Goal: Task Accomplishment & Management: Manage account settings

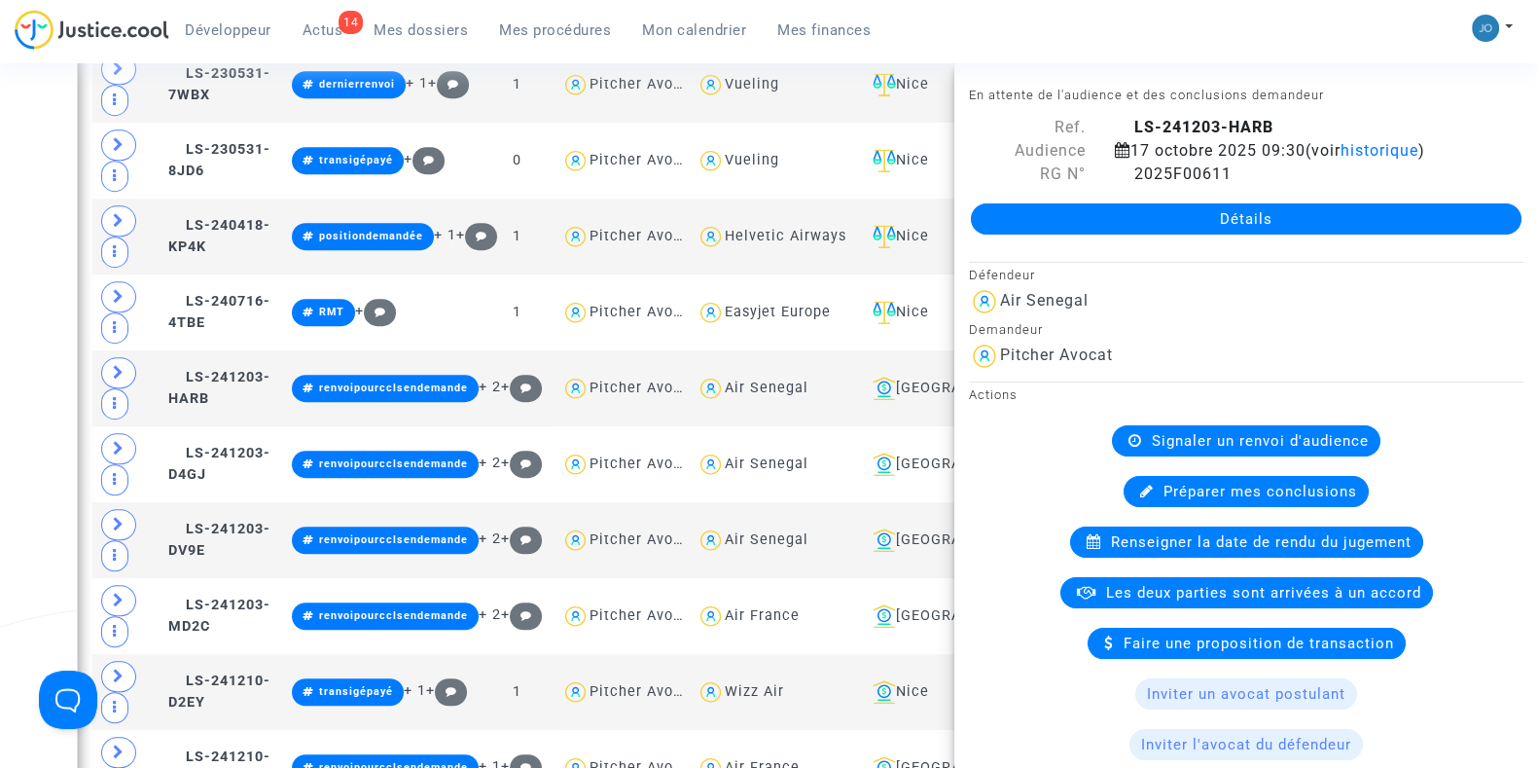
scroll to position [1585, 0]
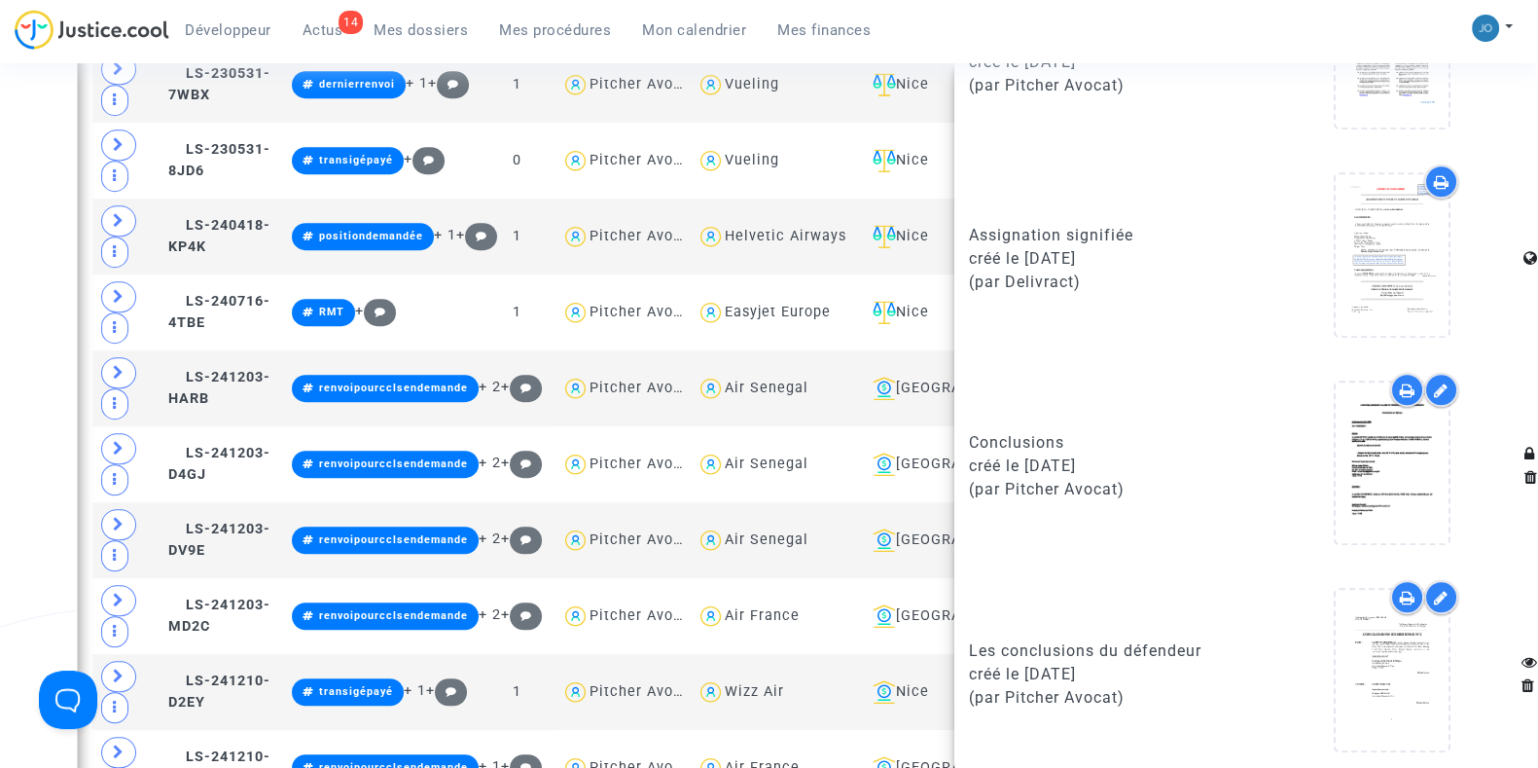
click at [532, 29] on span "Mes procédures" at bounding box center [555, 30] width 112 height 18
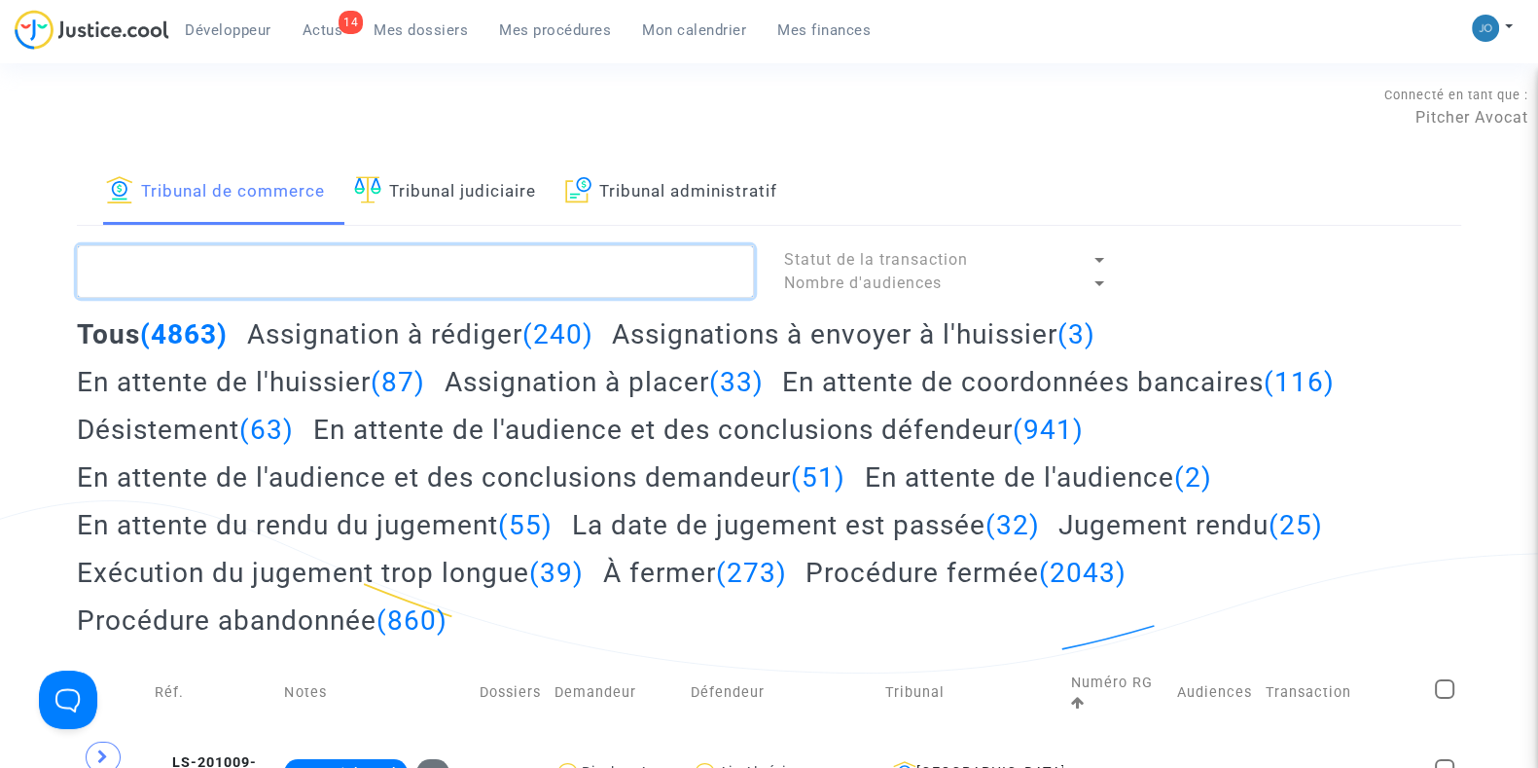
click at [493, 264] on textarea at bounding box center [415, 271] width 677 height 53
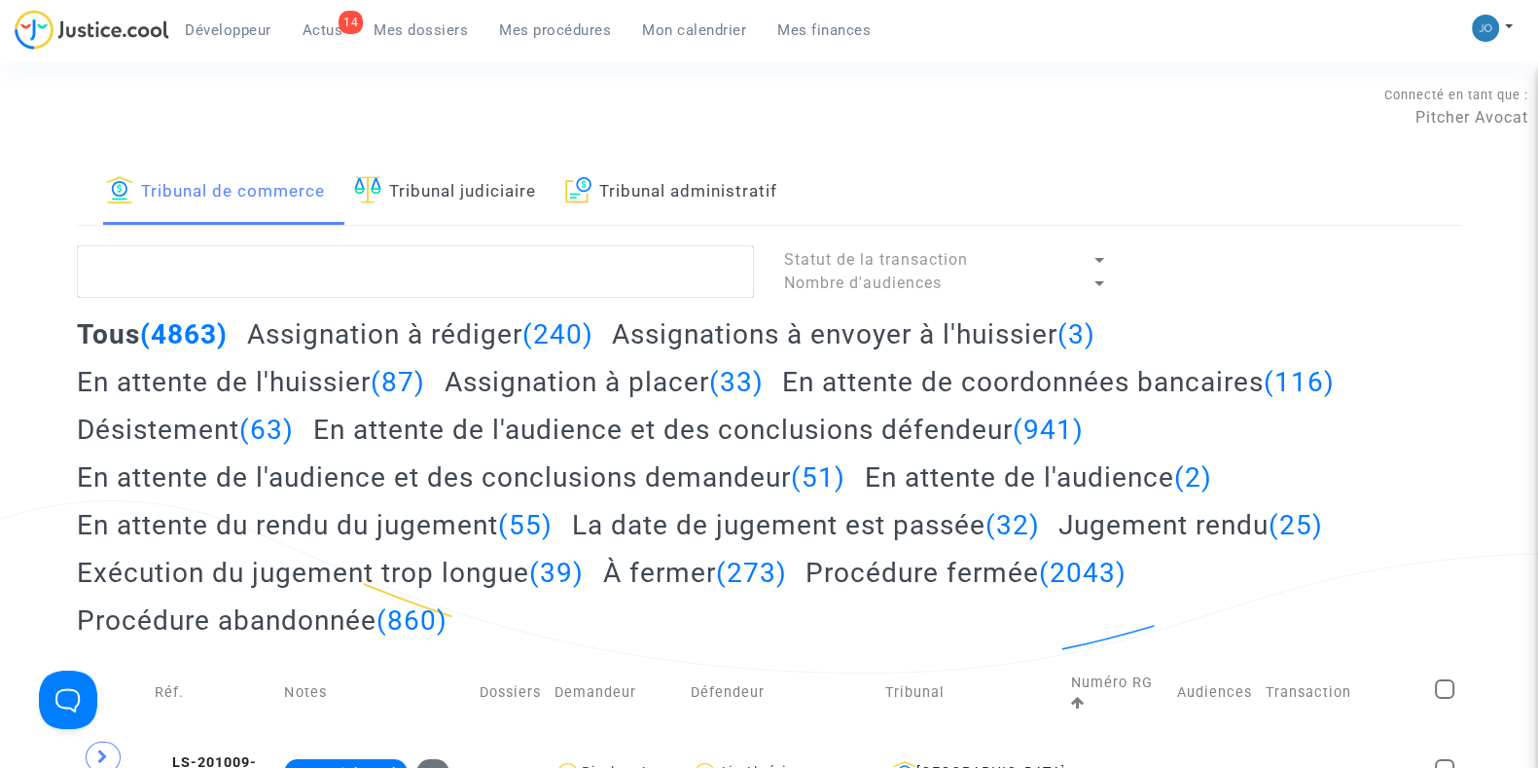
click at [499, 199] on link "Tribunal judiciaire" at bounding box center [445, 192] width 182 height 66
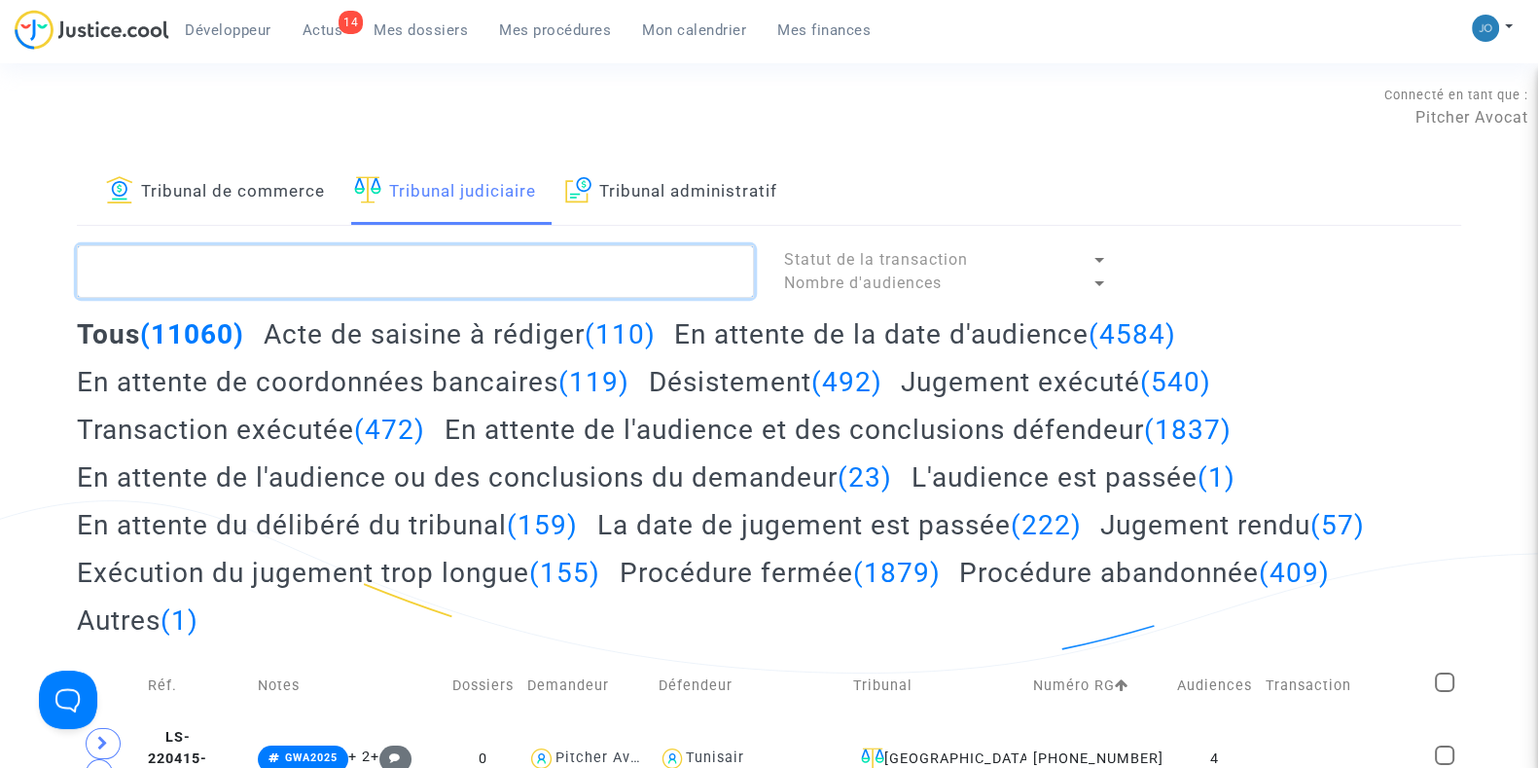
click at [456, 258] on textarea at bounding box center [415, 271] width 677 height 53
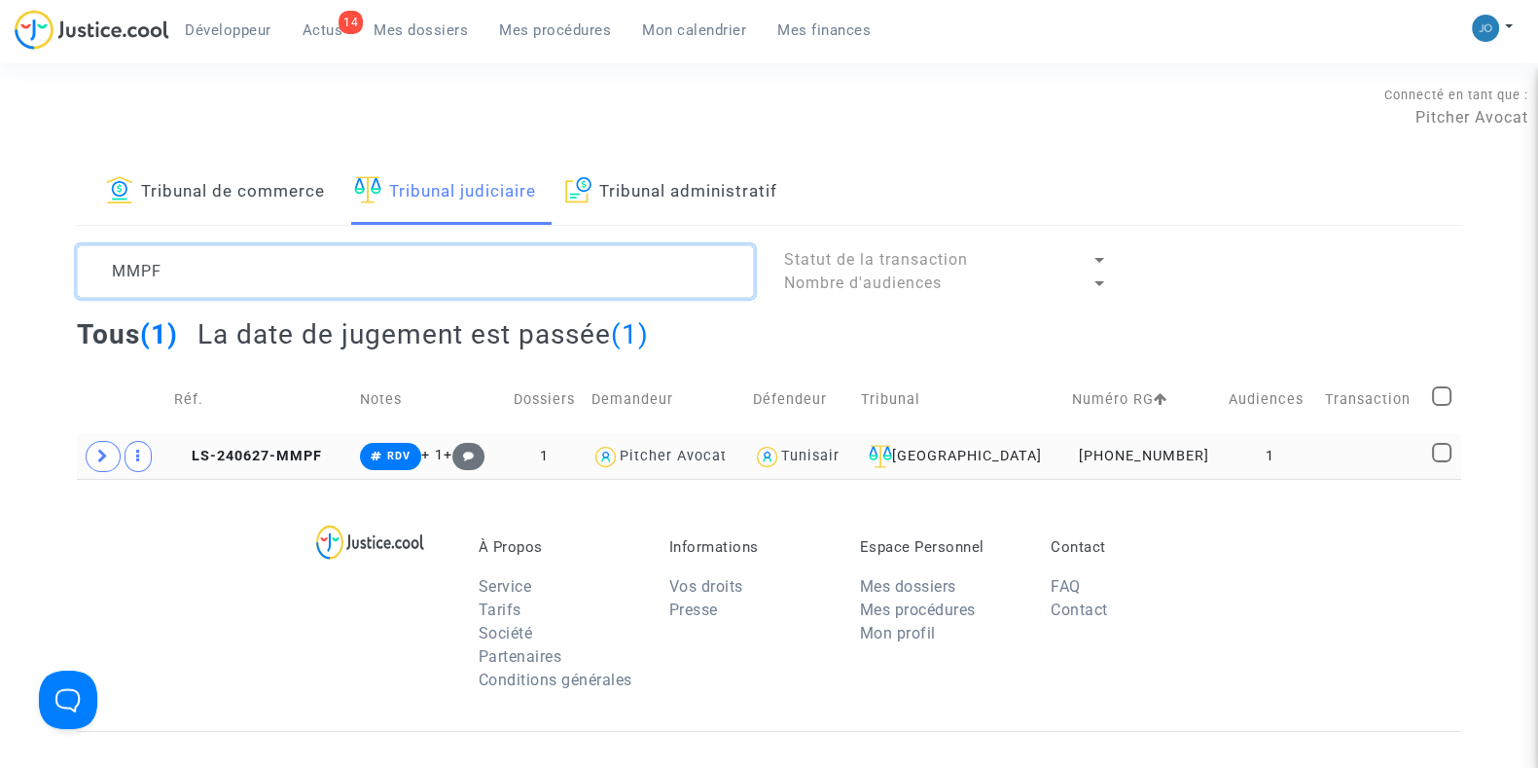
type textarea "MMPF"
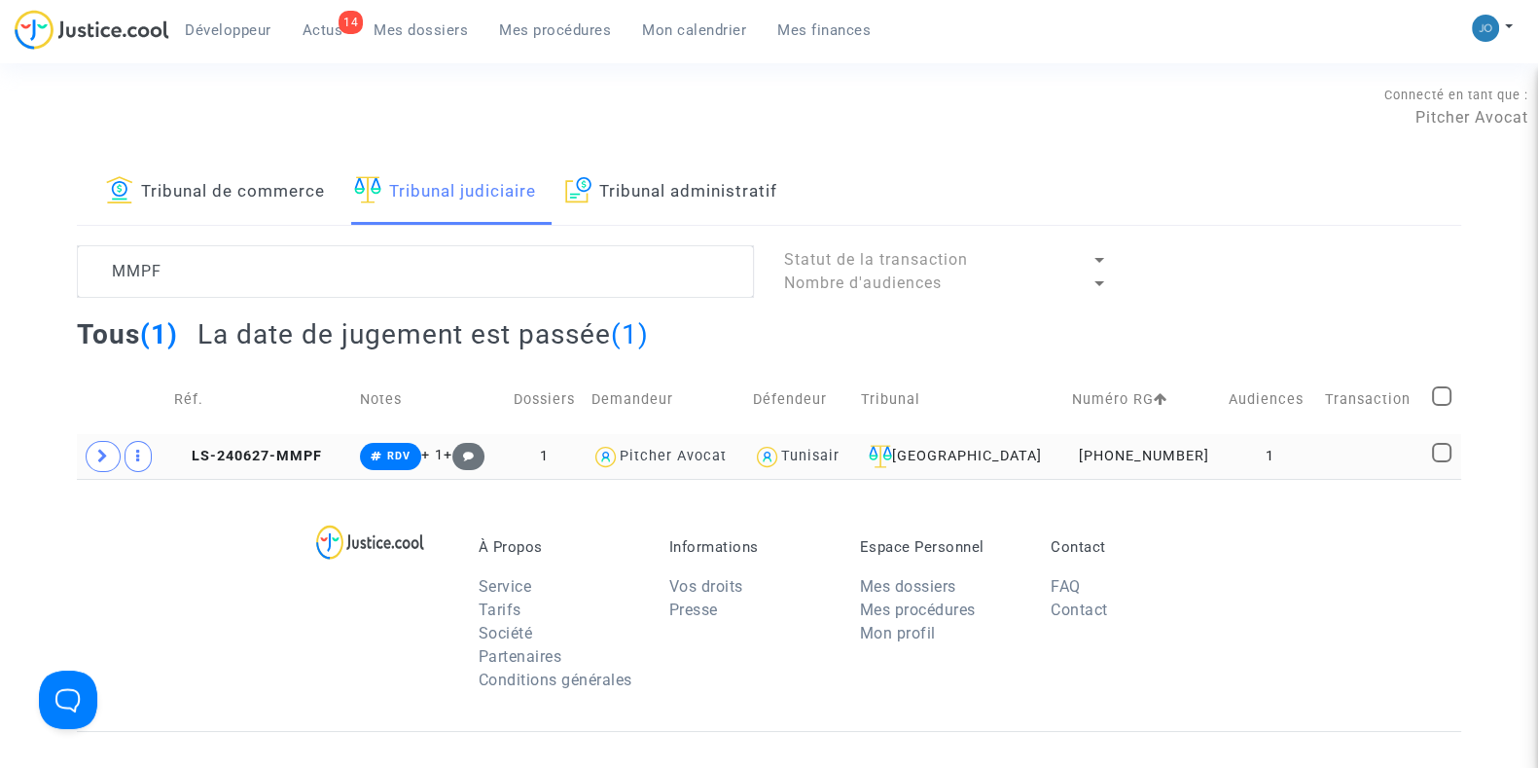
click at [1378, 456] on td at bounding box center [1372, 456] width 108 height 45
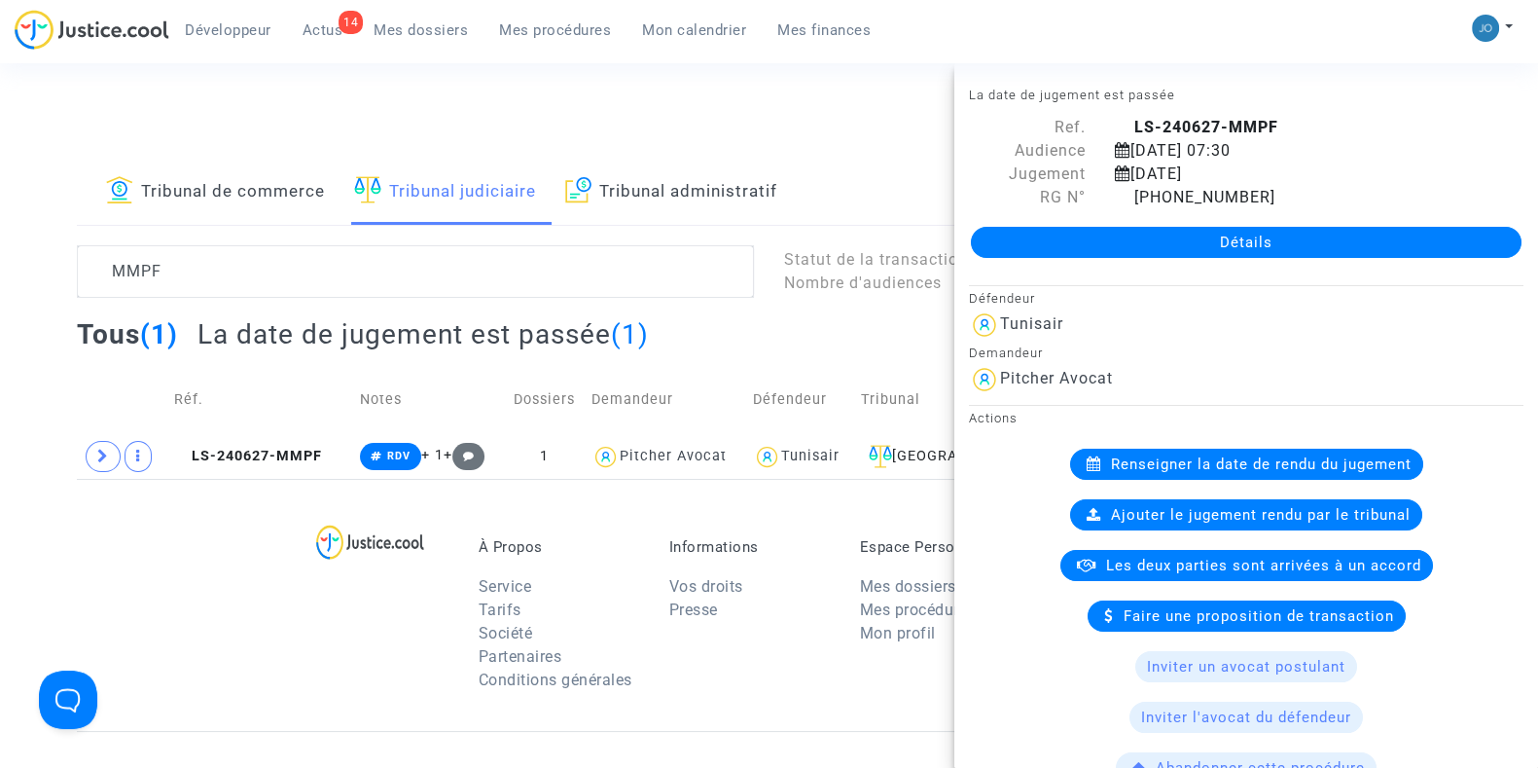
click at [1241, 227] on link "Détails" at bounding box center [1246, 242] width 551 height 31
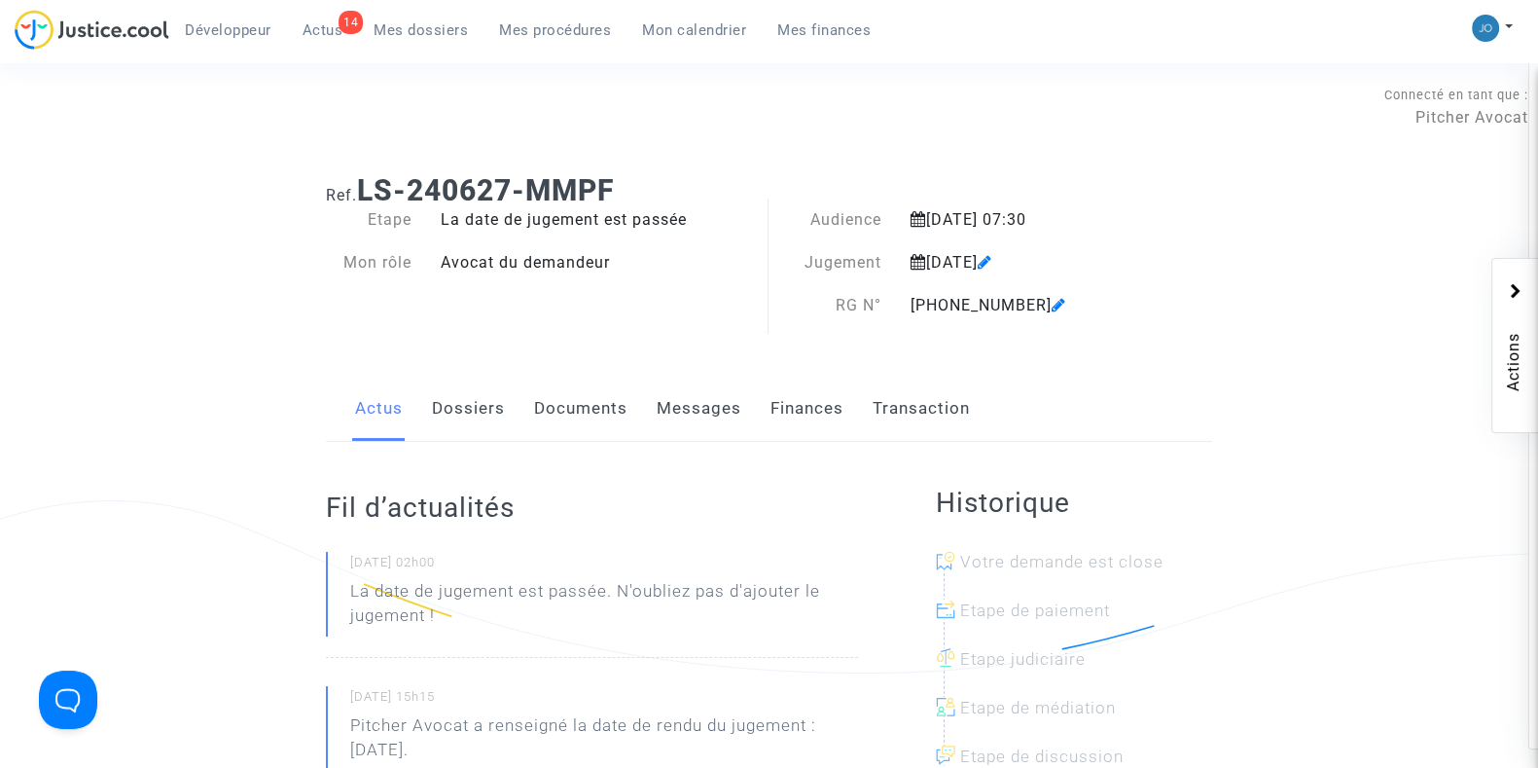
click at [587, 418] on link "Documents" at bounding box center [580, 409] width 93 height 64
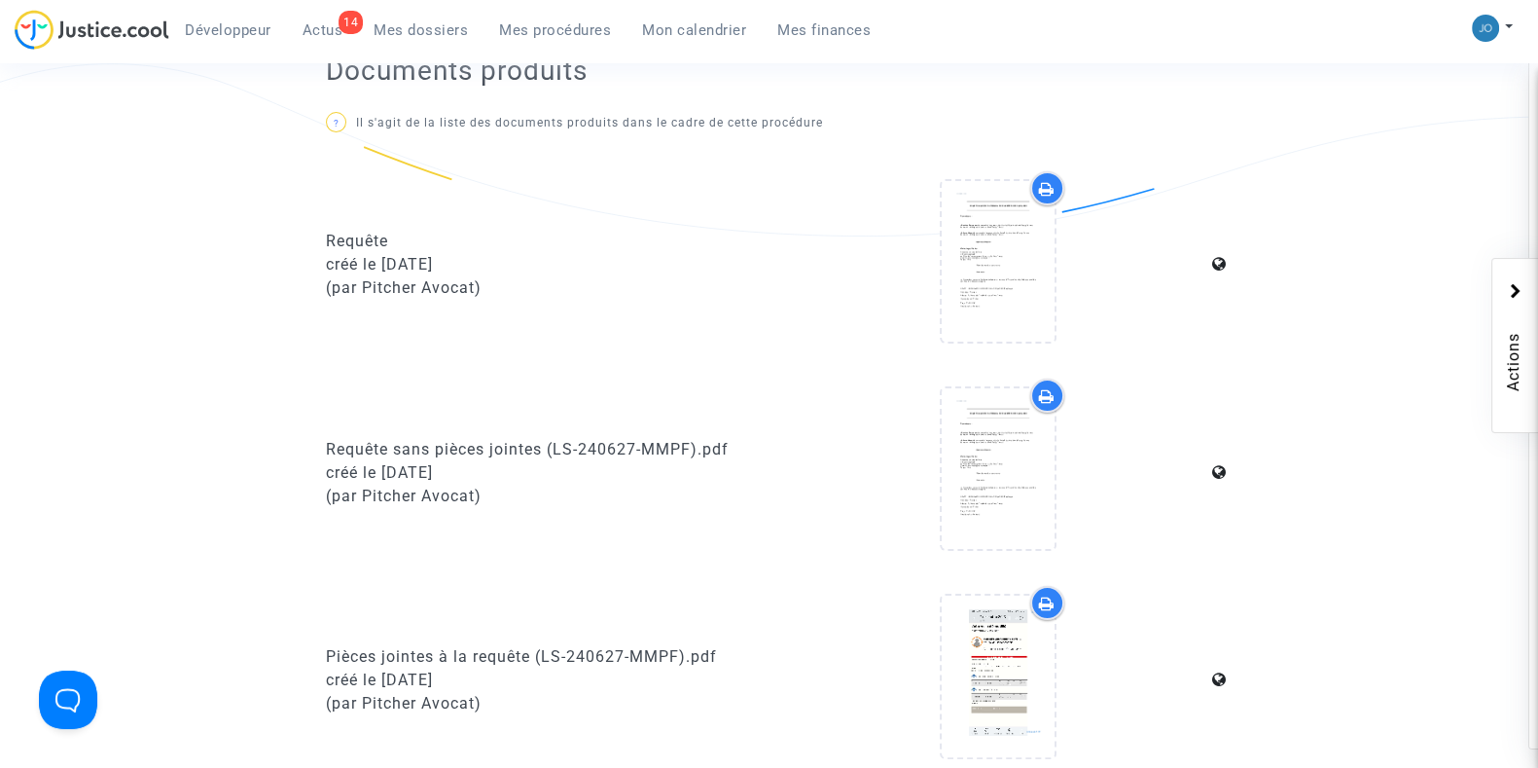
scroll to position [434, 0]
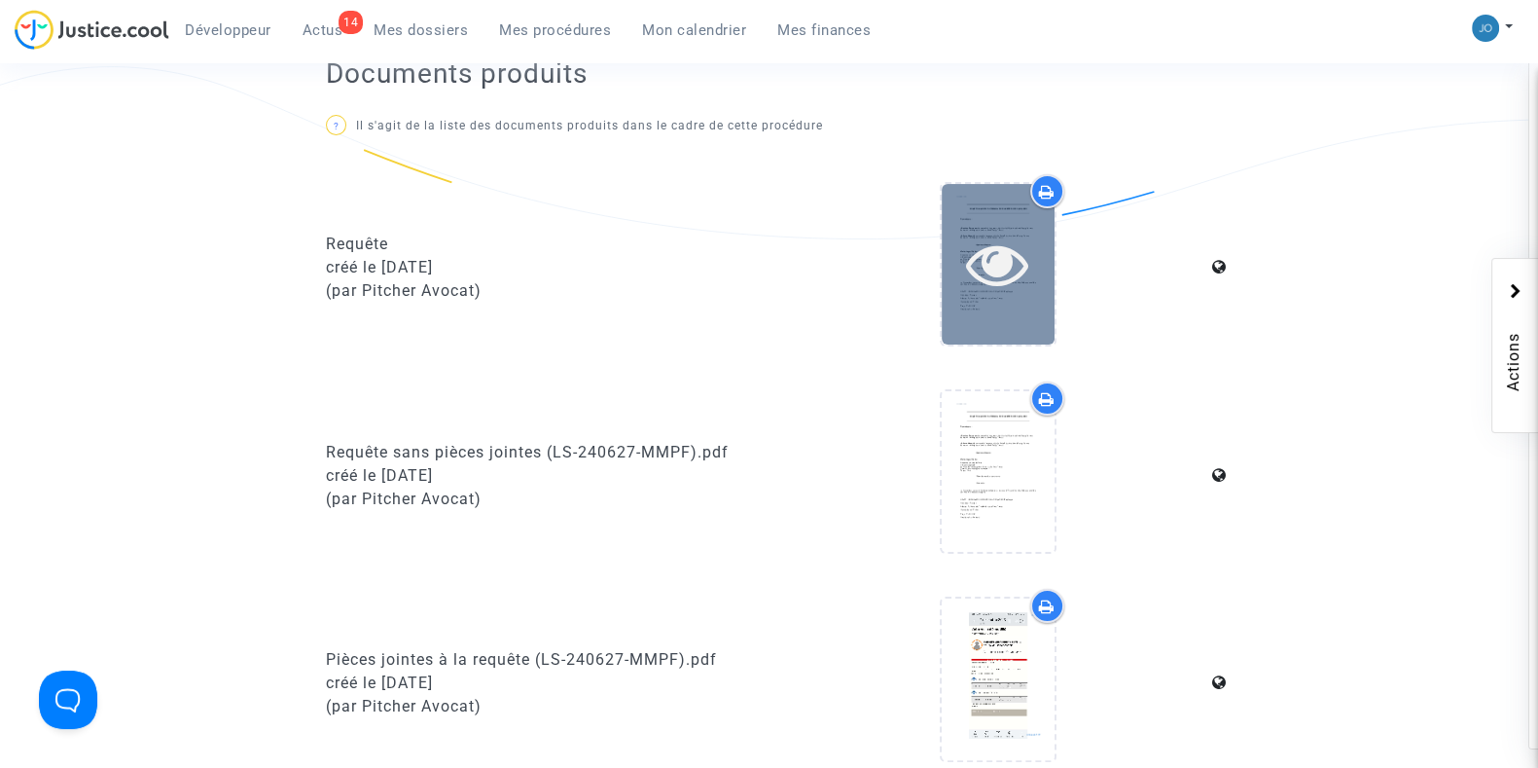
click at [971, 278] on icon at bounding box center [997, 264] width 63 height 62
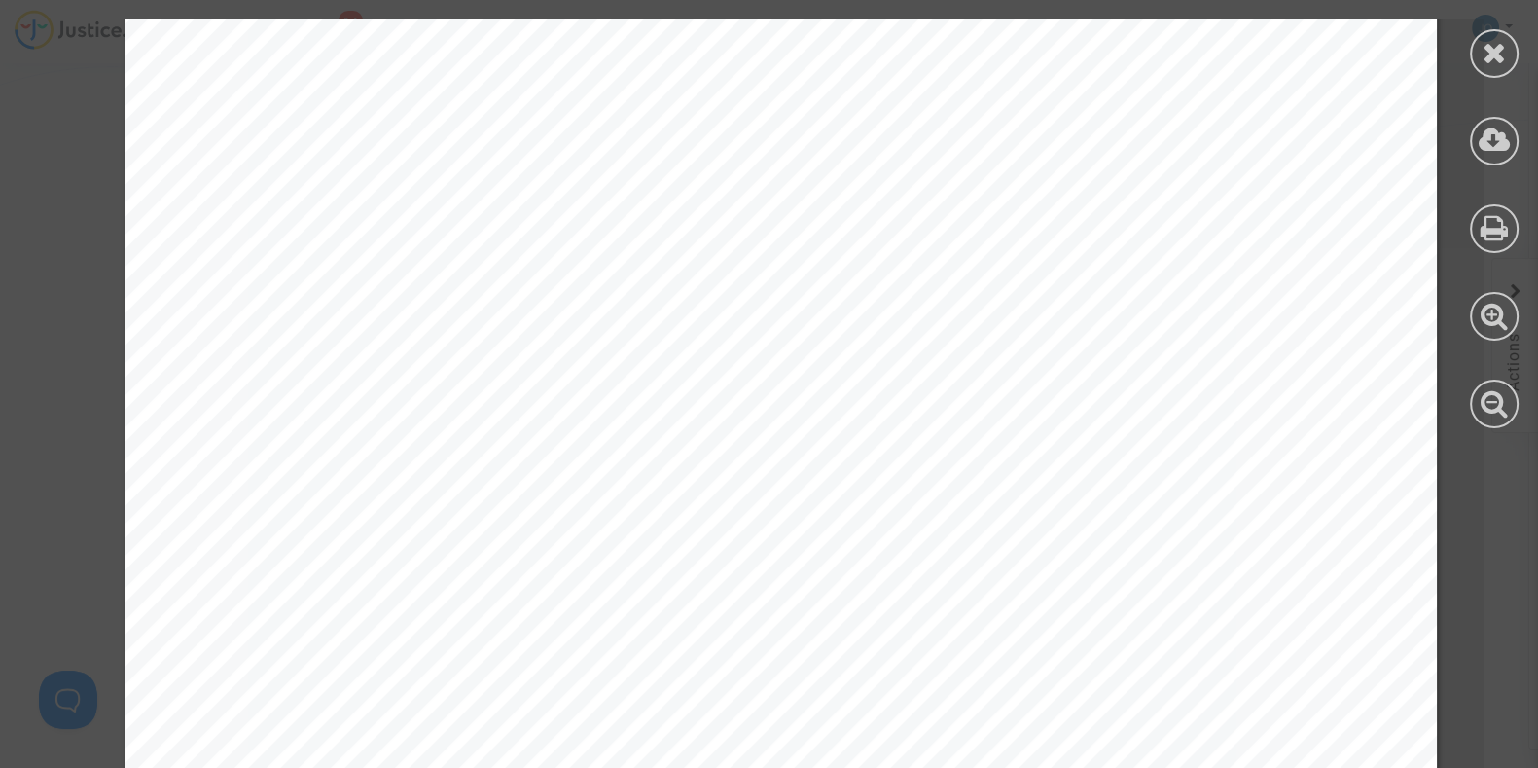
scroll to position [2506, 0]
click at [1494, 43] on icon at bounding box center [1495, 52] width 24 height 29
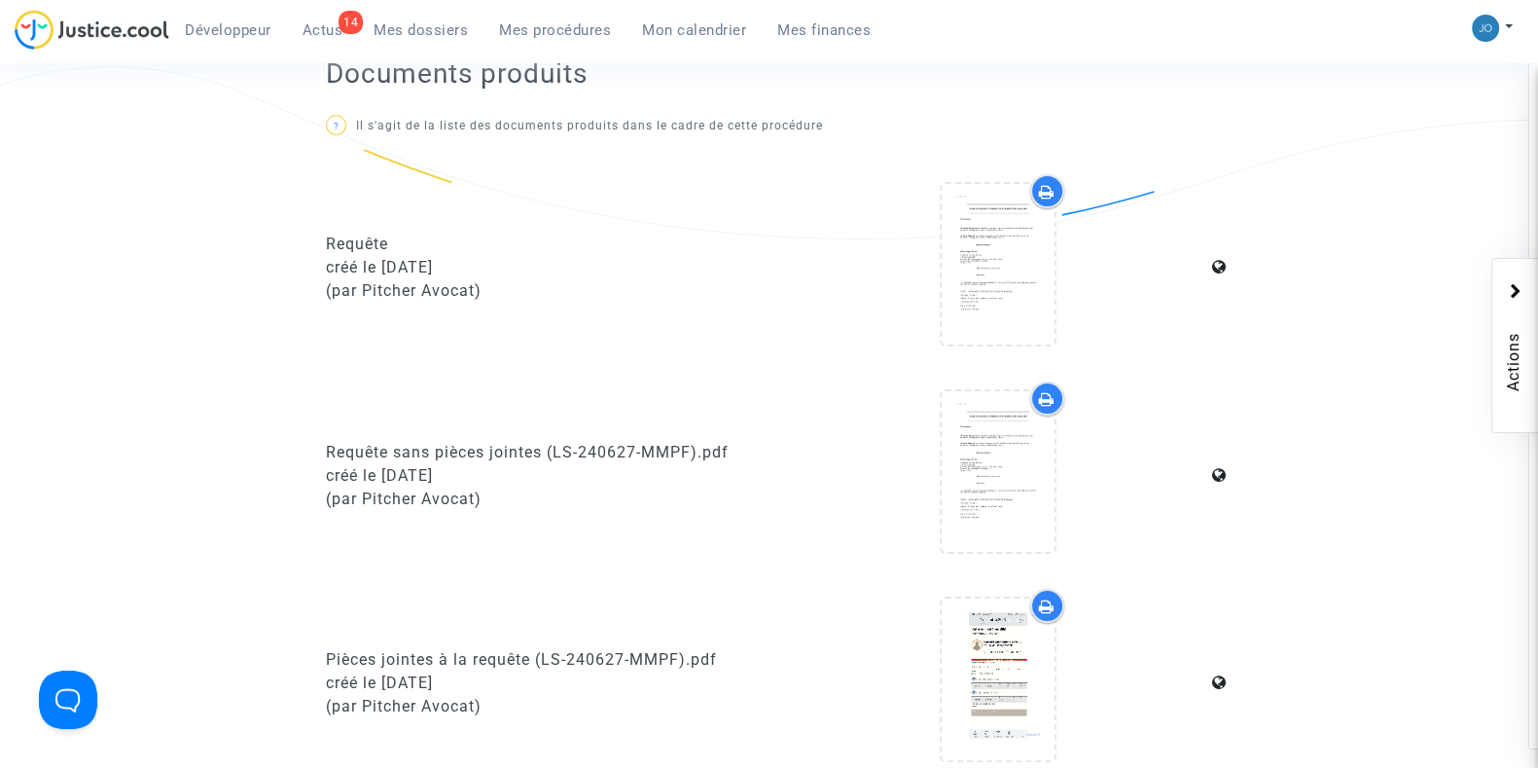
scroll to position [0, 0]
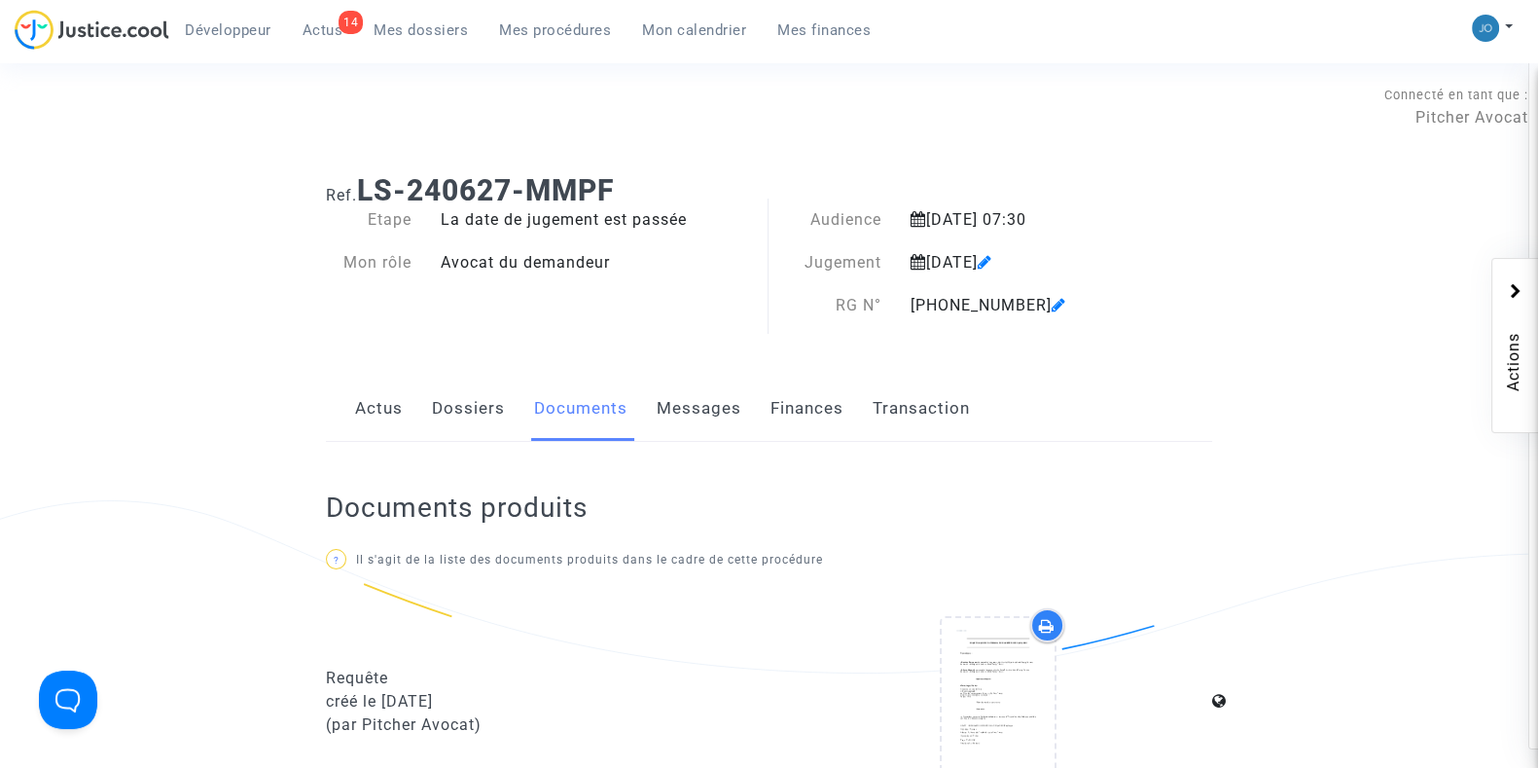
click at [527, 26] on span "Mes procédures" at bounding box center [555, 30] width 112 height 18
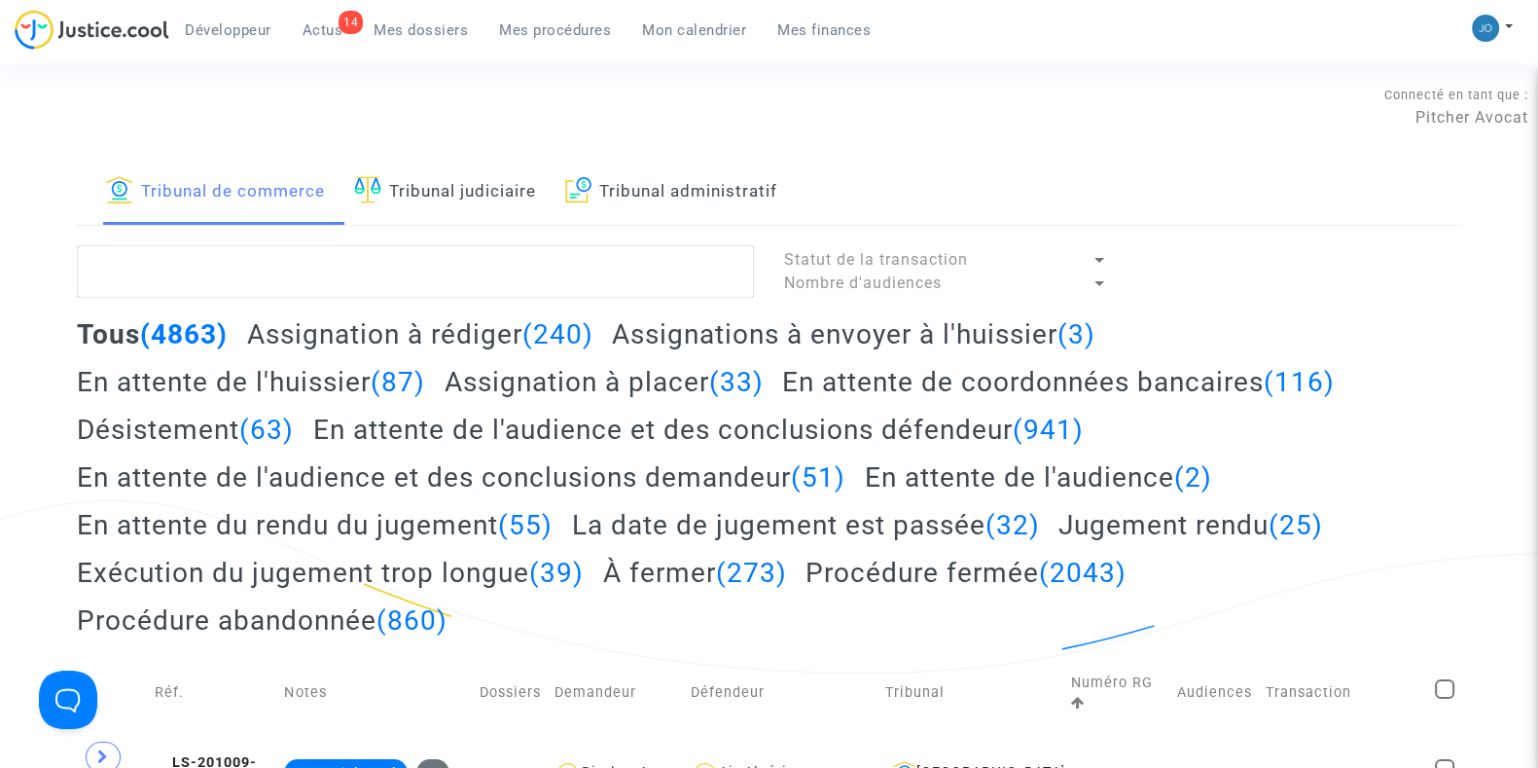
click at [738, 23] on span "Mon calendrier" at bounding box center [694, 30] width 104 height 18
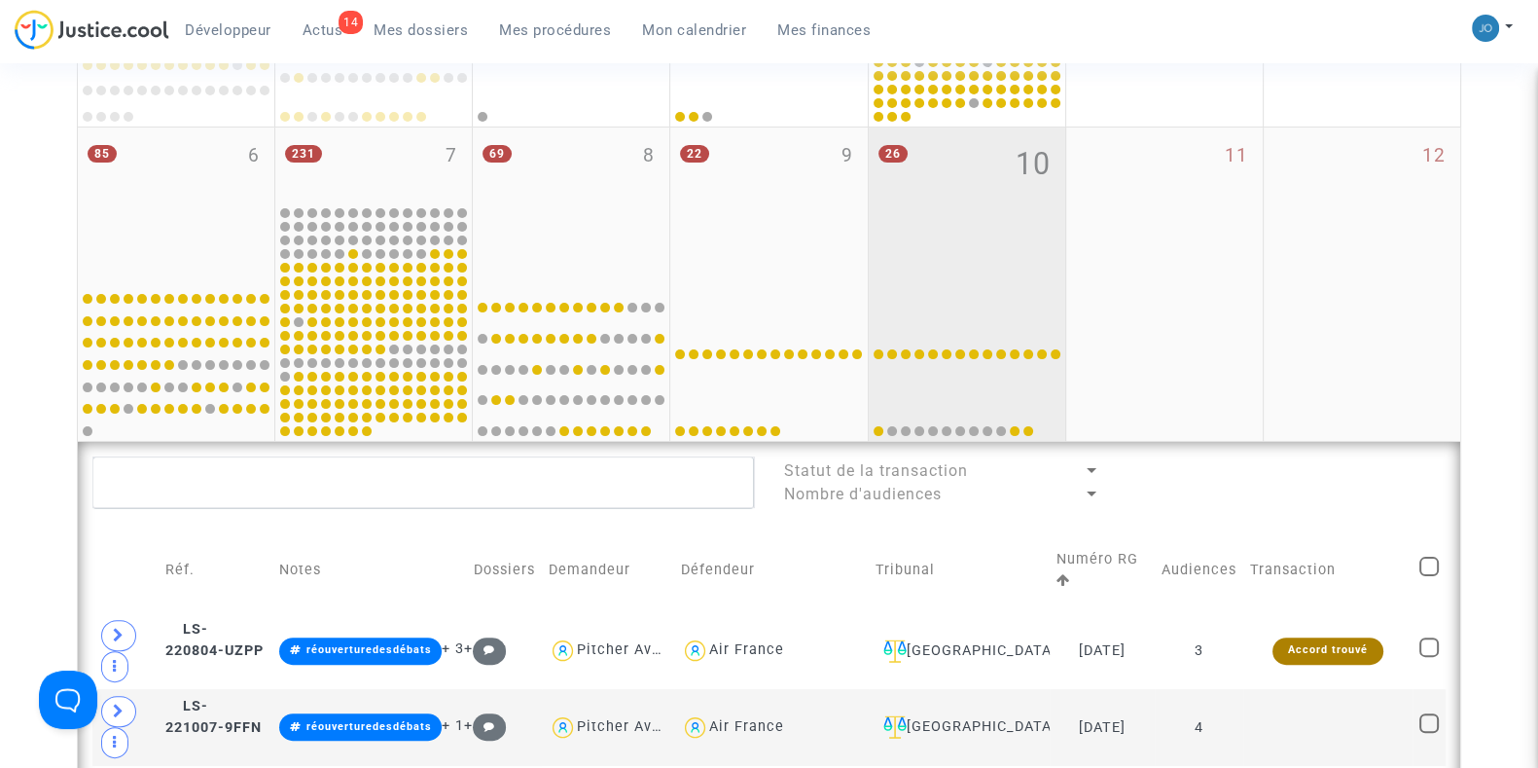
scroll to position [557, 0]
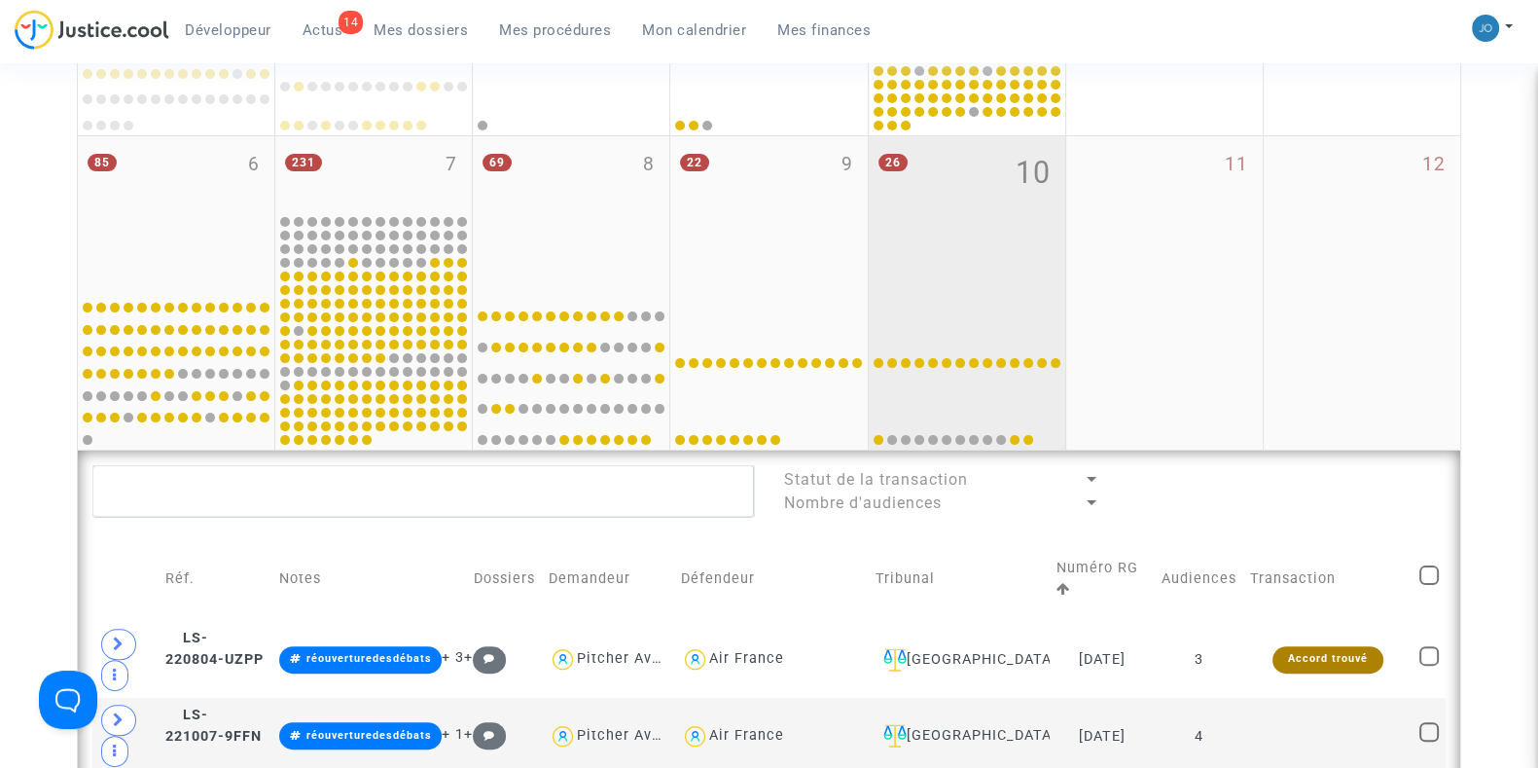
click at [1000, 245] on div "26 10" at bounding box center [967, 213] width 197 height 154
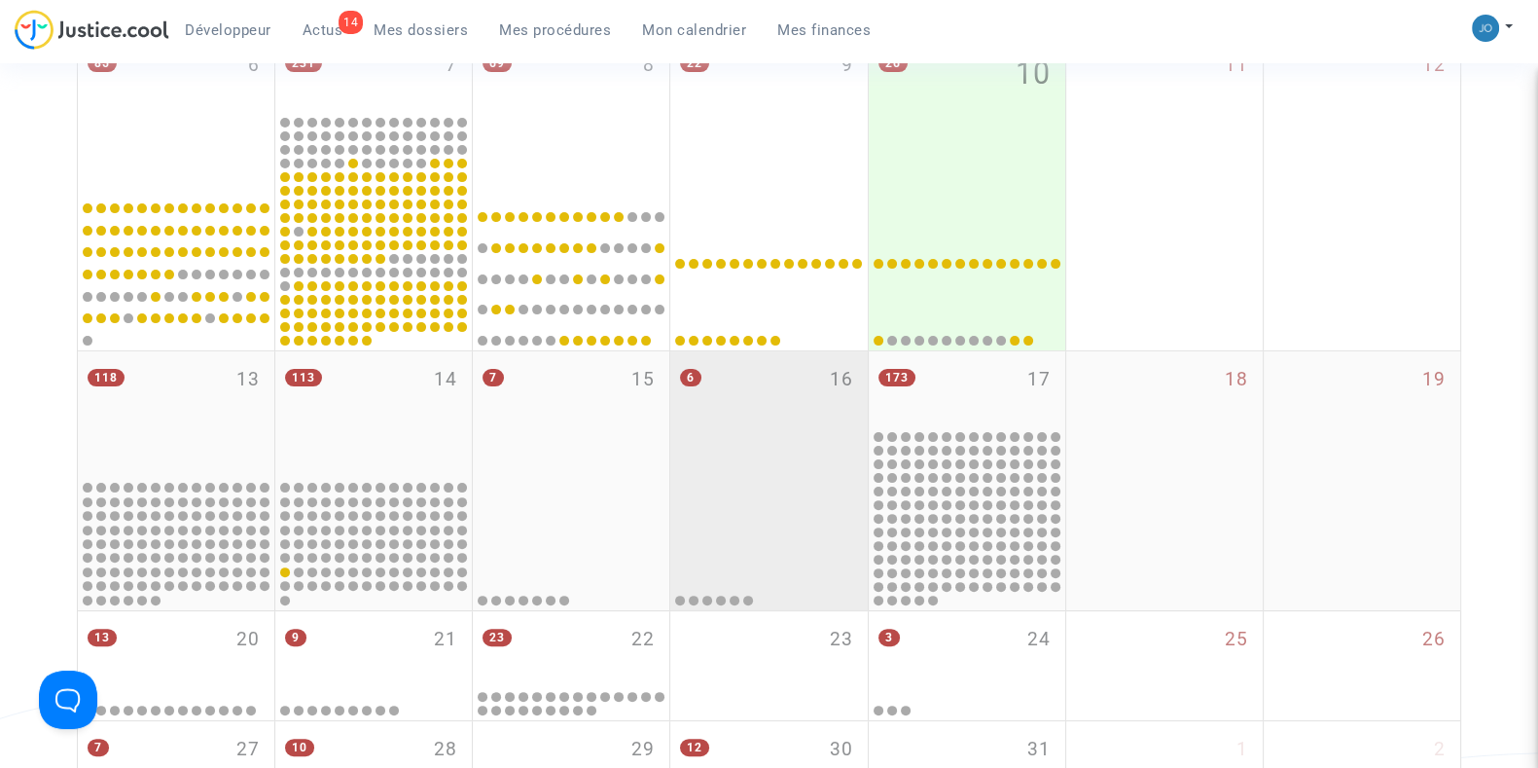
scroll to position [657, 0]
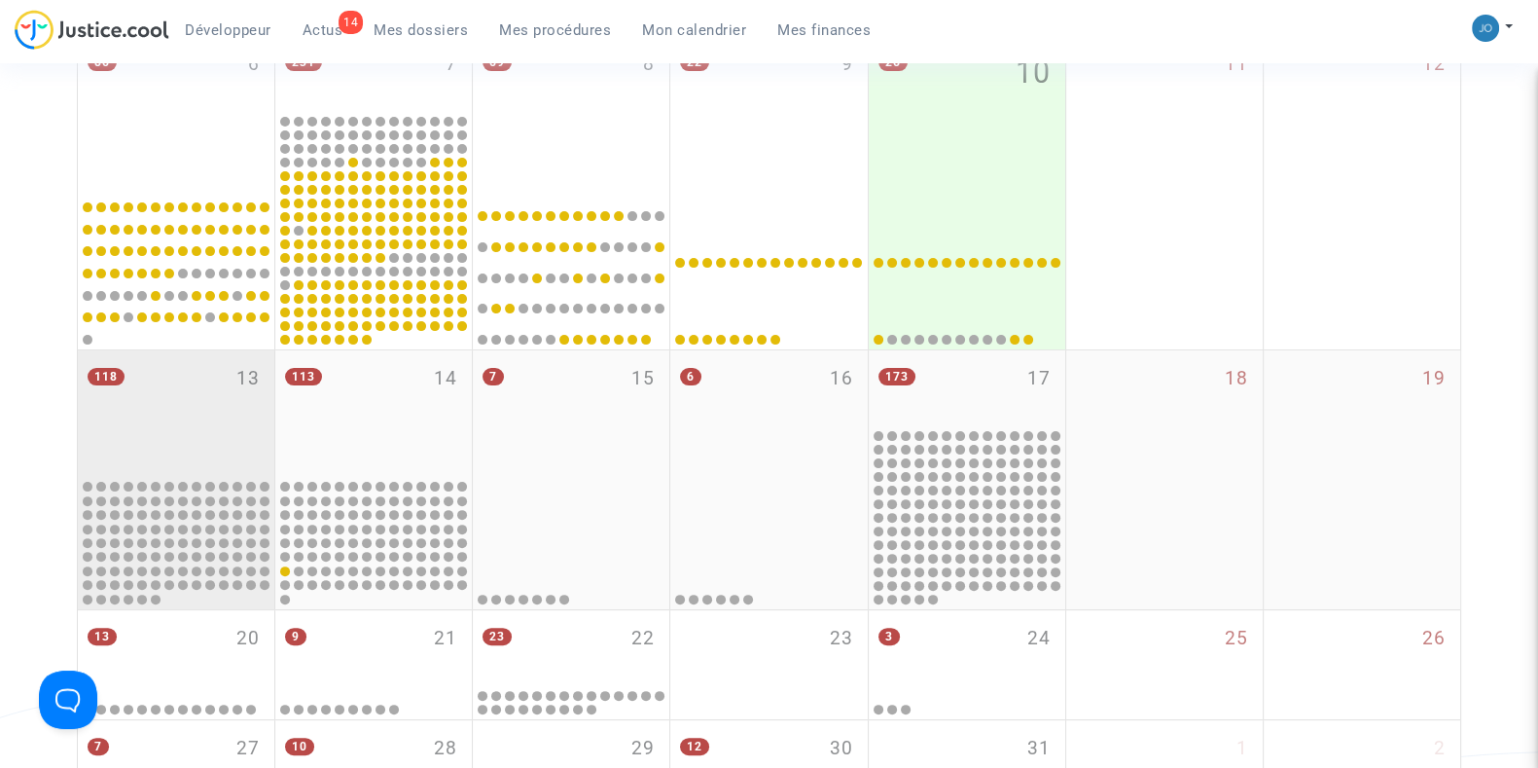
click at [254, 462] on div "118 13" at bounding box center [176, 413] width 197 height 127
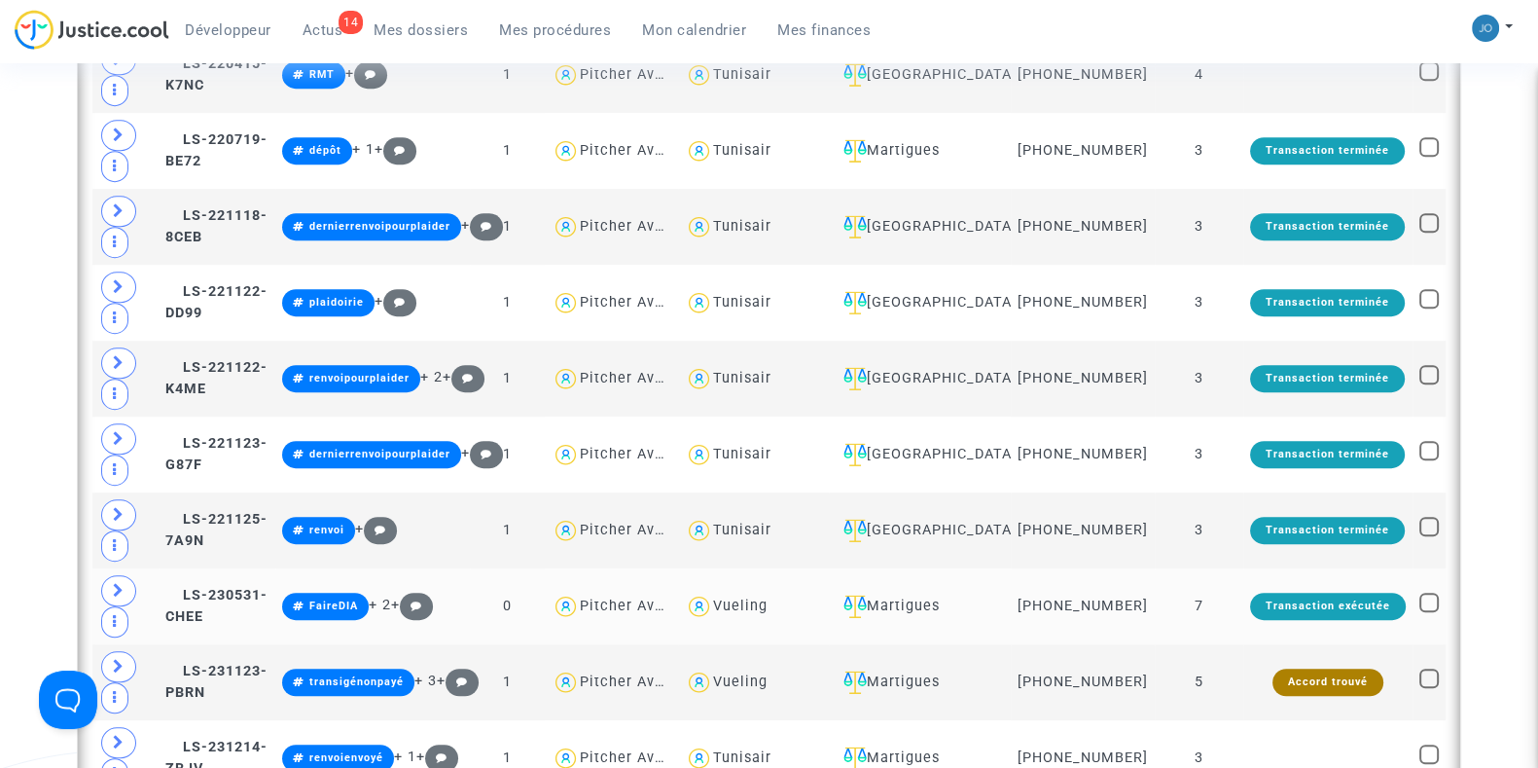
scroll to position [1461, 0]
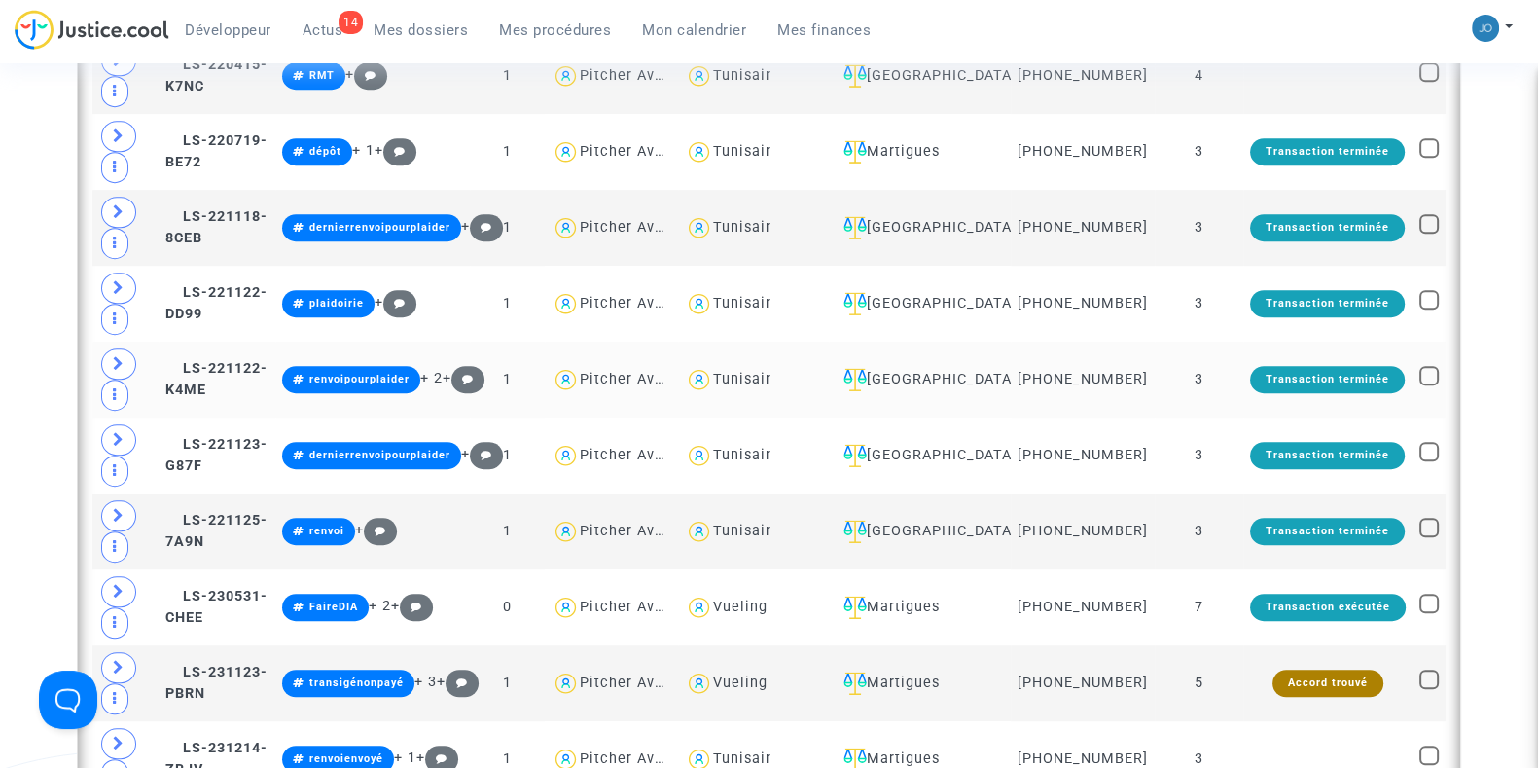
click at [1274, 376] on div "Transaction terminée" at bounding box center [1327, 379] width 155 height 27
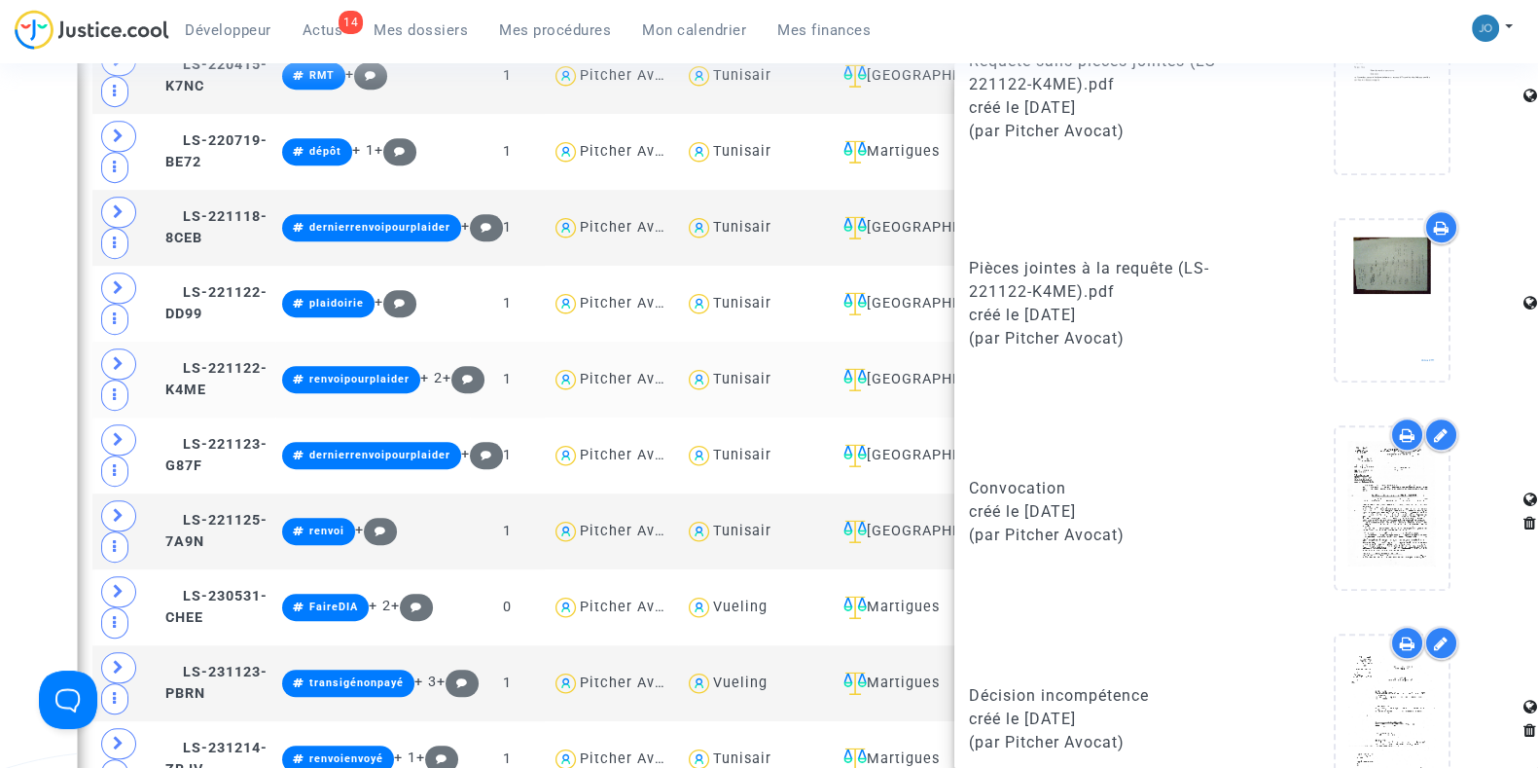
scroll to position [1458, 0]
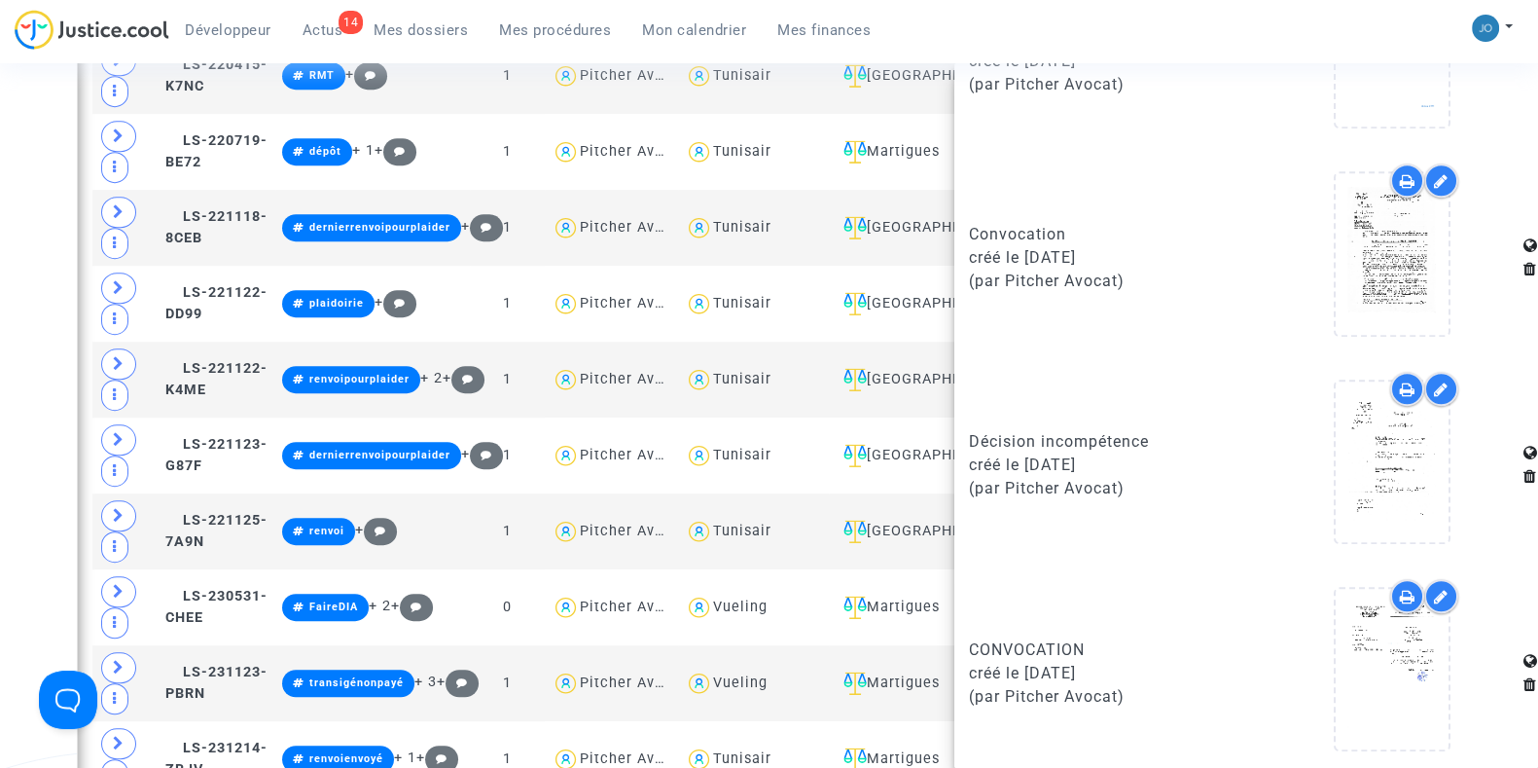
click at [1207, 36] on div "Développeur 14 Actus Mes dossiers Mes procédures Mon calendrier Mes finances Mo…" at bounding box center [769, 37] width 1538 height 54
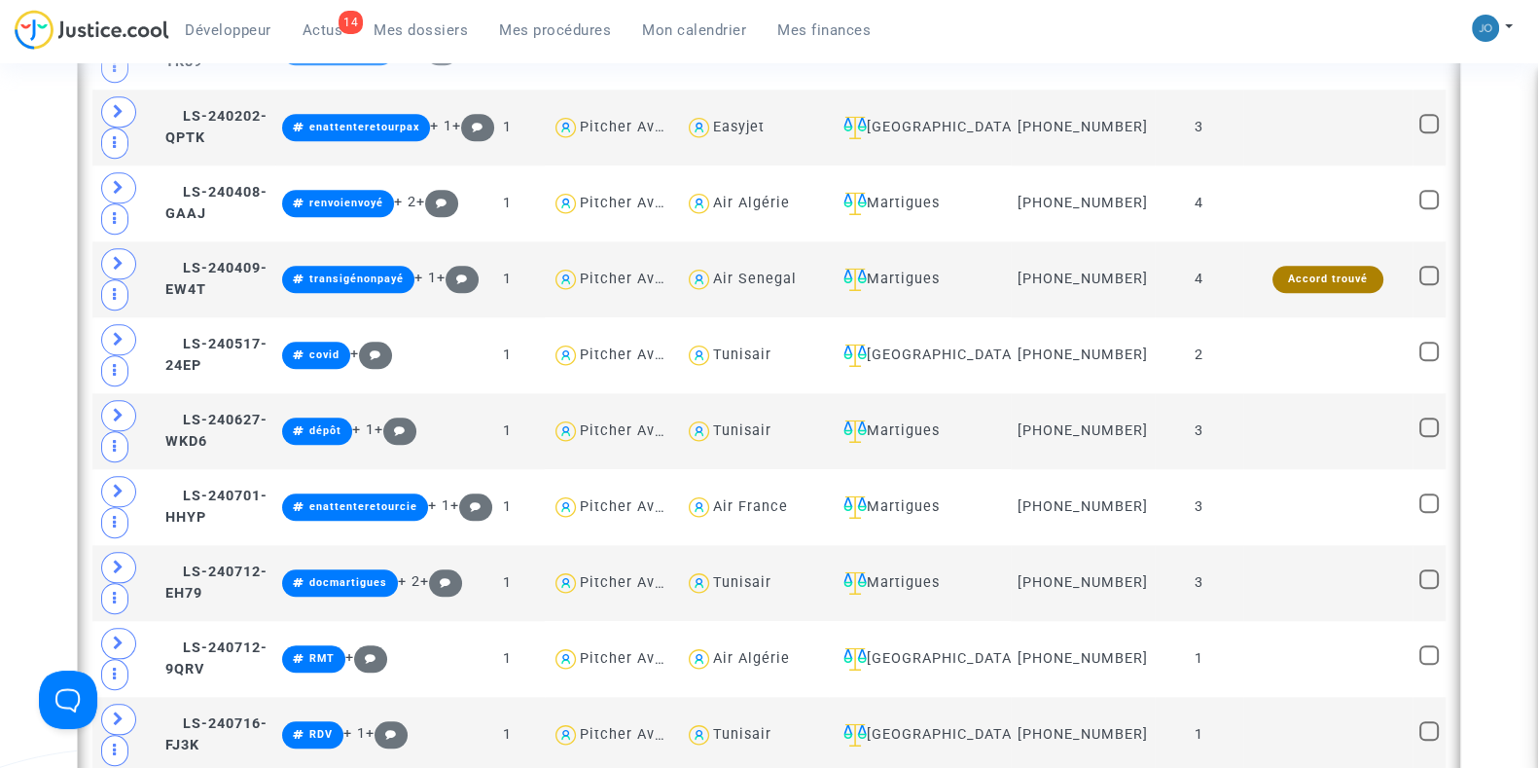
scroll to position [2318, 0]
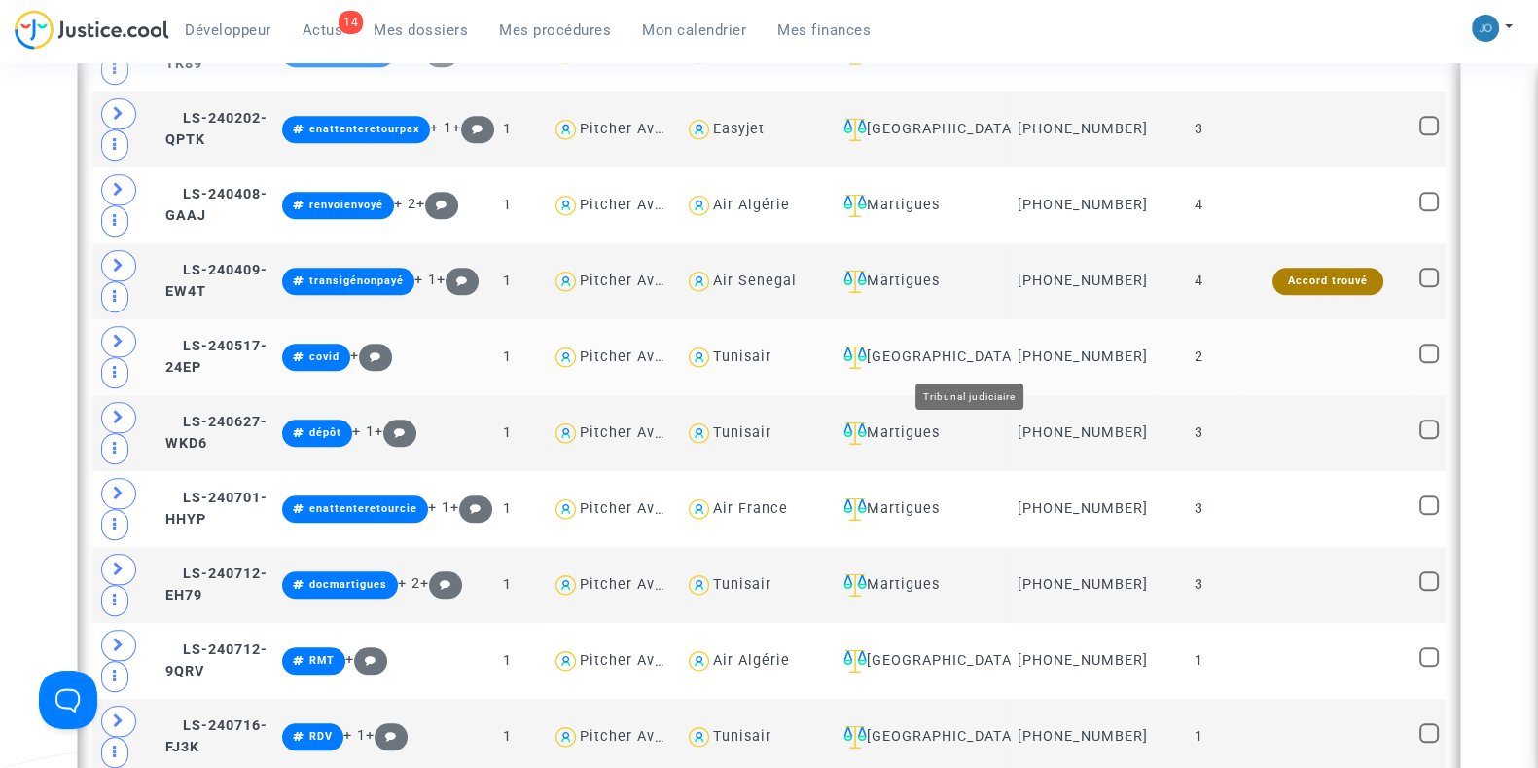
click at [1004, 360] on div "[GEOGRAPHIC_DATA]" at bounding box center [920, 356] width 168 height 23
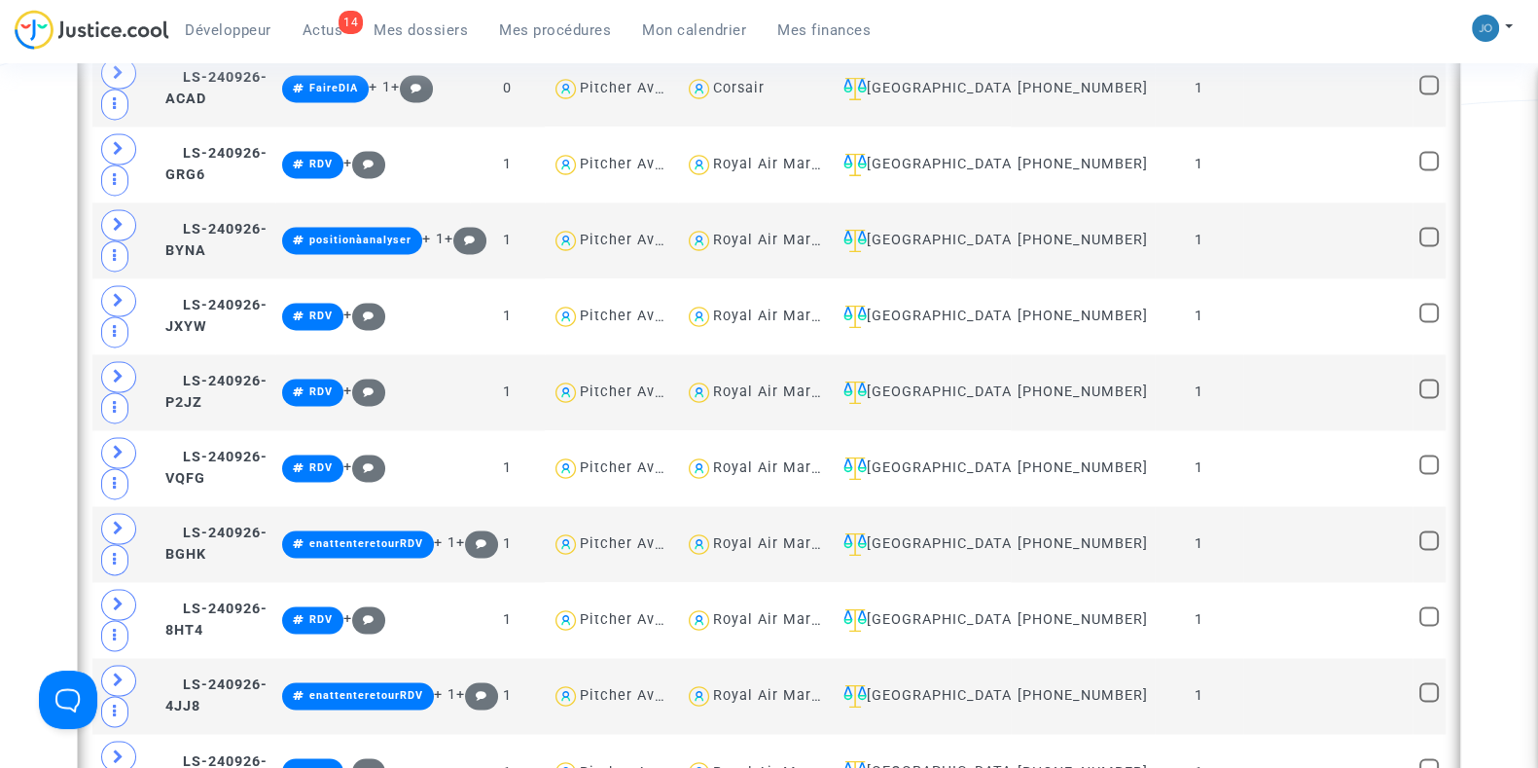
scroll to position [3891, 0]
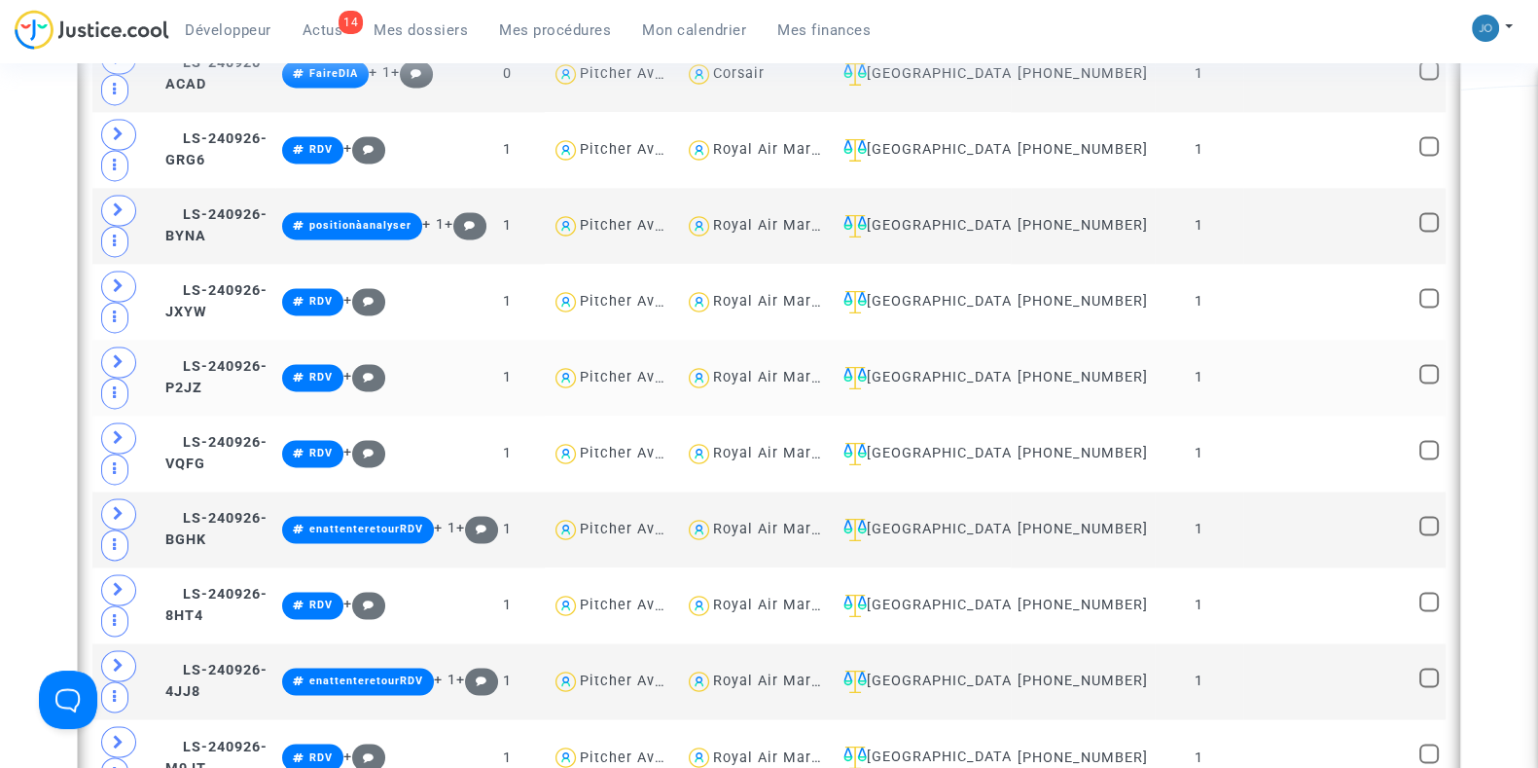
click at [1221, 367] on td "1" at bounding box center [1199, 378] width 89 height 76
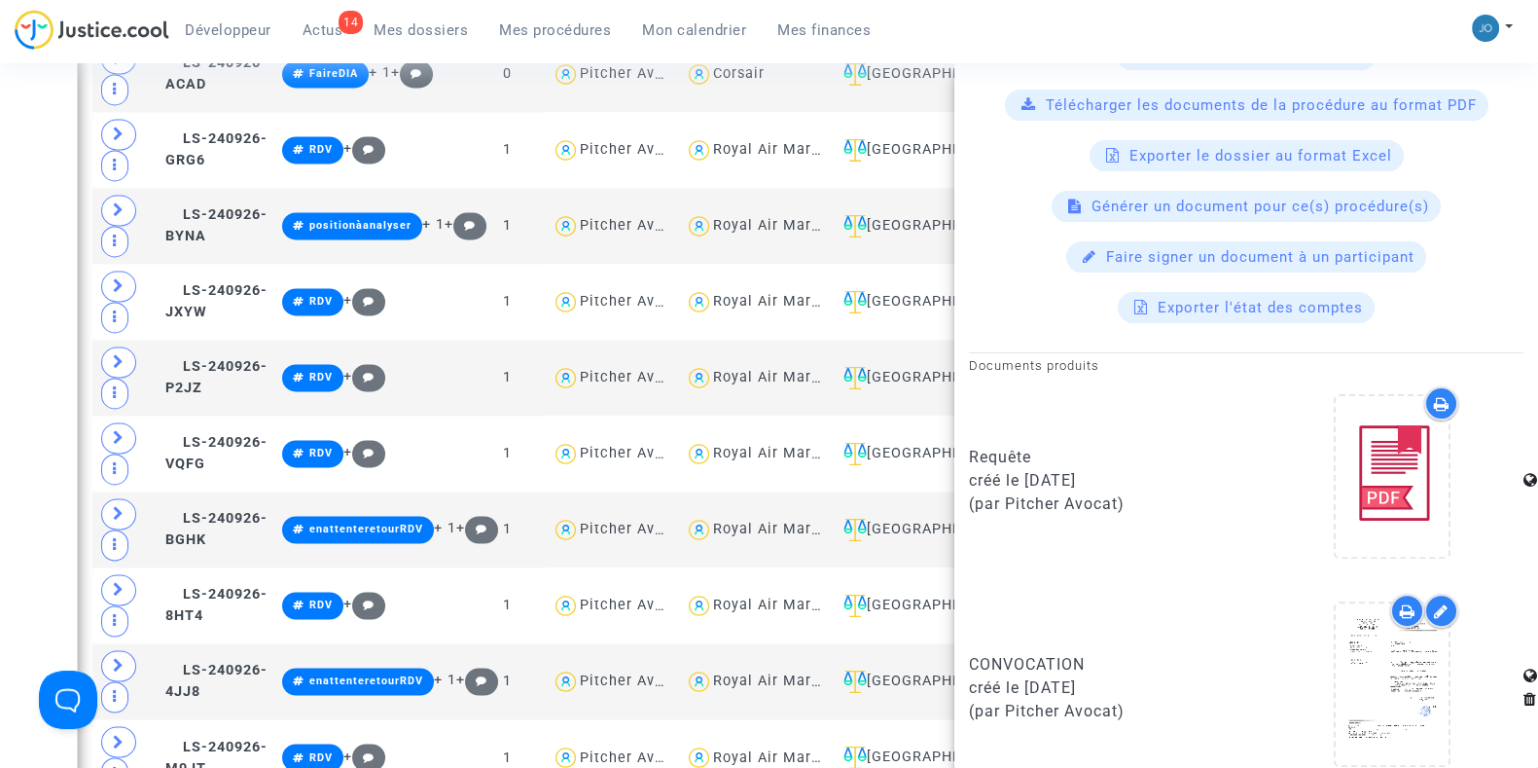
scroll to position [757, 0]
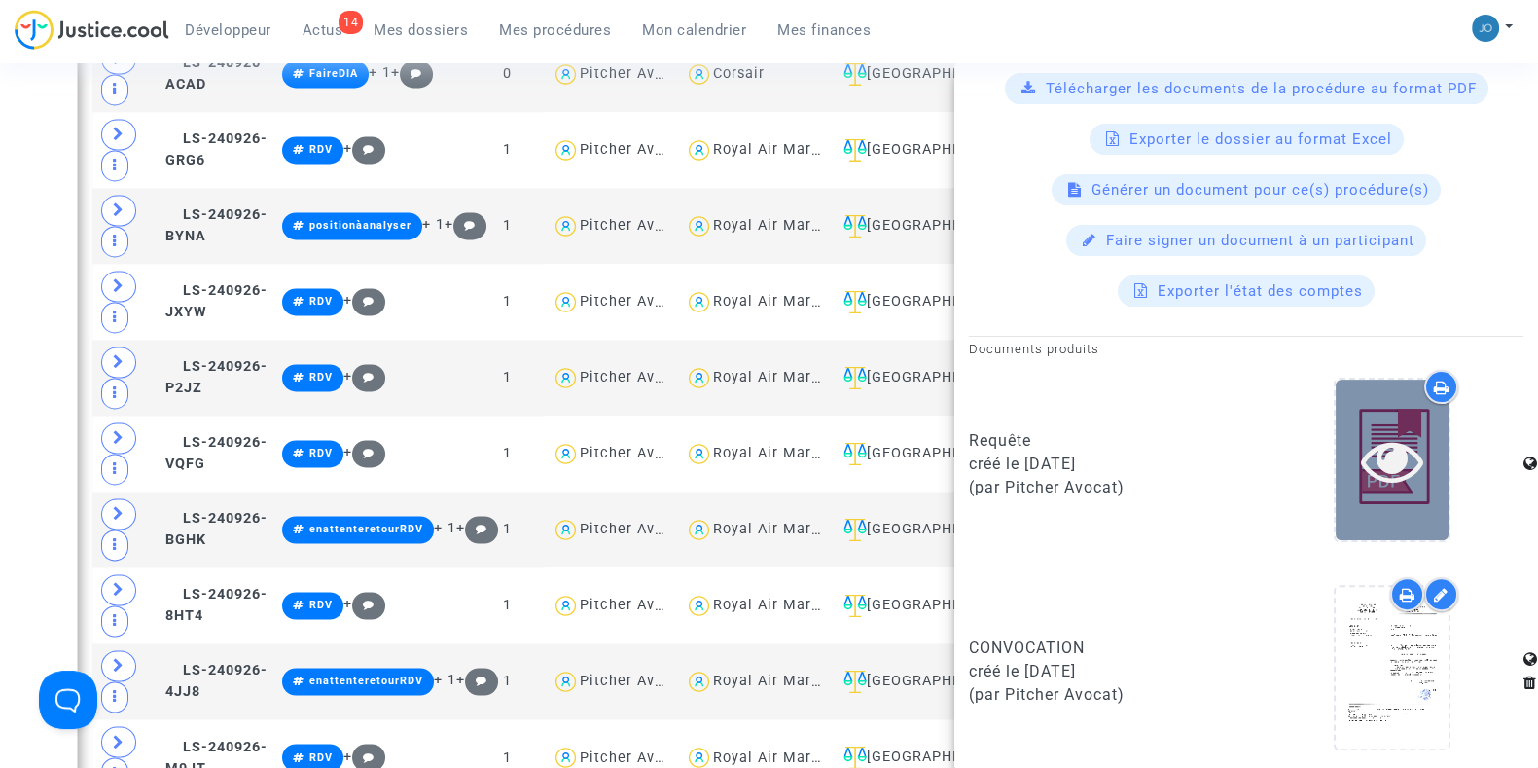
click at [1402, 440] on icon at bounding box center [1392, 460] width 63 height 62
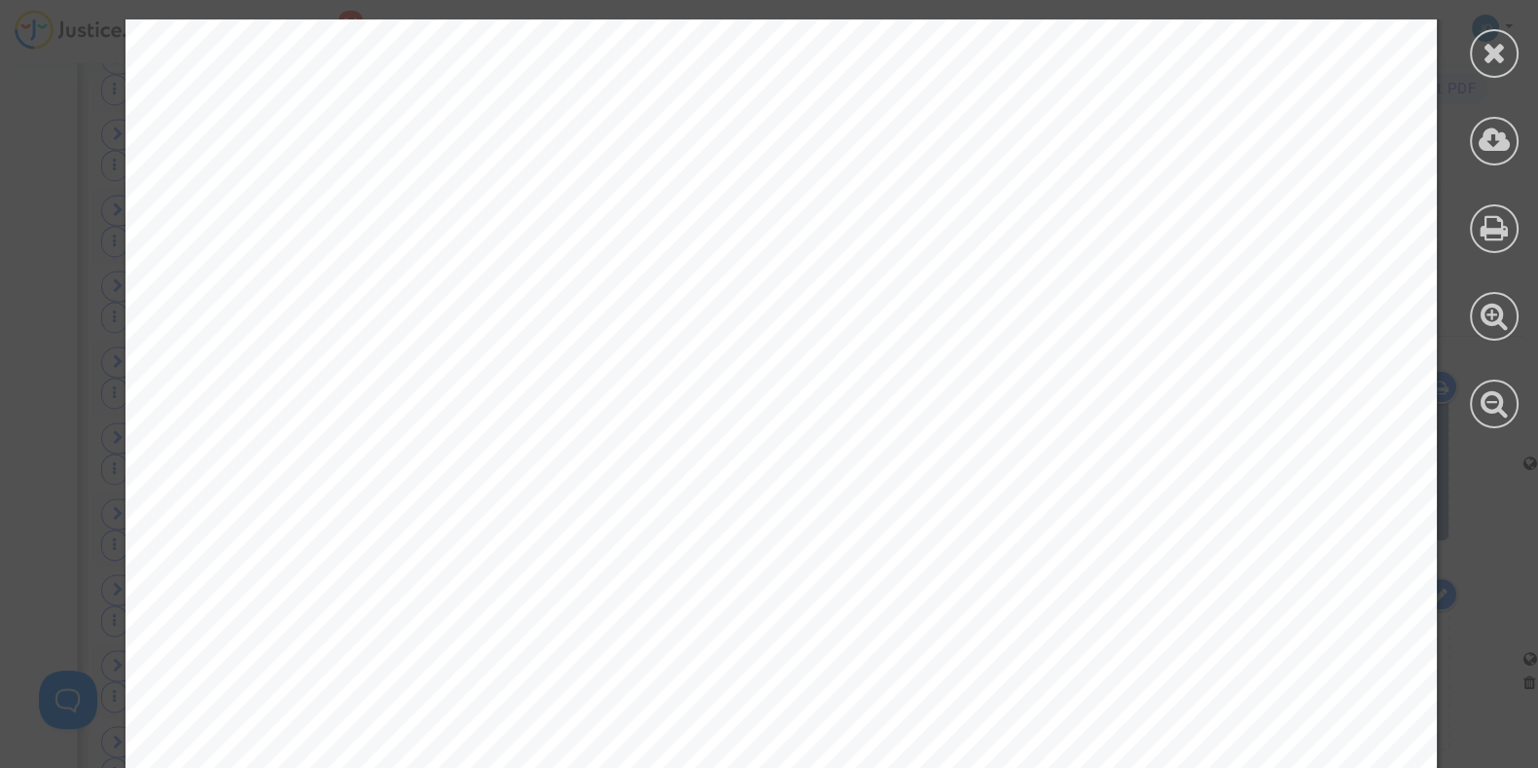
scroll to position [8462, 0]
drag, startPoint x: 568, startPoint y: 416, endPoint x: 497, endPoint y: 328, distance: 113.5
click at [497, 328] on span "l’indemnisation issue de l’article 7." at bounding box center [468, 322] width 398 height 22
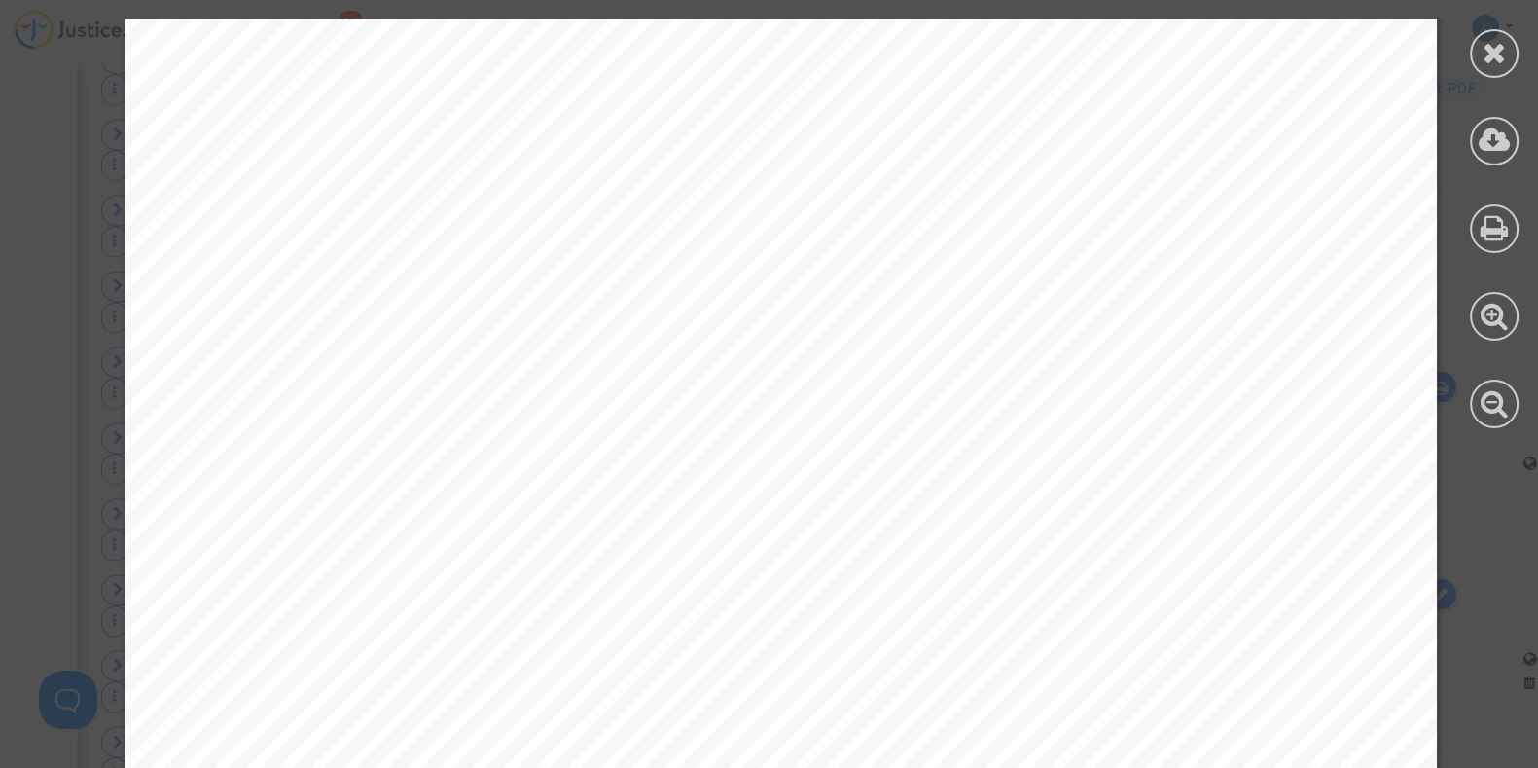
click at [603, 337] on span "l’indemnisation issue de l’article 7." at bounding box center [468, 339] width 398 height 22
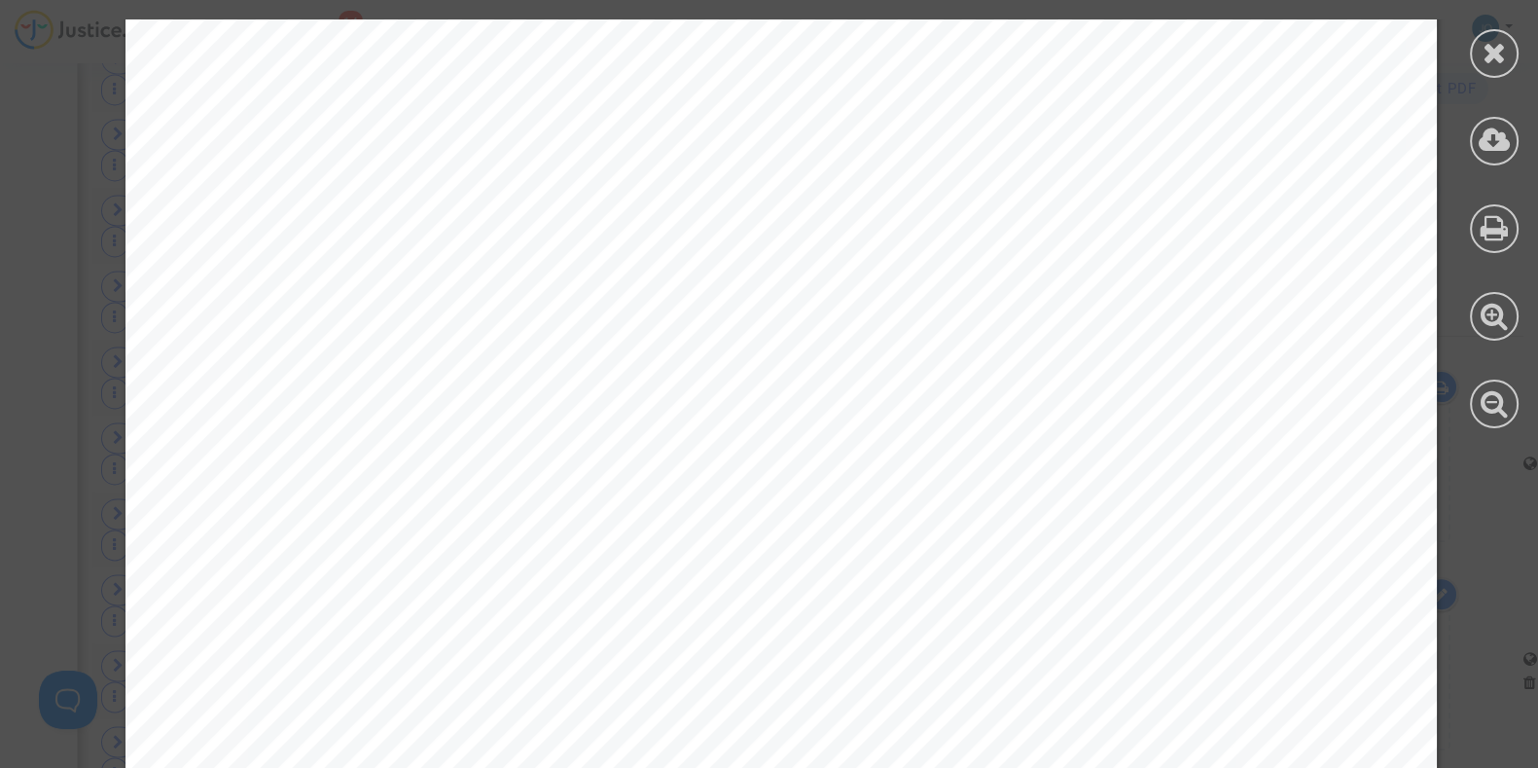
click at [1494, 46] on icon at bounding box center [1495, 52] width 24 height 29
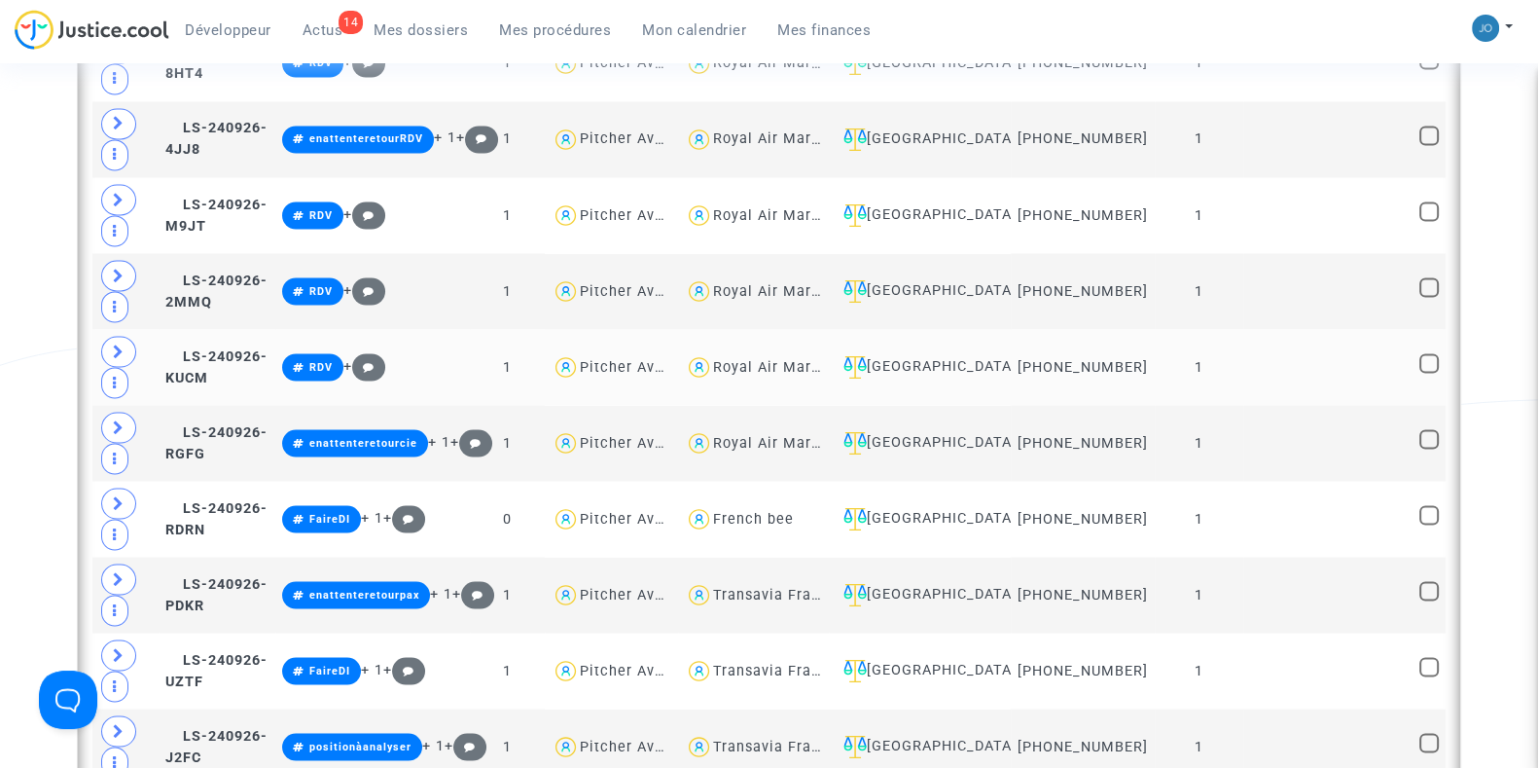
scroll to position [4427, 0]
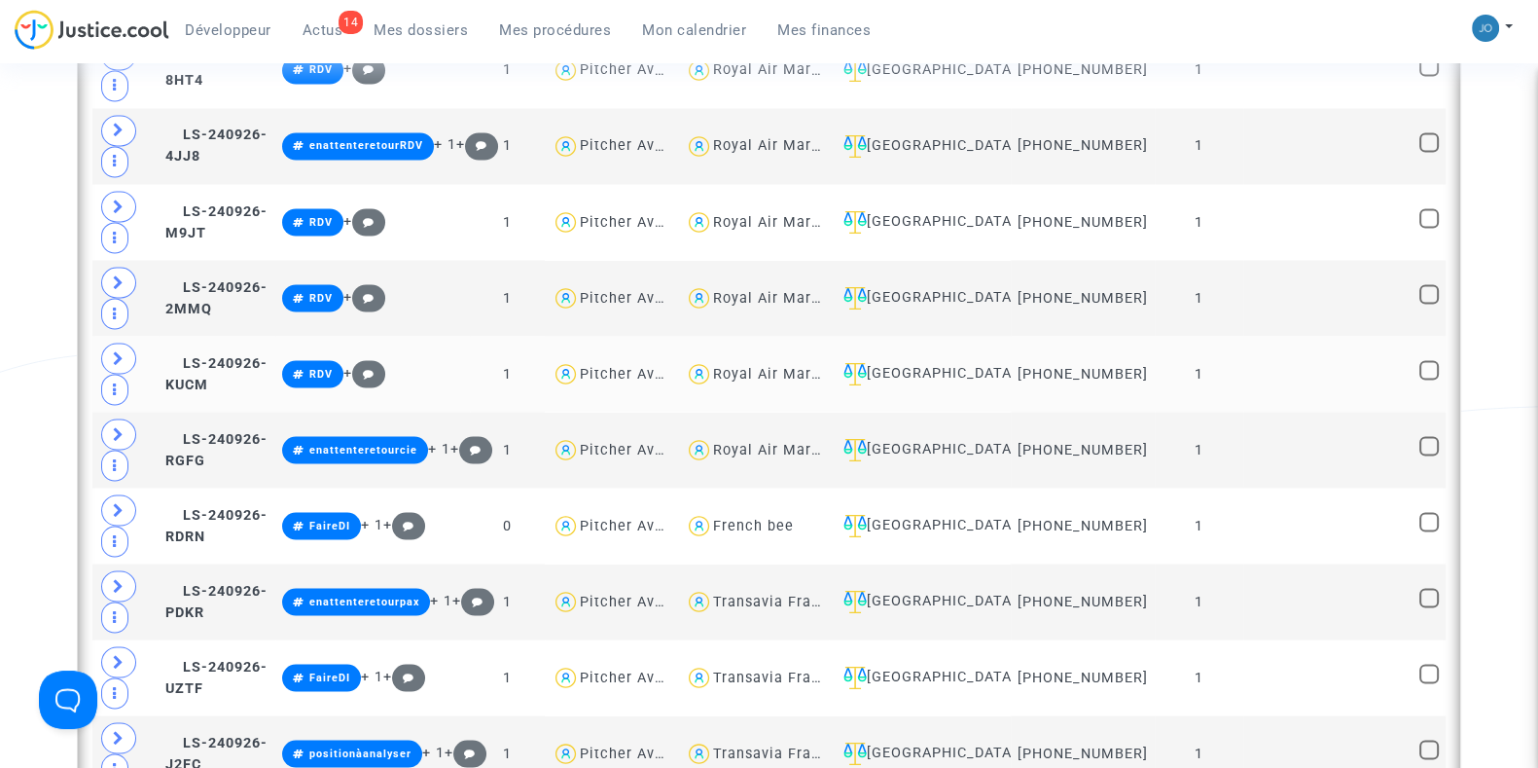
click at [1287, 360] on td at bounding box center [1328, 374] width 169 height 76
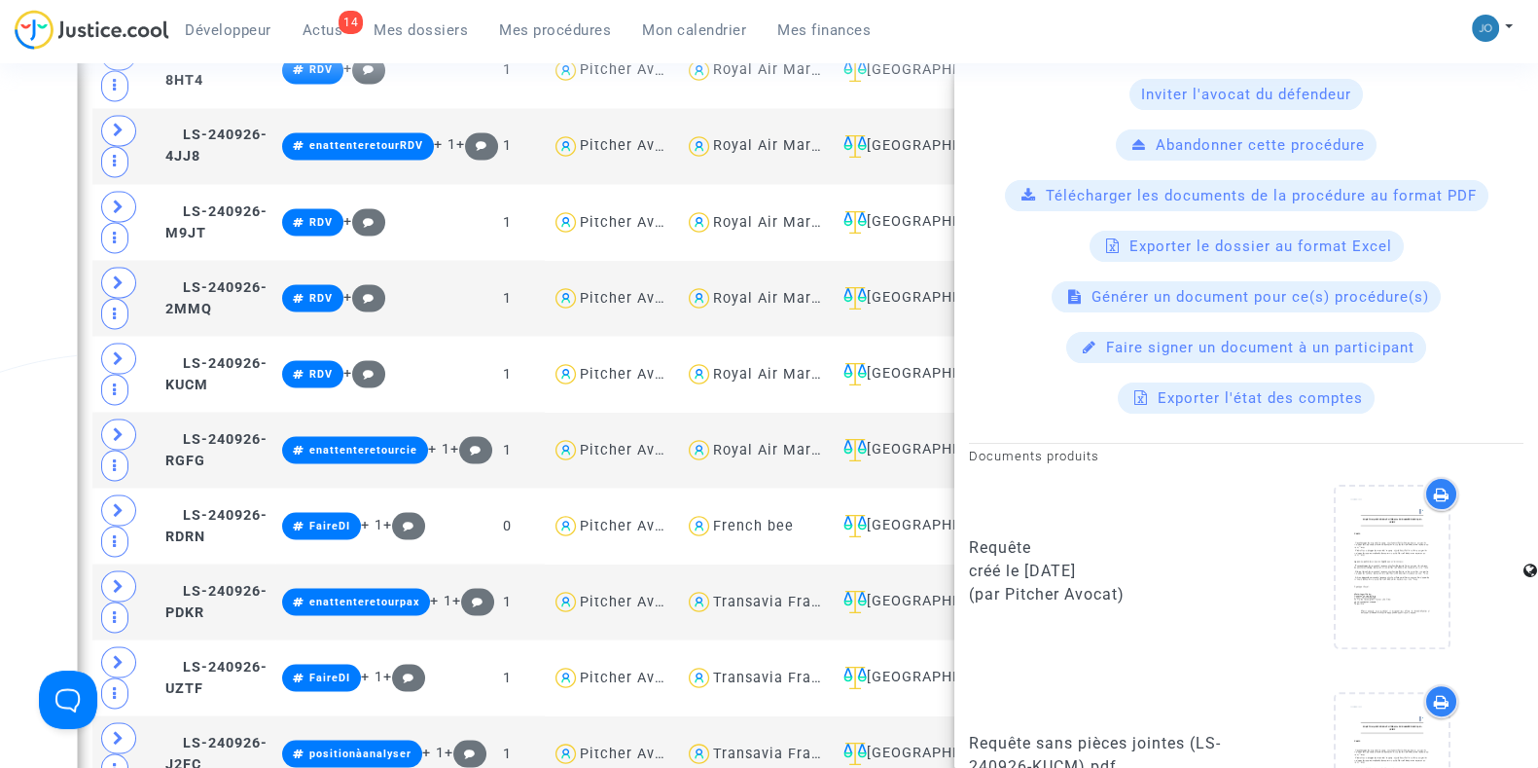
scroll to position [647, 0]
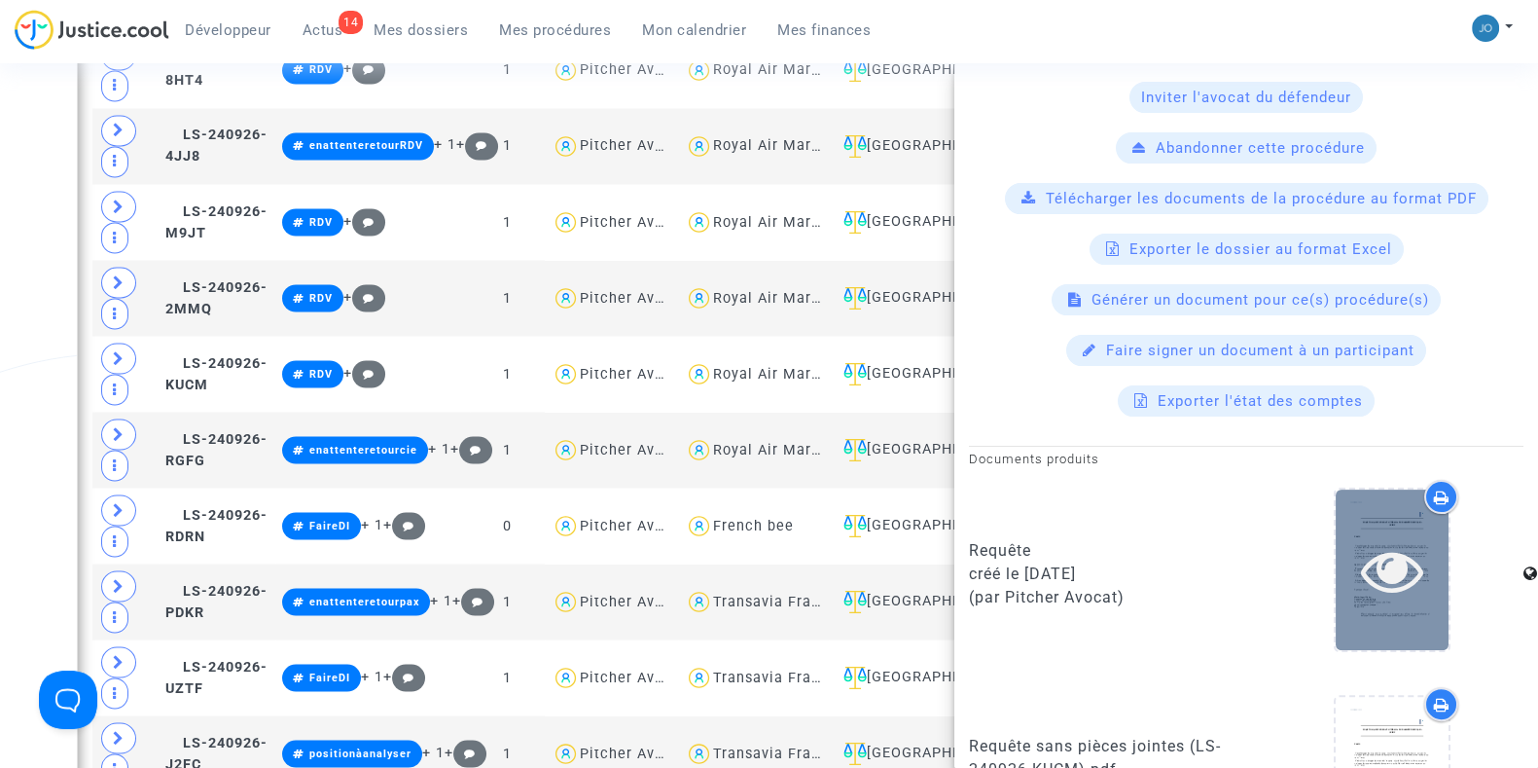
click at [1377, 539] on icon at bounding box center [1392, 570] width 63 height 62
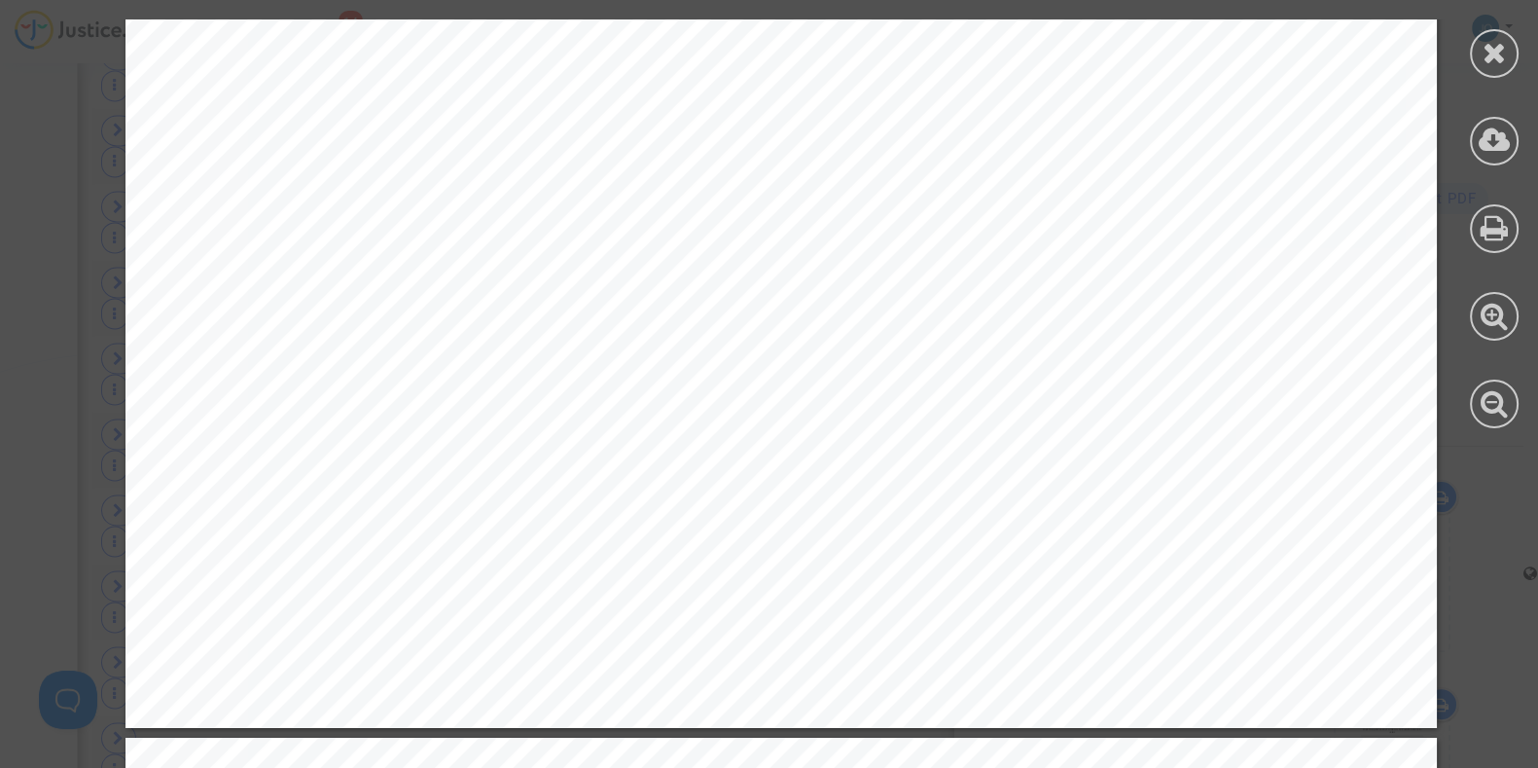
scroll to position [8635, 0]
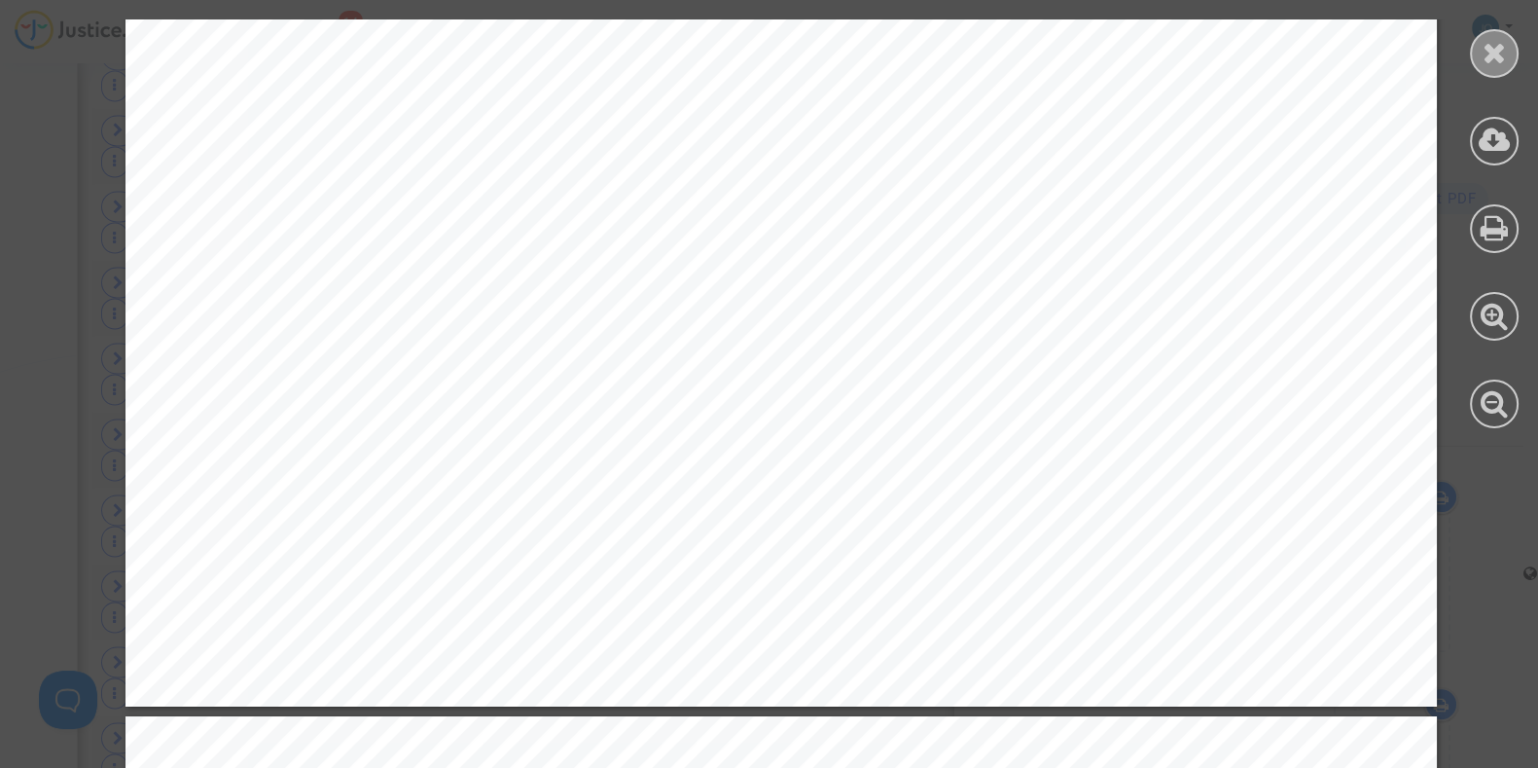
click at [1488, 58] on icon at bounding box center [1495, 52] width 24 height 29
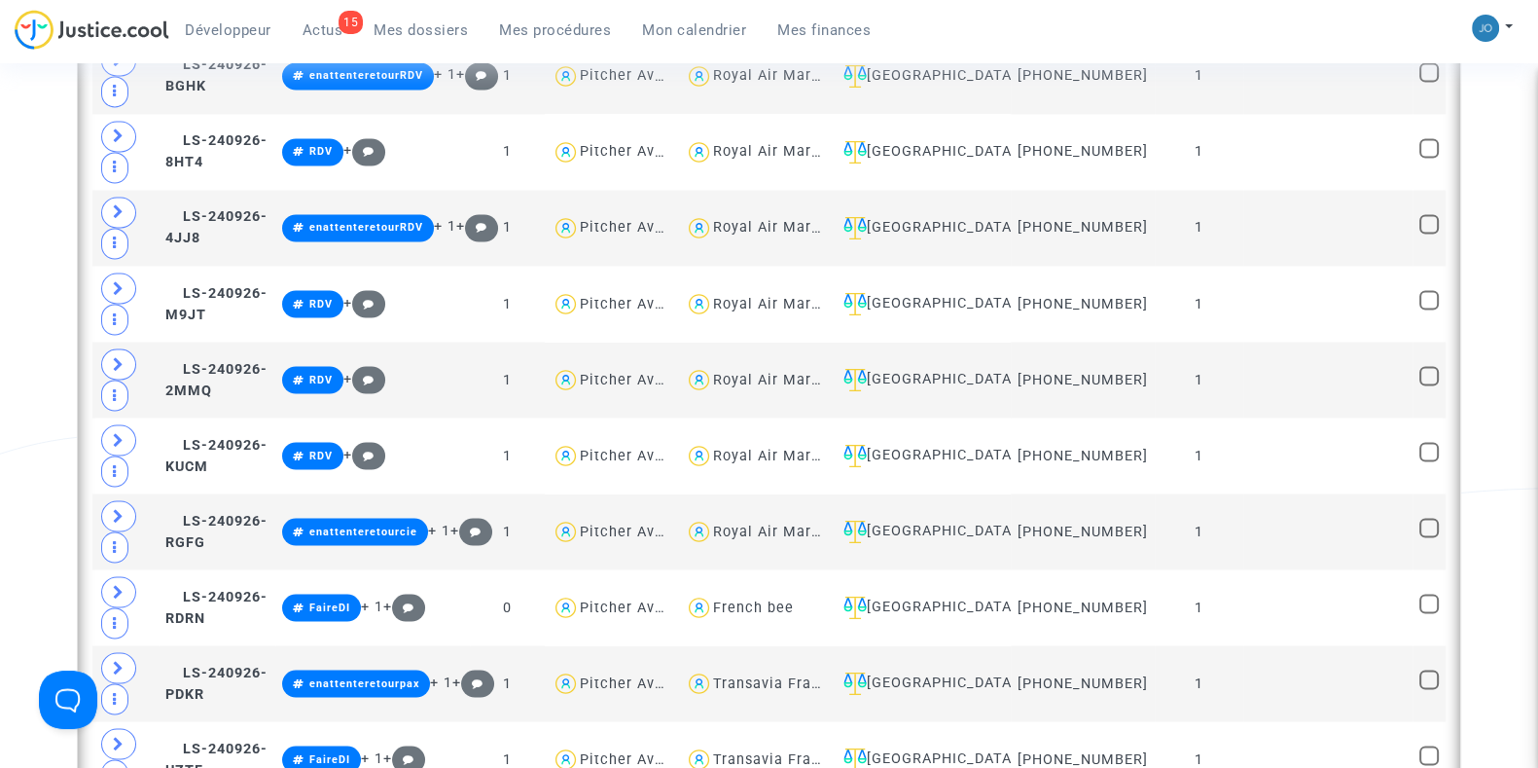
scroll to position [4341, 0]
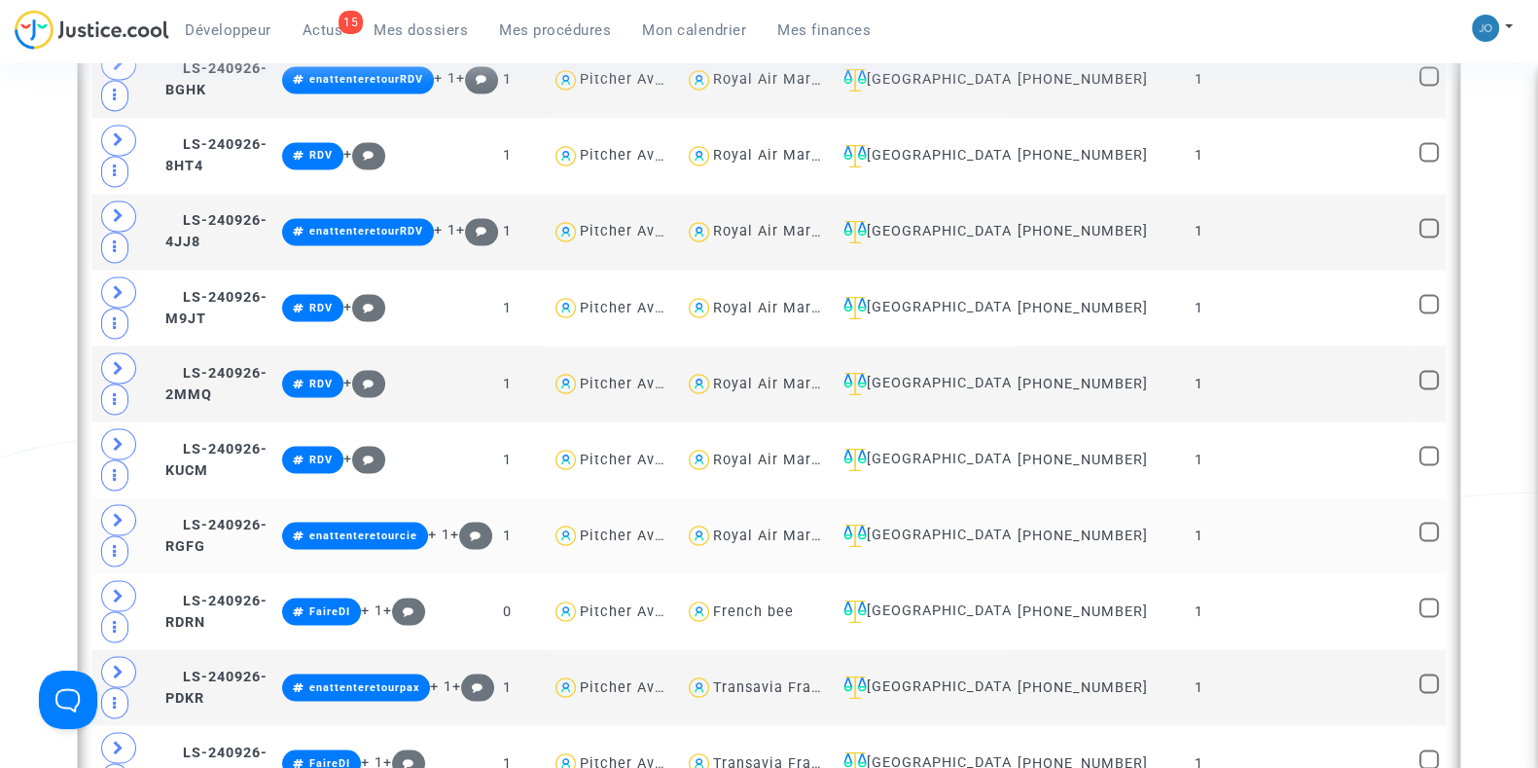
click at [1223, 511] on td "1" at bounding box center [1199, 535] width 89 height 76
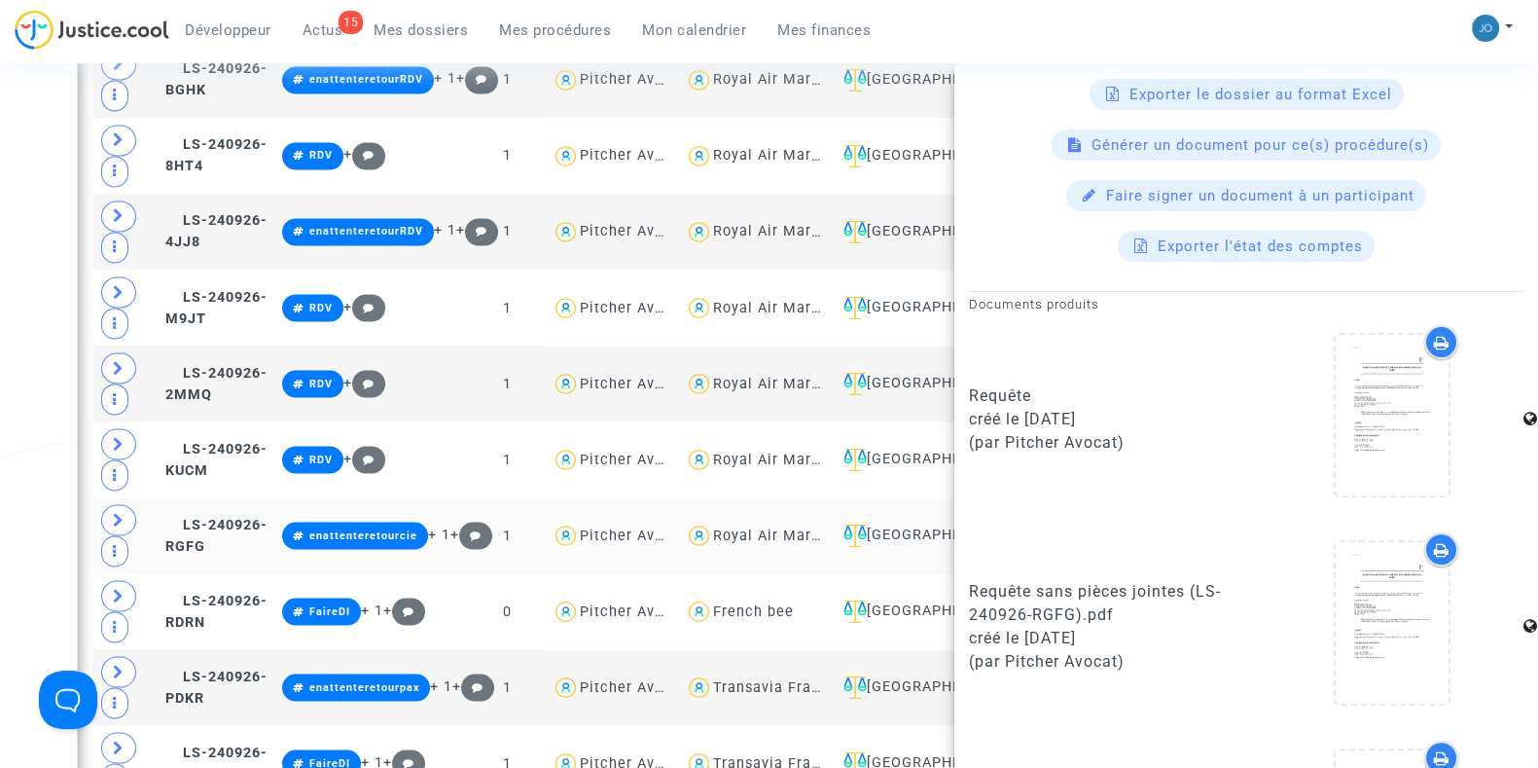
scroll to position [802, 0]
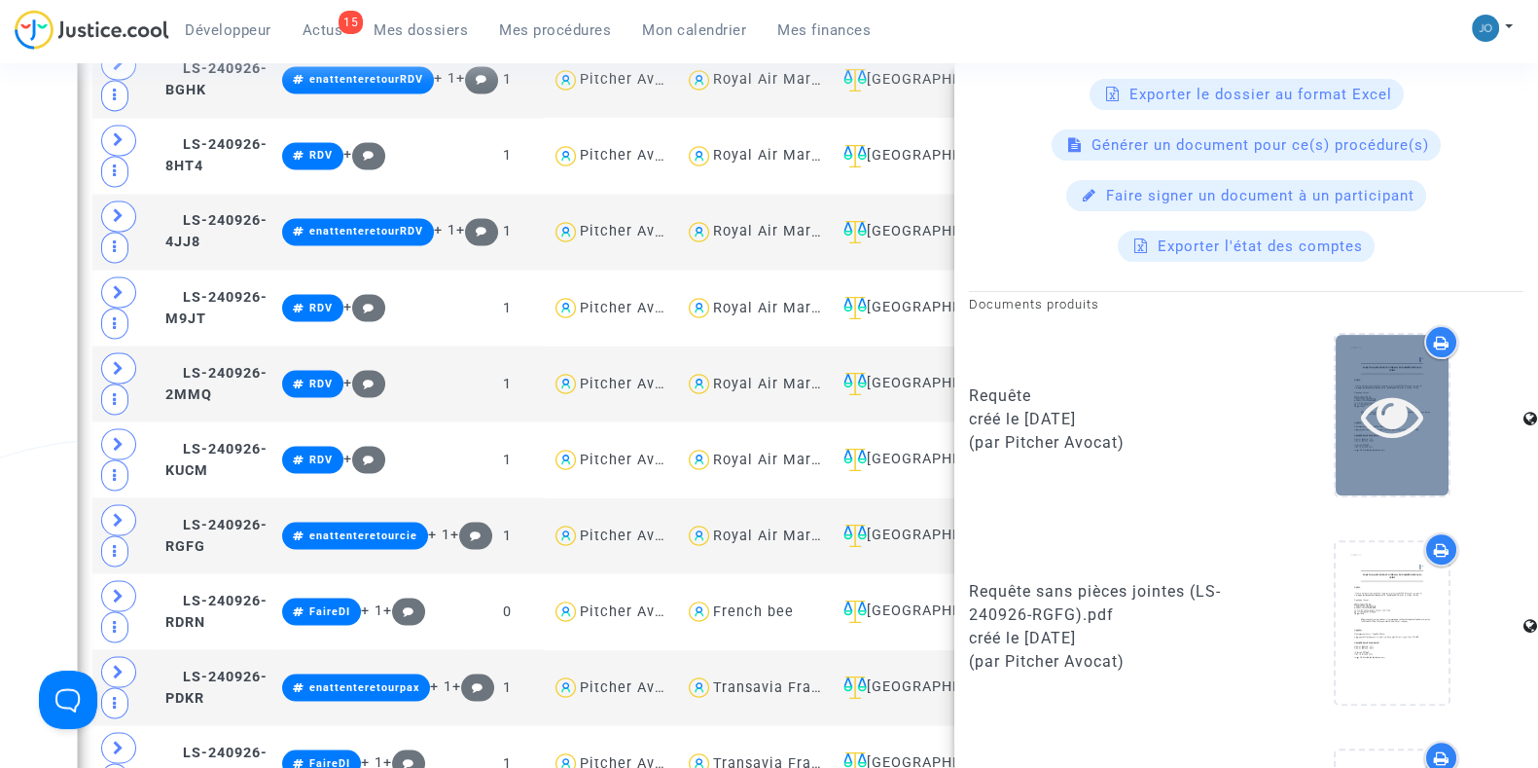
click at [1365, 416] on icon at bounding box center [1392, 415] width 63 height 62
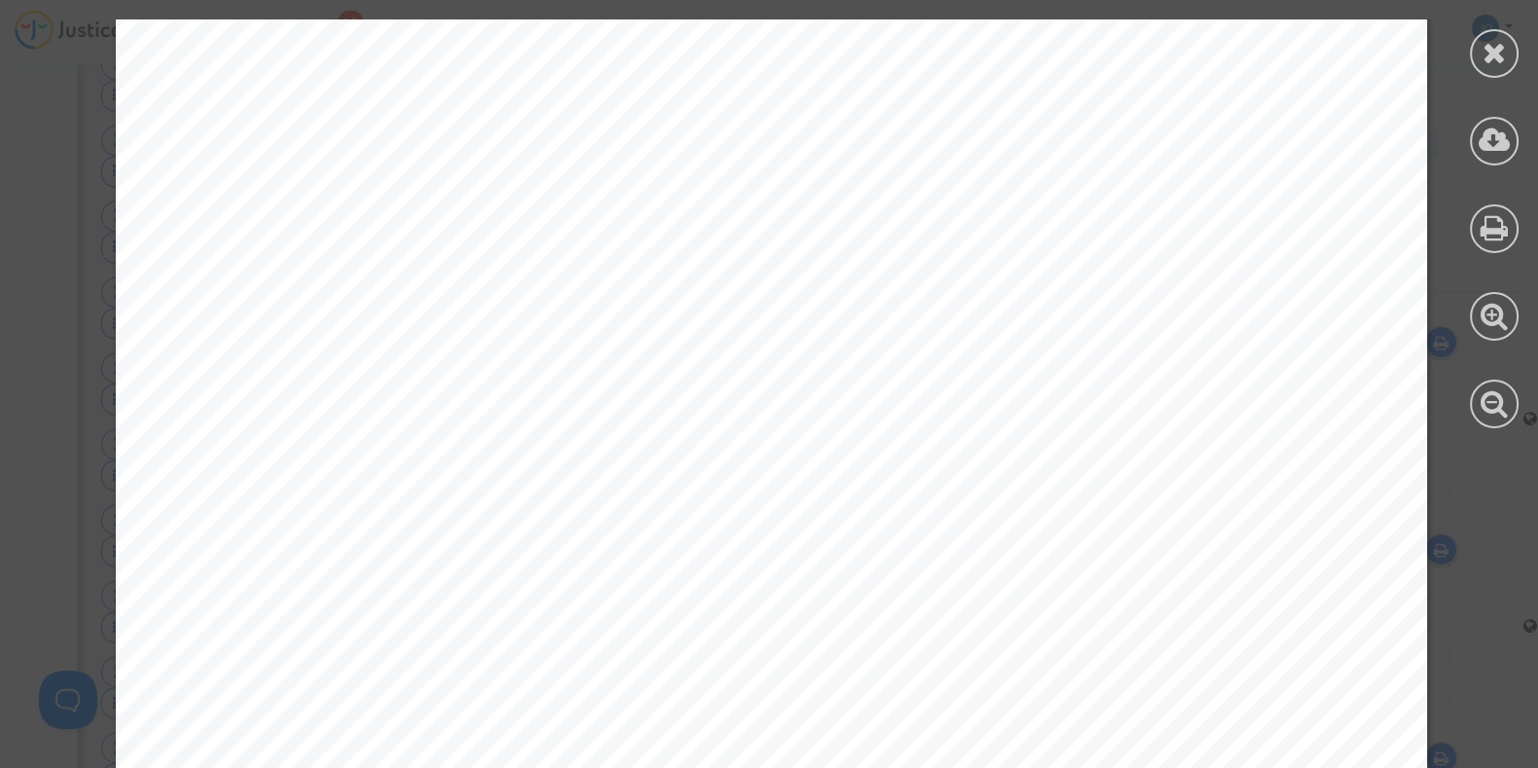
scroll to position [17705, 10]
click at [1494, 67] on div at bounding box center [1494, 53] width 49 height 49
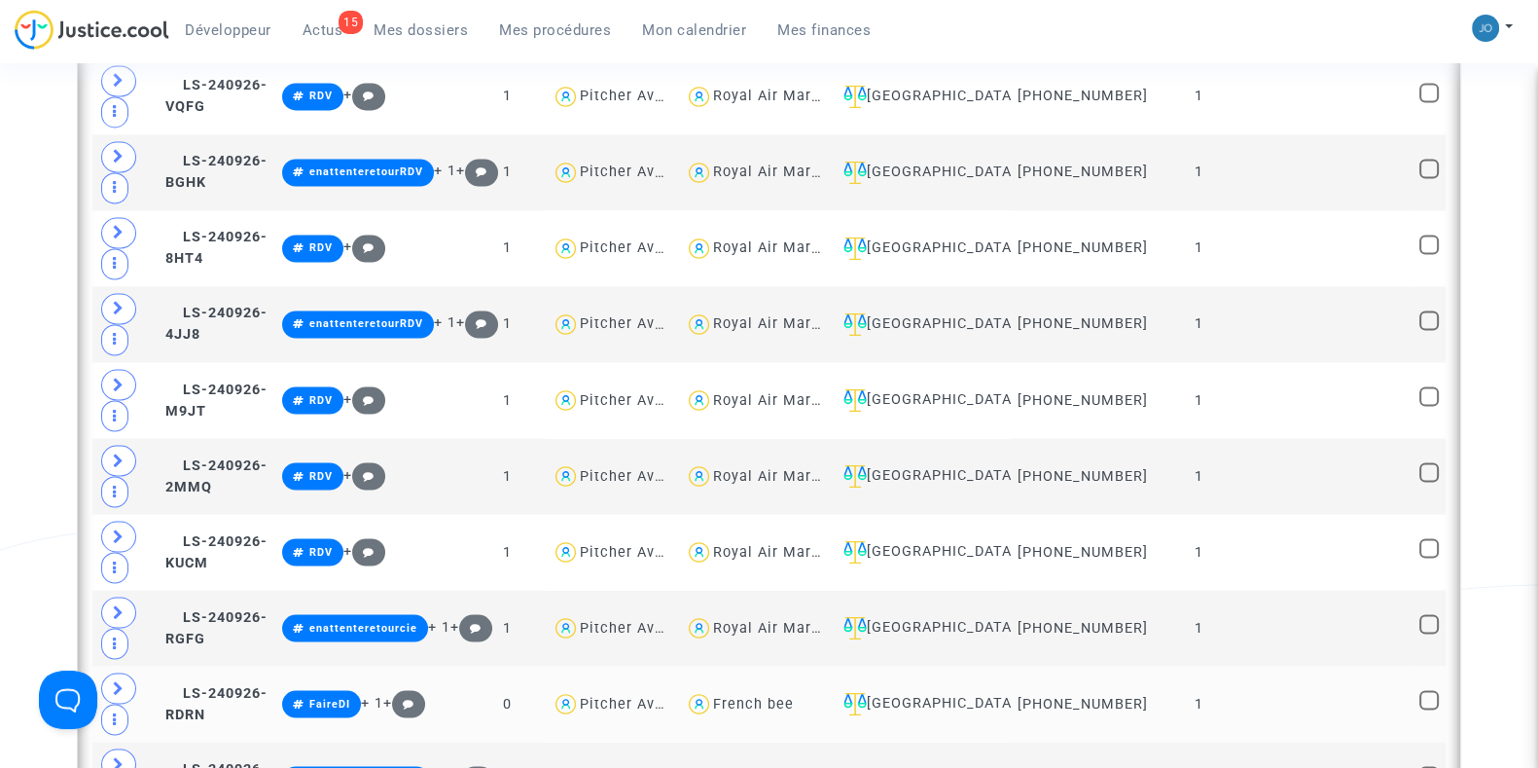
scroll to position [4234, 0]
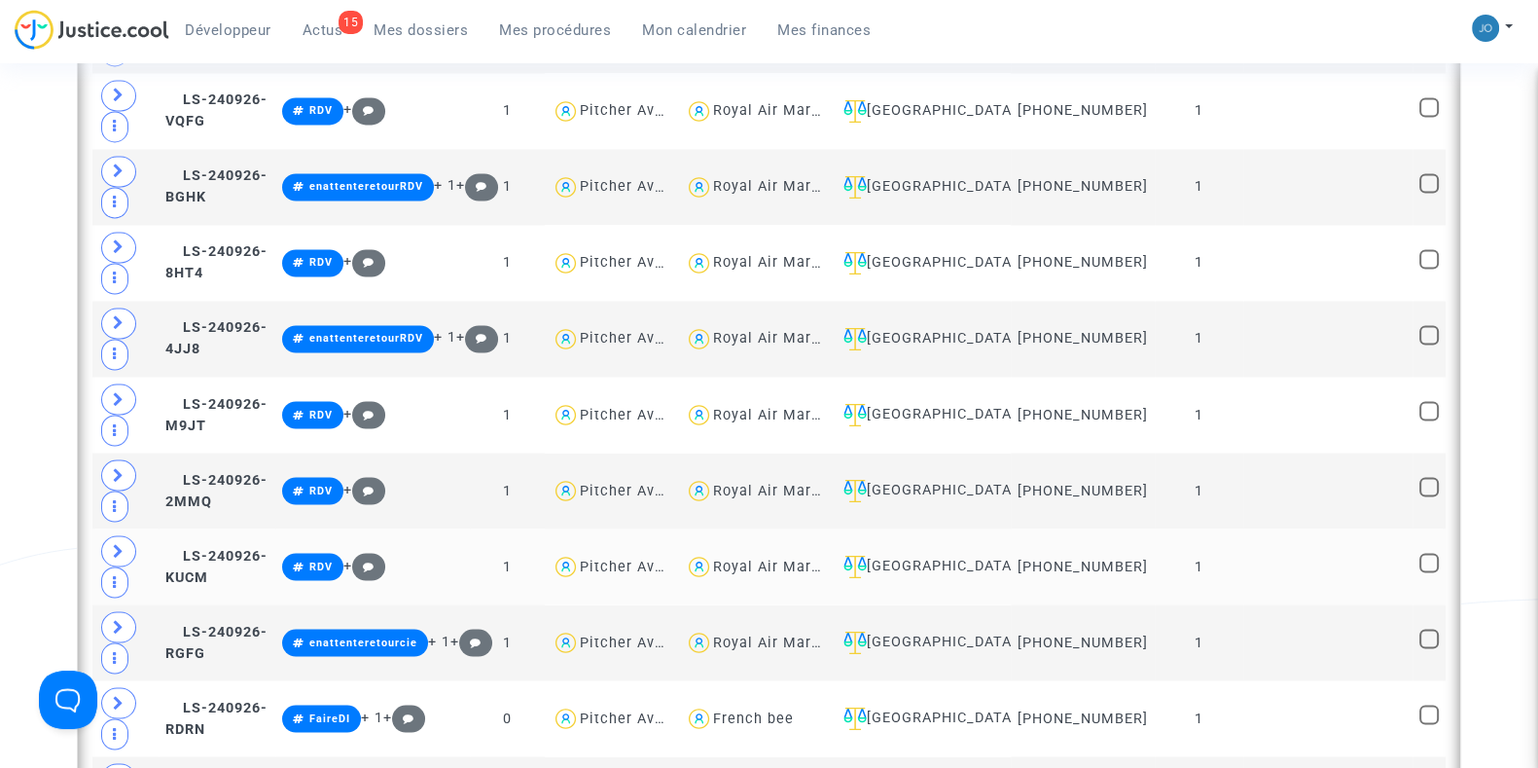
click at [1308, 544] on td at bounding box center [1328, 566] width 169 height 76
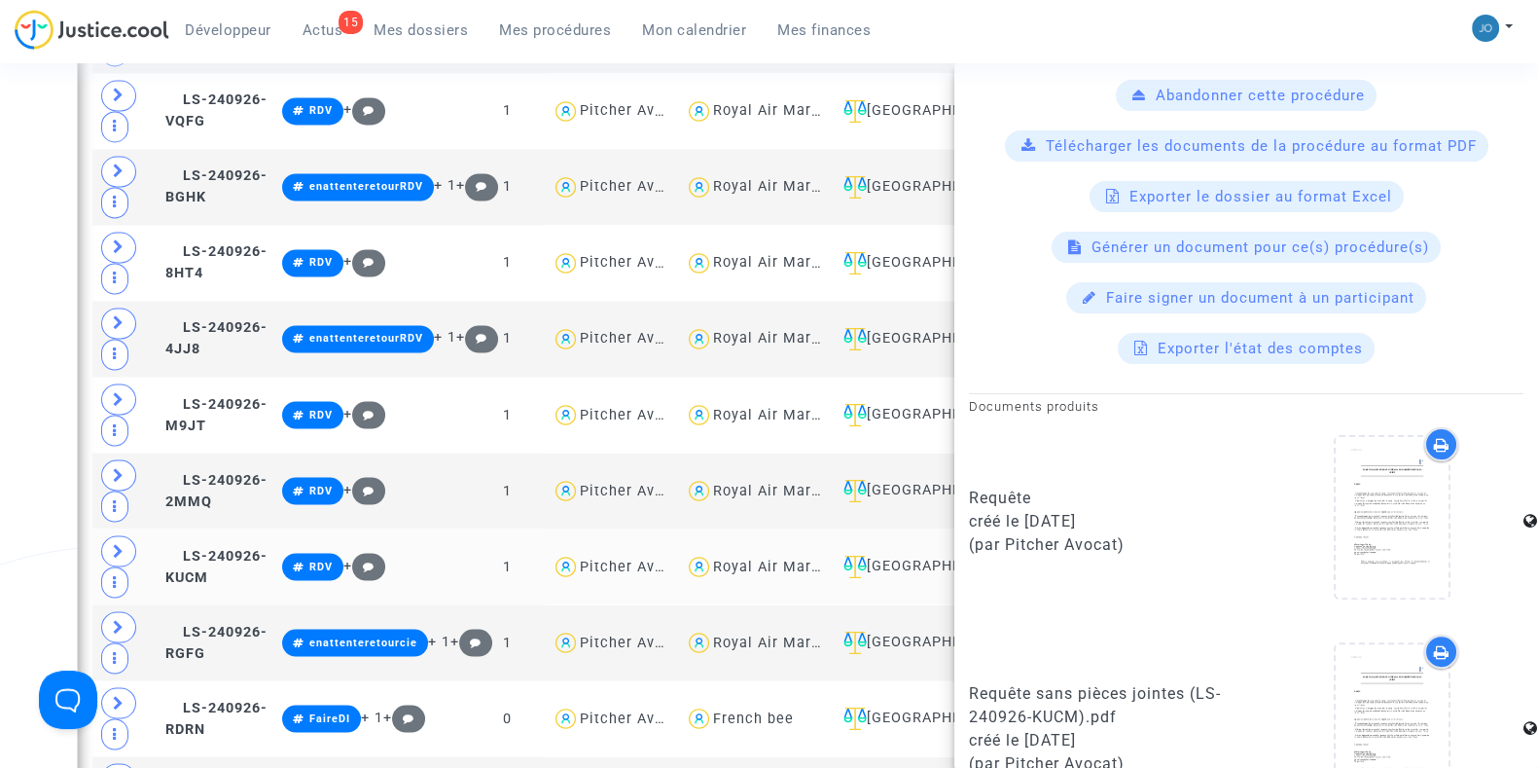
scroll to position [662, 0]
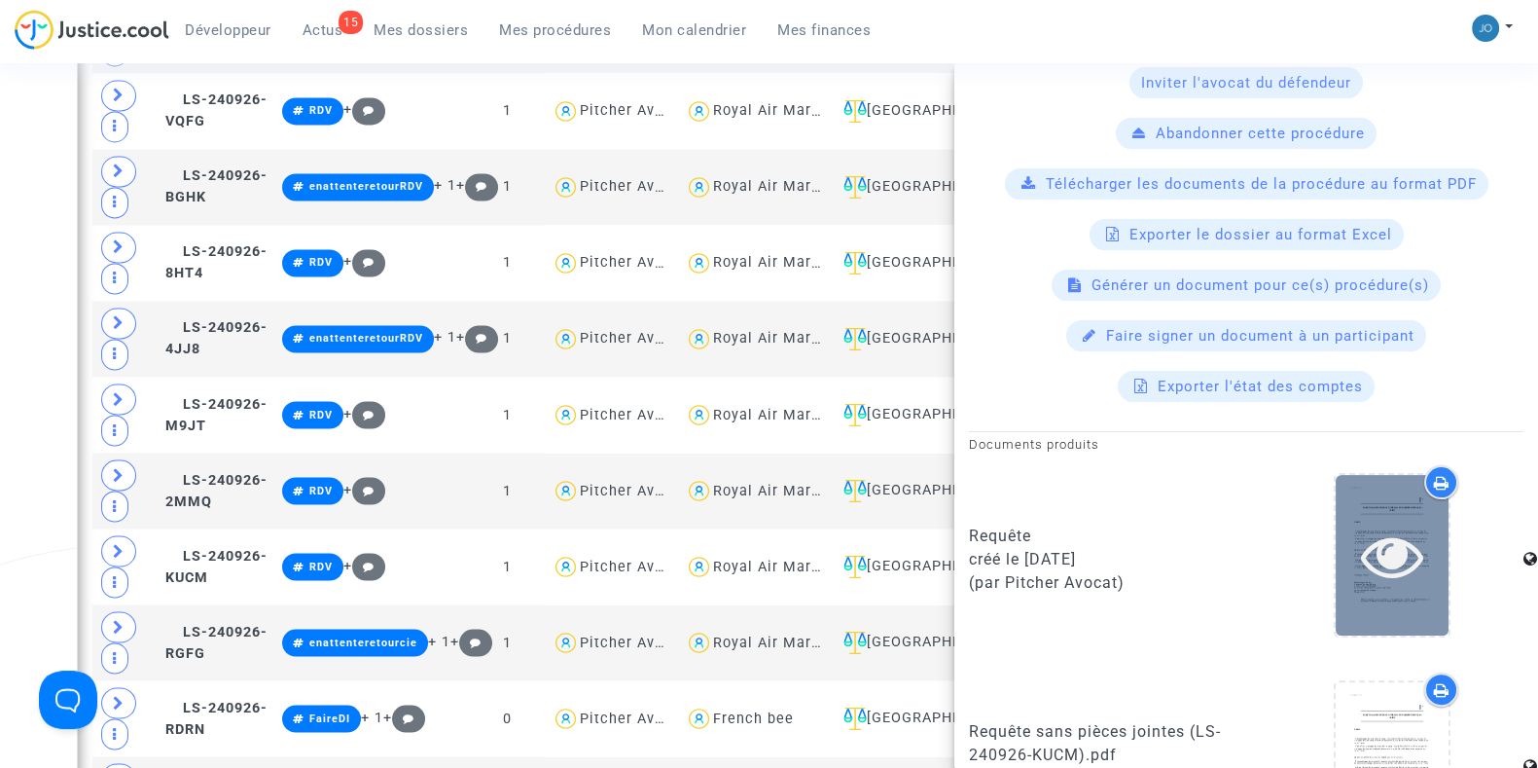
click at [1395, 554] on icon at bounding box center [1392, 555] width 63 height 62
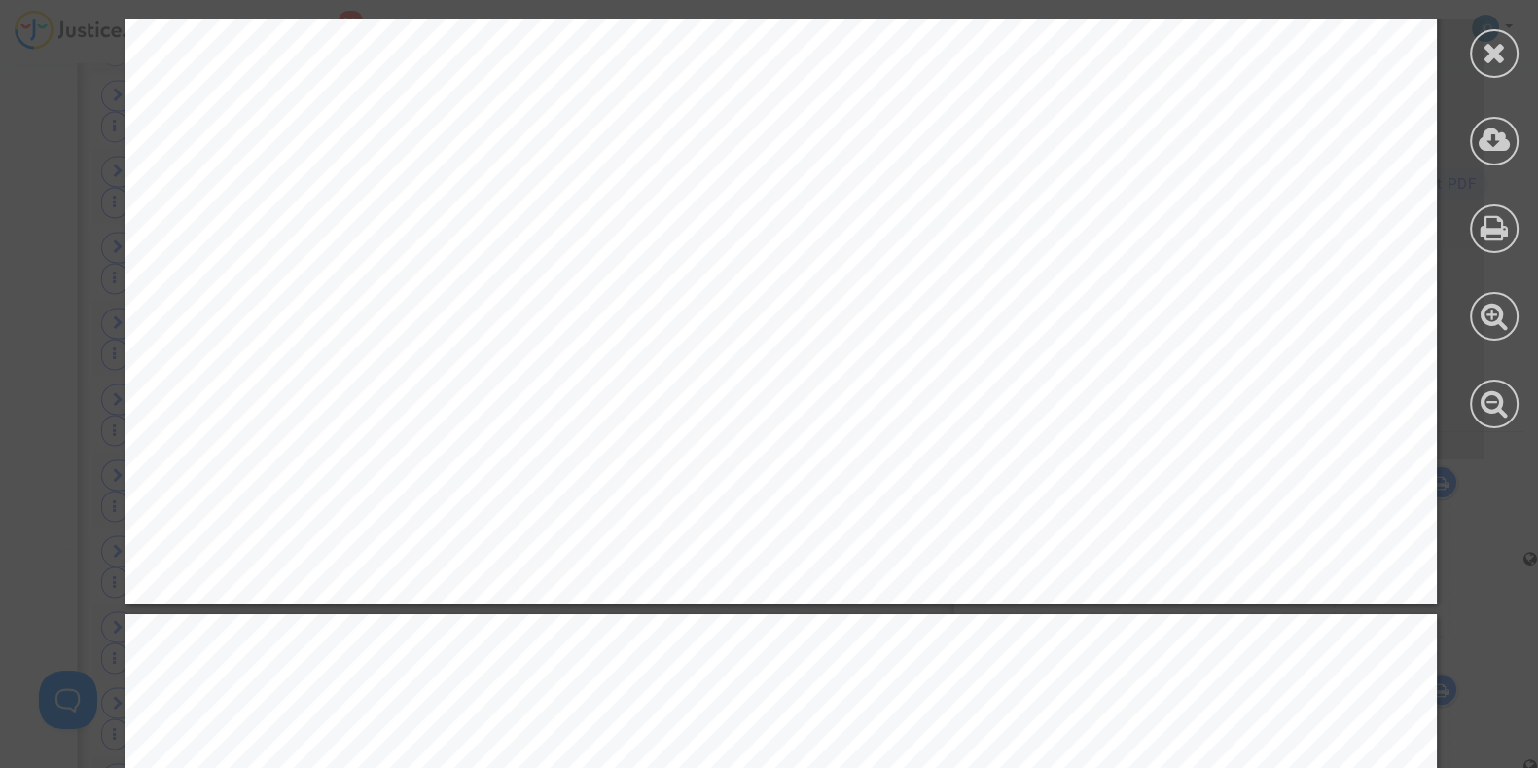
scroll to position [21807, 0]
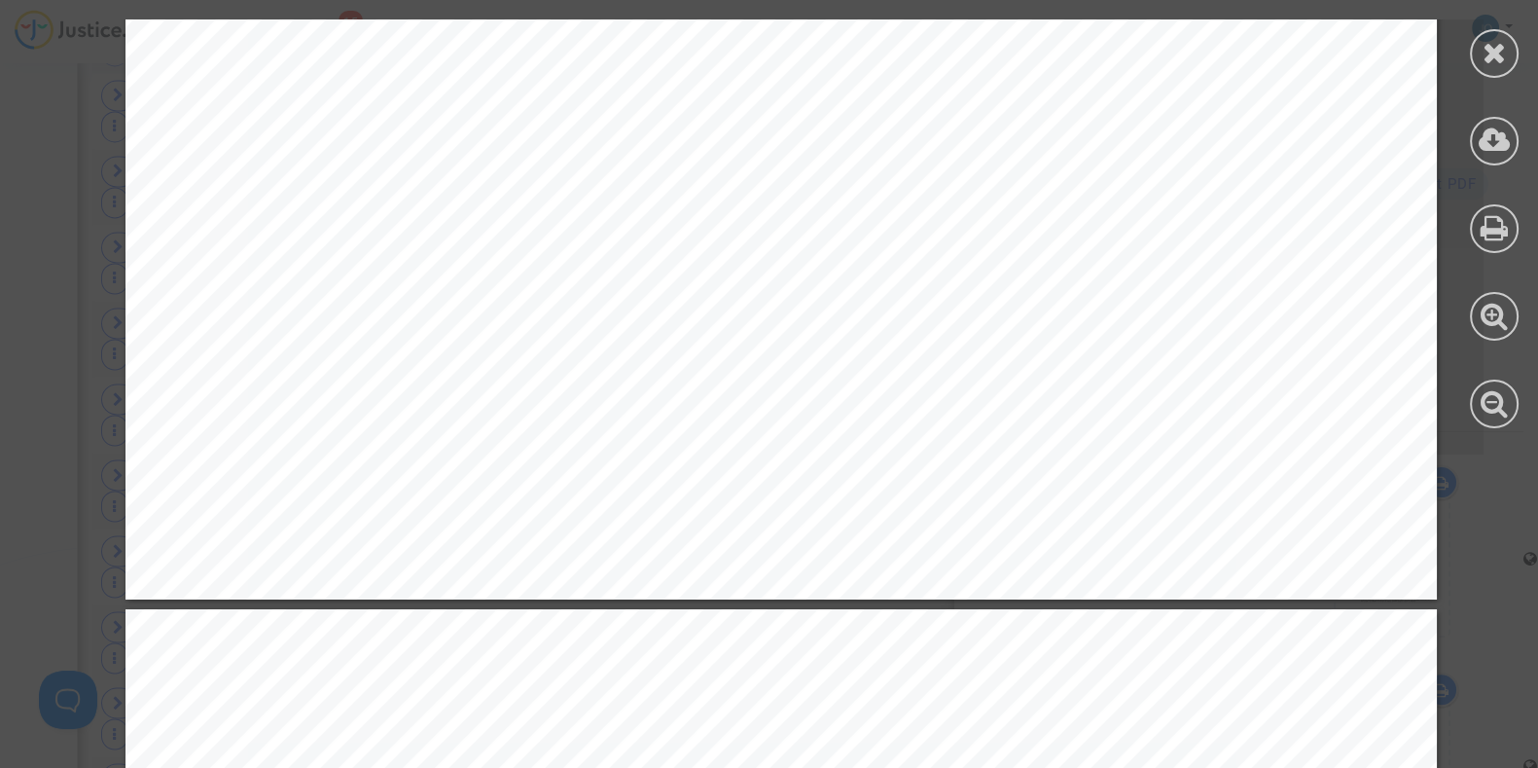
click at [1471, 41] on div at bounding box center [1495, 224] width 88 height 448
click at [1494, 53] on icon at bounding box center [1495, 52] width 24 height 29
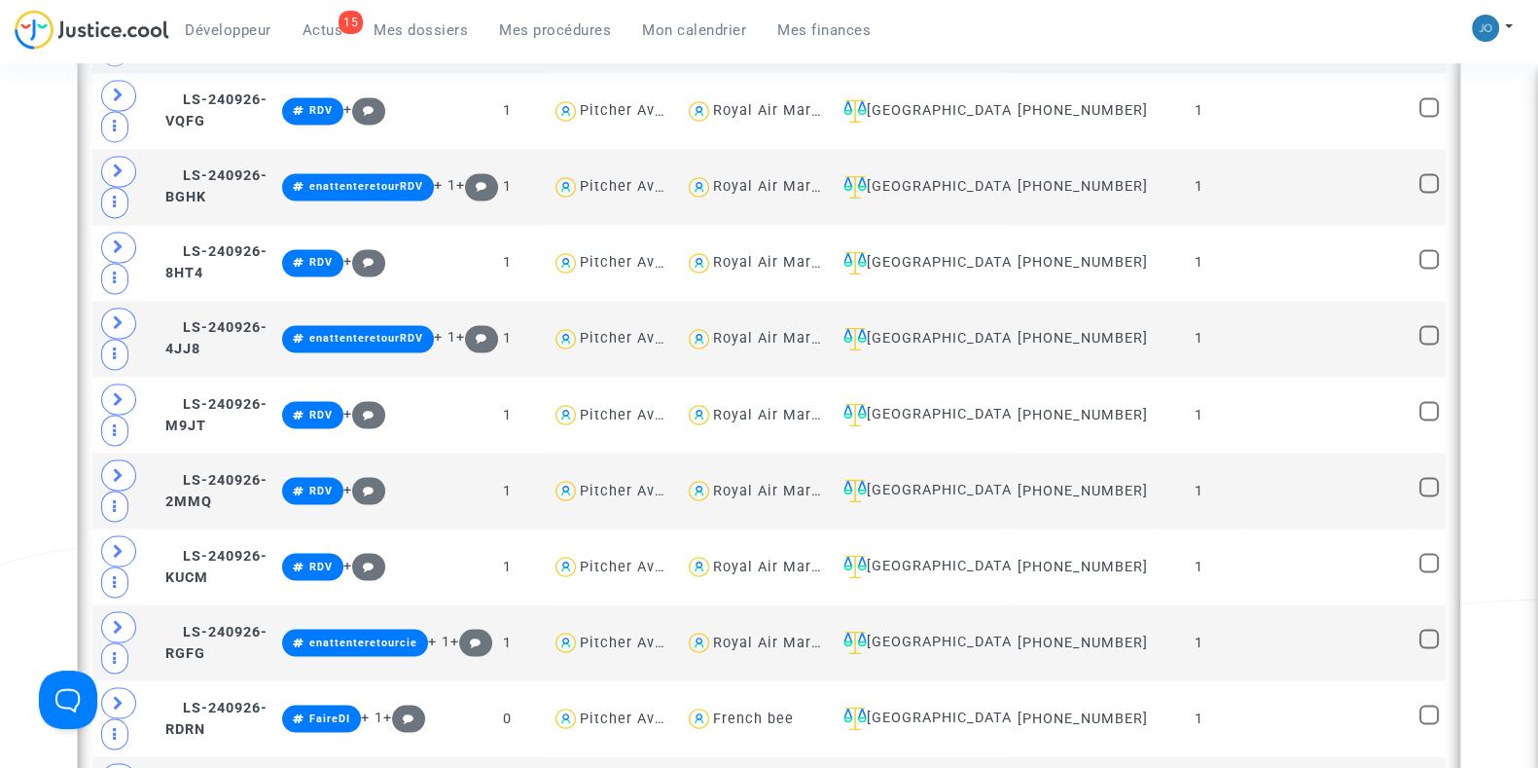
scroll to position [0, 0]
click at [1218, 396] on td "1" at bounding box center [1199, 415] width 89 height 76
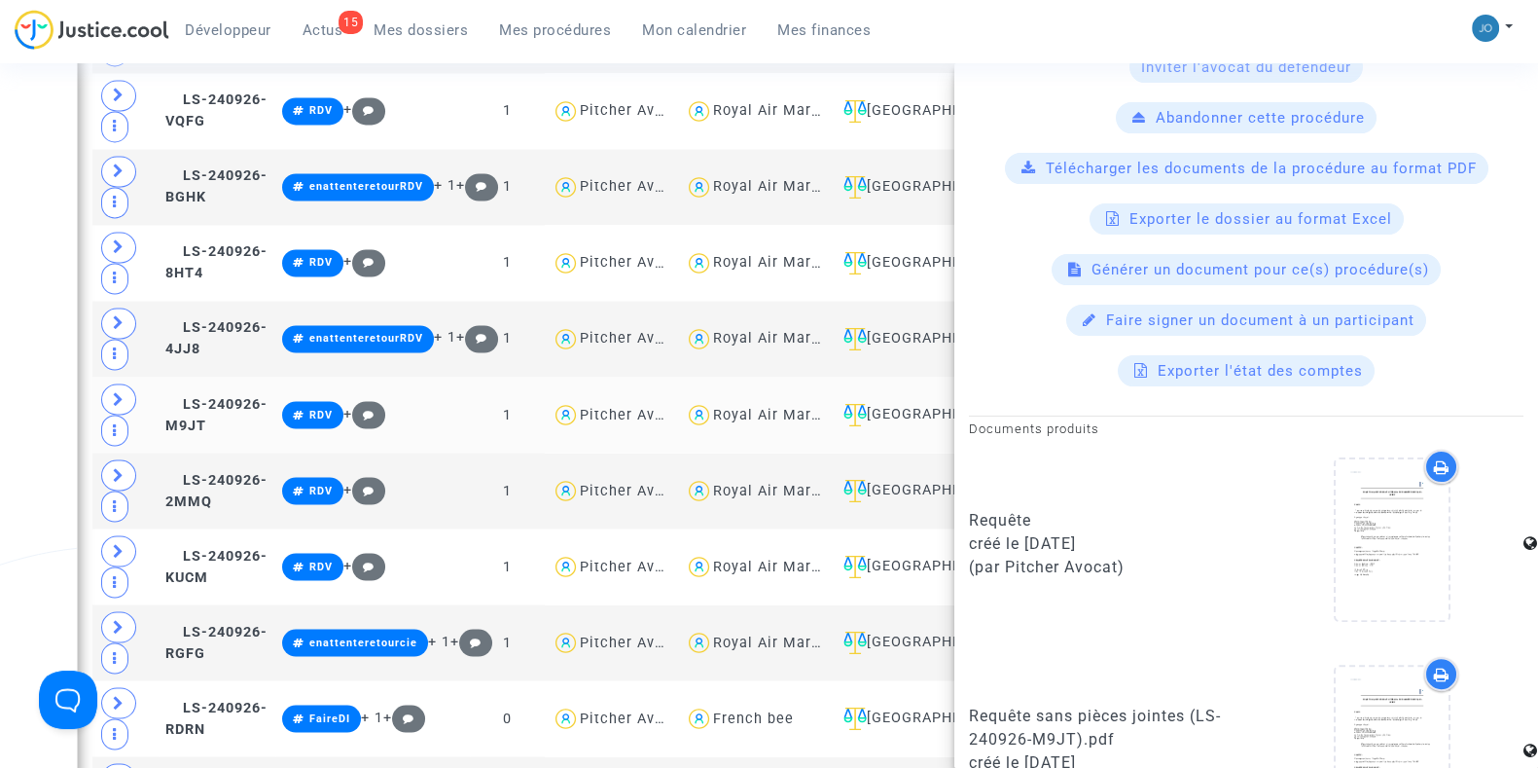
scroll to position [678, 0]
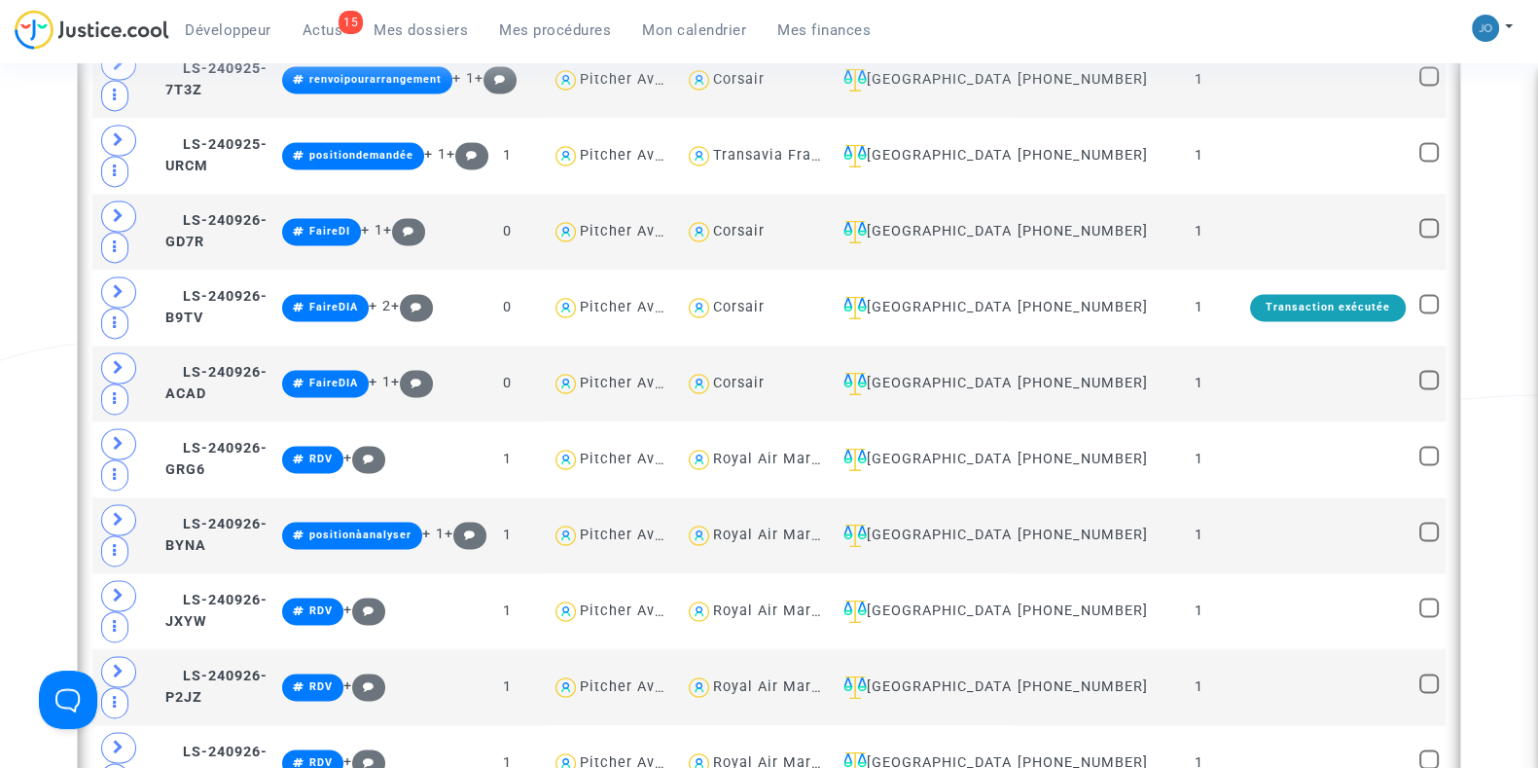
scroll to position [3721, 0]
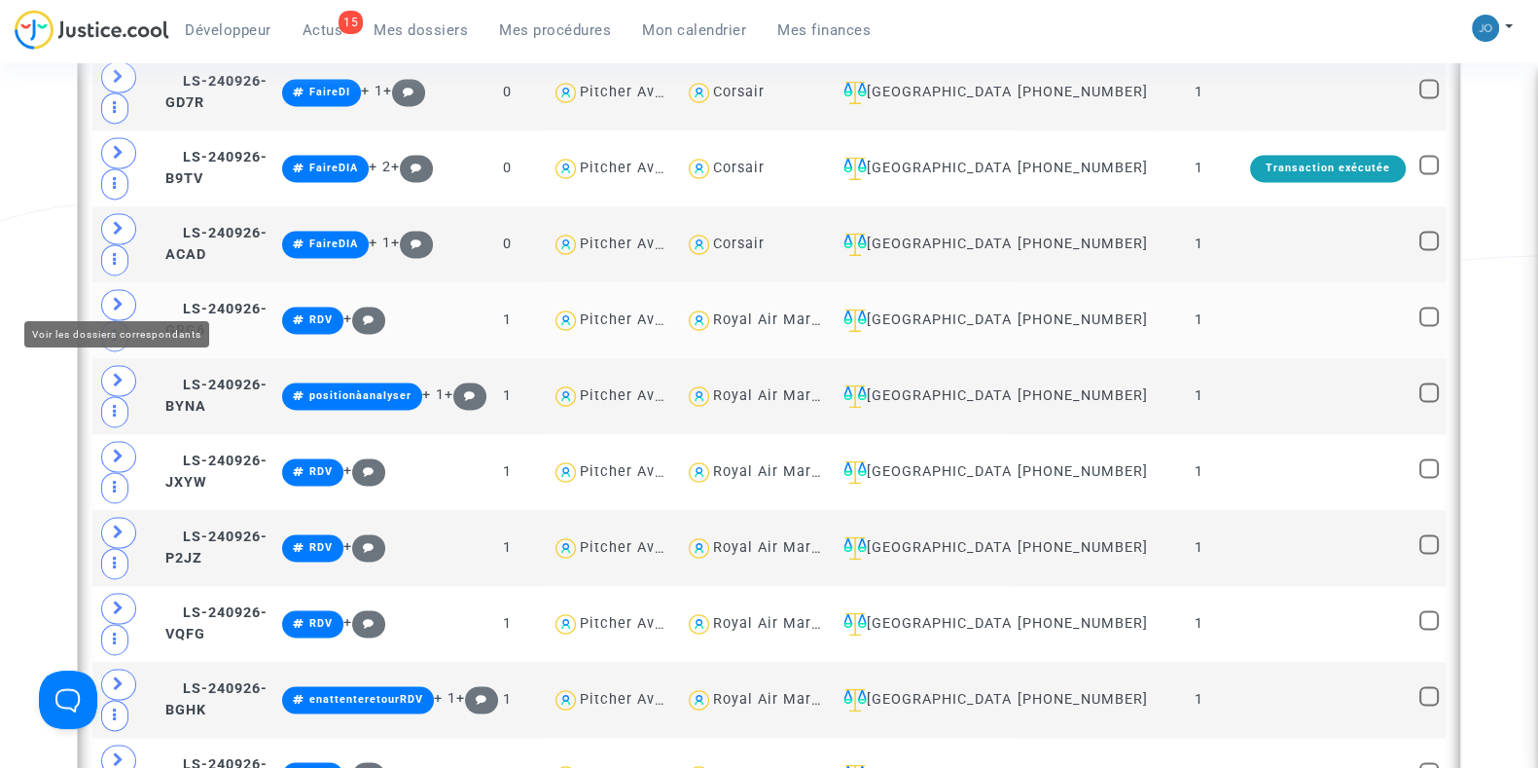
click at [119, 297] on icon at bounding box center [119, 304] width 12 height 15
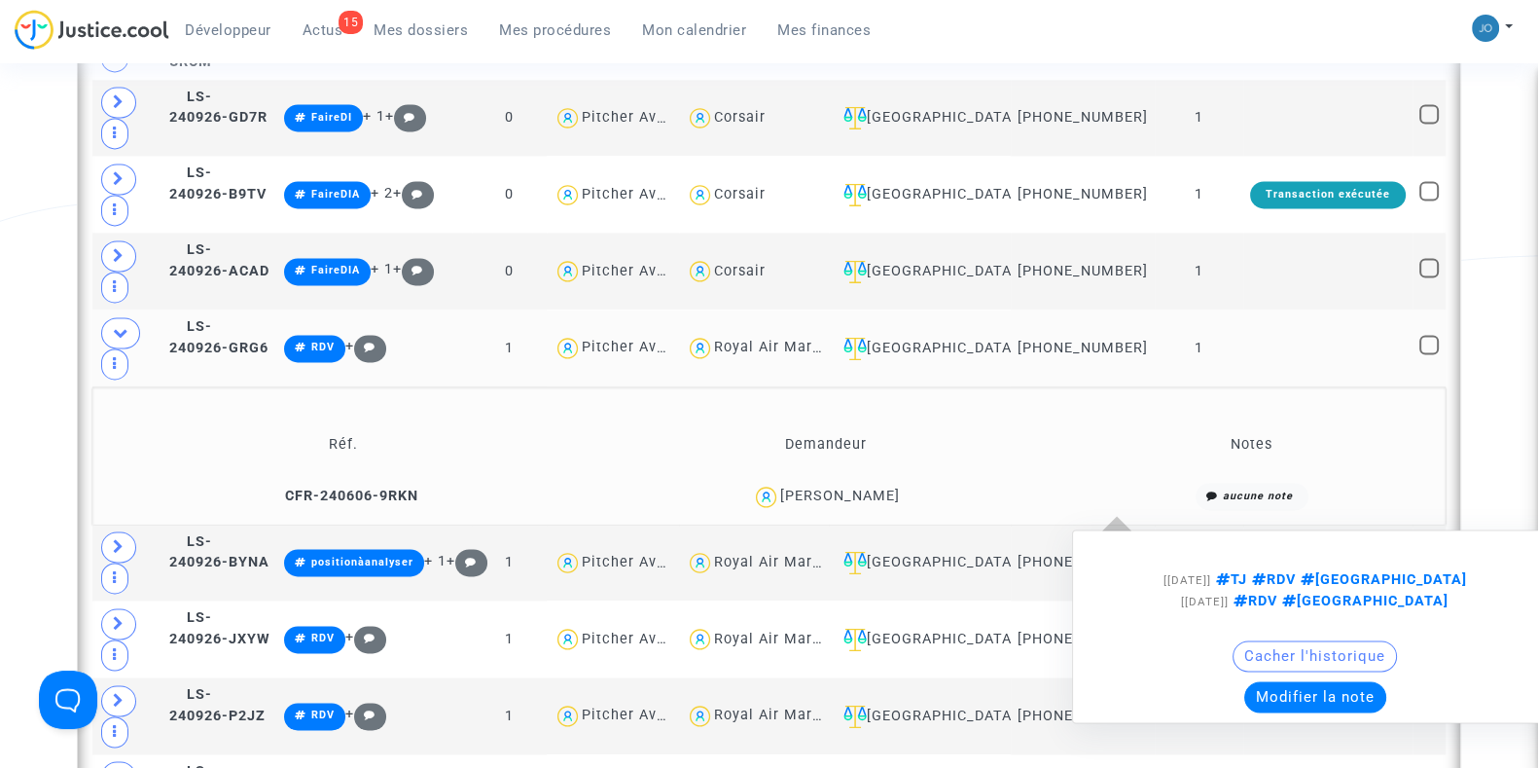
click at [1114, 483] on note-summary "aucune note [25/09/2024] TJ RDV Montreal [06/06/2024] RDV Montreal Cacher l'his…" at bounding box center [1252, 496] width 360 height 27
click at [1347, 483] on note-summary "aucune note [25/09/2024] TJ RDV Montreal [06/06/2024] RDV Montreal Cacher l'his…" at bounding box center [1252, 496] width 360 height 27
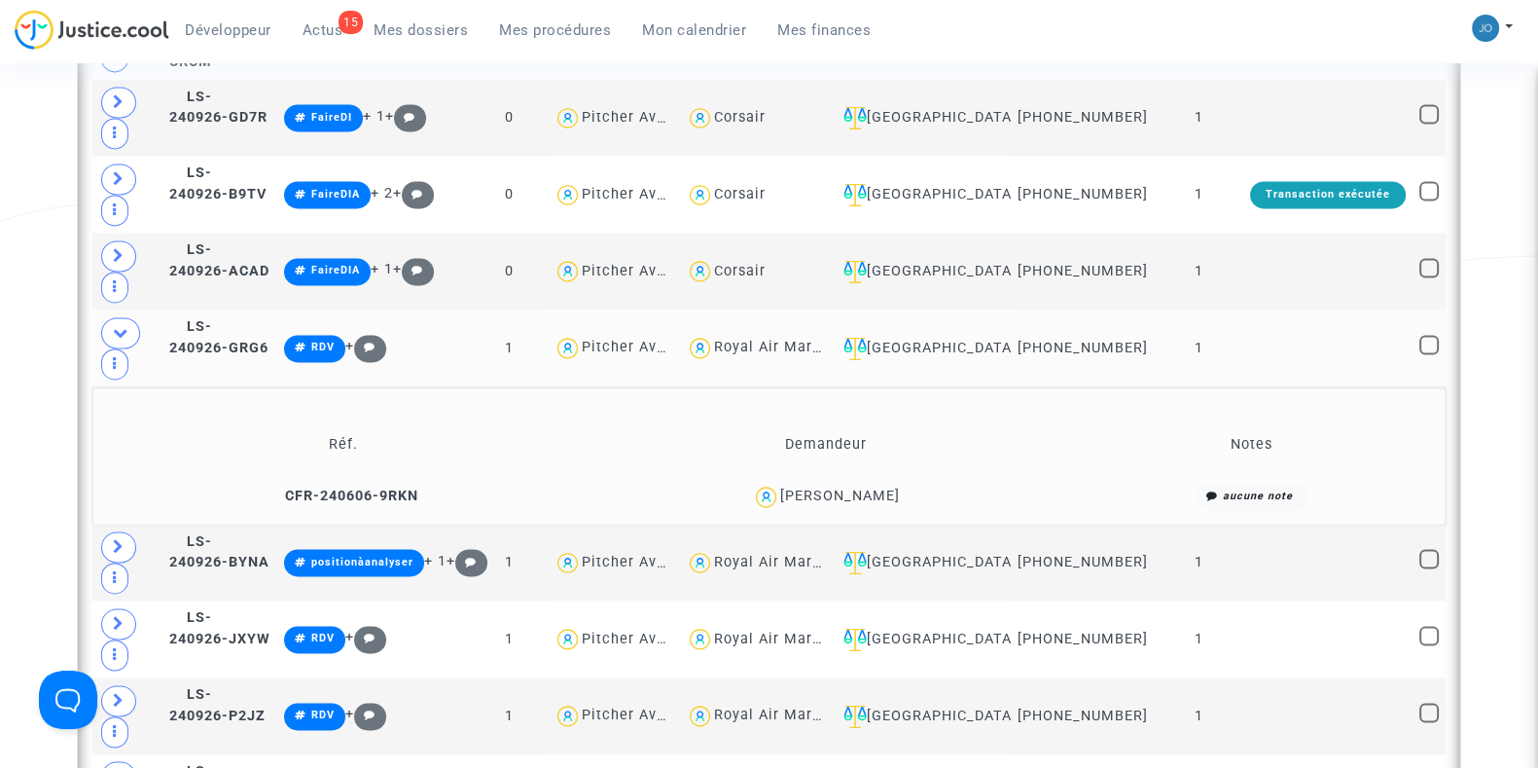
click at [812, 488] on div "[PERSON_NAME]" at bounding box center [840, 496] width 120 height 17
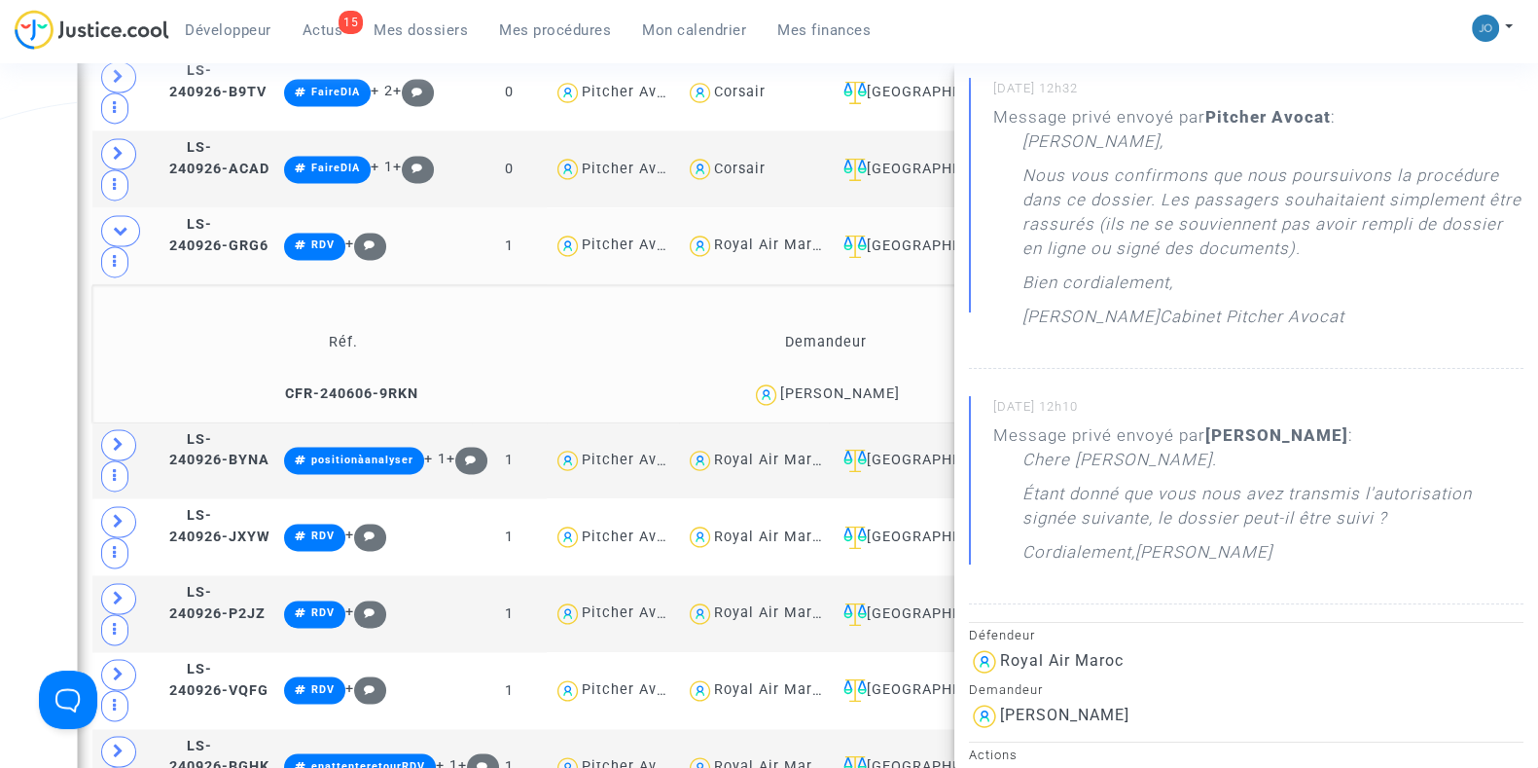
scroll to position [0, 0]
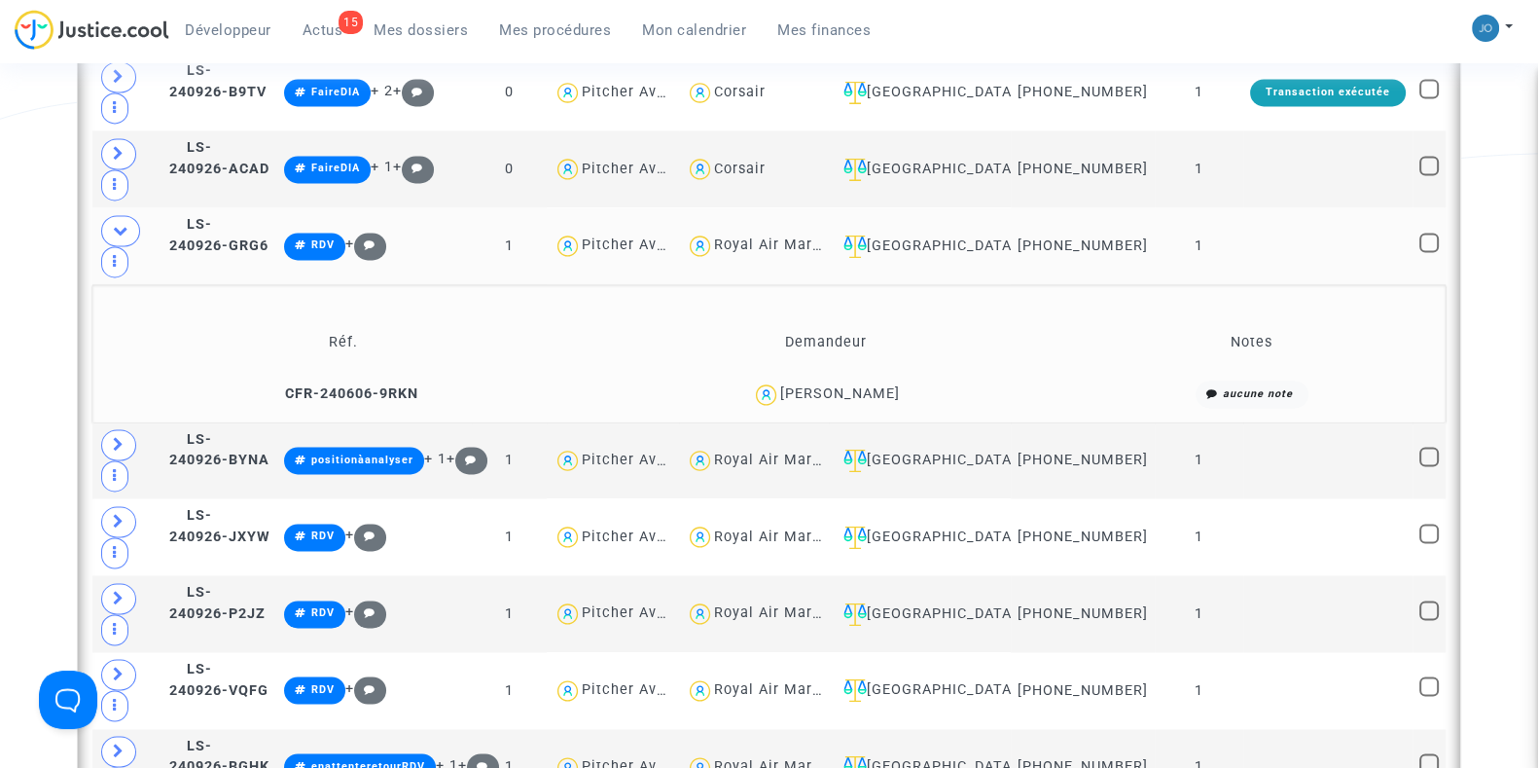
click at [885, 342] on span "[PERSON_NAME]" at bounding box center [840, 337] width 120 height 128
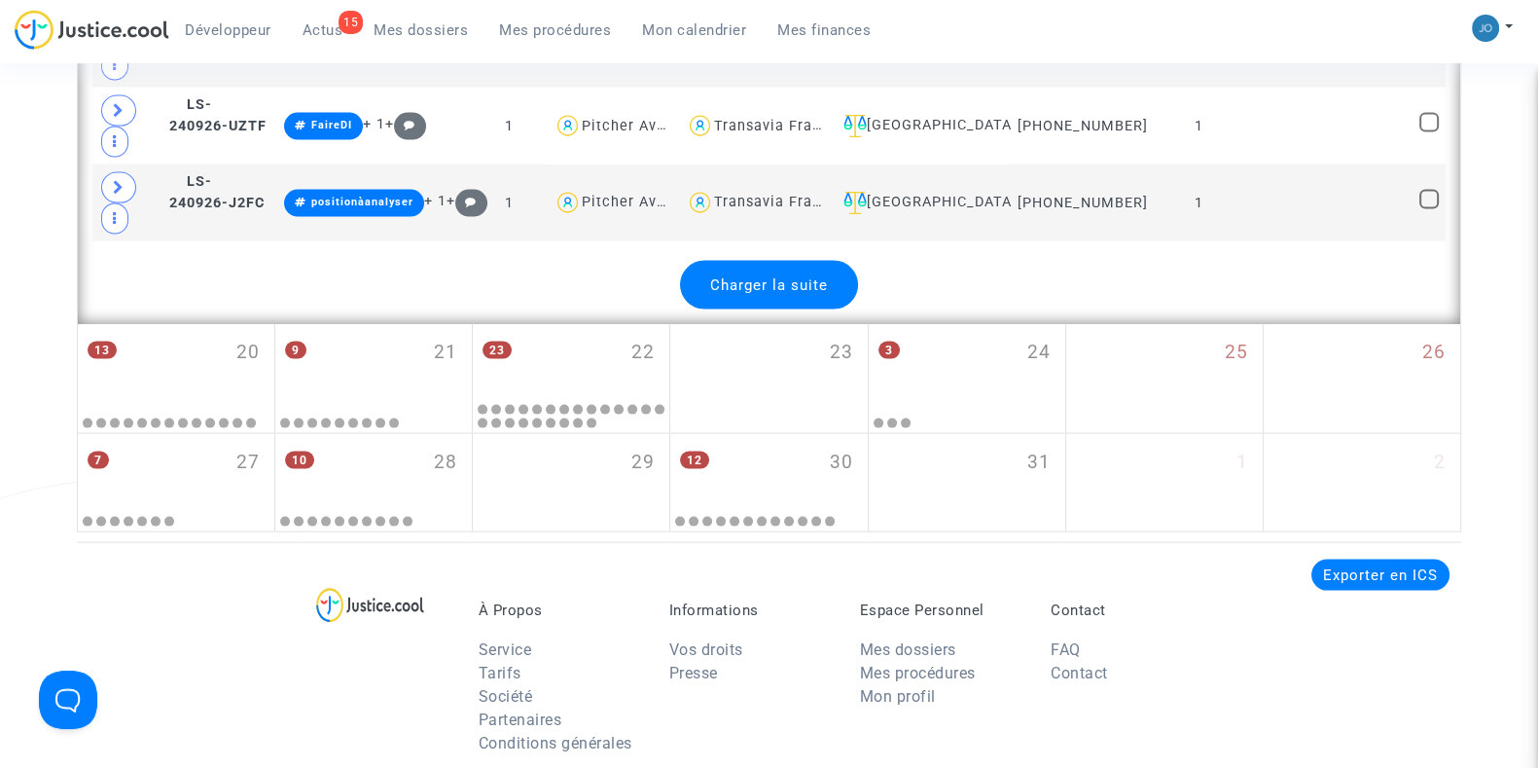
scroll to position [5168, 0]
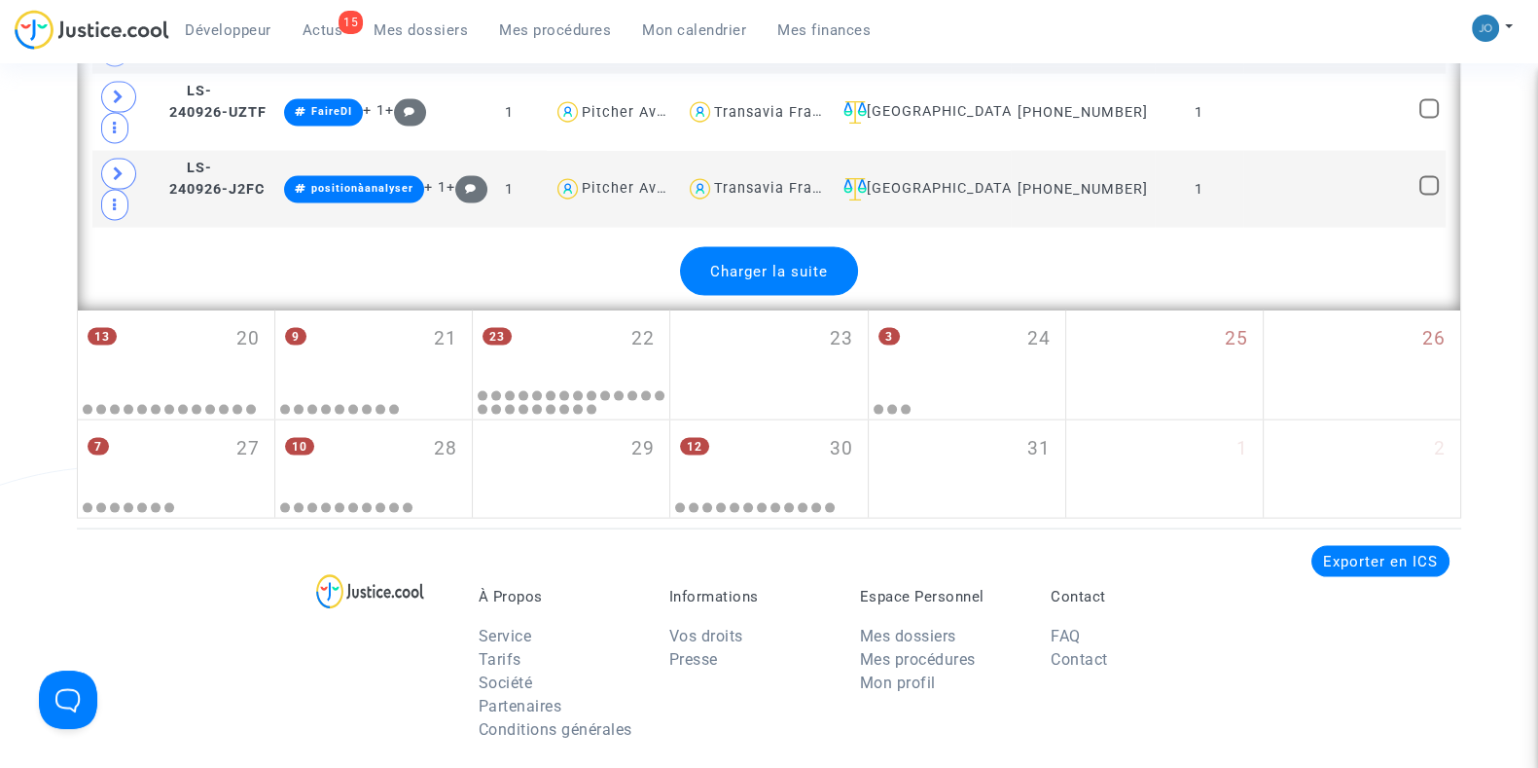
click at [809, 263] on span "Charger la suite" at bounding box center [769, 272] width 118 height 18
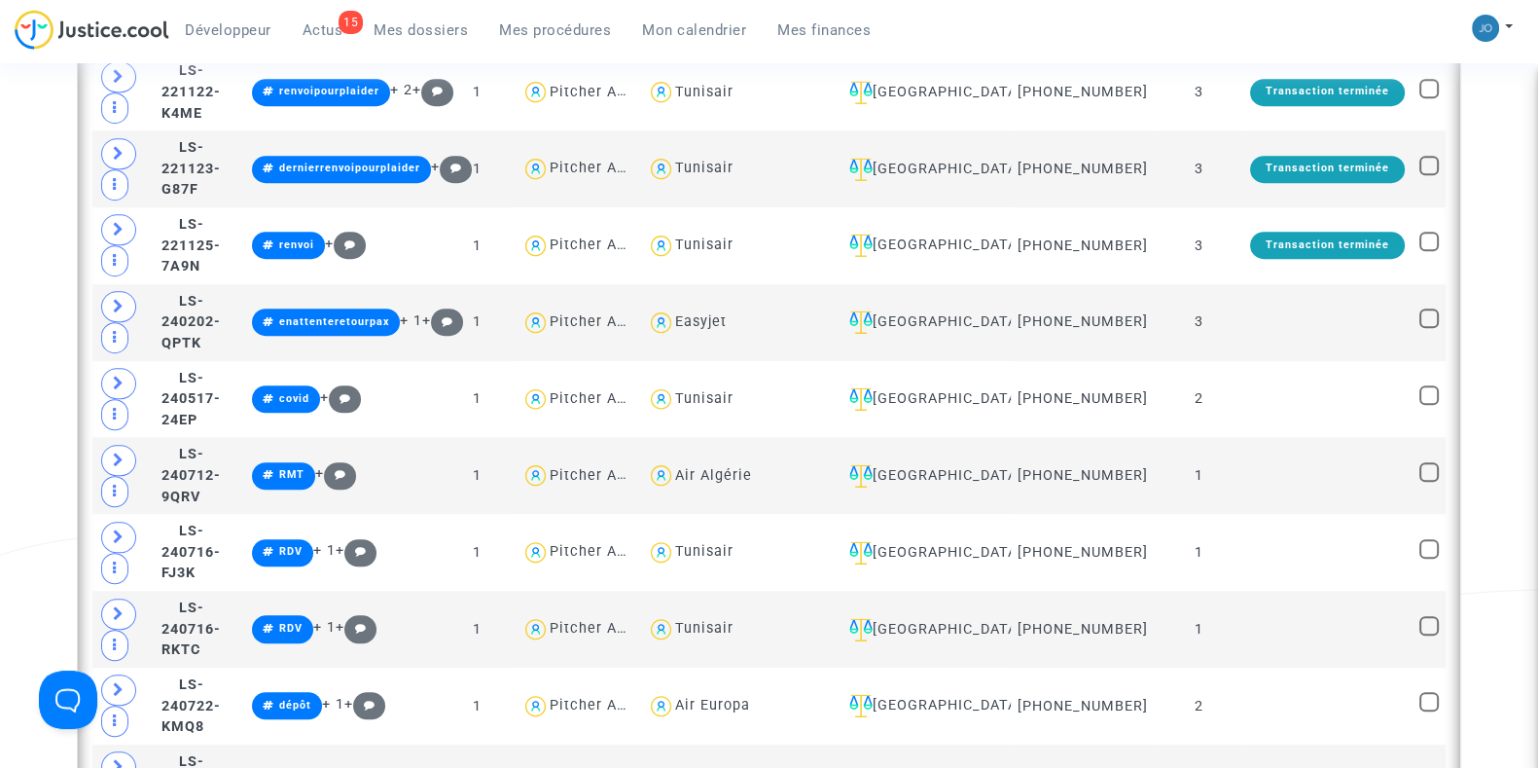
scroll to position [1675, 0]
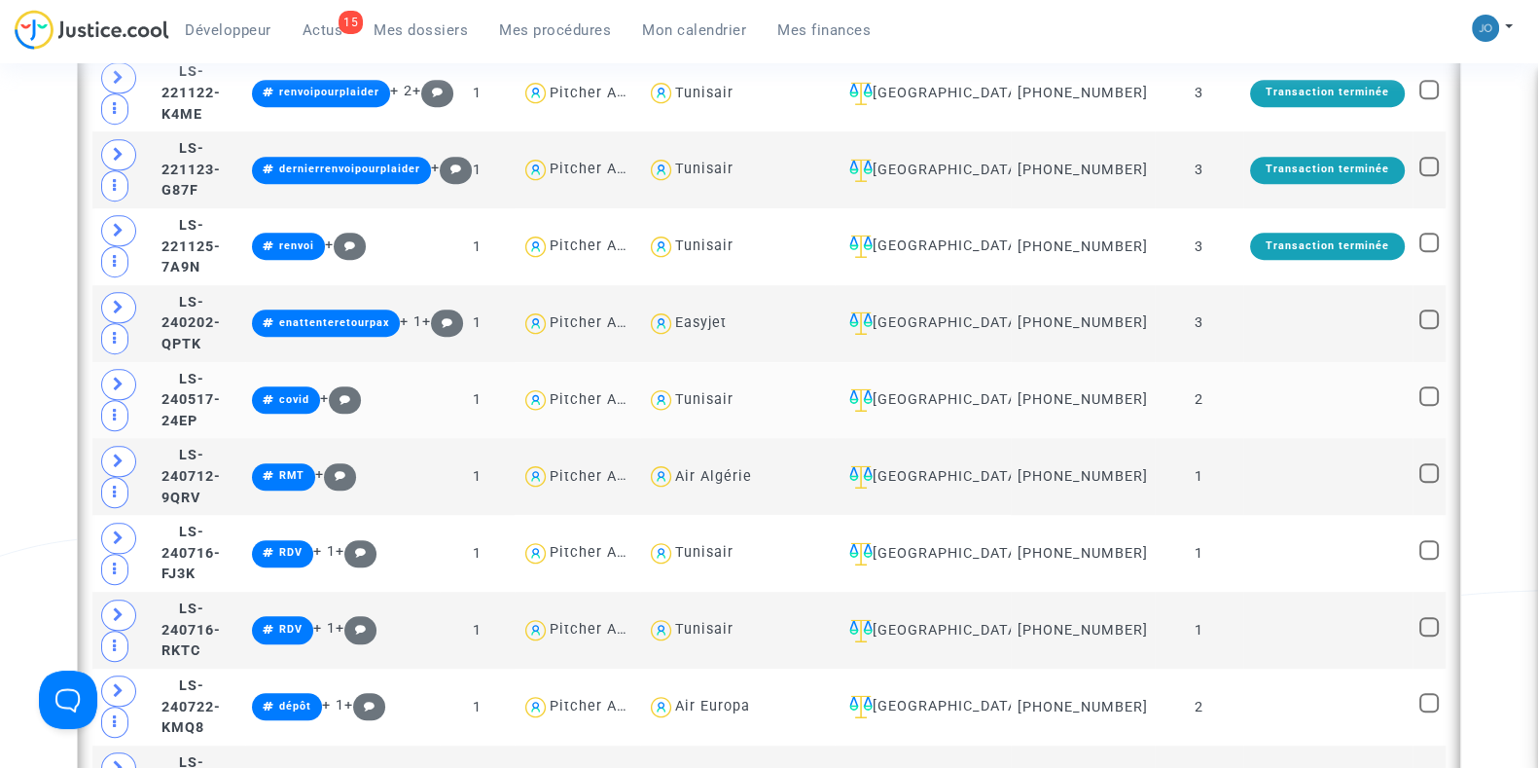
click at [811, 381] on td "Tunisair" at bounding box center [737, 400] width 195 height 77
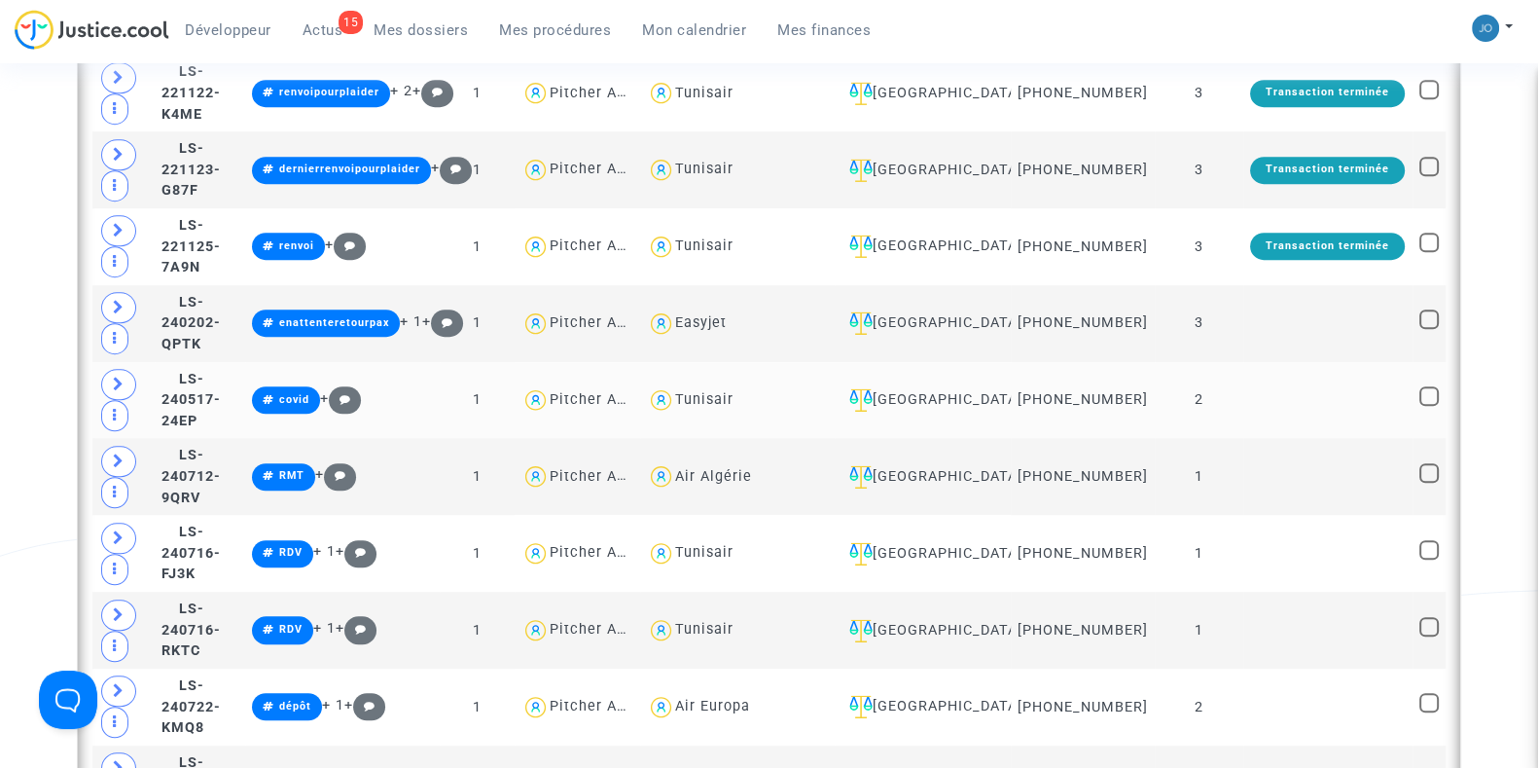
scroll to position [1568, 0]
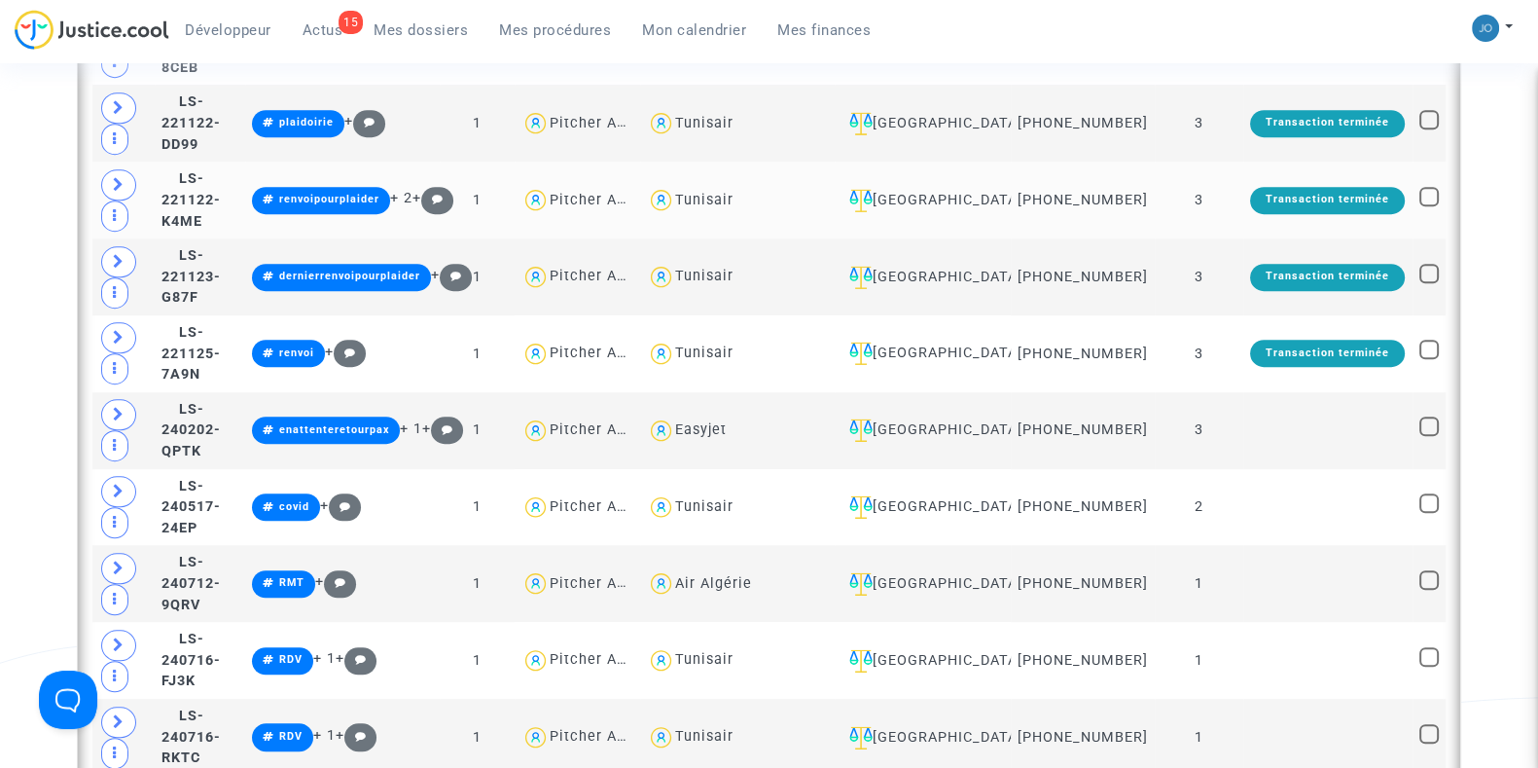
click at [819, 221] on td "Tunisair" at bounding box center [737, 200] width 195 height 77
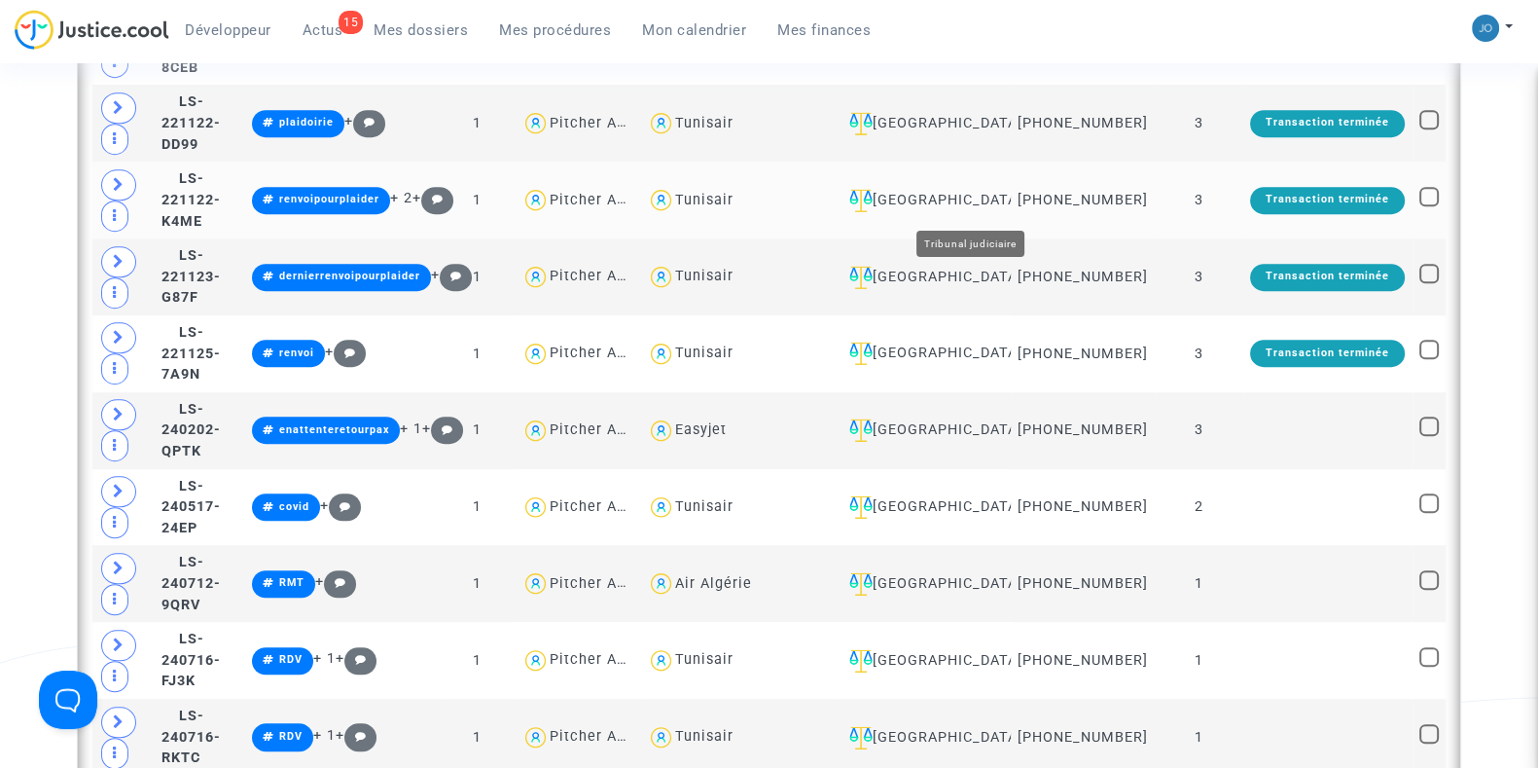
click at [1003, 208] on div "[GEOGRAPHIC_DATA]" at bounding box center [923, 200] width 162 height 23
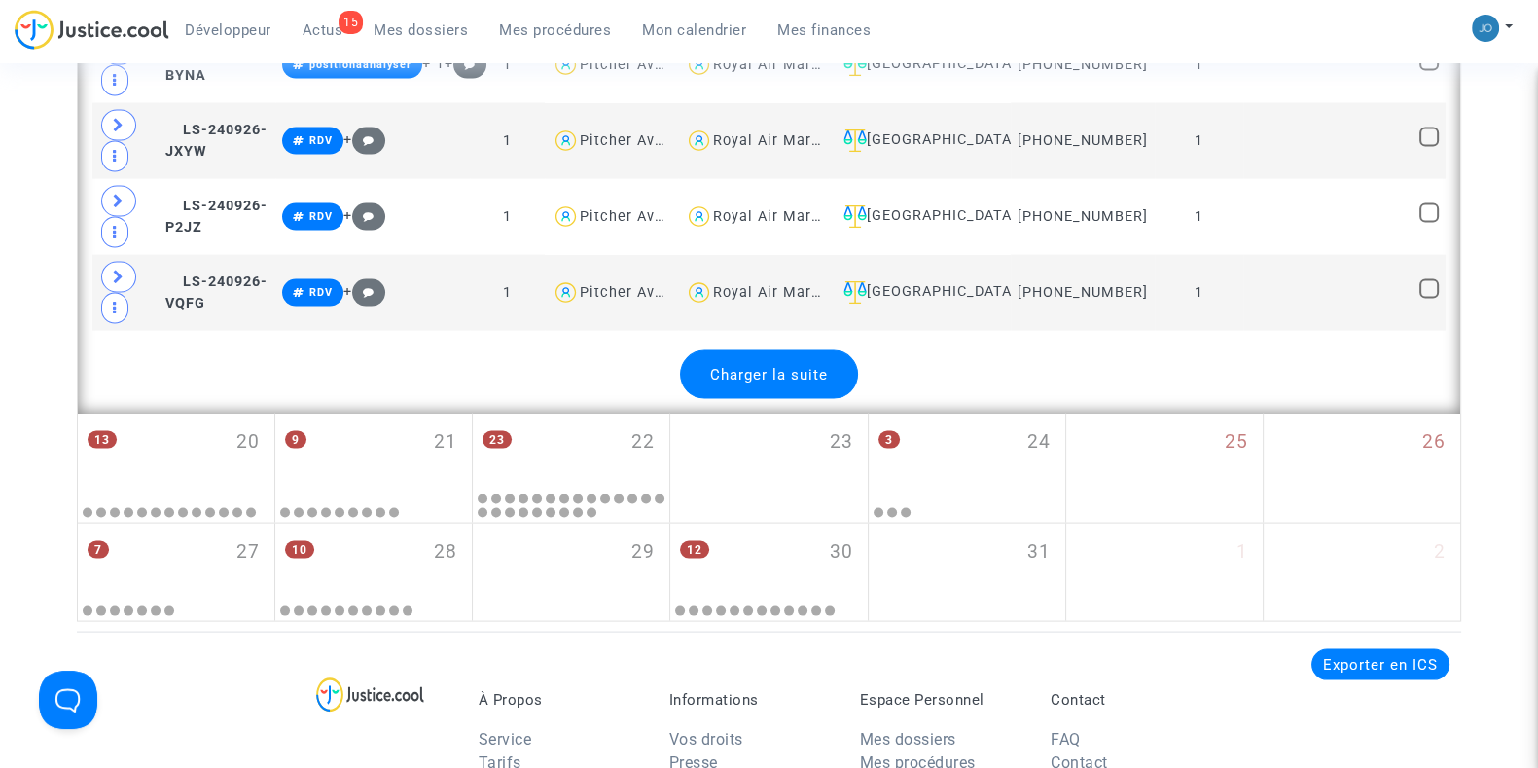
scroll to position [4877, 0]
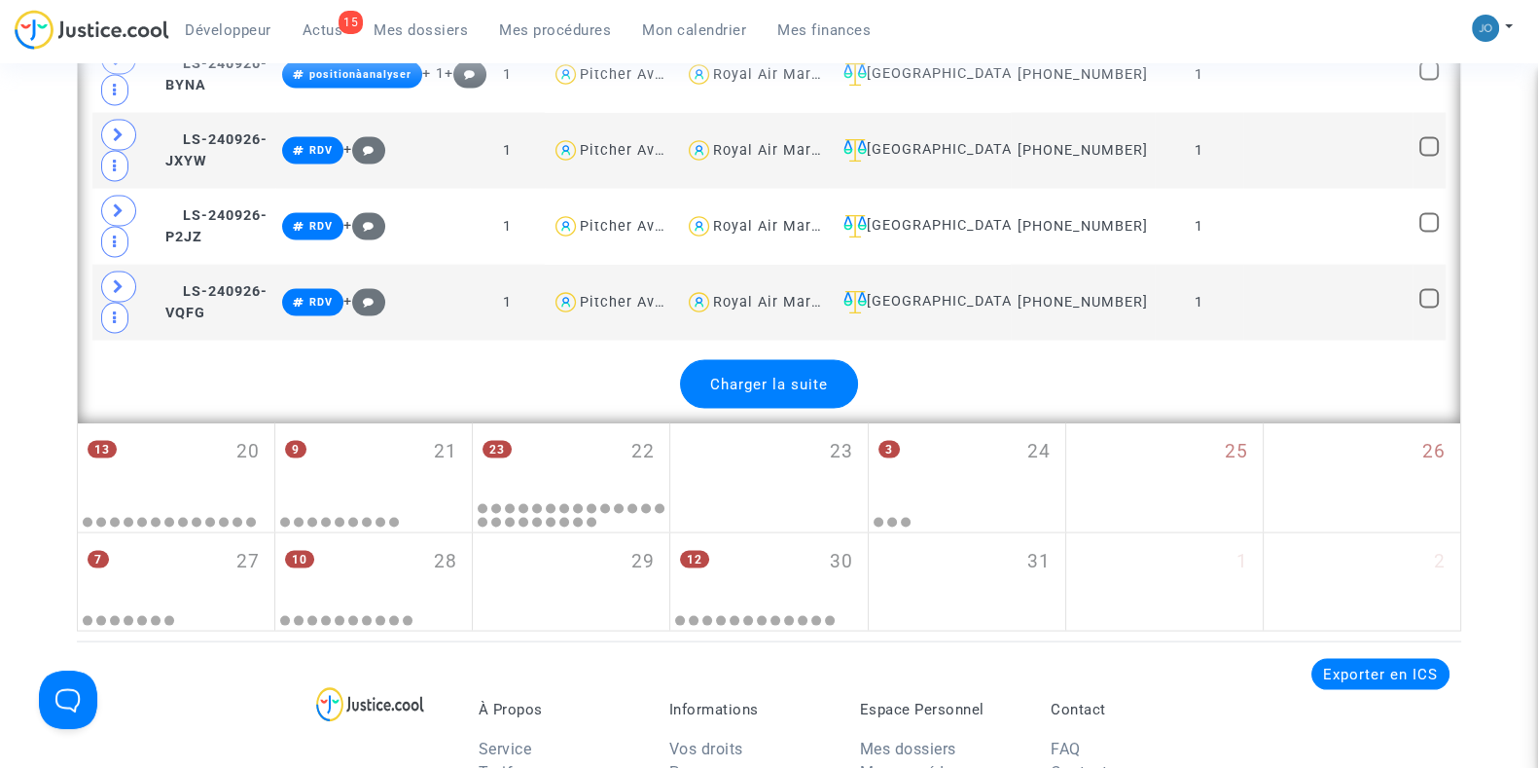
click at [746, 376] on span "Charger la suite" at bounding box center [769, 385] width 118 height 18
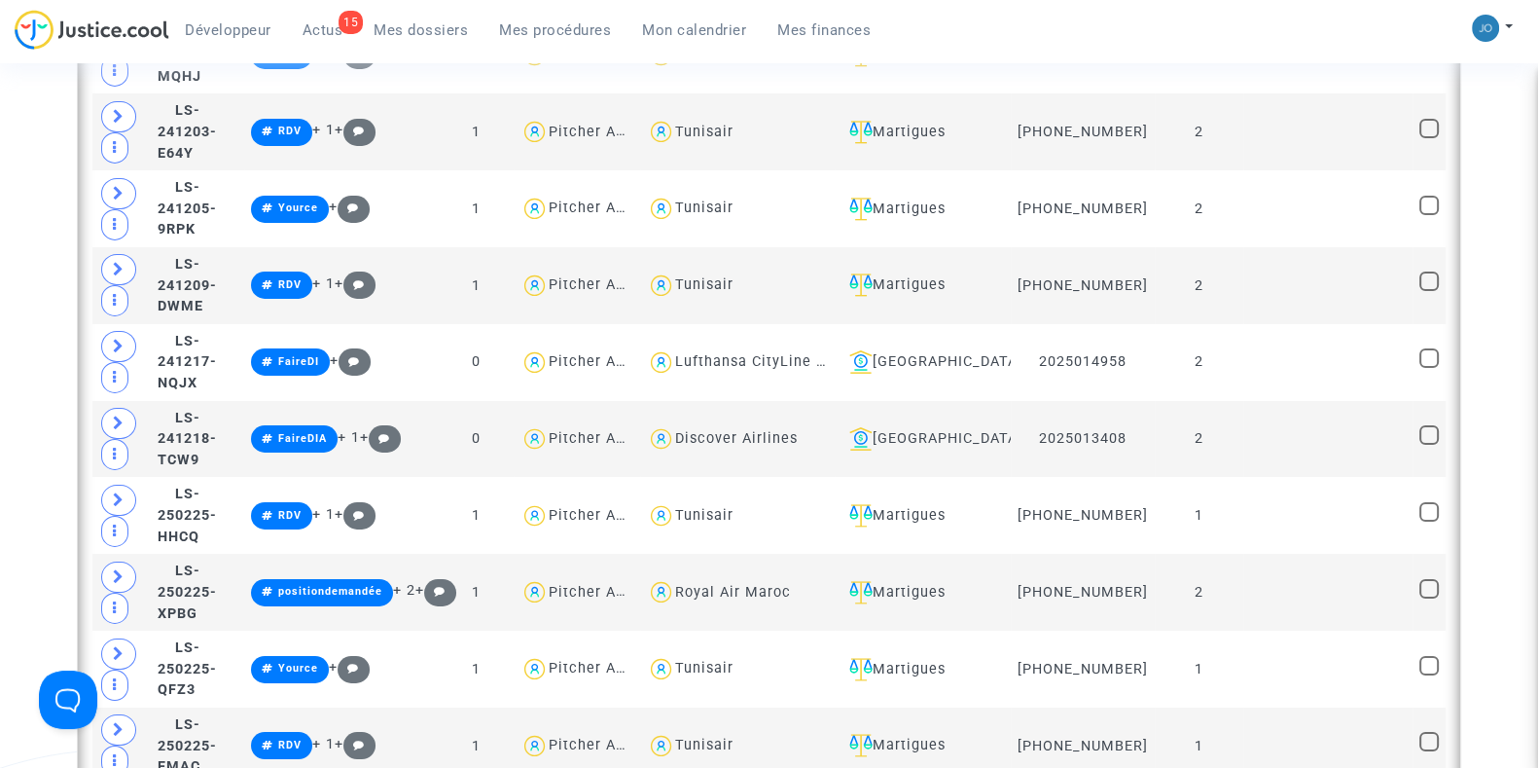
scroll to position [8310, 0]
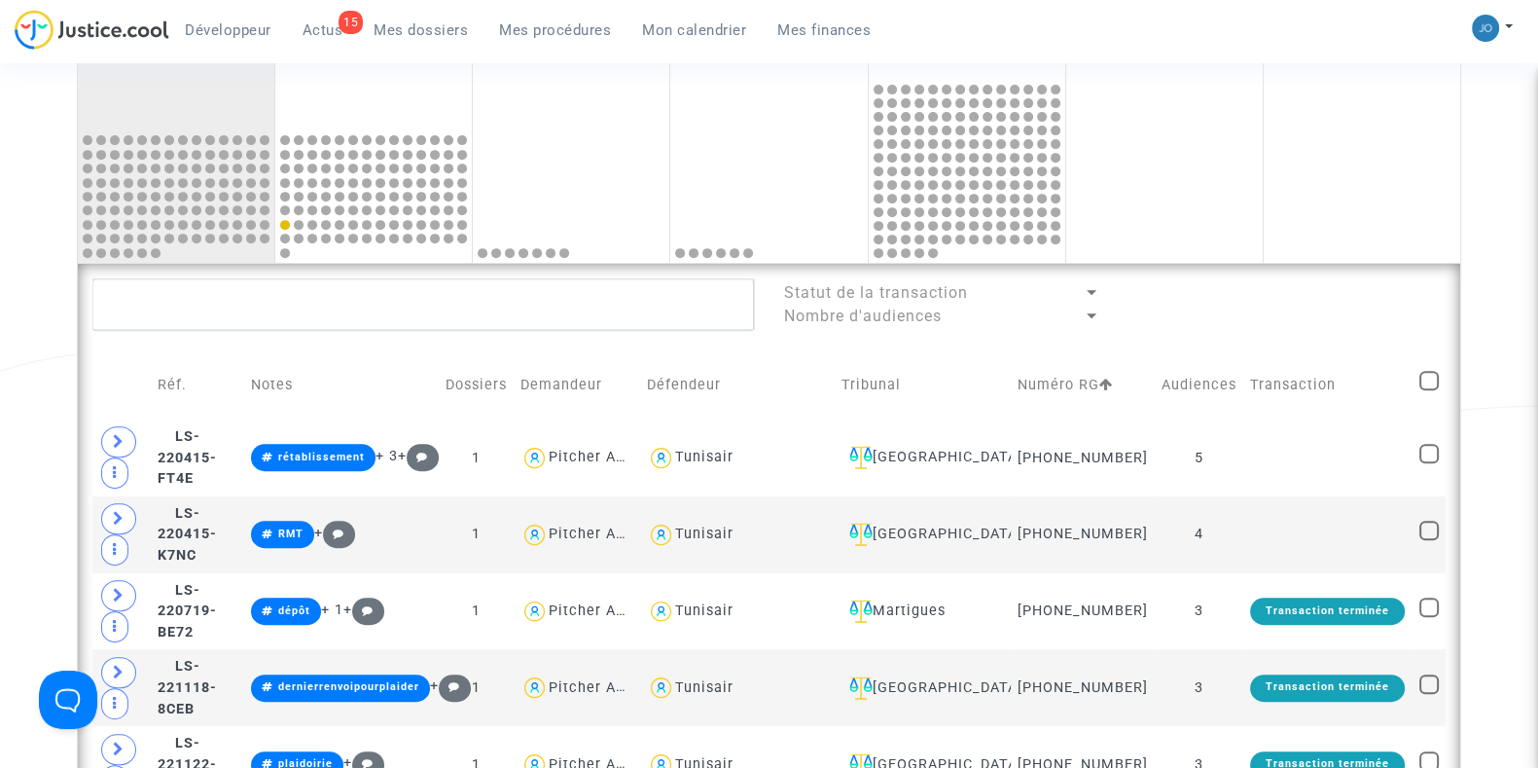
scroll to position [1004, 0]
click at [1433, 386] on span at bounding box center [1429, 379] width 19 height 19
click at [1429, 389] on input "checkbox" at bounding box center [1428, 389] width 1 height 1
checkbox input "true"
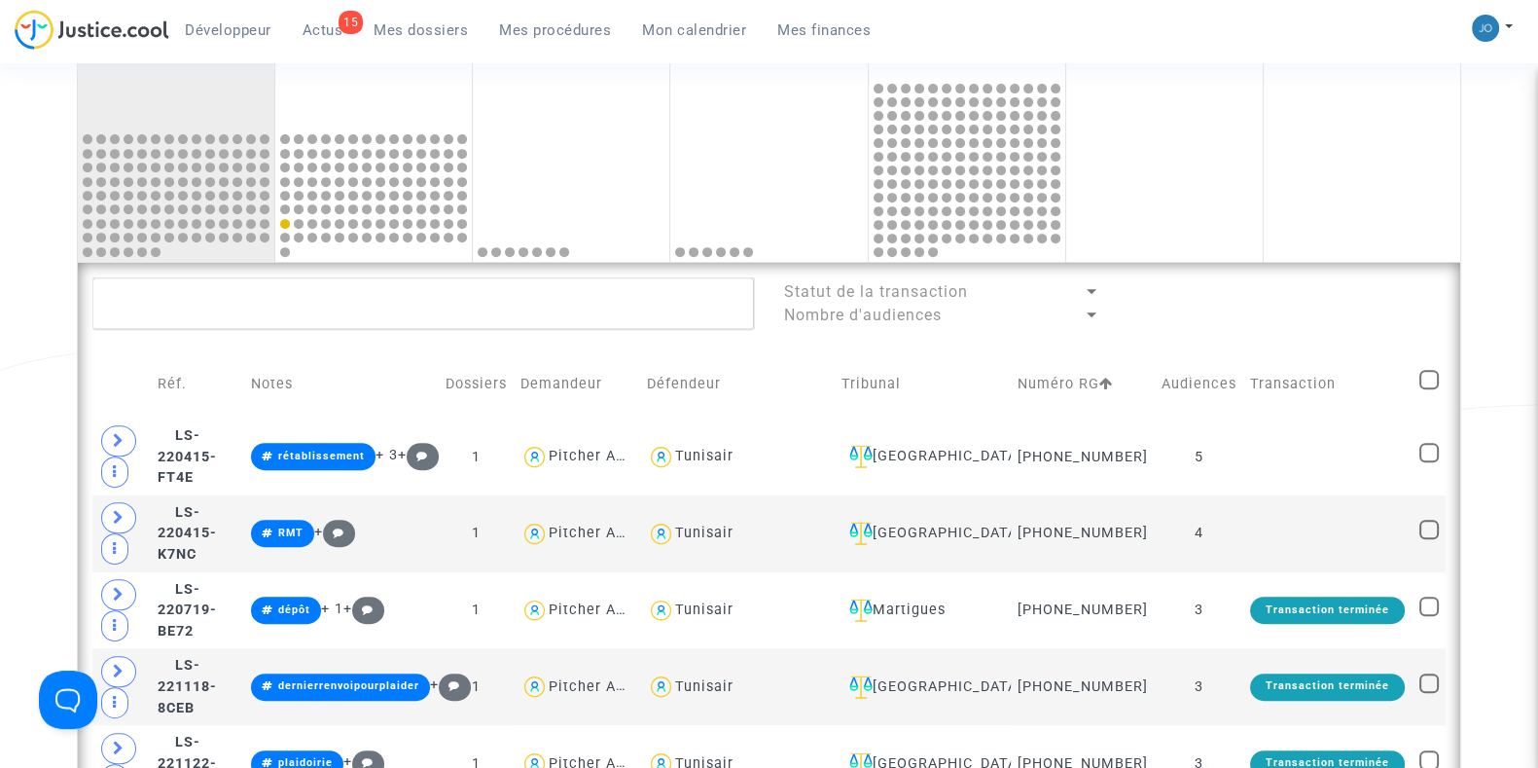
checkbox input "true"
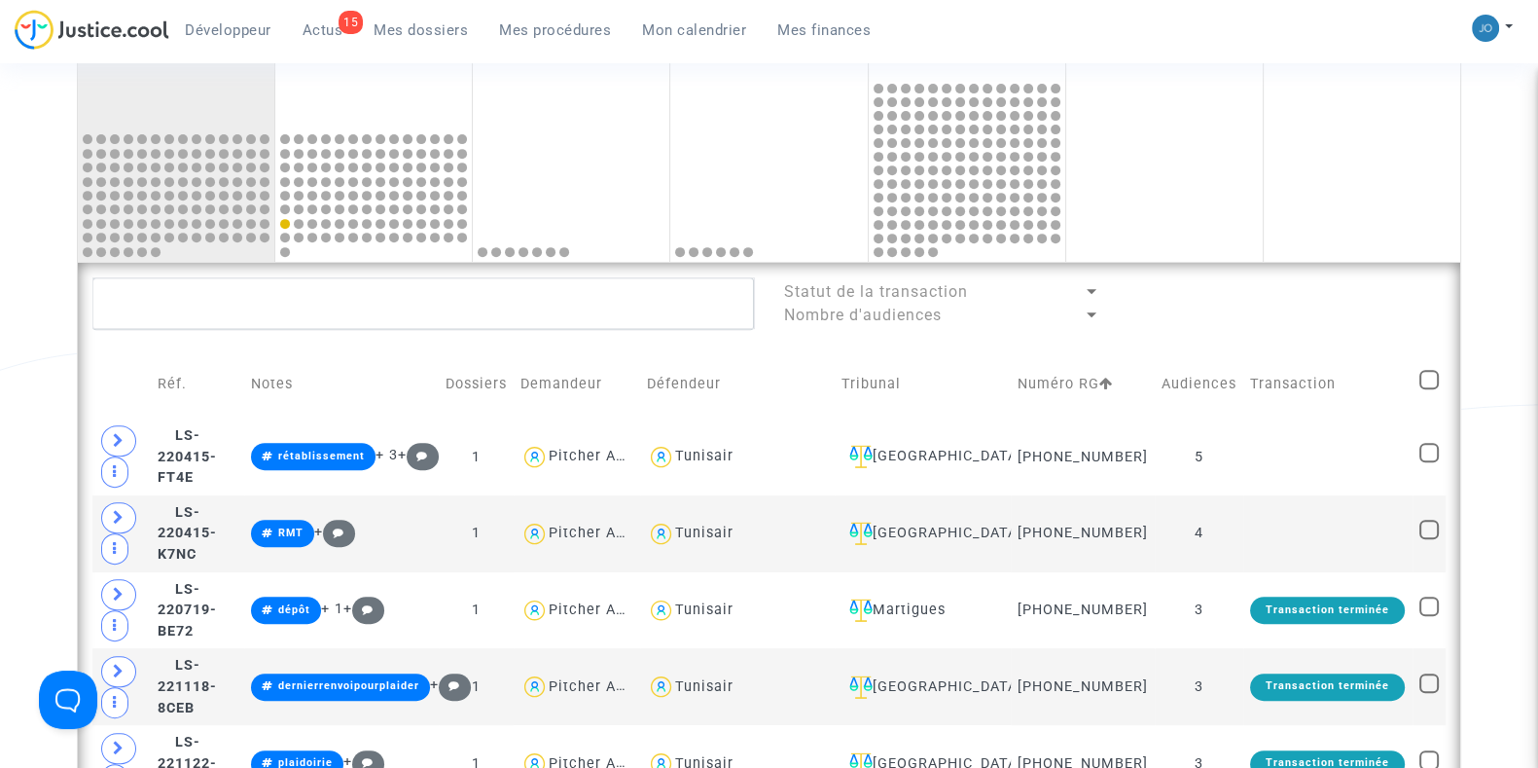
checkbox input "true"
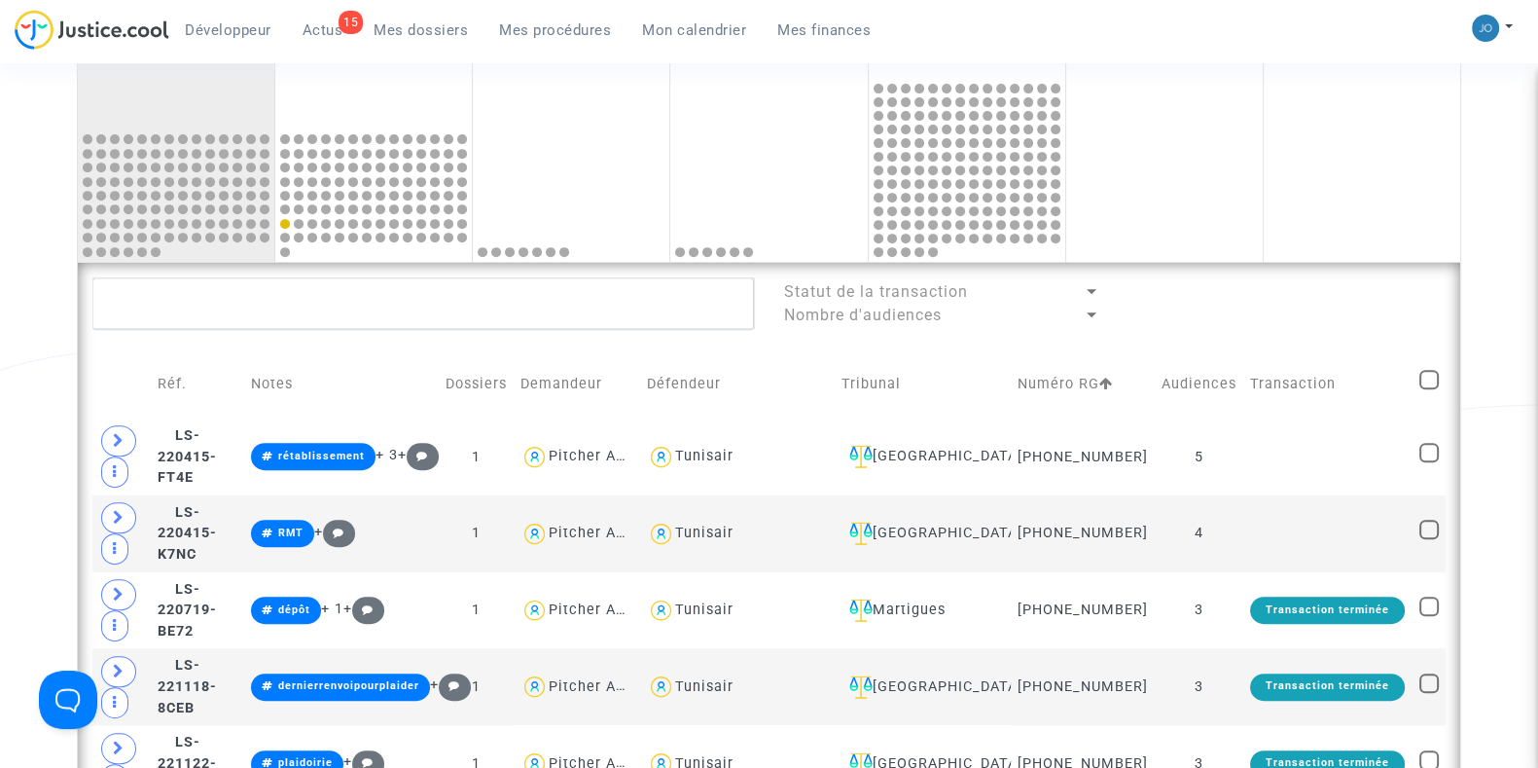
checkbox input "true"
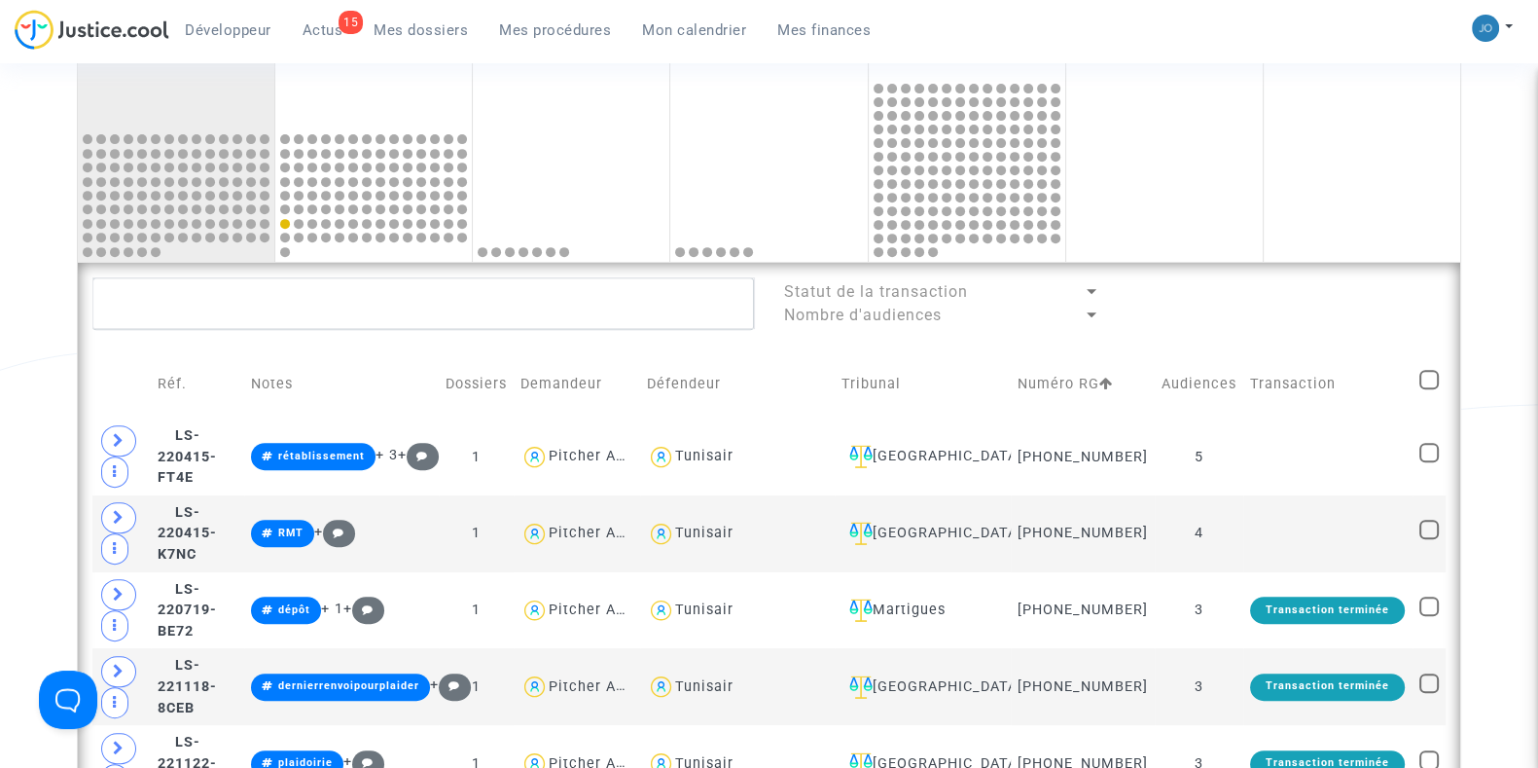
checkbox input "true"
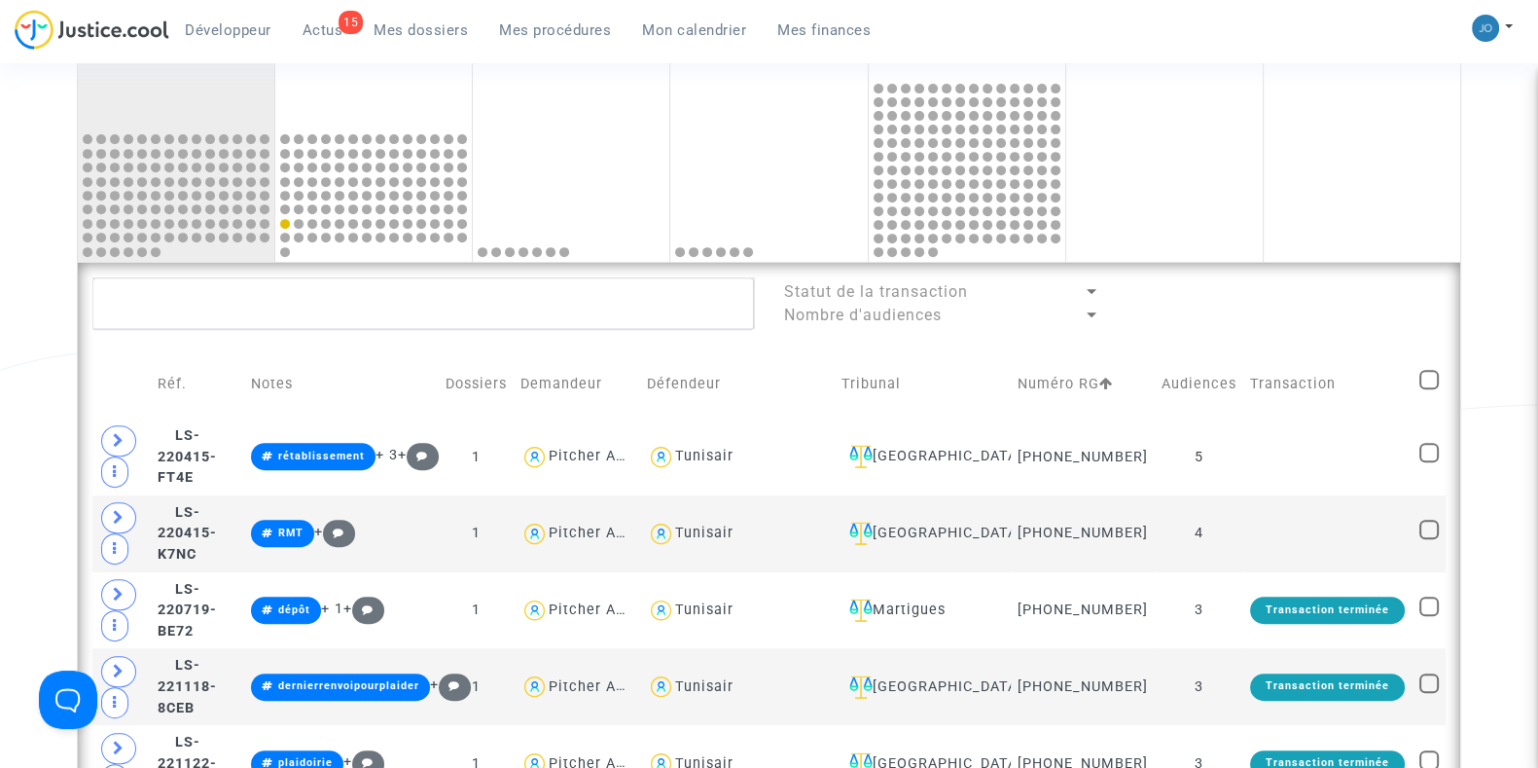
checkbox input "true"
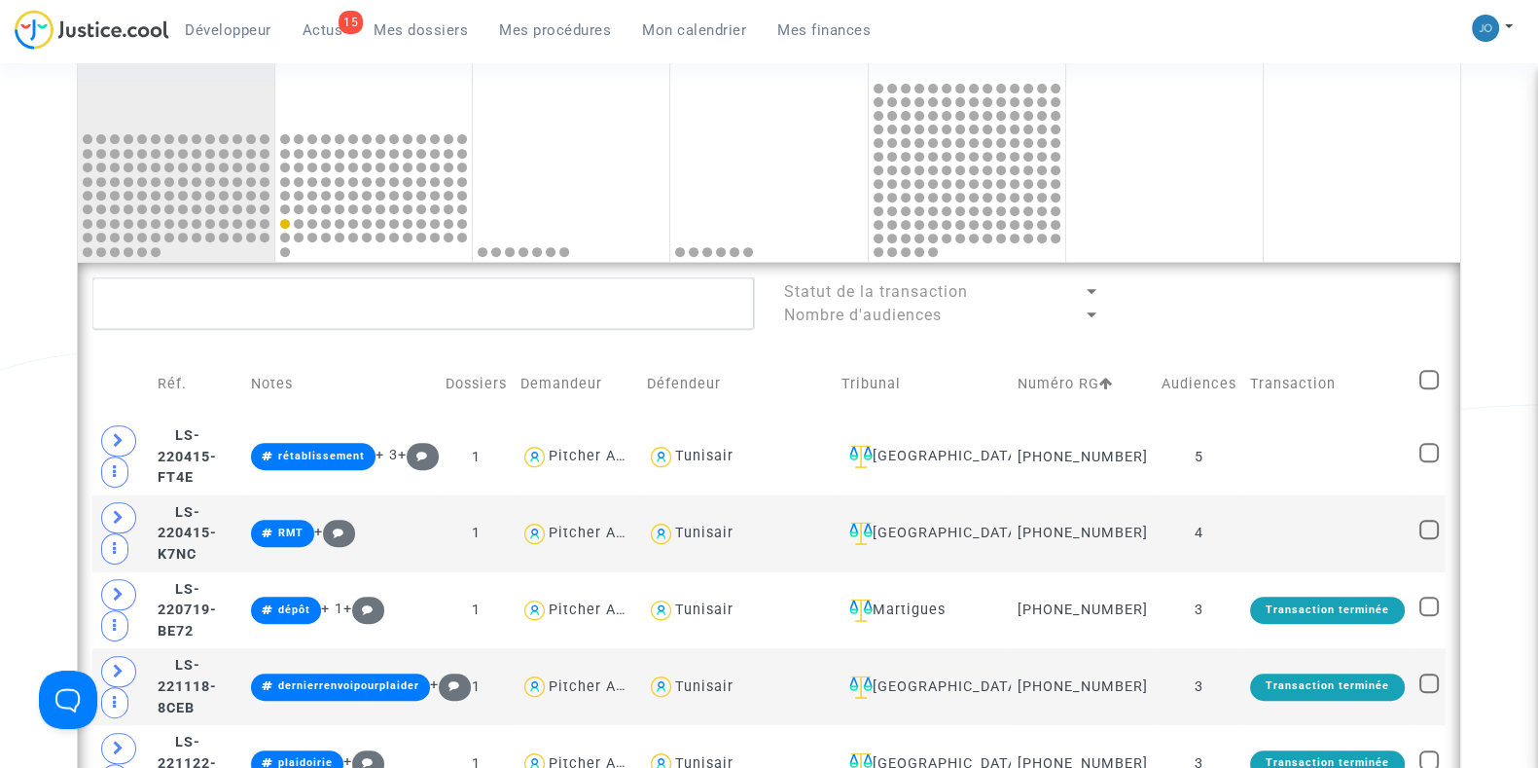
checkbox input "true"
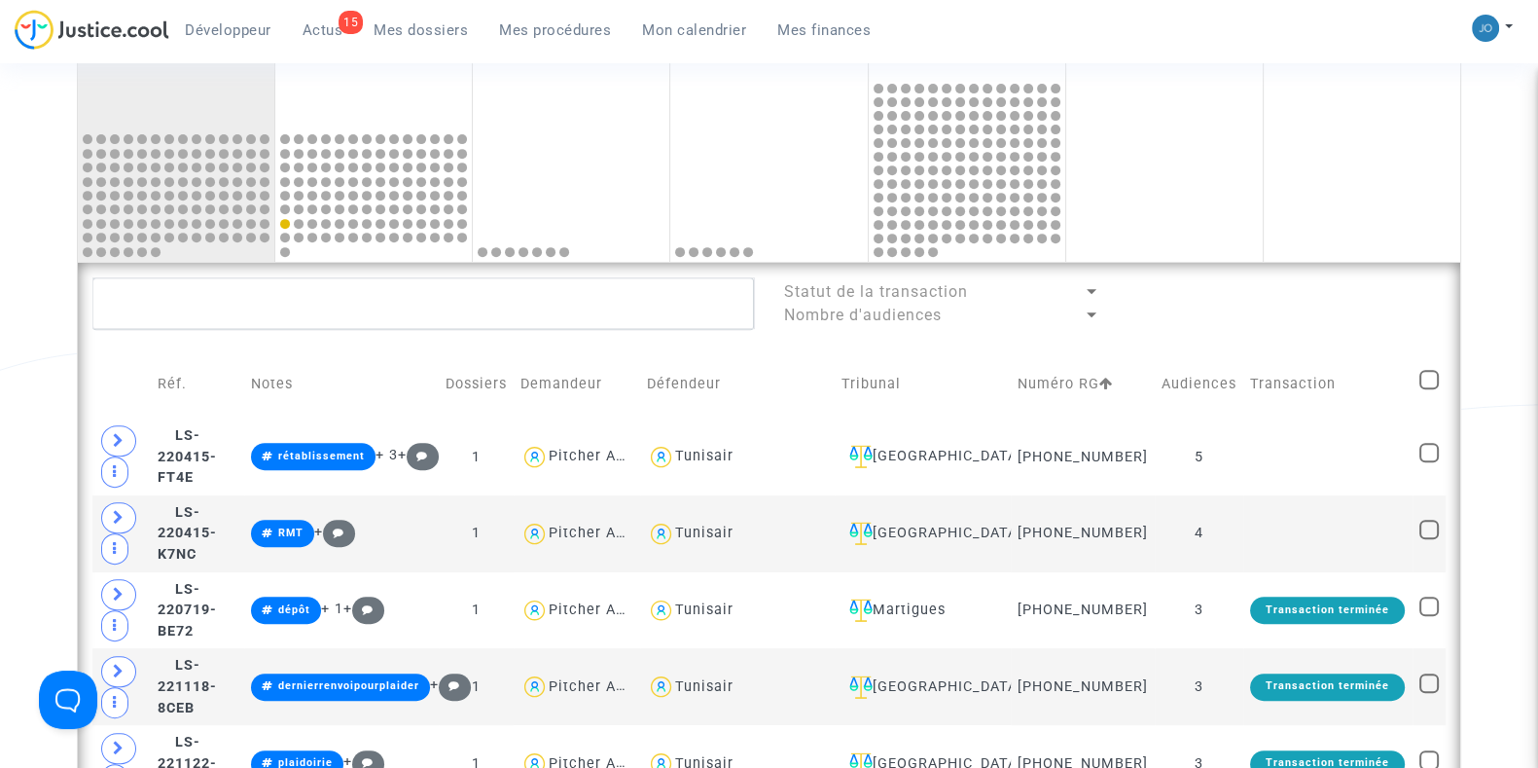
checkbox input "true"
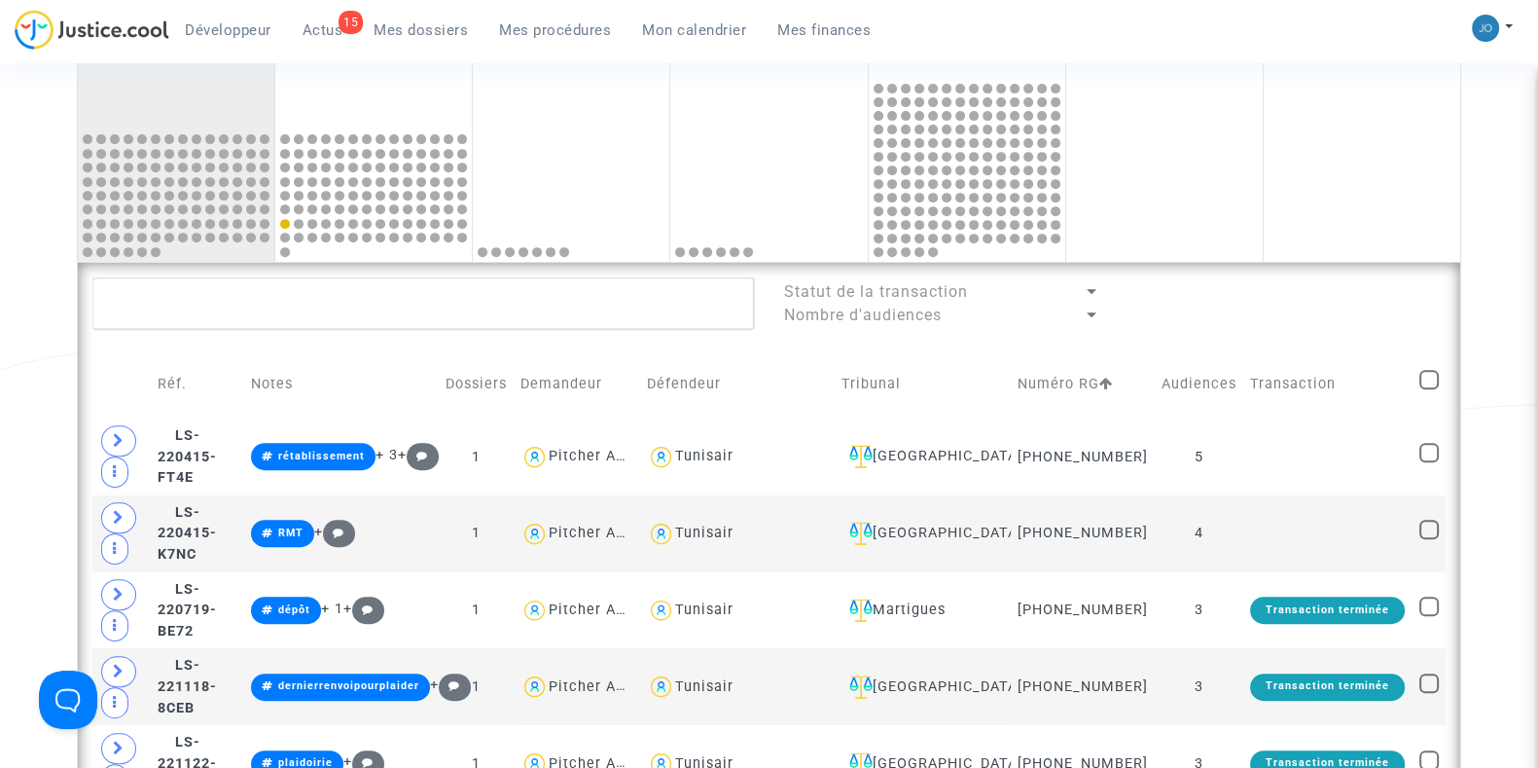
checkbox input "true"
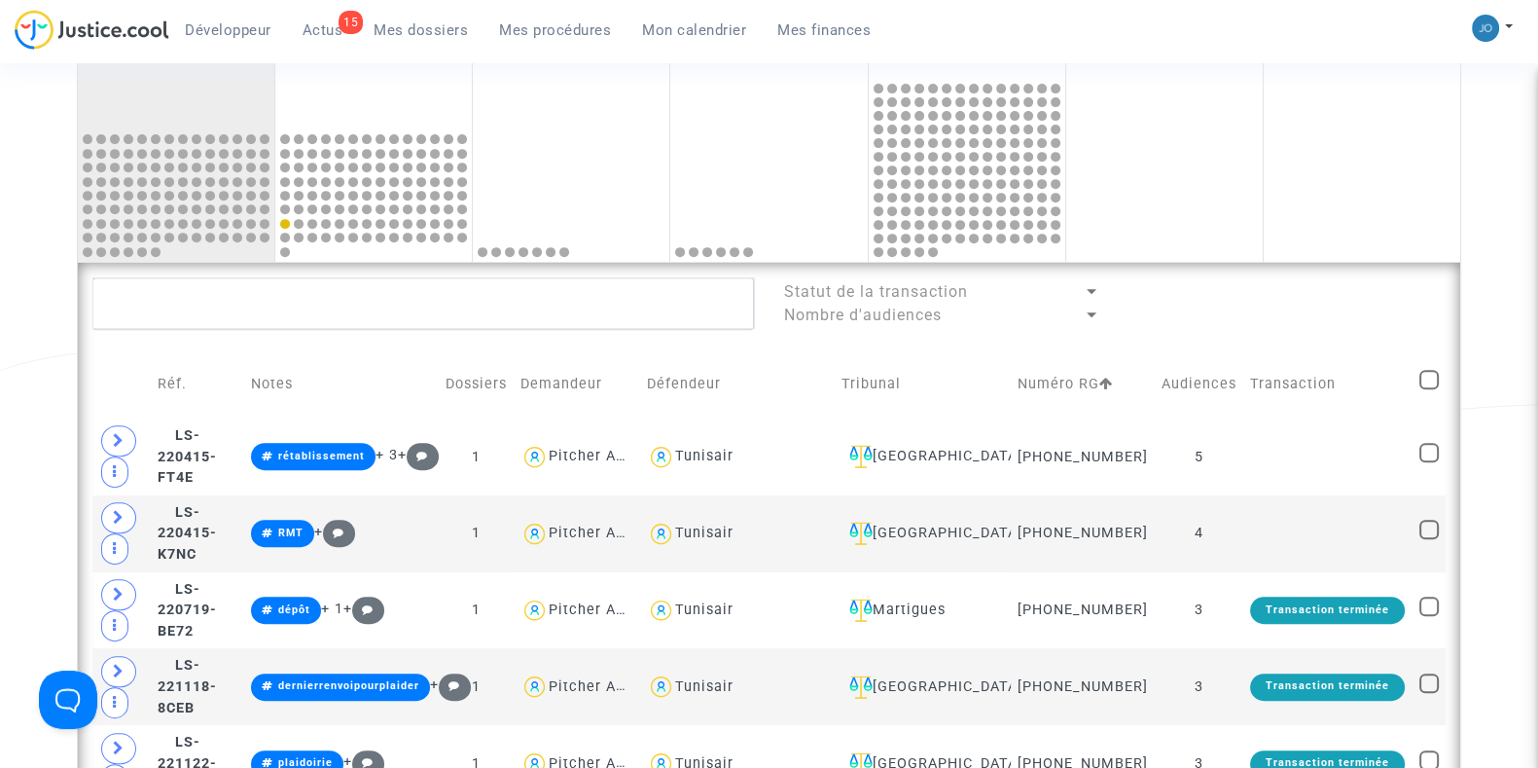
checkbox input "true"
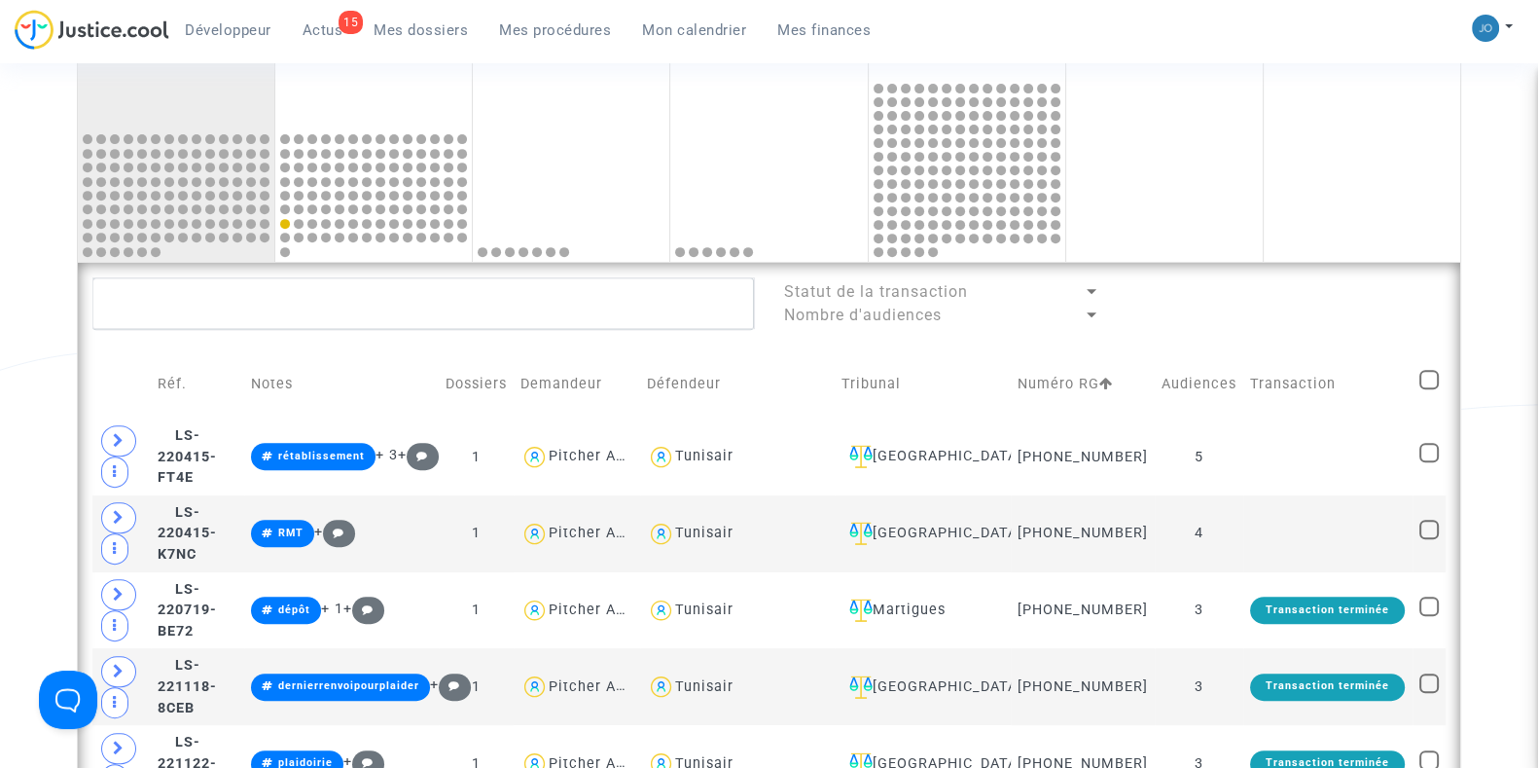
checkbox input "true"
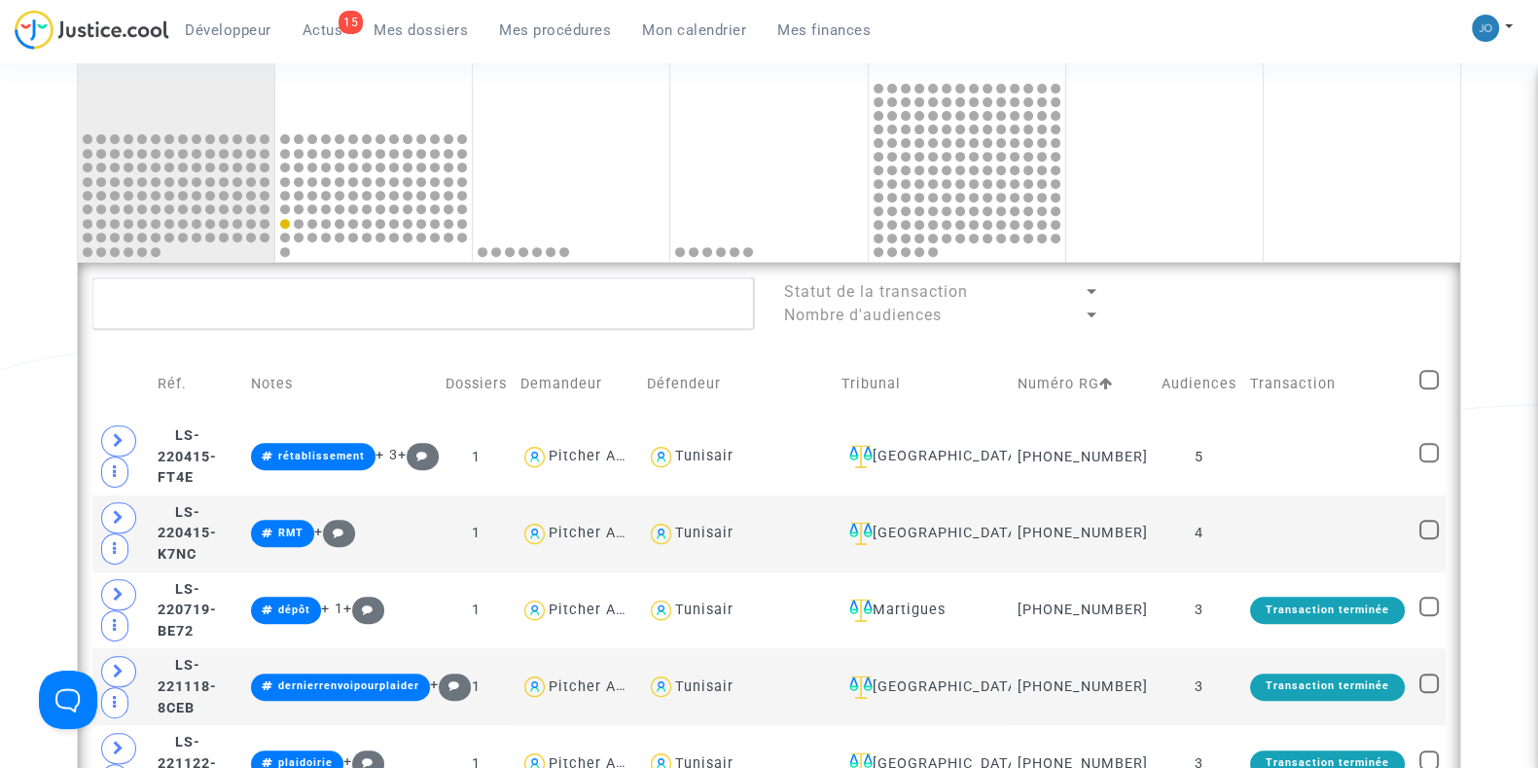
checkbox input "true"
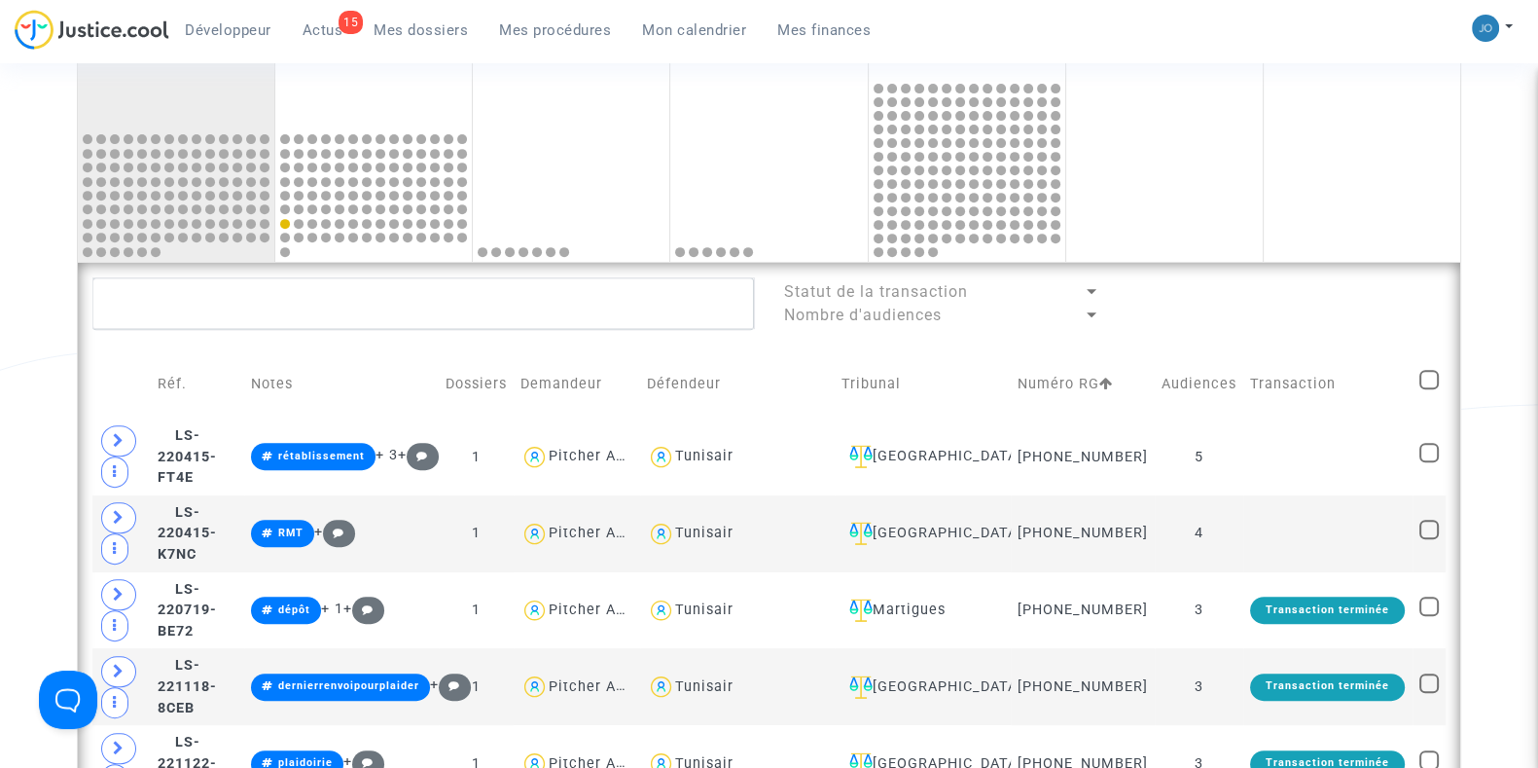
checkbox input "true"
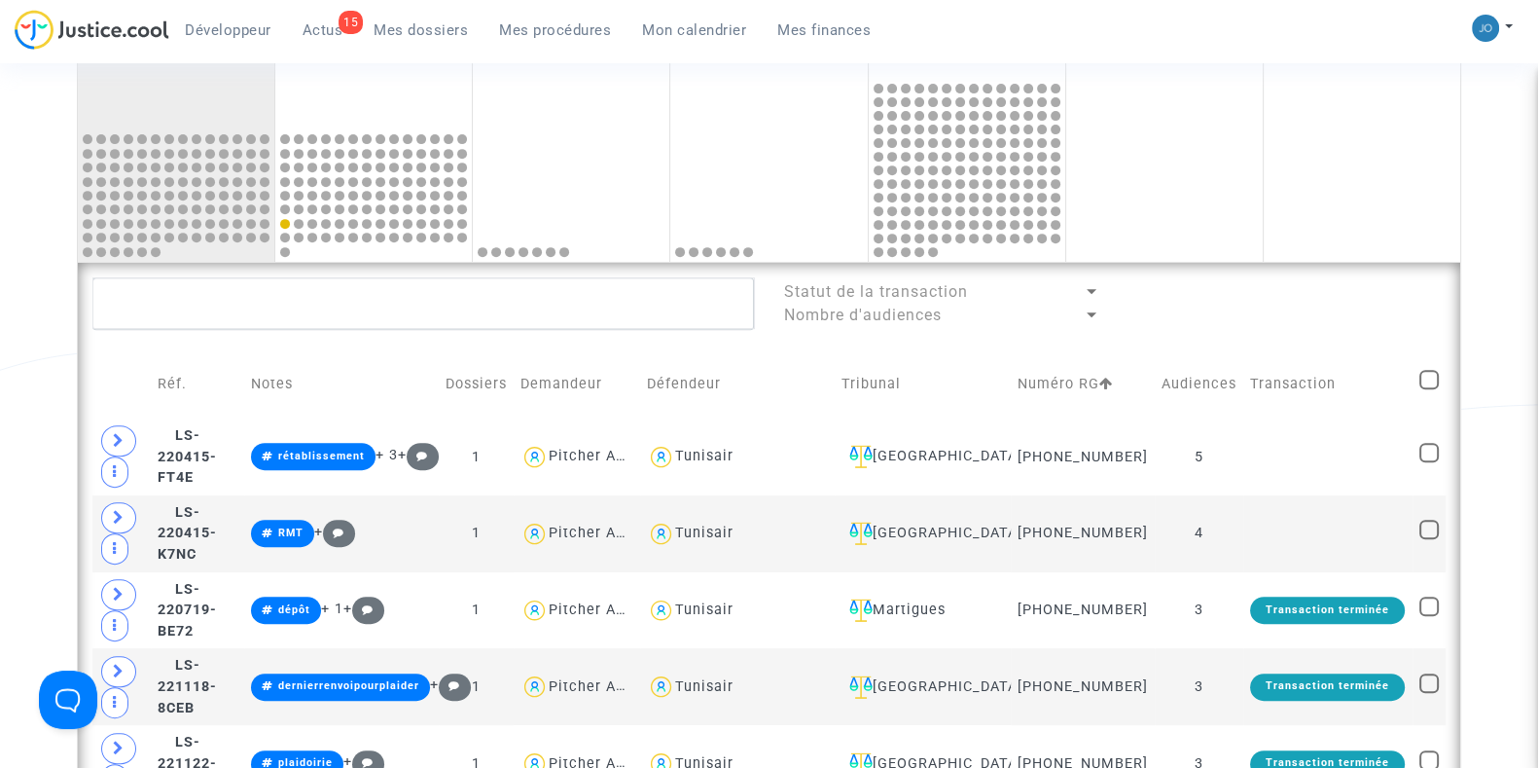
checkbox input "true"
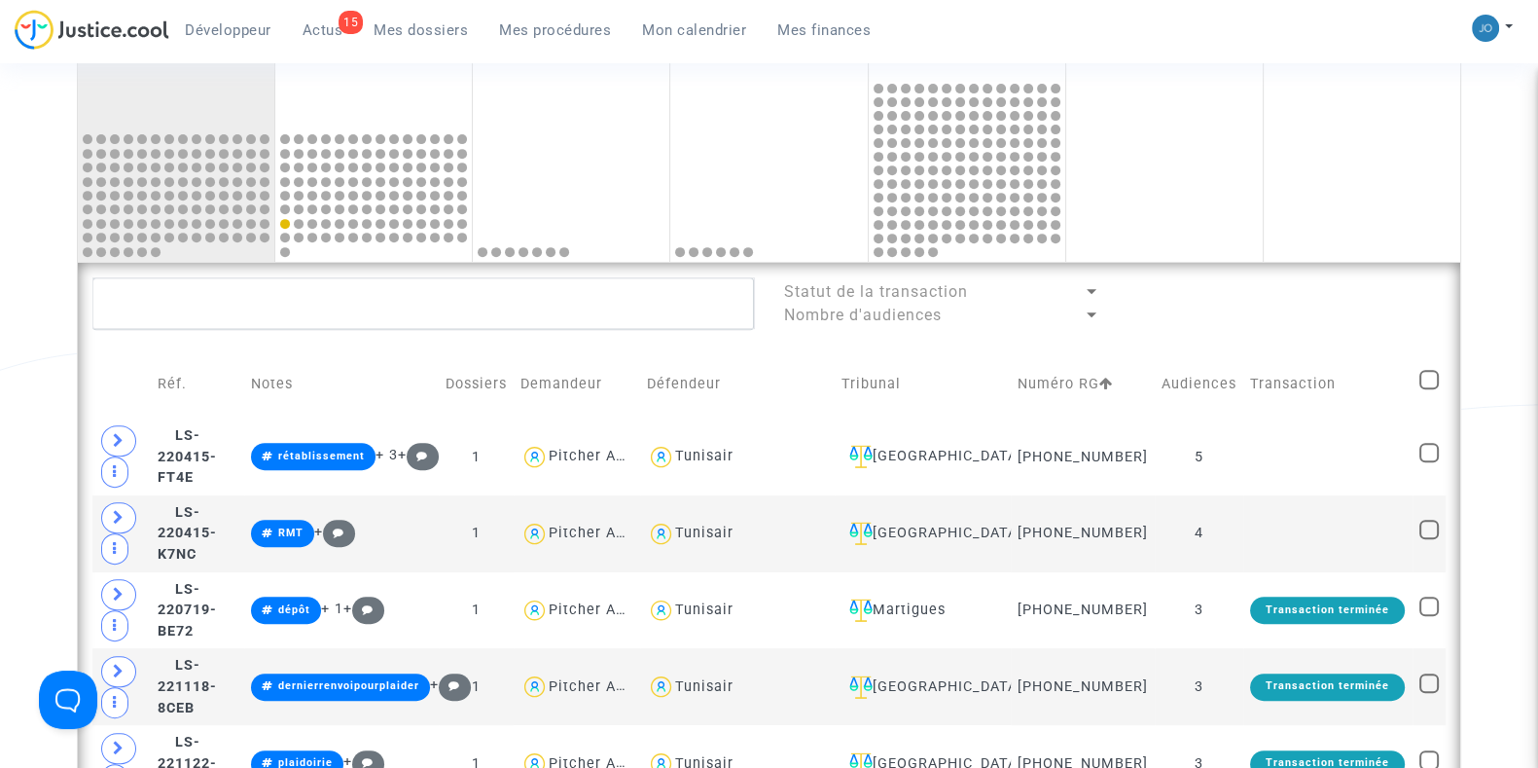
checkbox input "true"
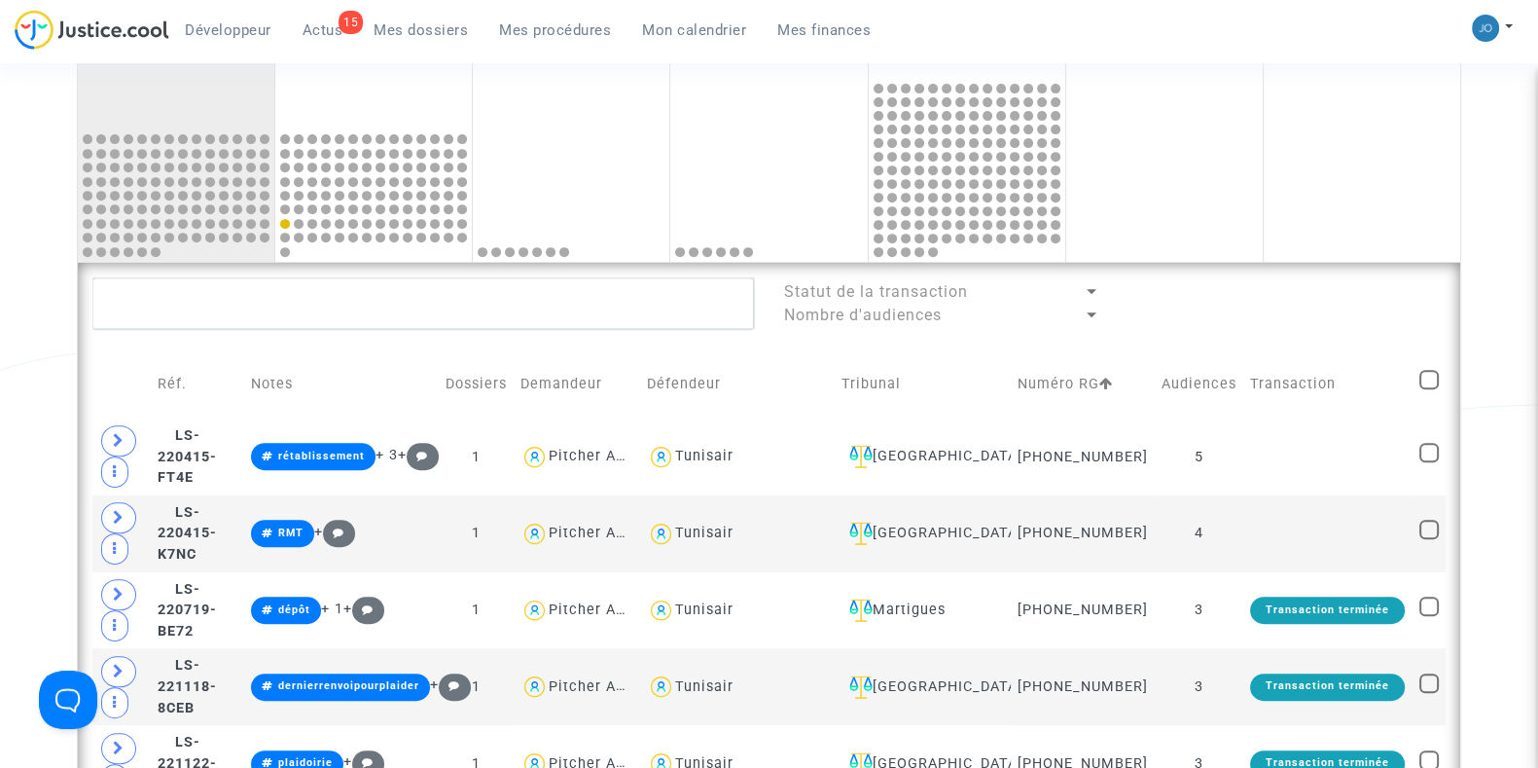
checkbox input "true"
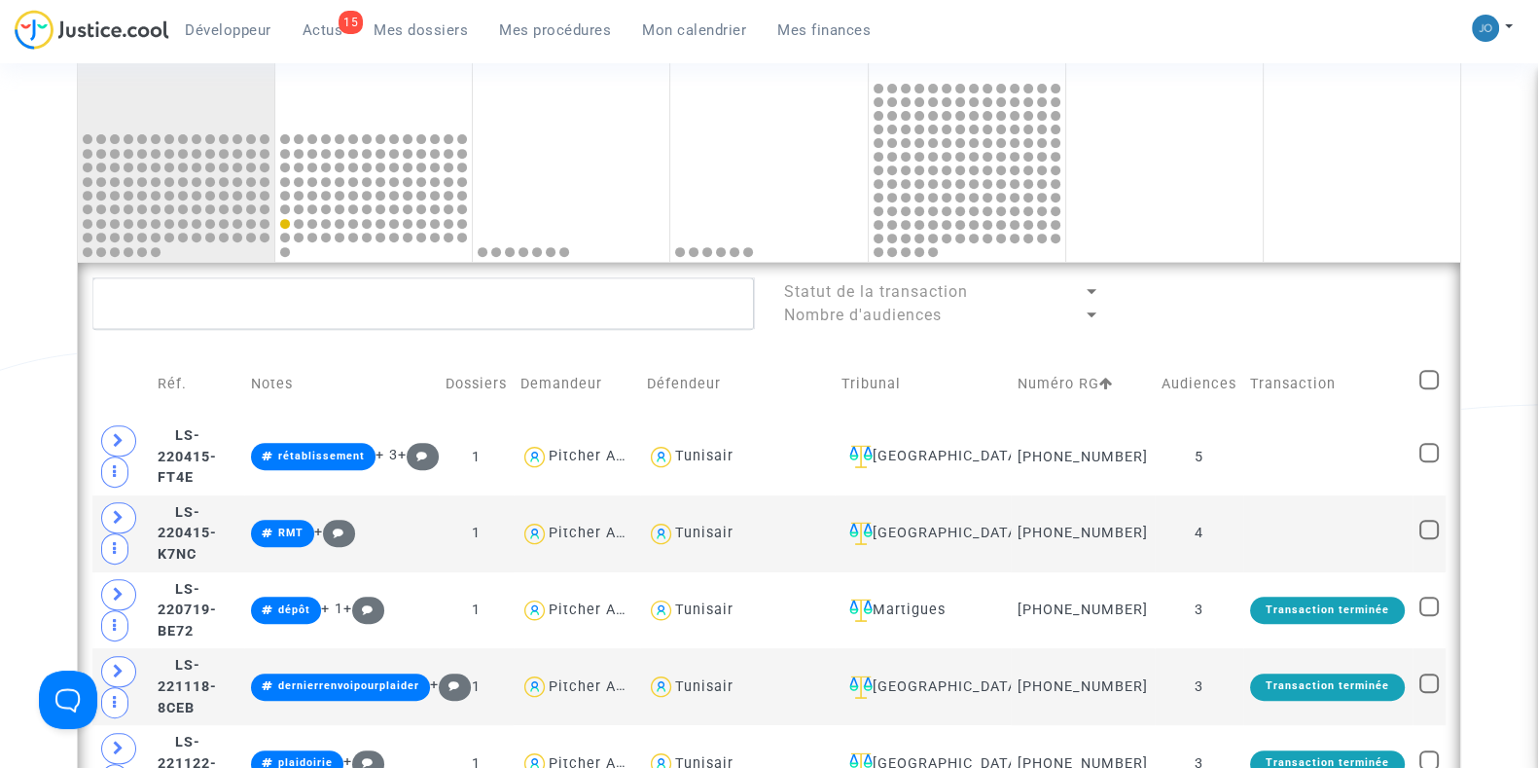
checkbox input "true"
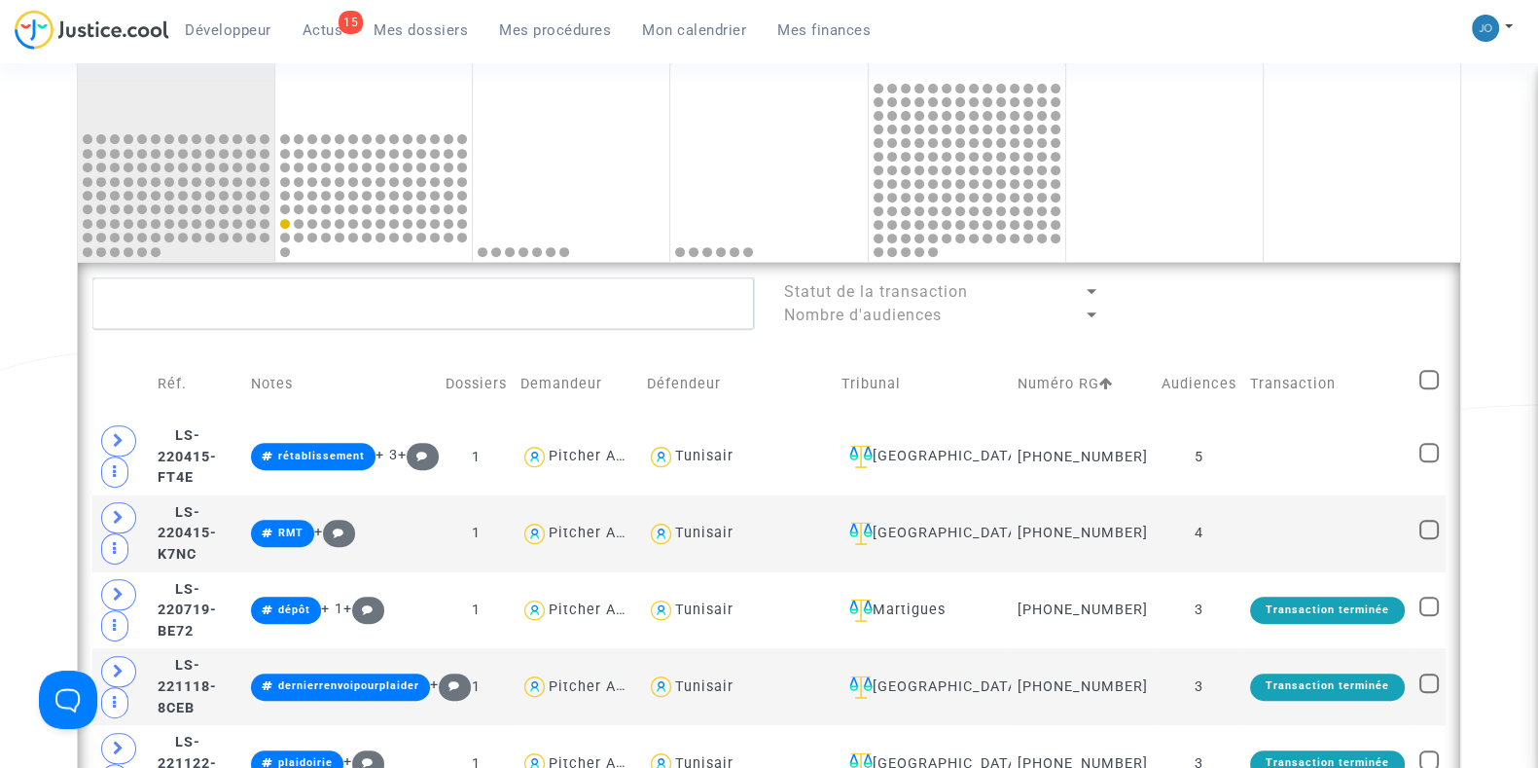
checkbox input "true"
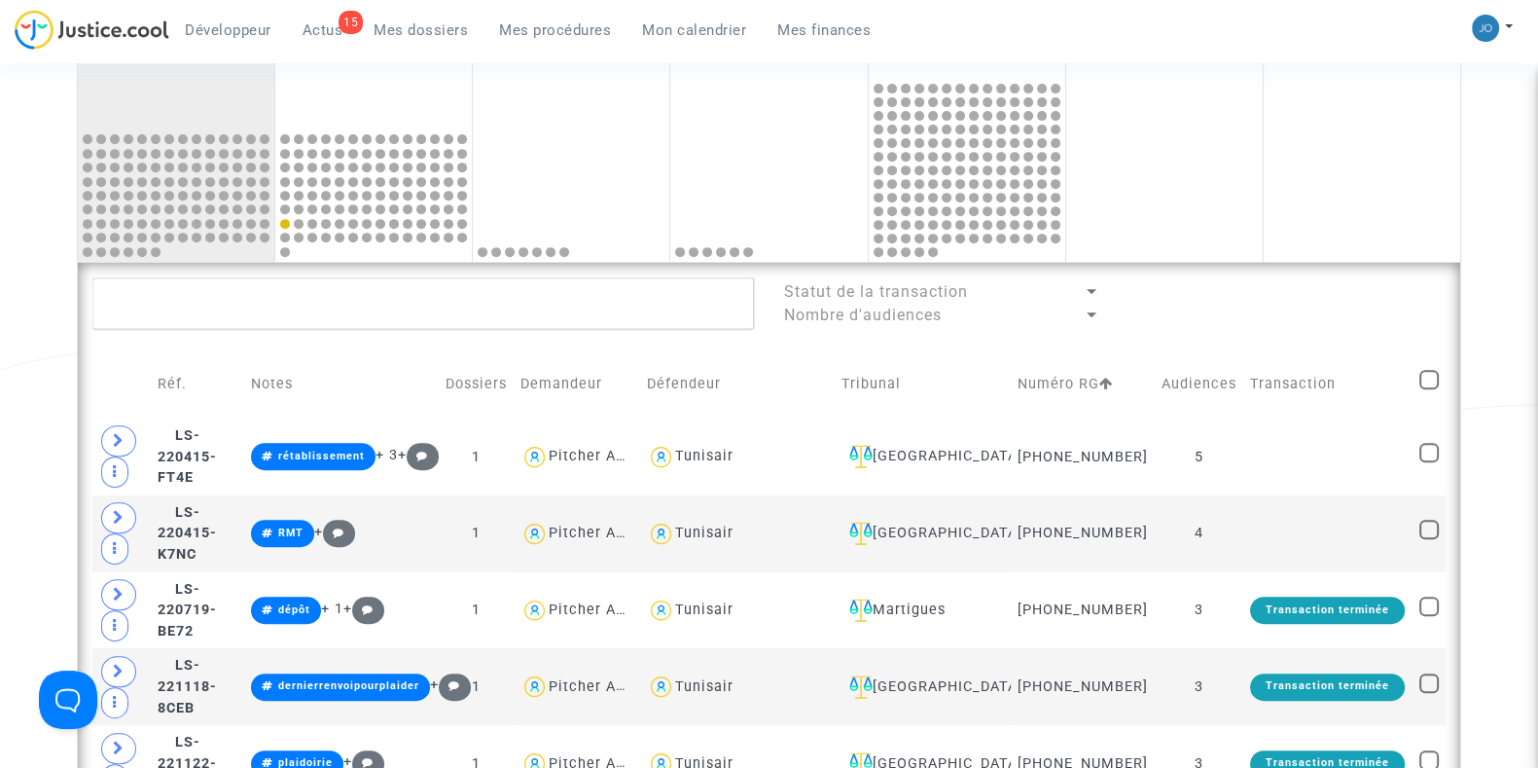
checkbox input "true"
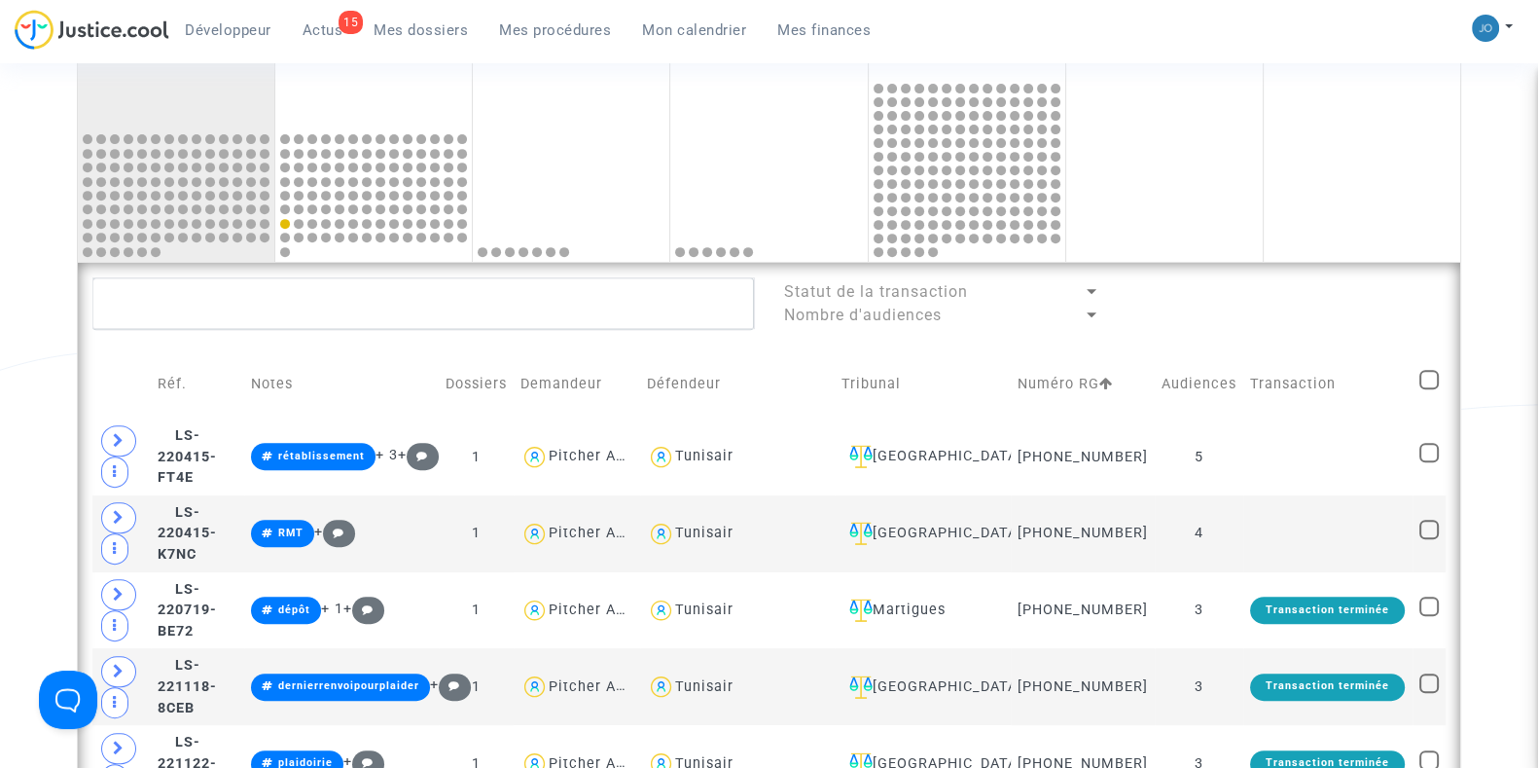
checkbox input "true"
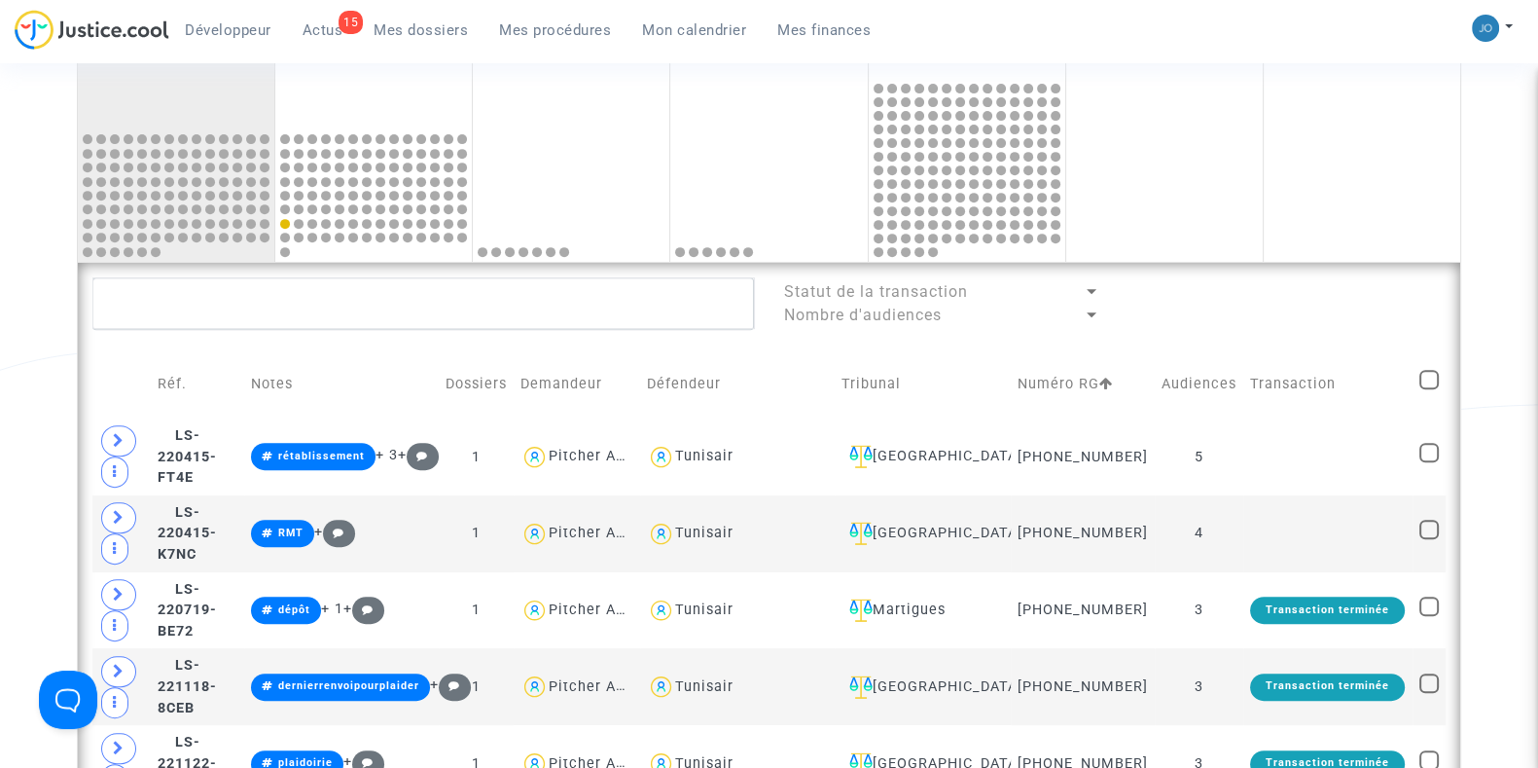
checkbox input "true"
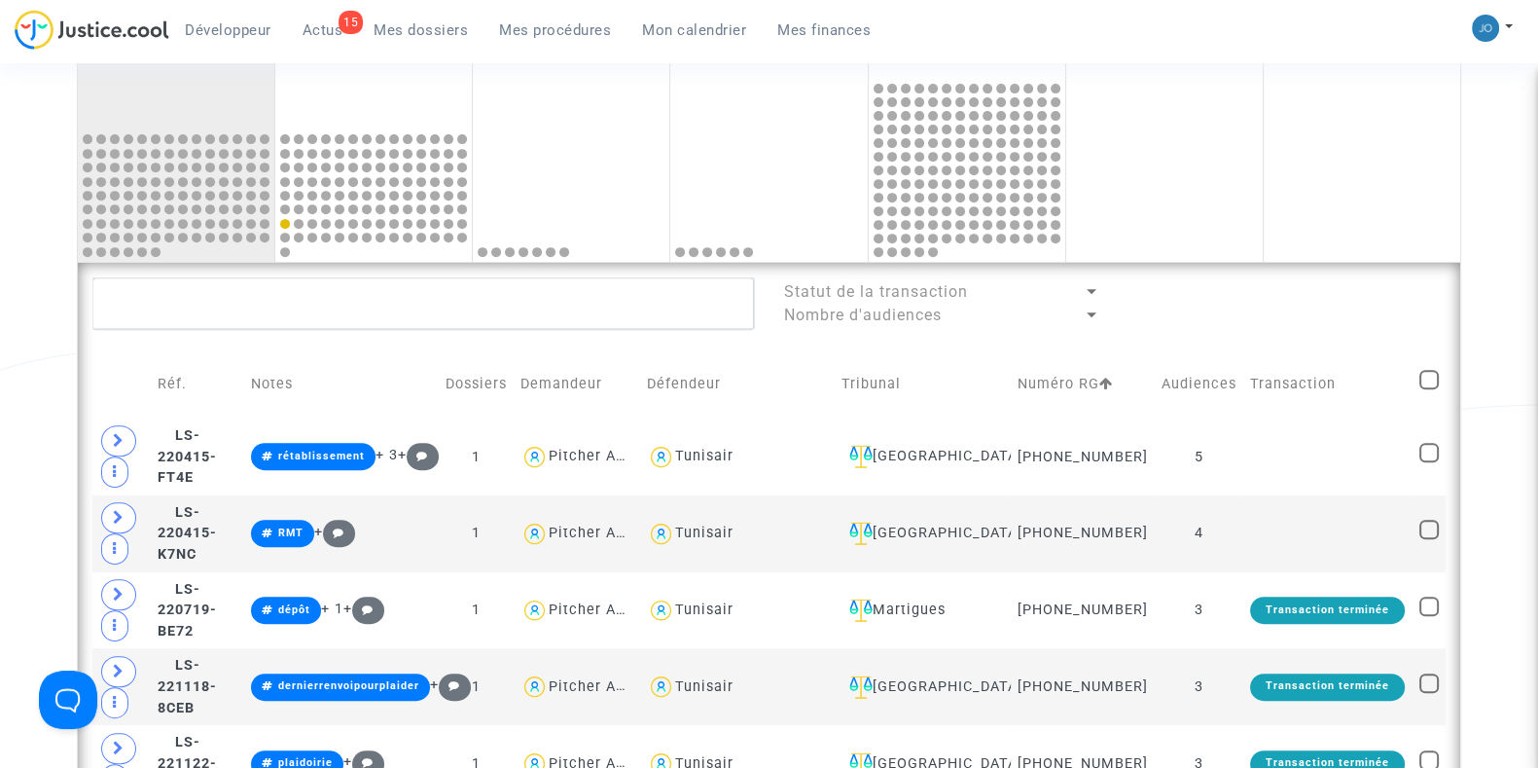
checkbox input "true"
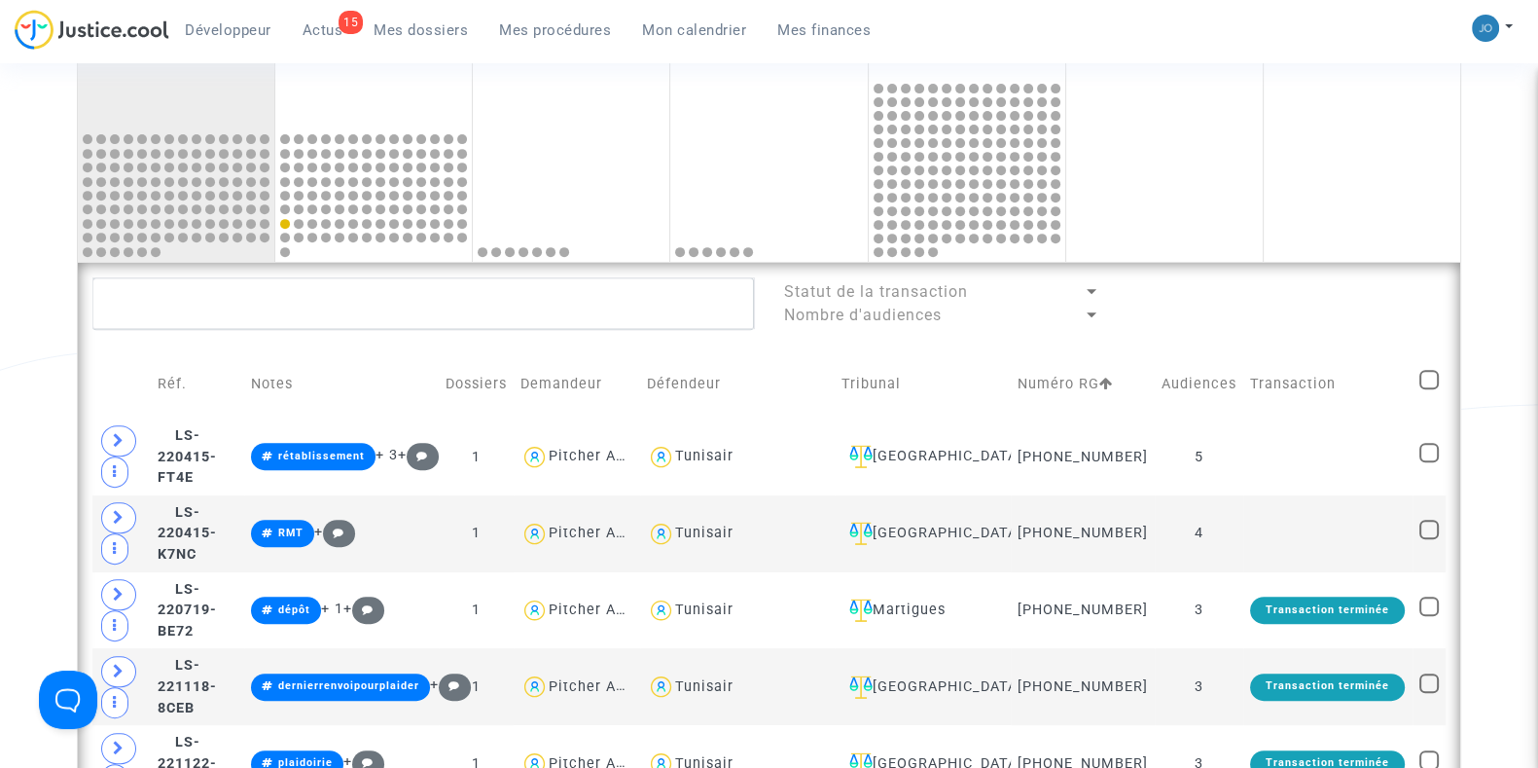
checkbox input "true"
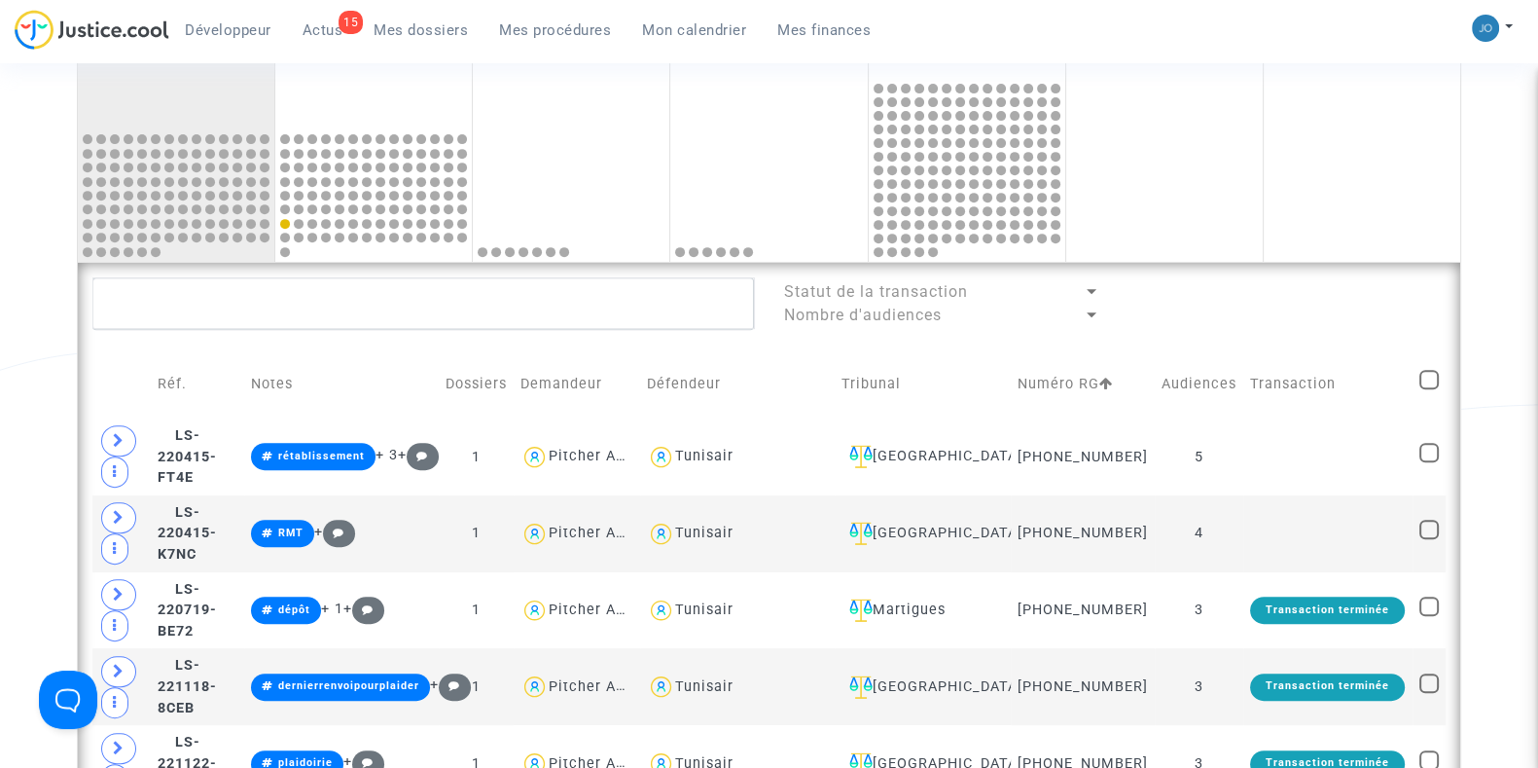
checkbox input "true"
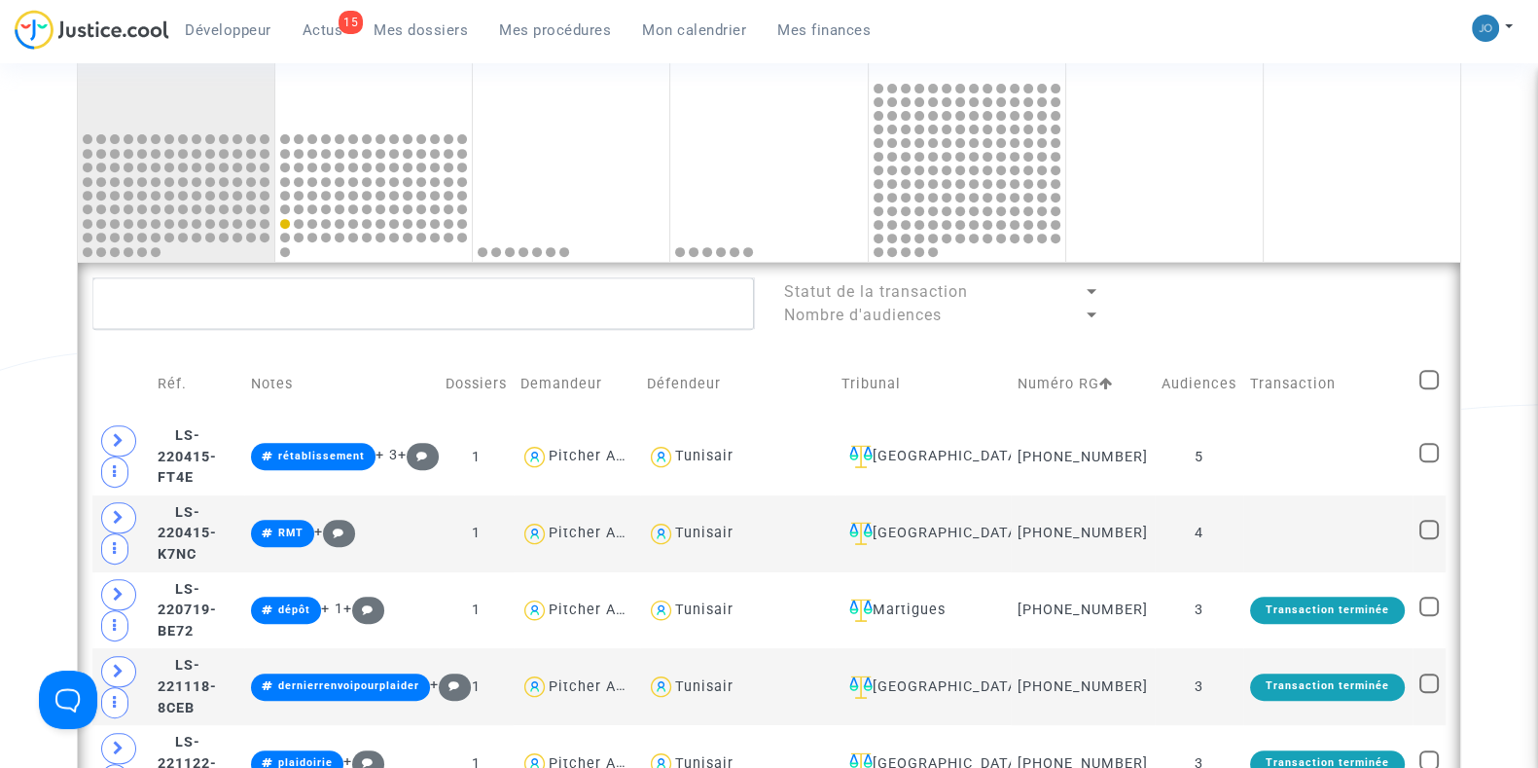
checkbox input "true"
click at [1398, 302] on span "(118)" at bounding box center [1405, 302] width 38 height 18
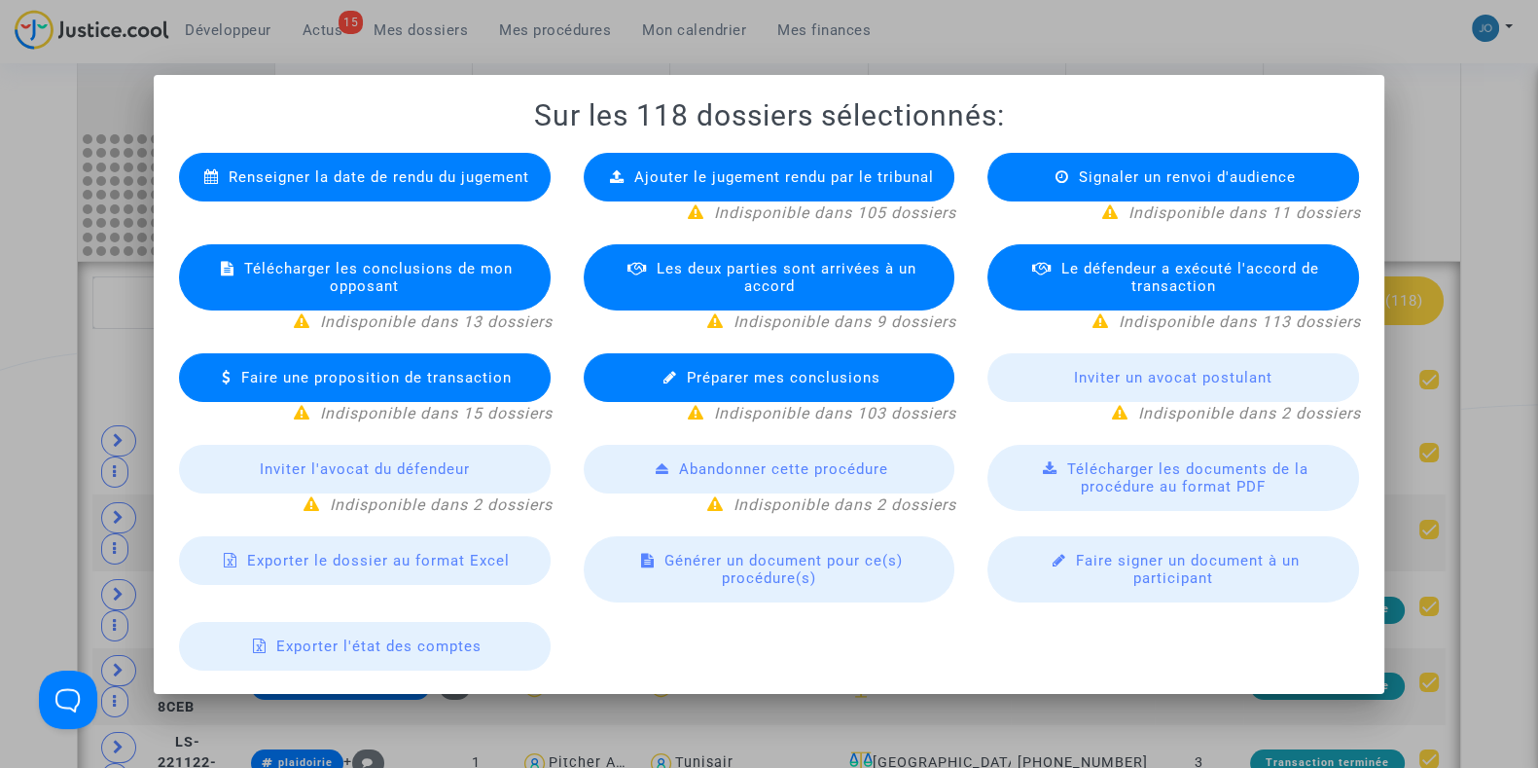
click at [474, 561] on span "Exporter le dossier au format Excel" at bounding box center [378, 561] width 263 height 18
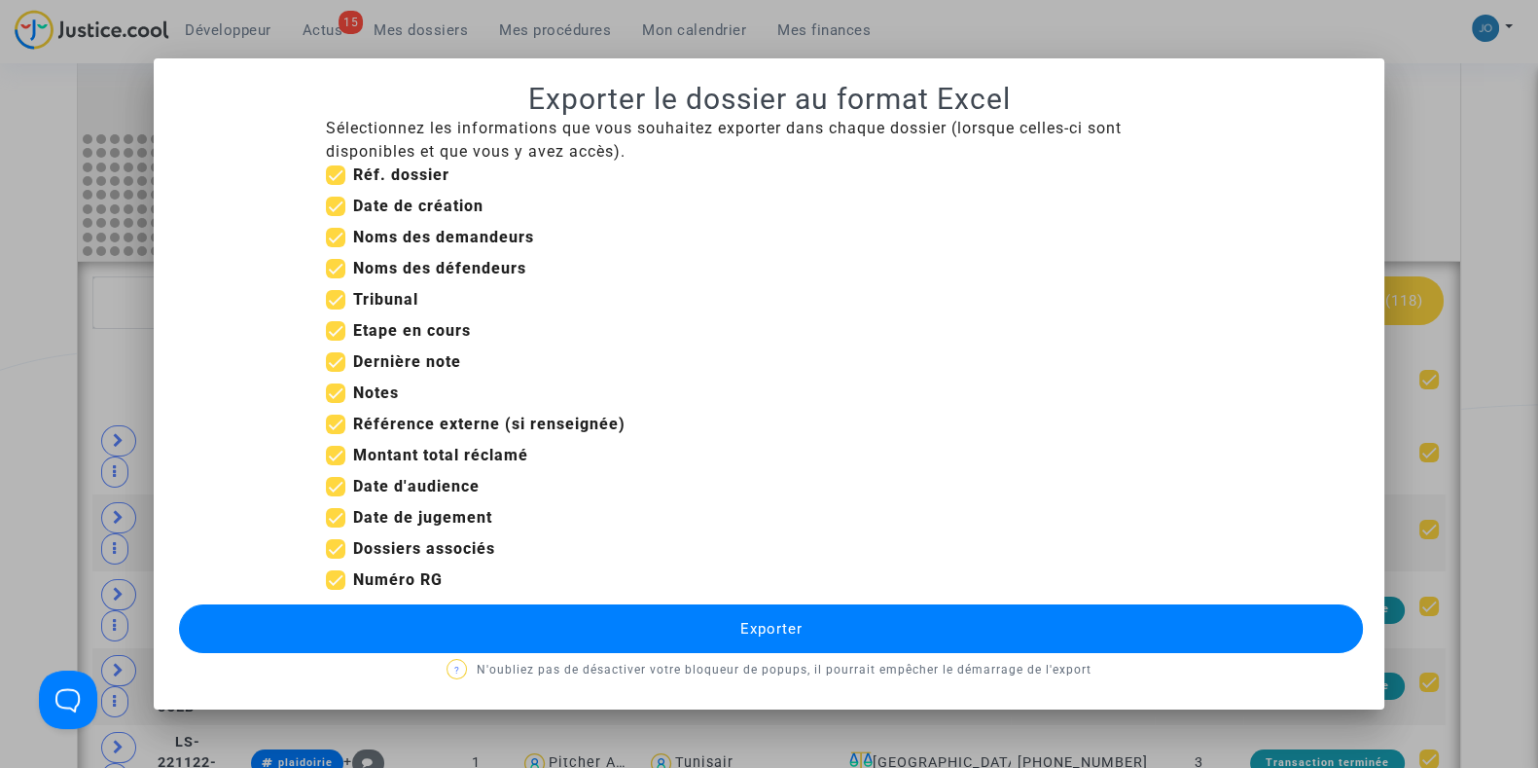
click at [771, 634] on span "Exporter" at bounding box center [771, 629] width 62 height 18
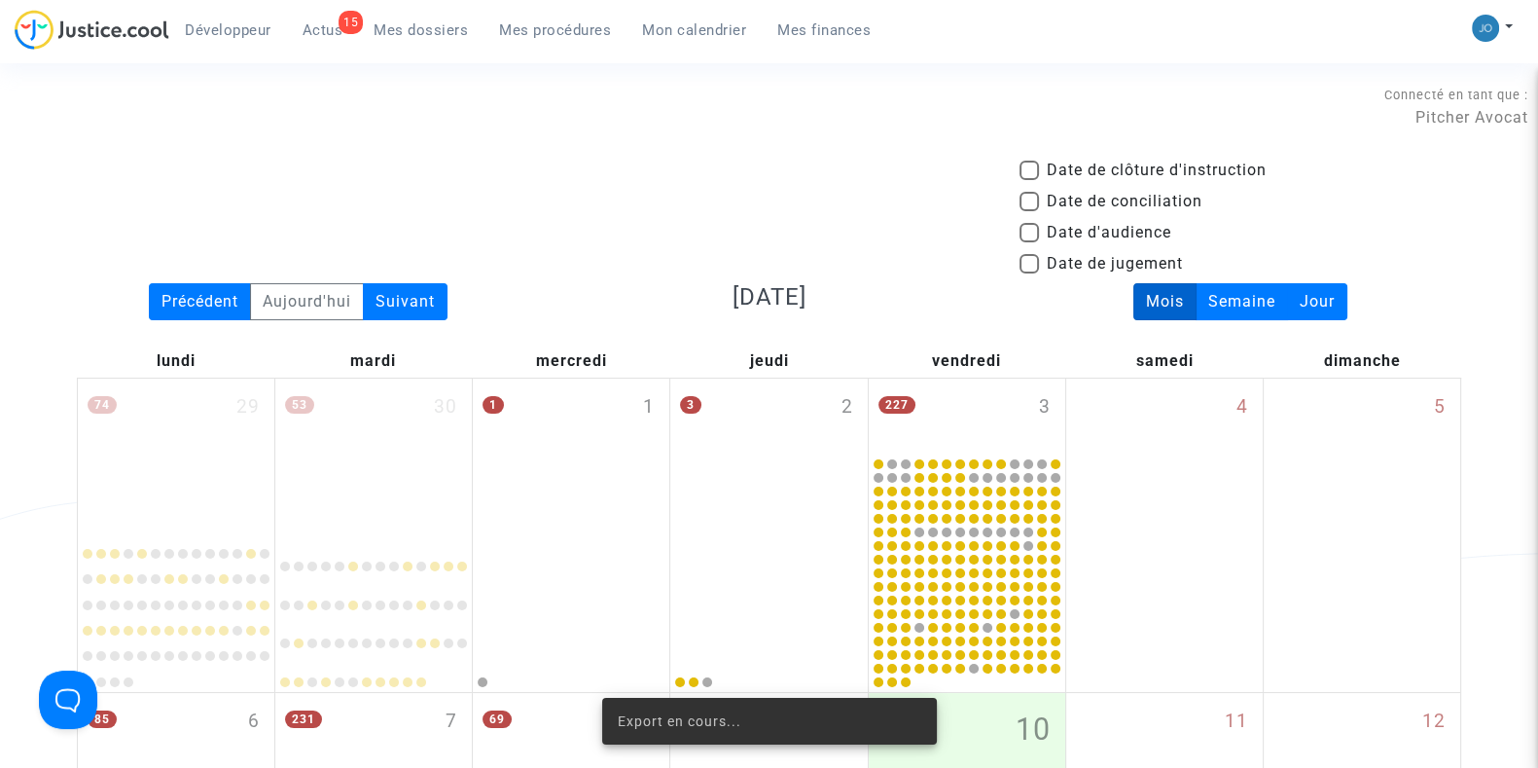
scroll to position [1004, 0]
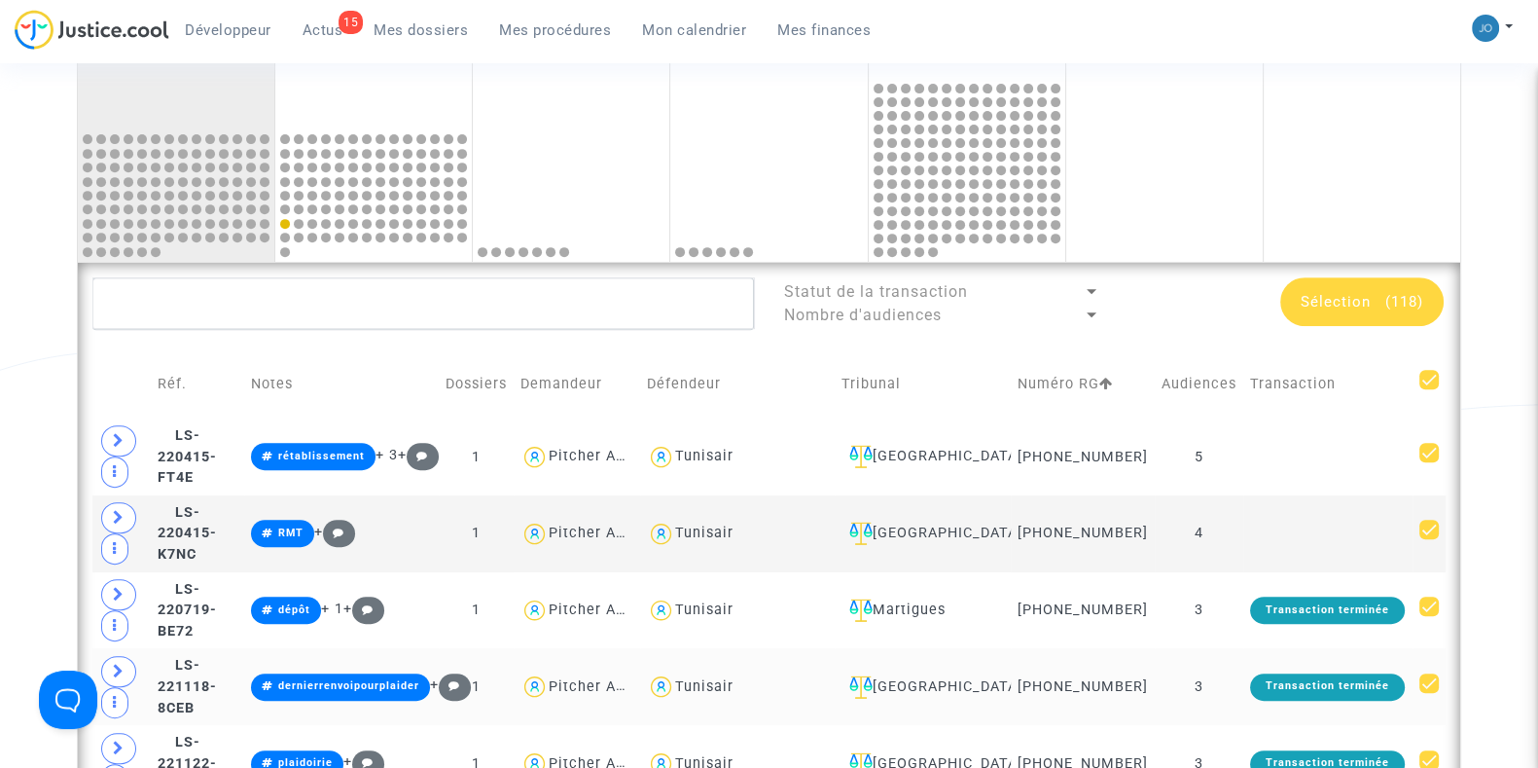
click at [940, 670] on td "[GEOGRAPHIC_DATA]" at bounding box center [923, 686] width 176 height 77
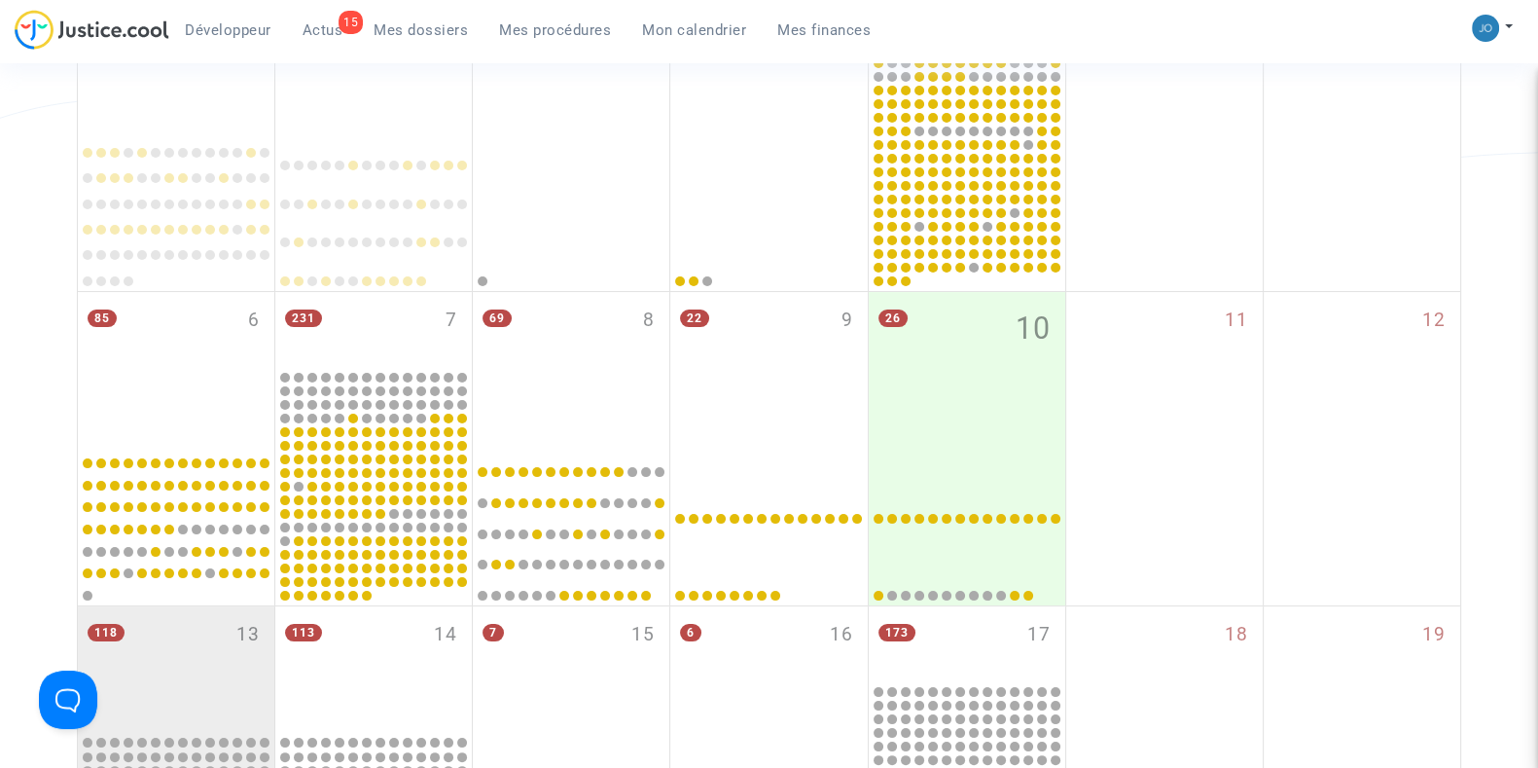
scroll to position [0, 0]
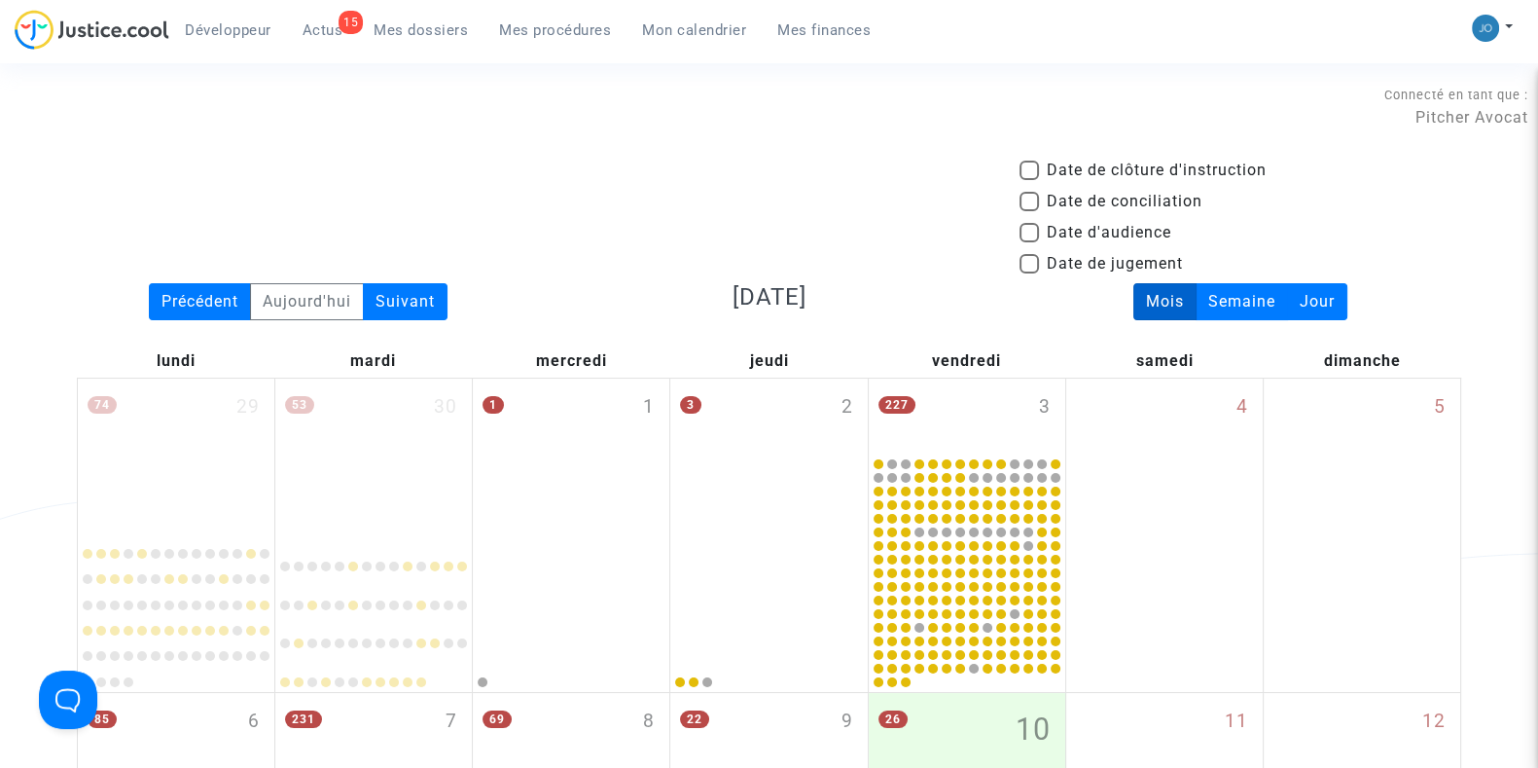
click at [1022, 228] on span at bounding box center [1029, 232] width 19 height 19
click at [1029, 242] on input "Date d'audience" at bounding box center [1029, 242] width 1 height 1
checkbox input "true"
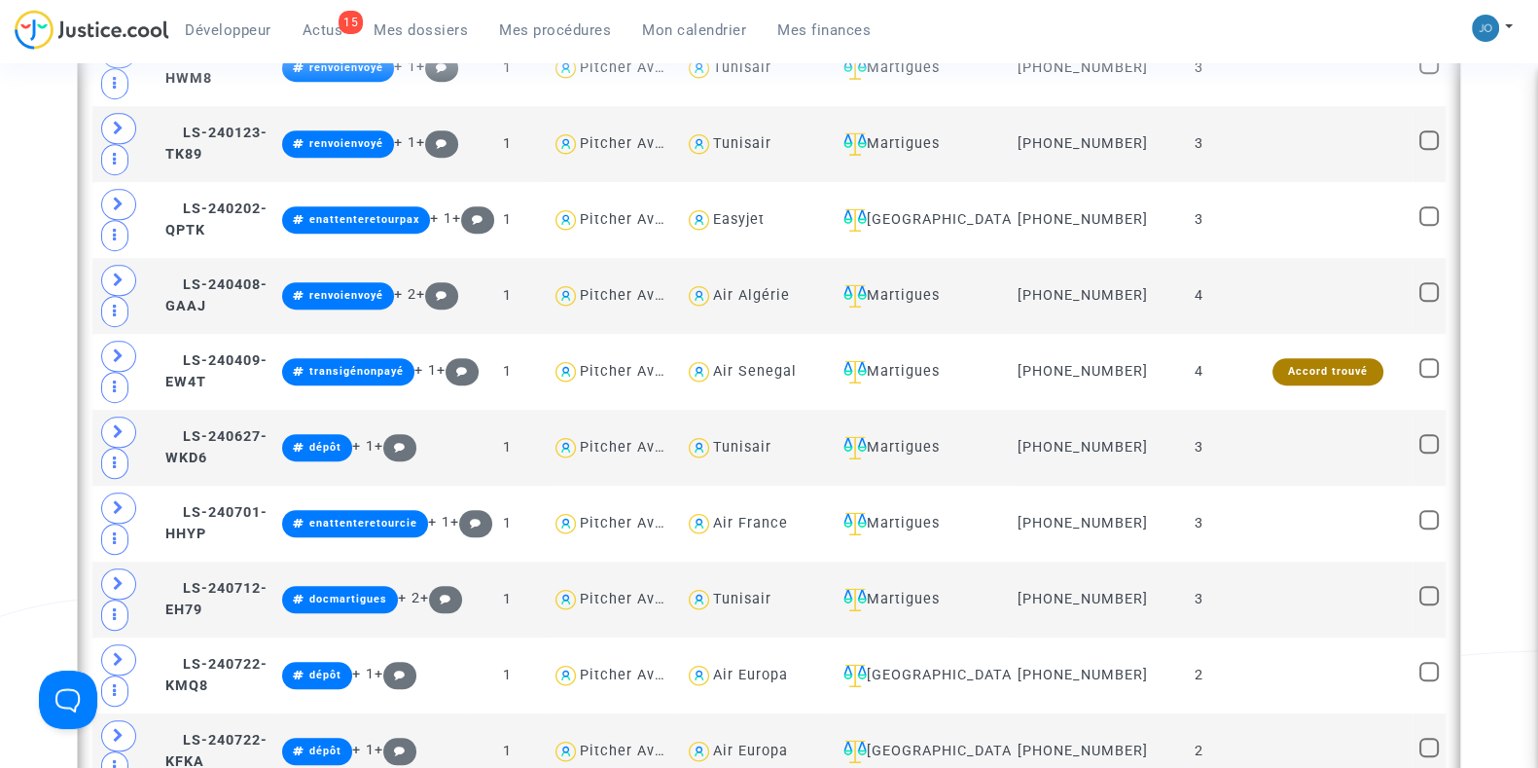
scroll to position [1639, 0]
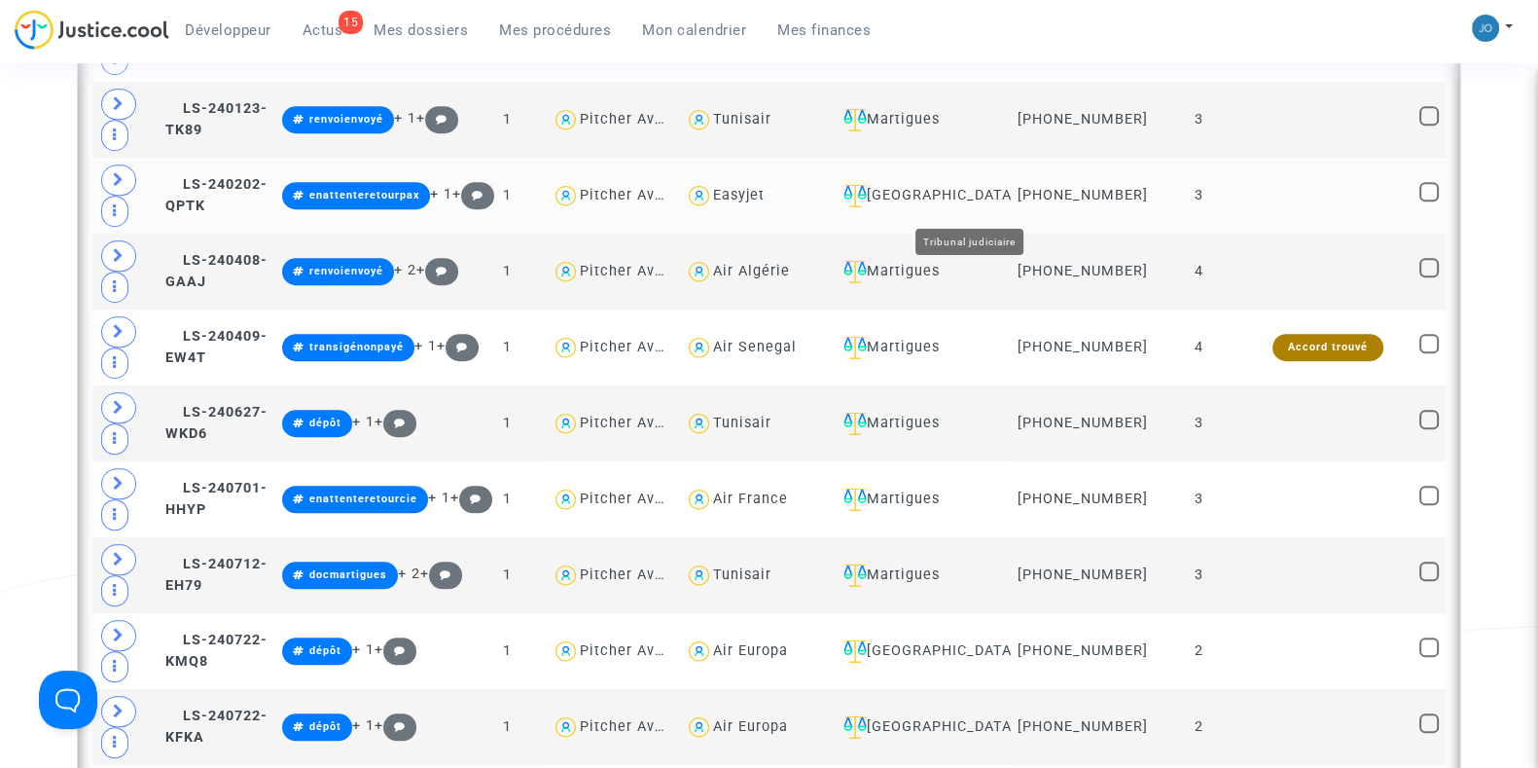
click at [1004, 192] on div "[GEOGRAPHIC_DATA]" at bounding box center [920, 195] width 168 height 23
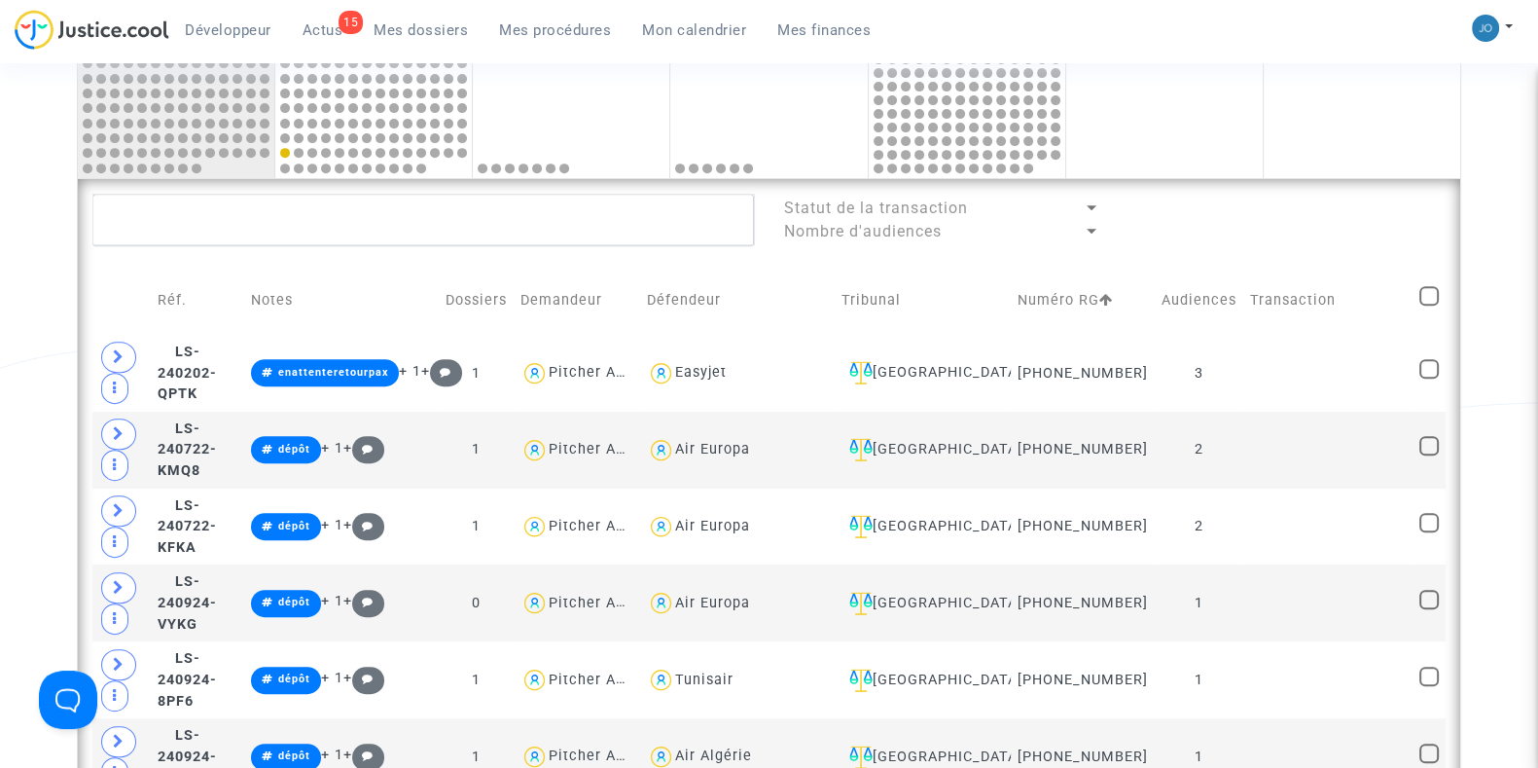
scroll to position [998, 0]
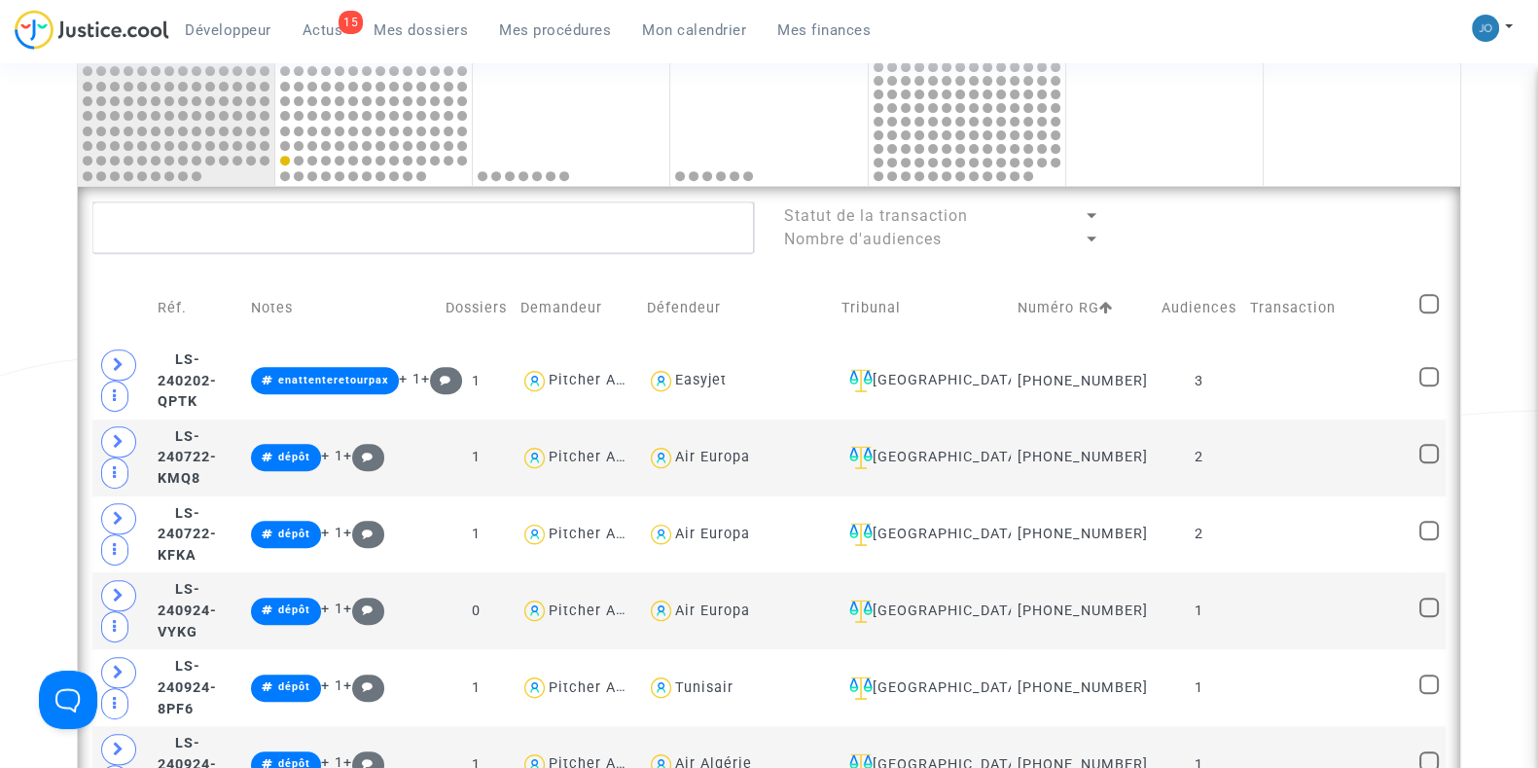
click at [1432, 308] on span at bounding box center [1429, 303] width 19 height 19
click at [1429, 313] on input "checkbox" at bounding box center [1428, 313] width 1 height 1
checkbox input "true"
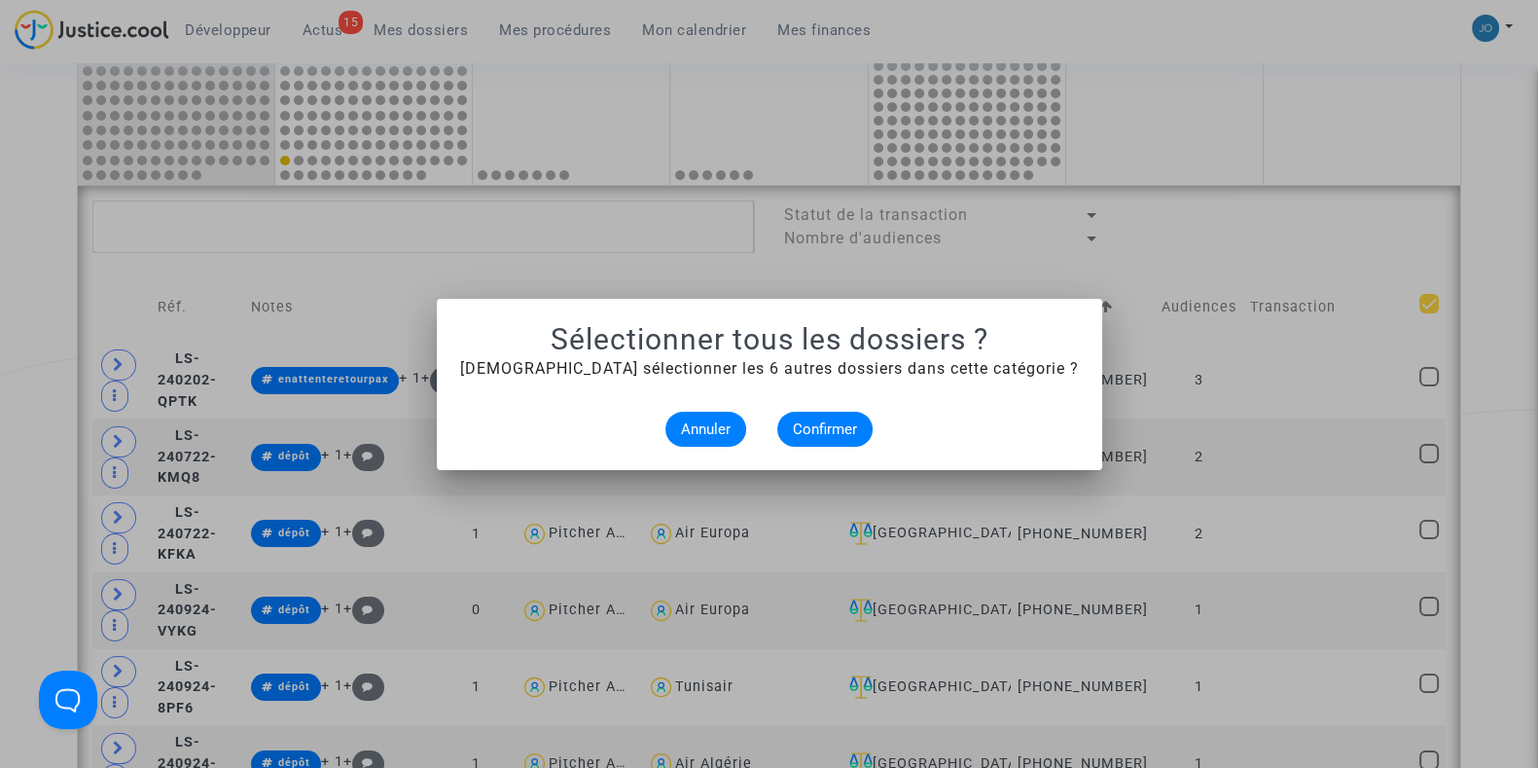
scroll to position [0, 0]
click at [836, 434] on span "Confirmer" at bounding box center [825, 429] width 64 height 18
checkbox input "true"
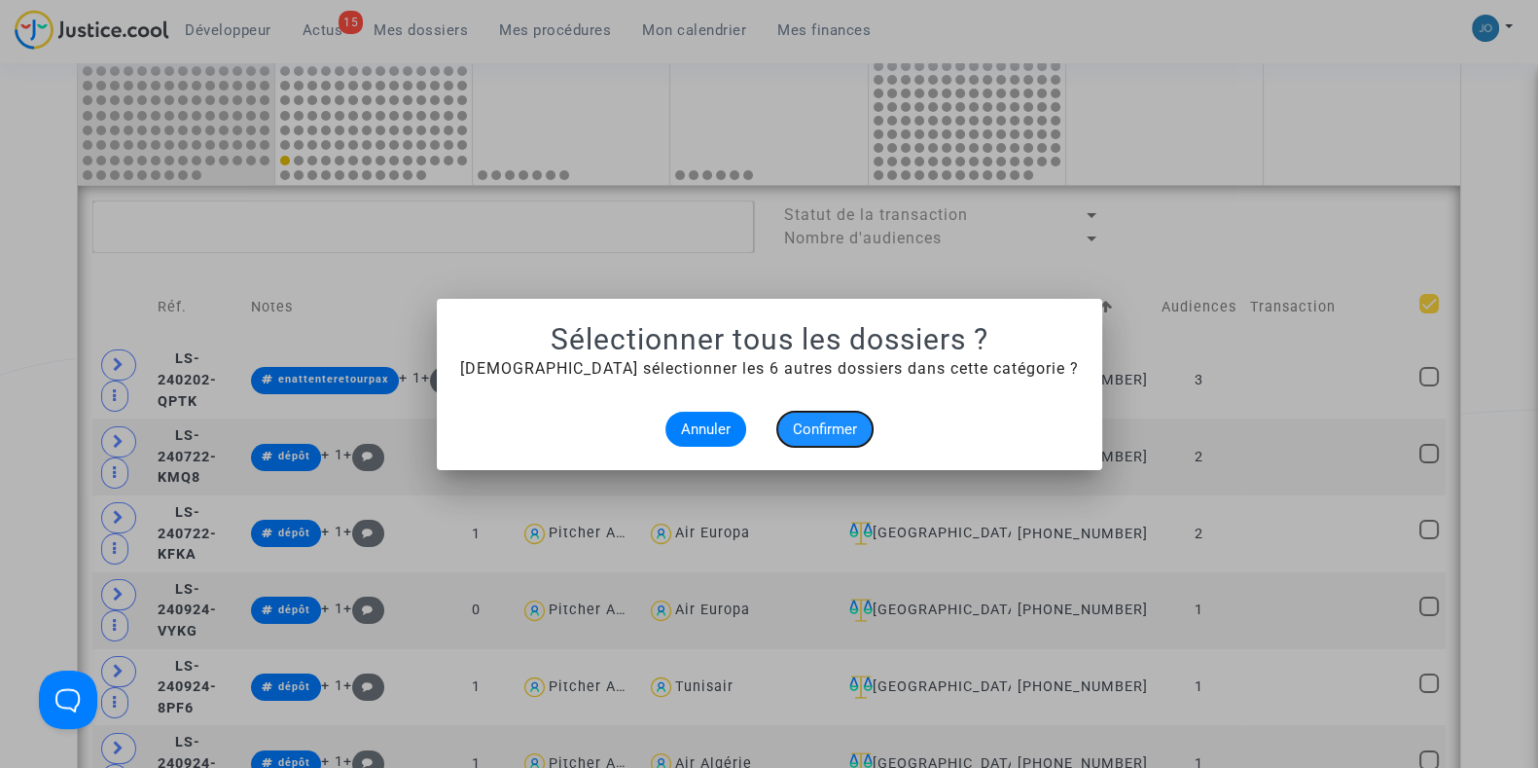
checkbox input "true"
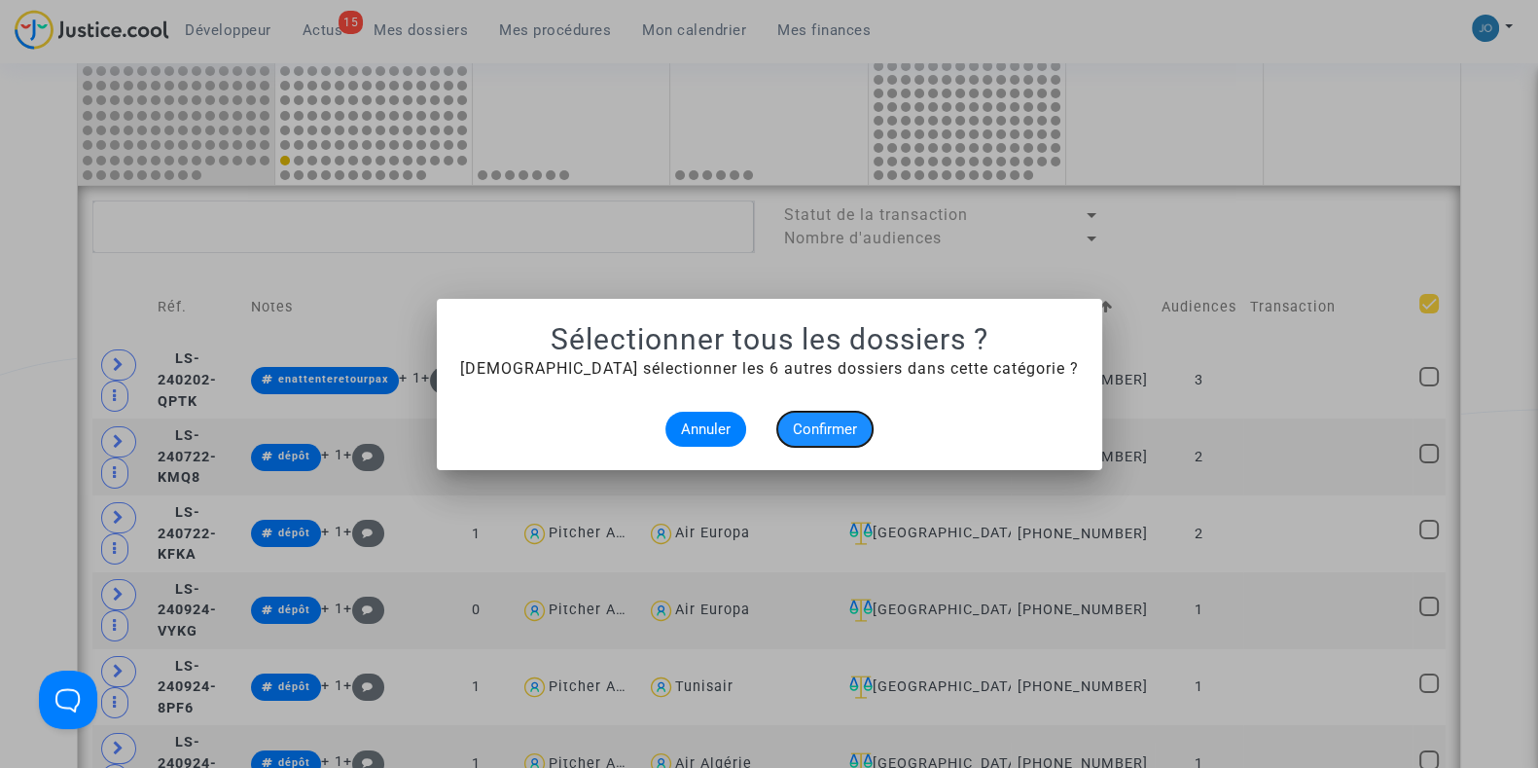
checkbox input "true"
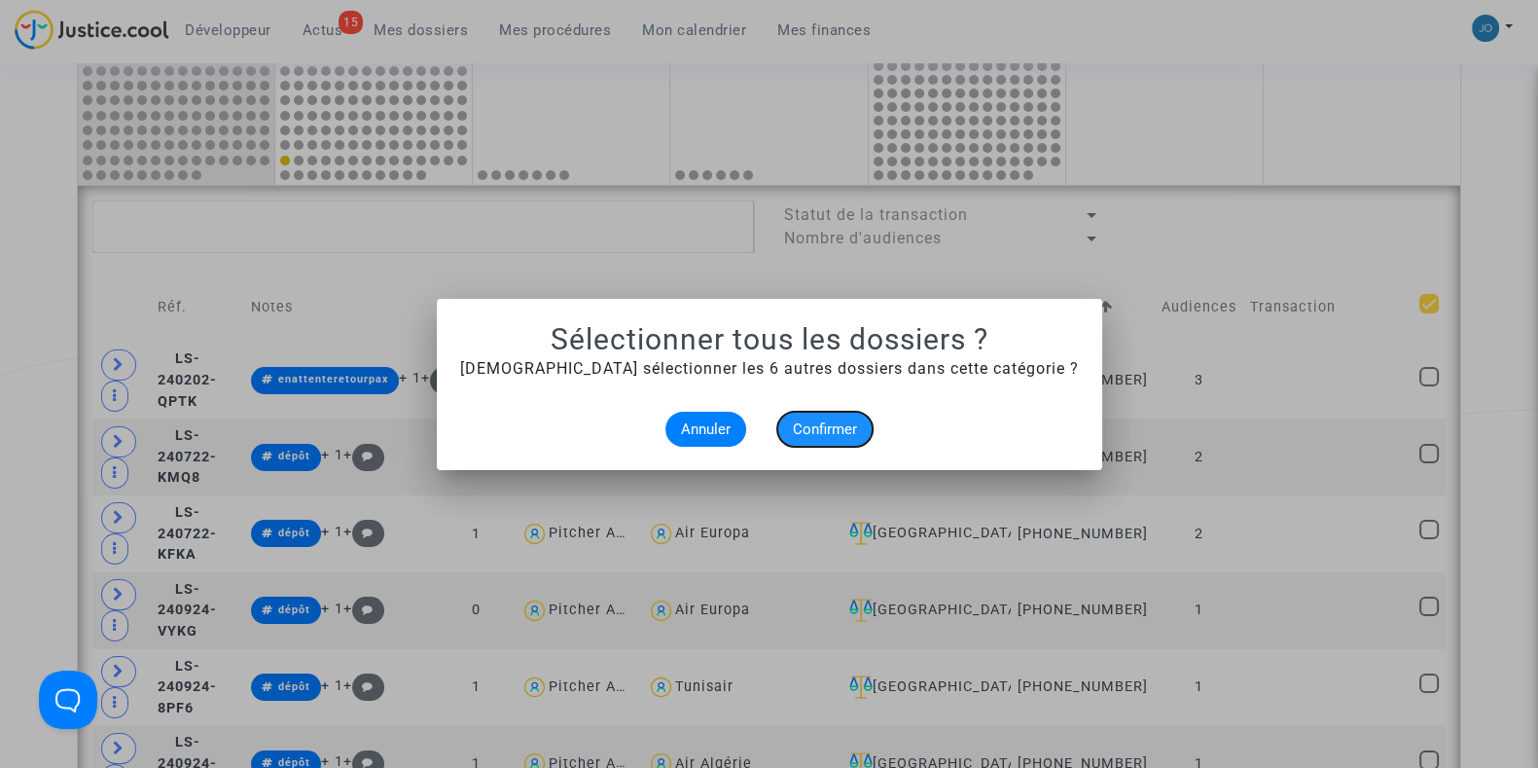
checkbox input "true"
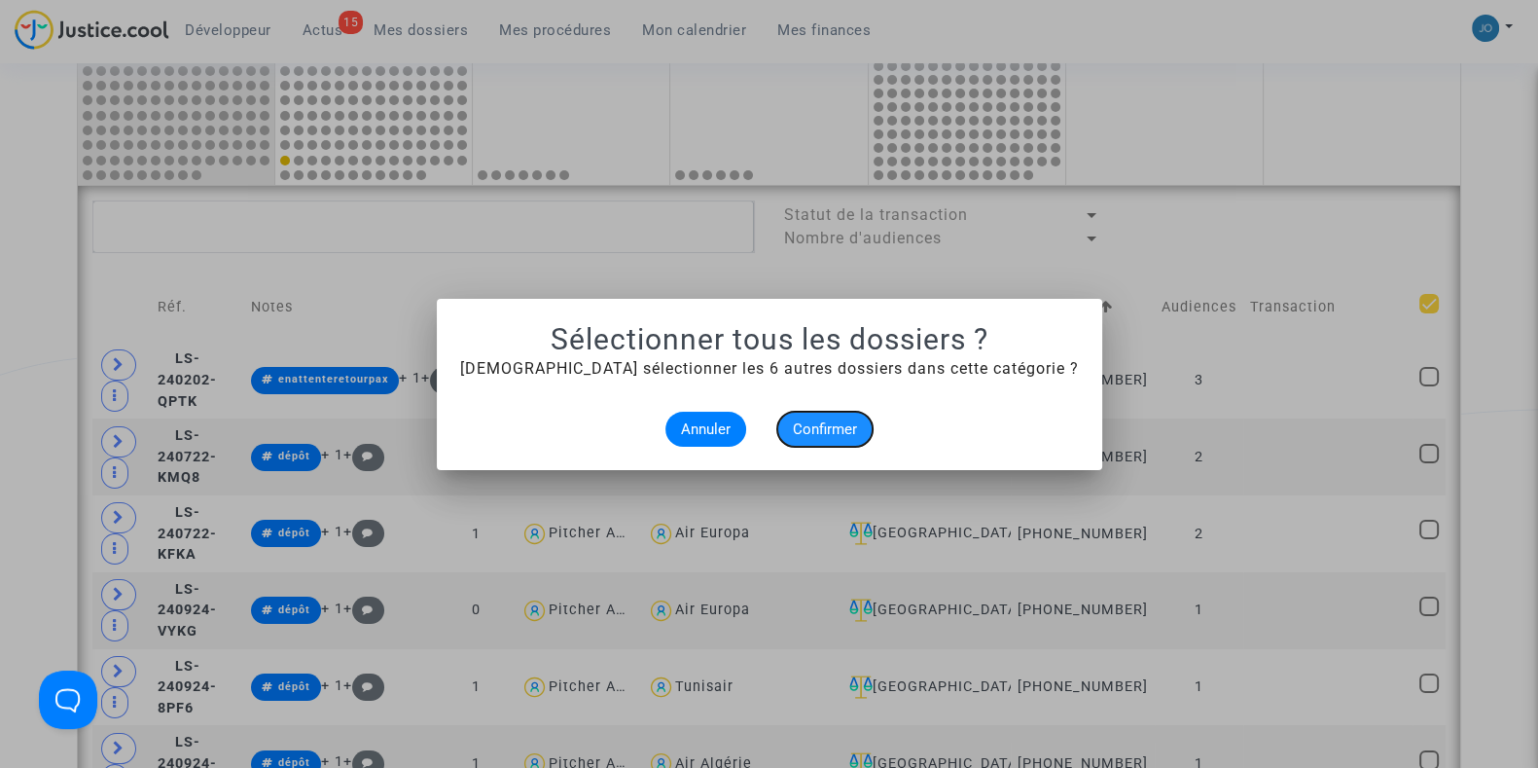
checkbox input "true"
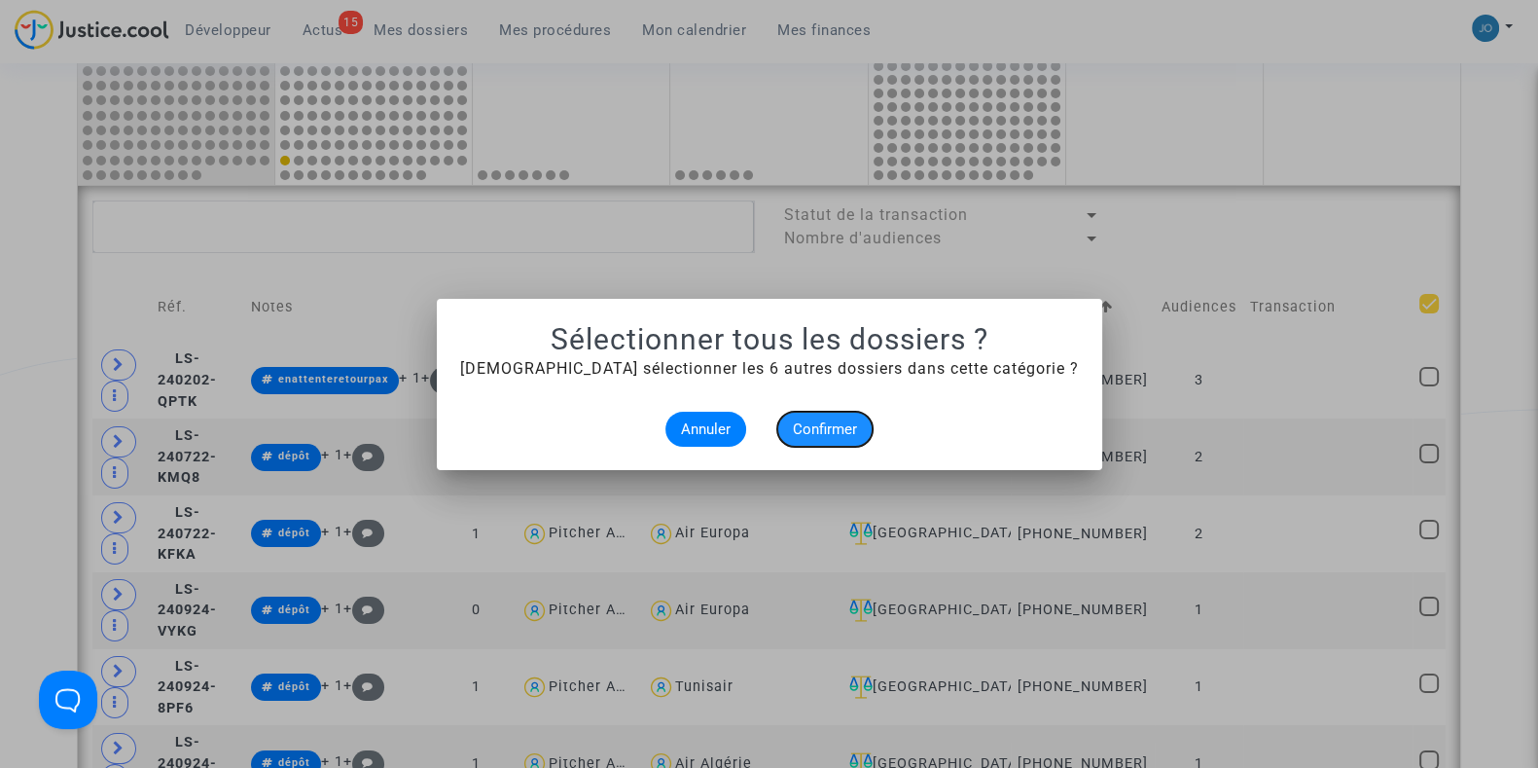
checkbox input "true"
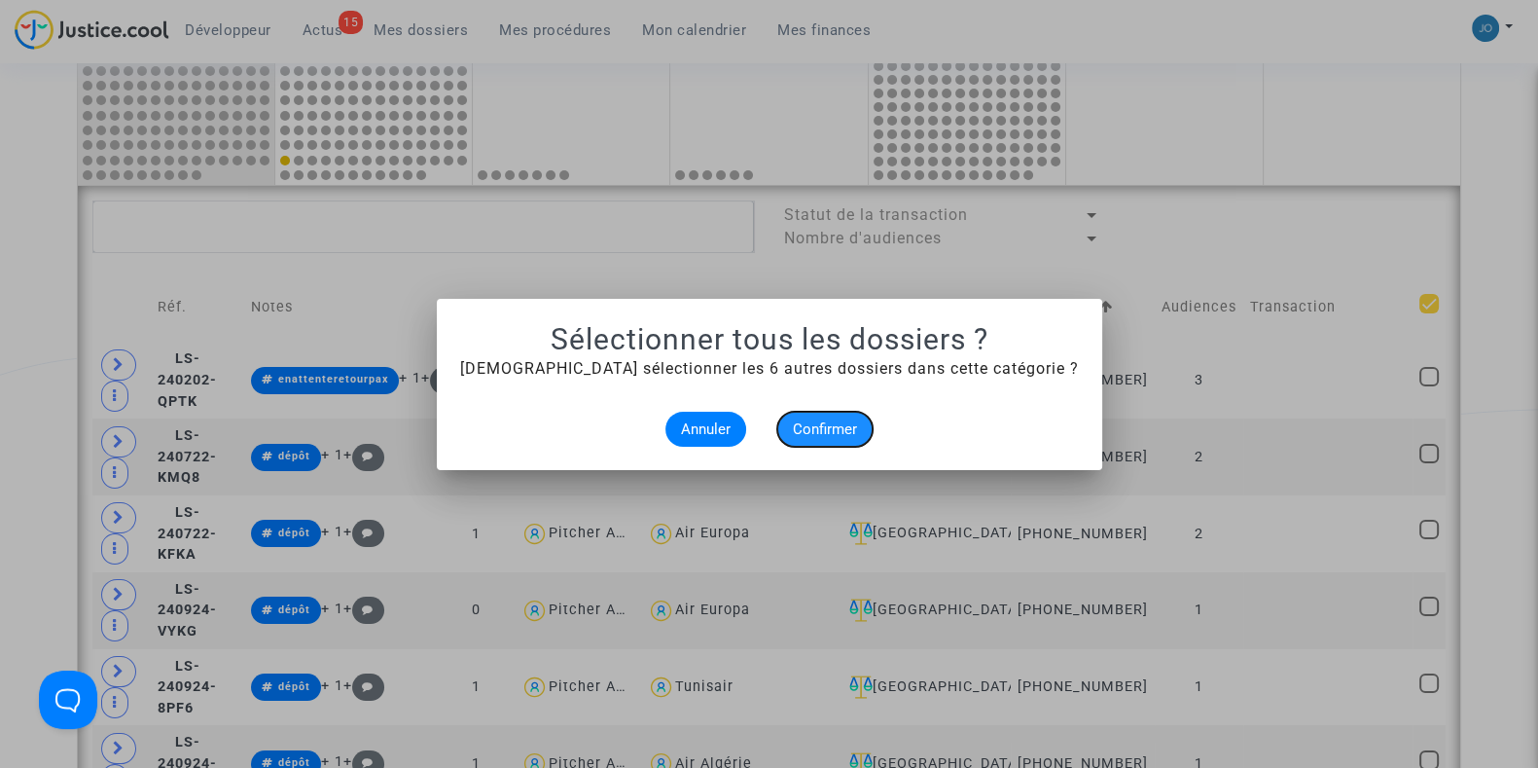
checkbox input "true"
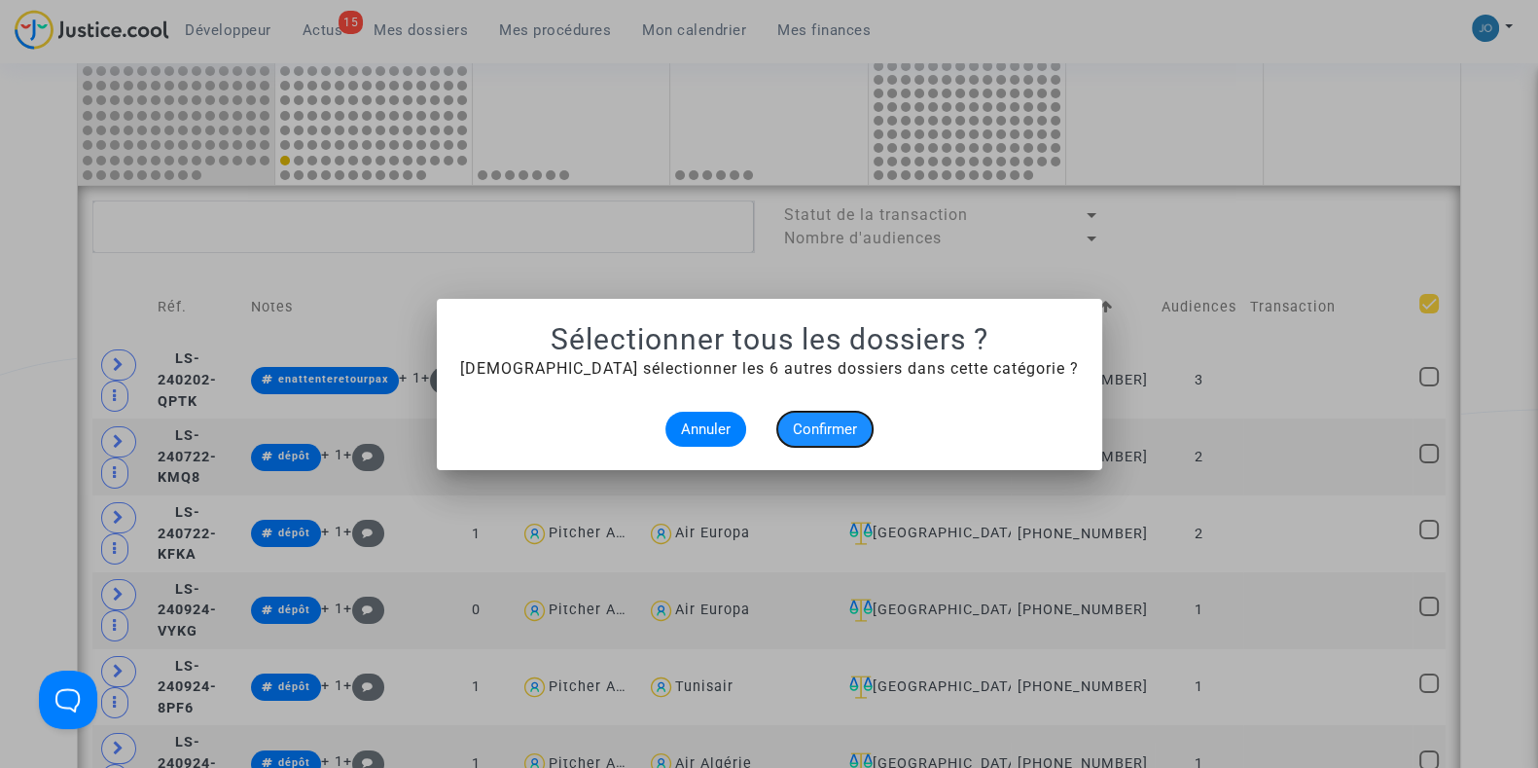
checkbox input "true"
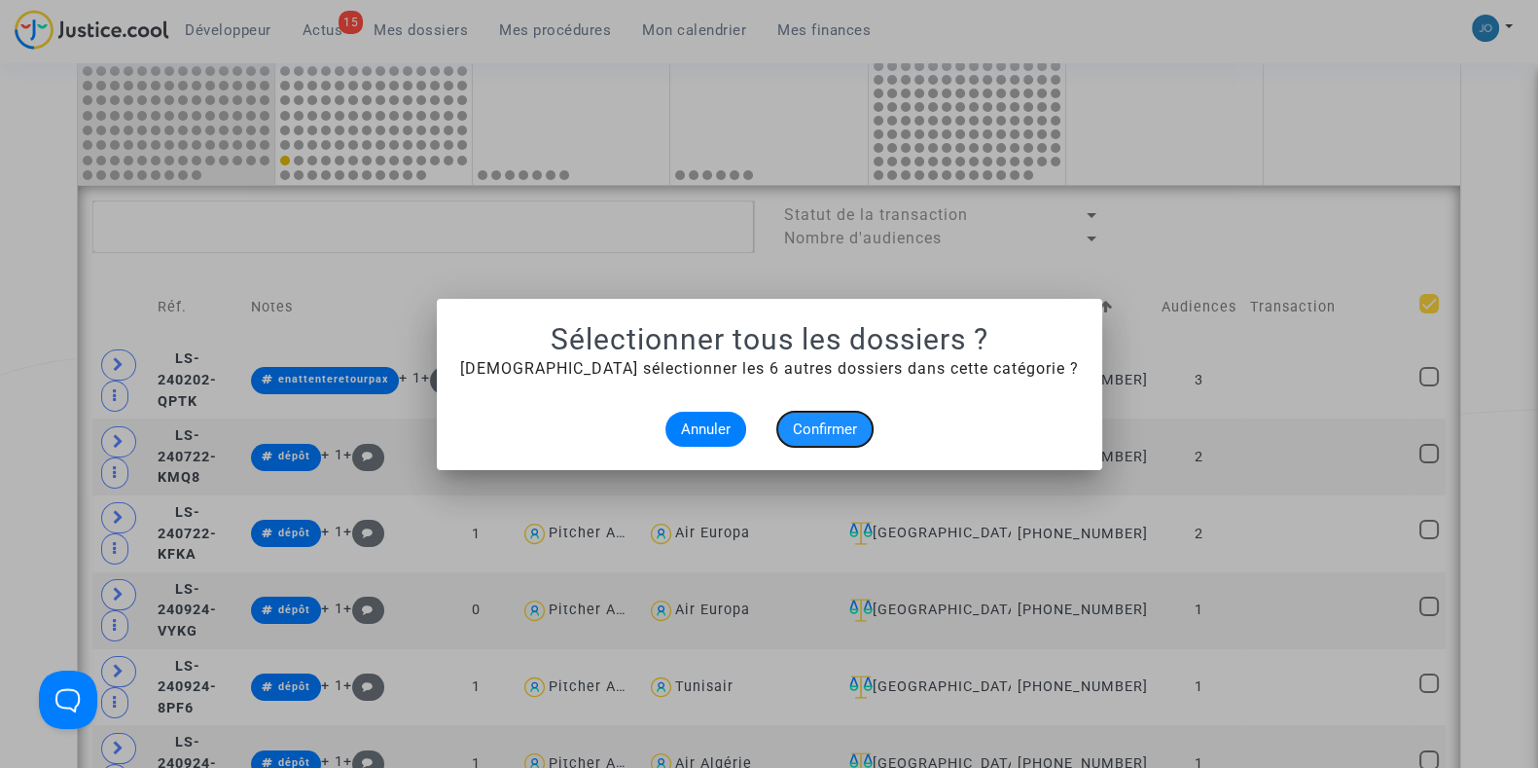
checkbox input "true"
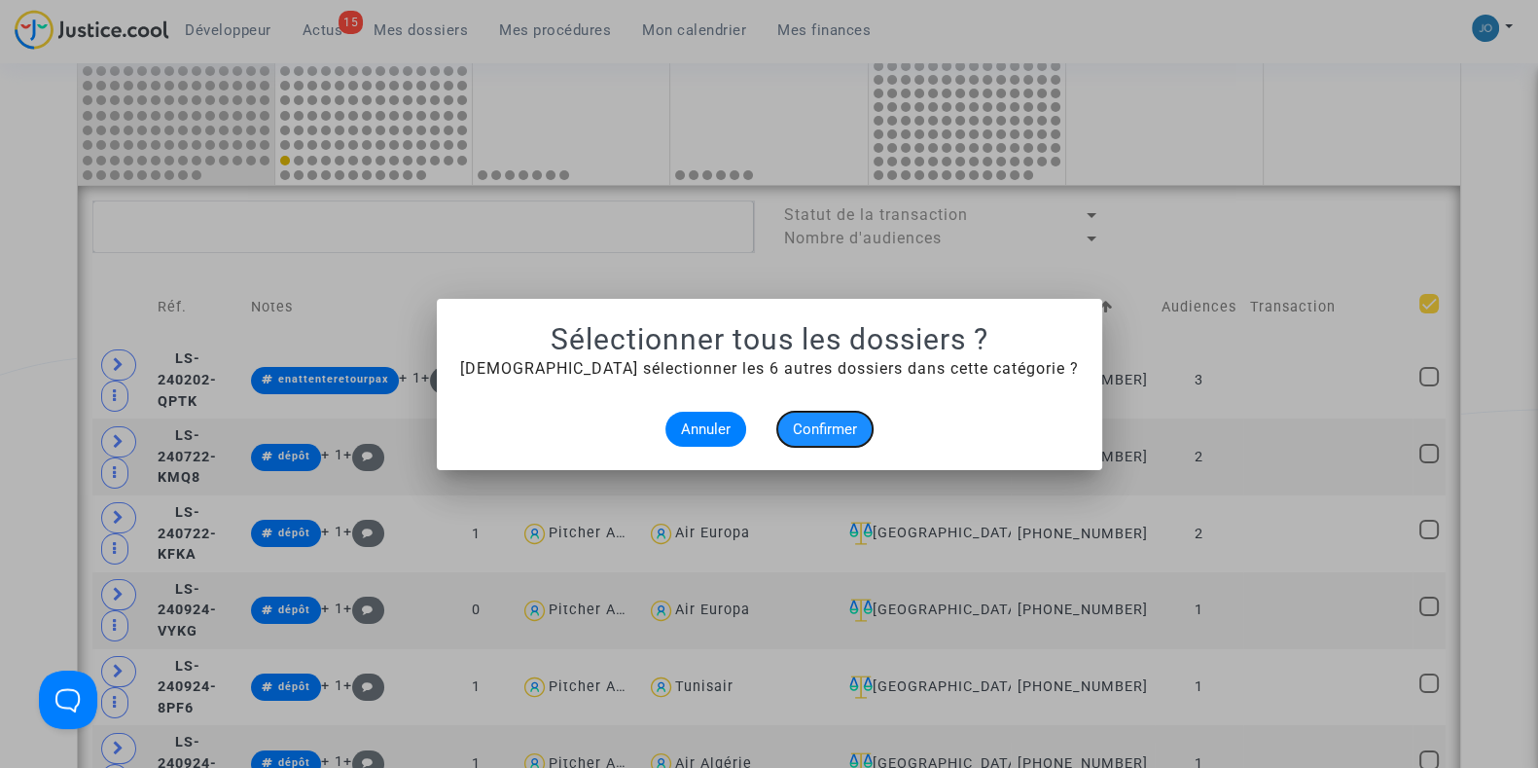
checkbox input "true"
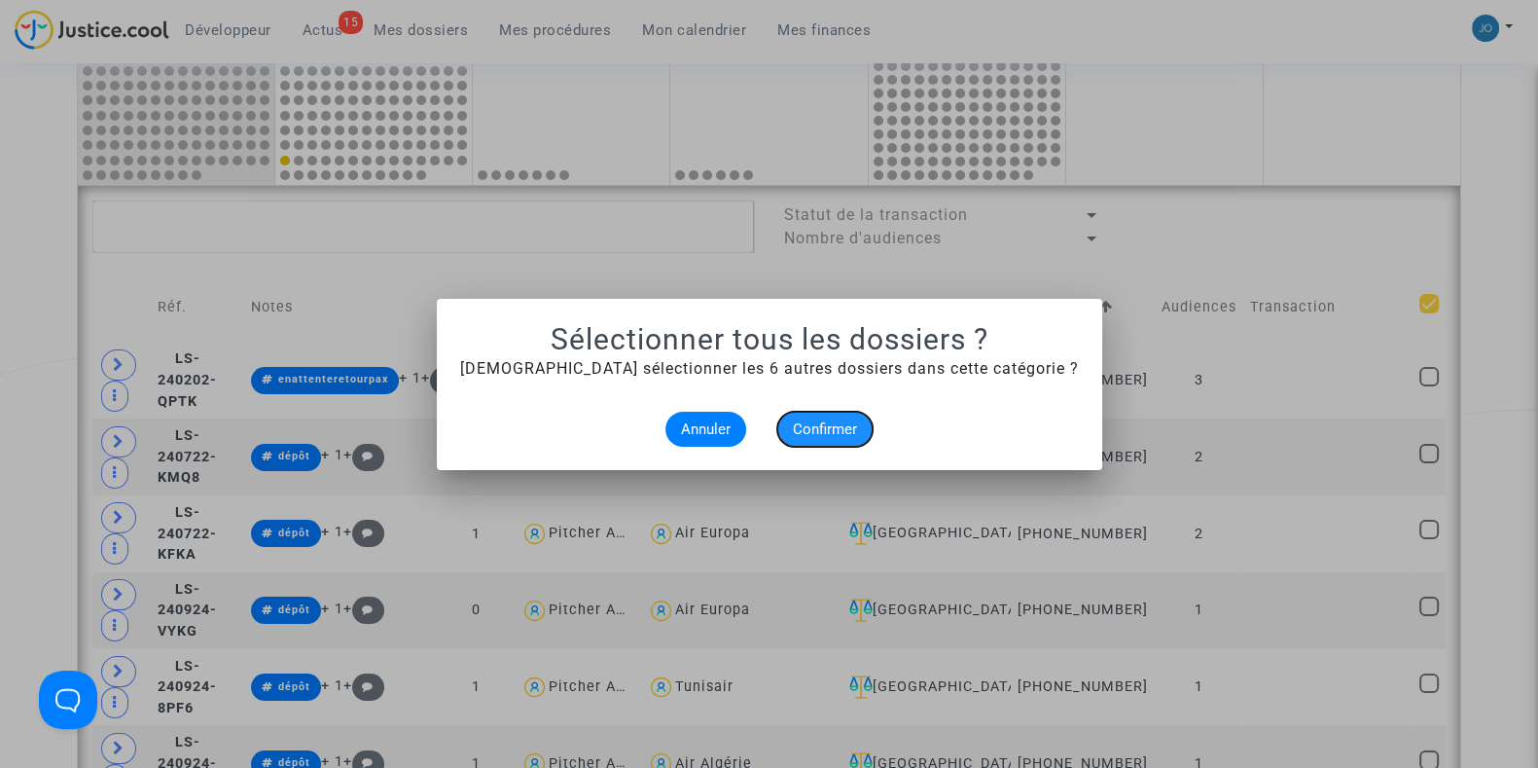
checkbox input "true"
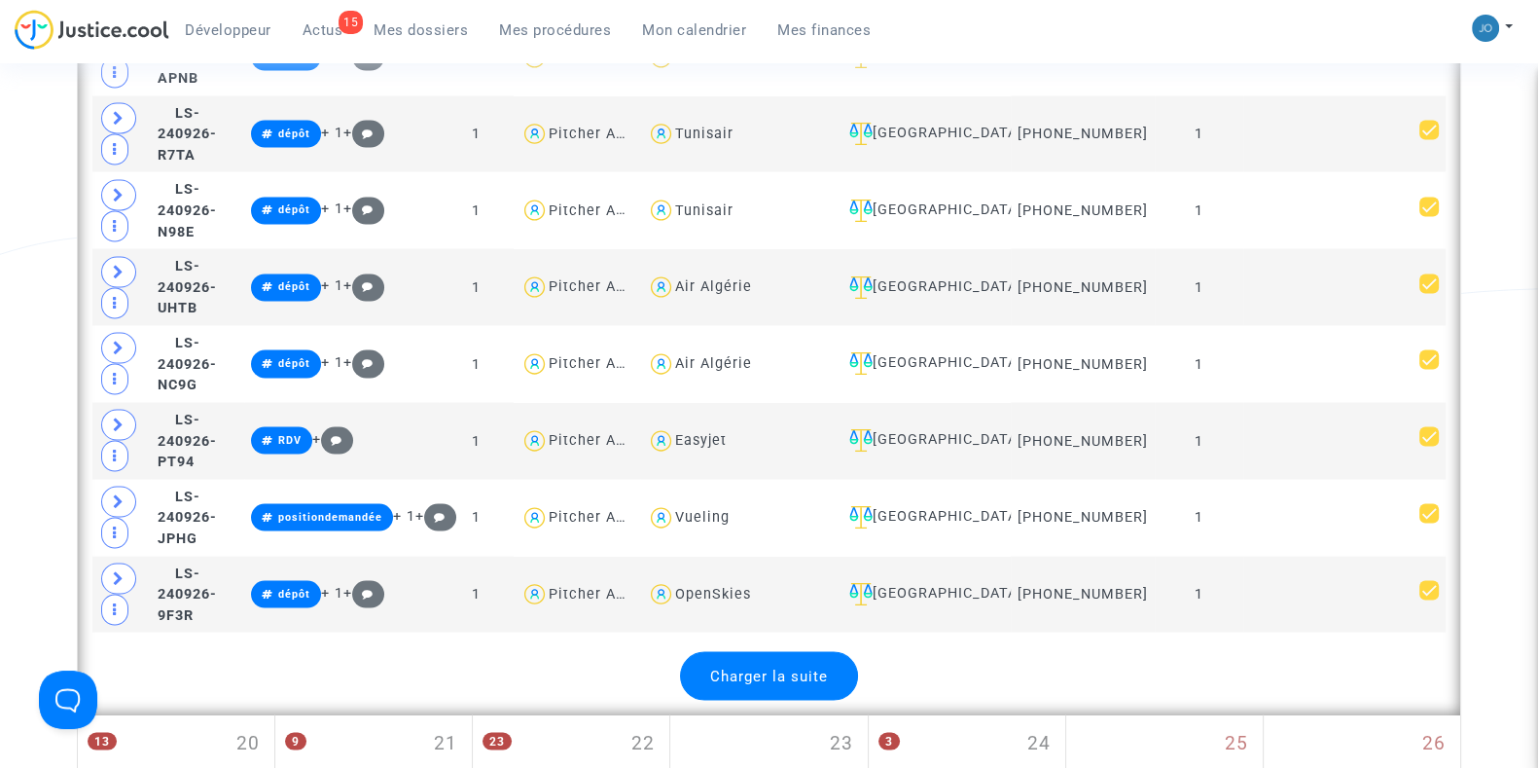
scroll to position [4552, 0]
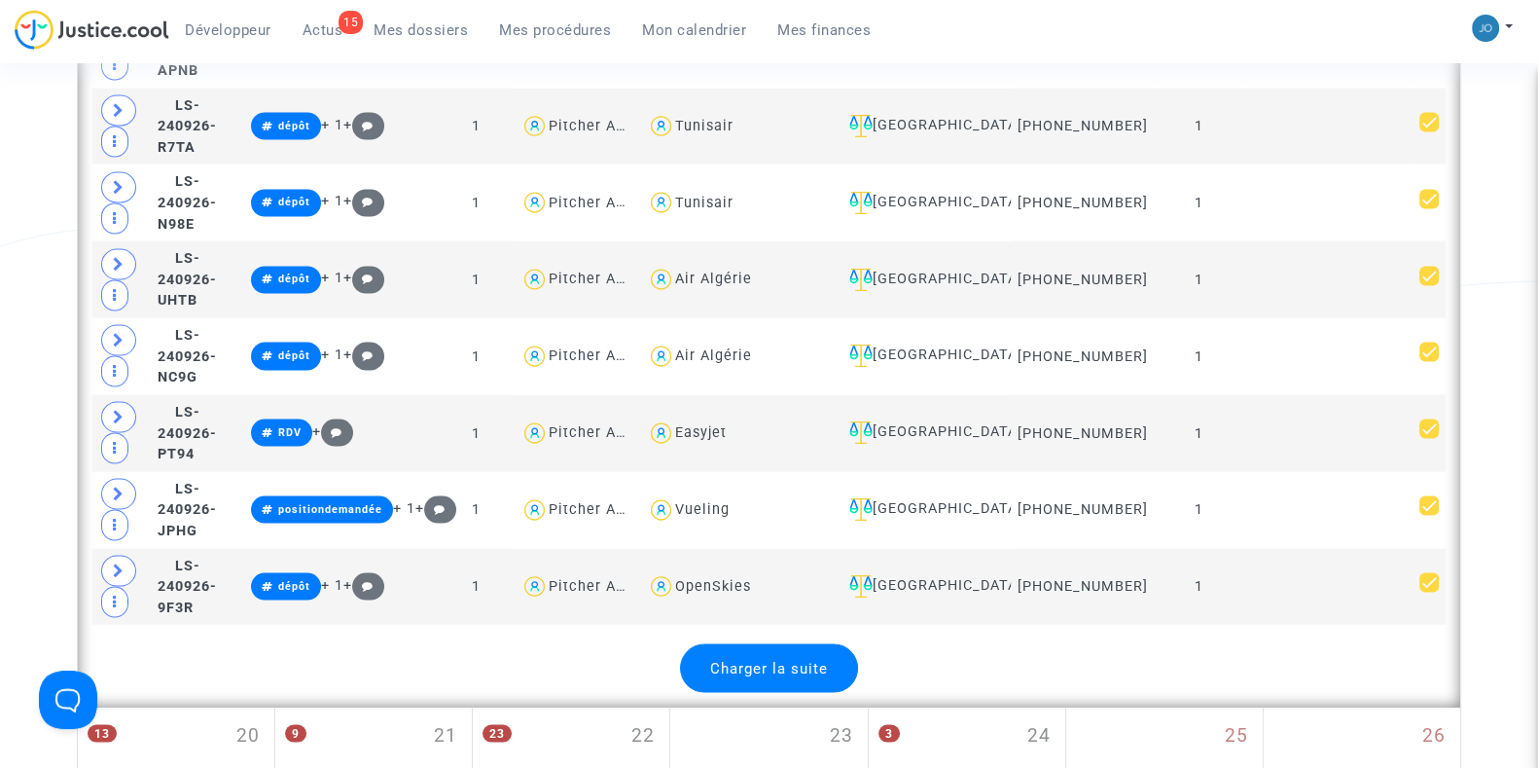
click at [788, 643] on div "Charger la suite" at bounding box center [769, 667] width 178 height 49
checkbox input "false"
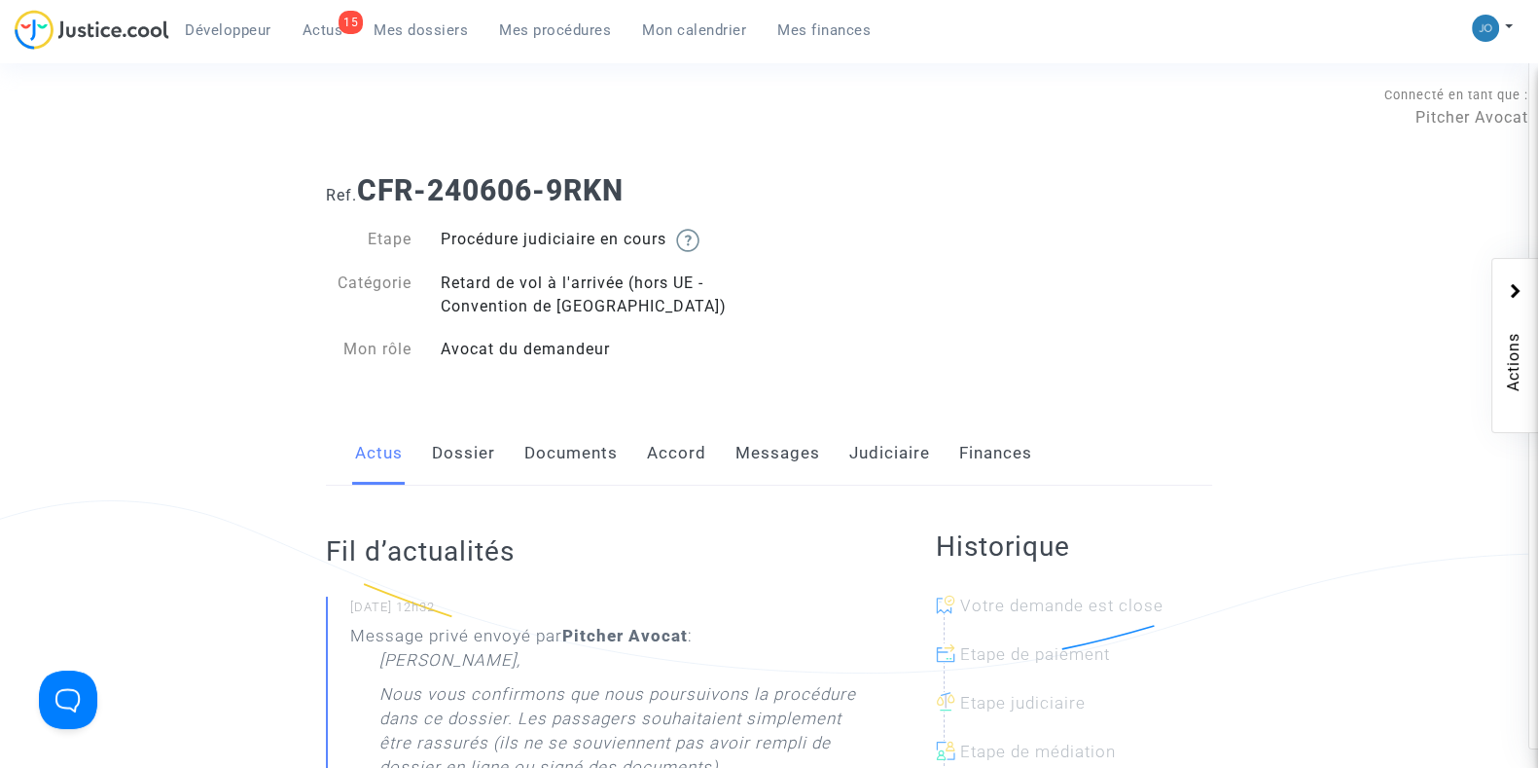
click at [488, 479] on link "Dossier" at bounding box center [463, 453] width 63 height 64
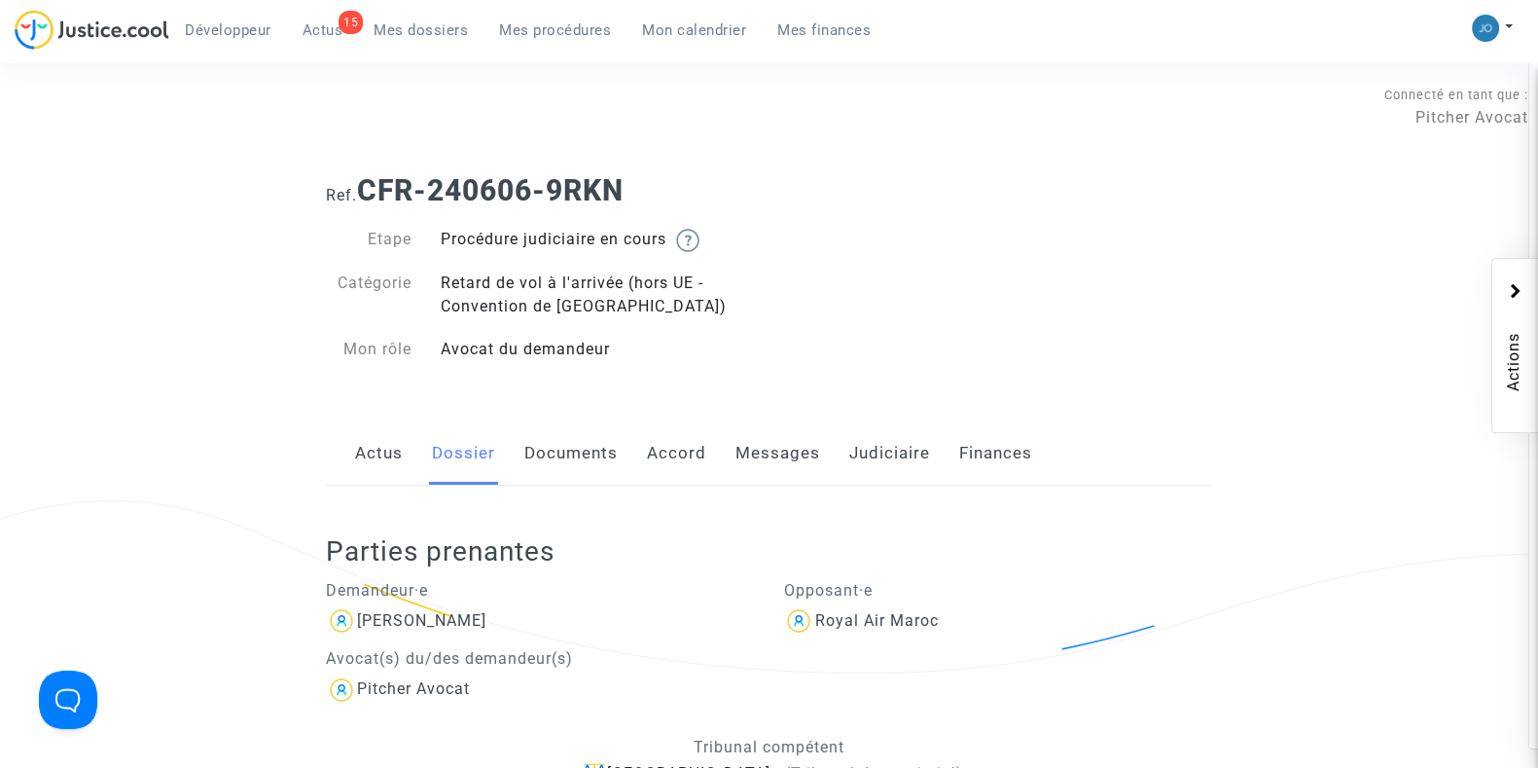
click at [890, 443] on link "Judiciaire" at bounding box center [890, 453] width 81 height 64
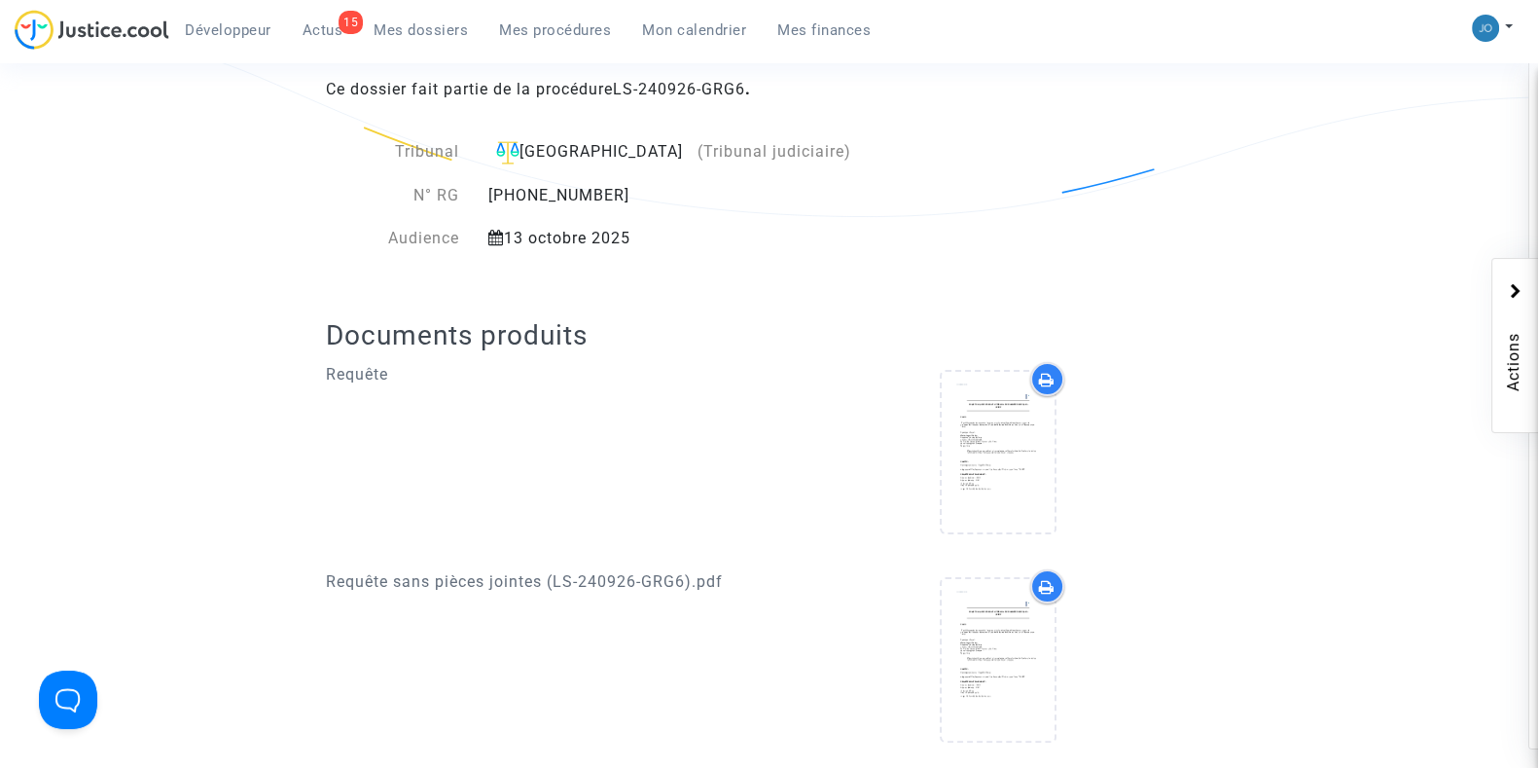
scroll to position [459, 0]
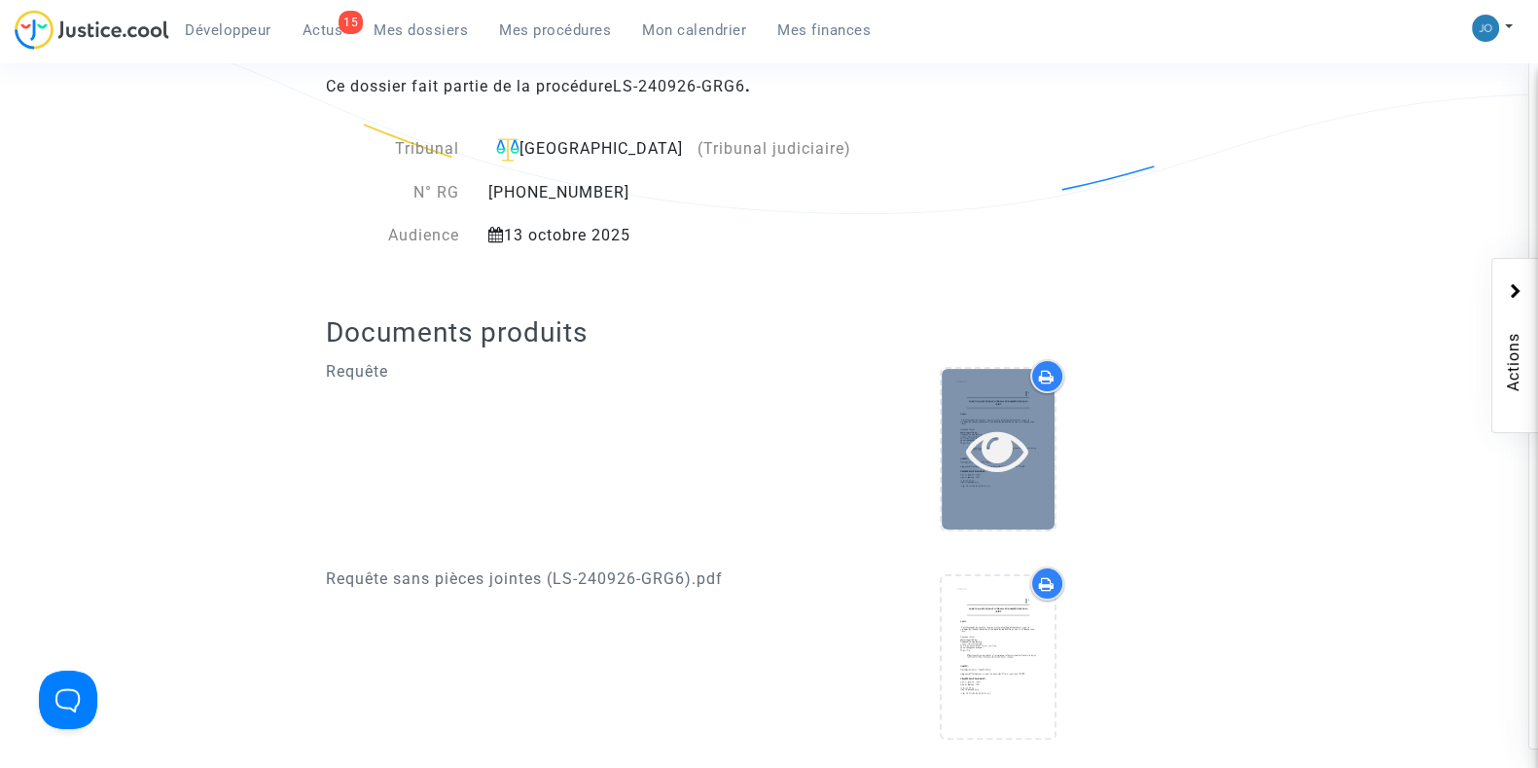
click at [1004, 408] on div at bounding box center [998, 449] width 113 height 161
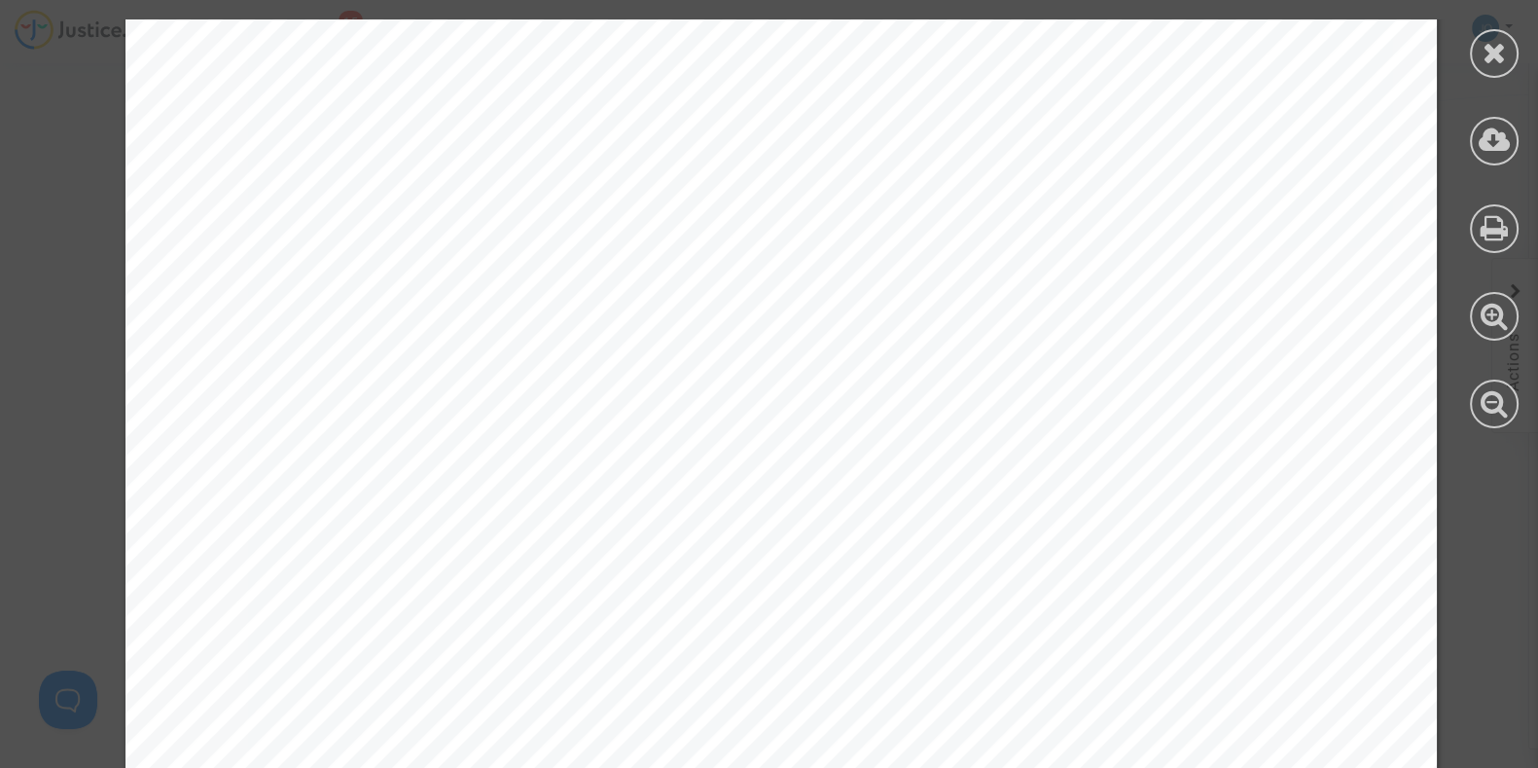
scroll to position [17827, 0]
click at [1485, 41] on icon at bounding box center [1495, 52] width 24 height 29
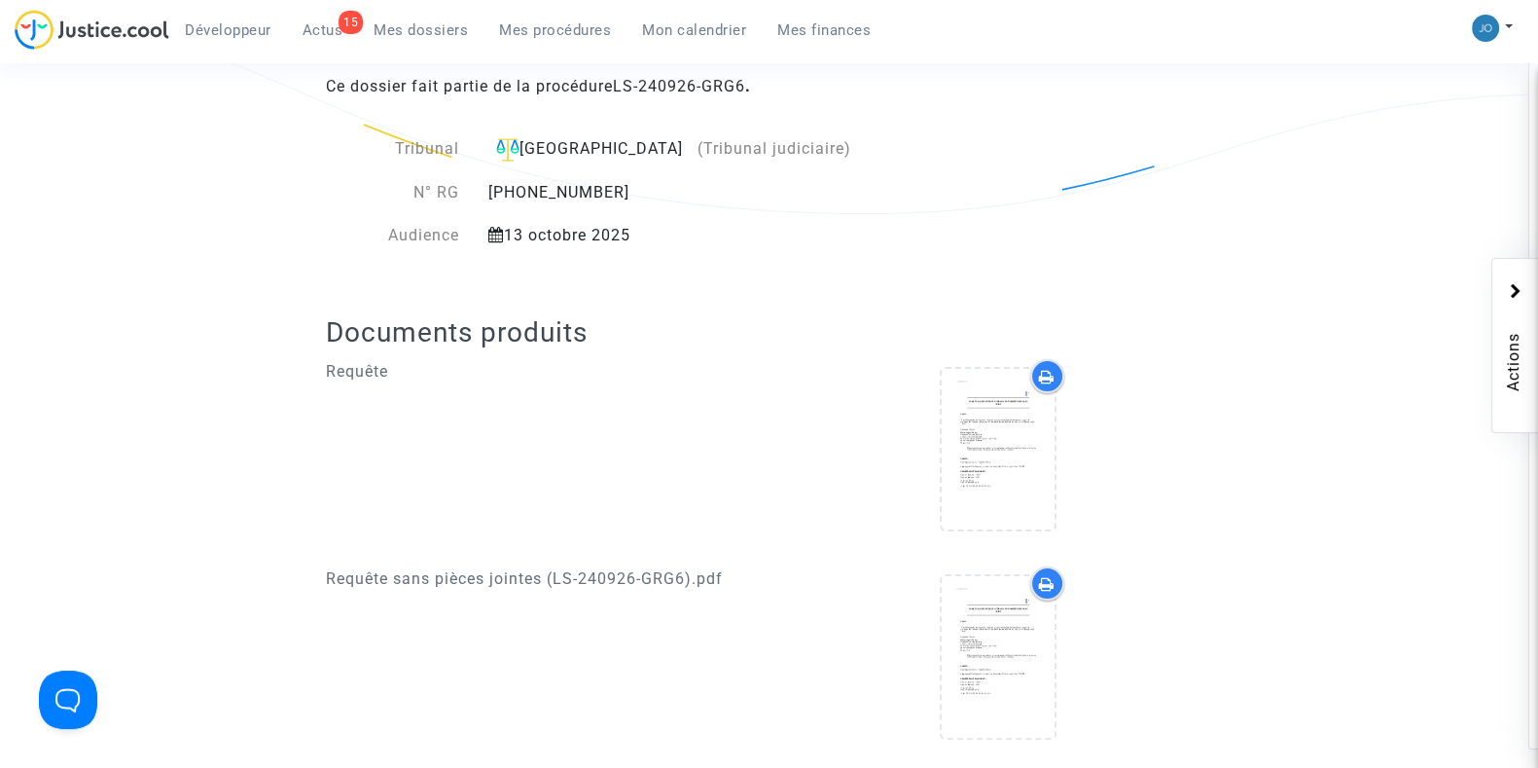
click at [65, 215] on div "Ref. CFR-240606-9RKN Etape Procédure judiciaire en cours Catégorie Retard de vo…" at bounding box center [769, 568] width 1538 height 1738
